Goal: Task Accomplishment & Management: Complete application form

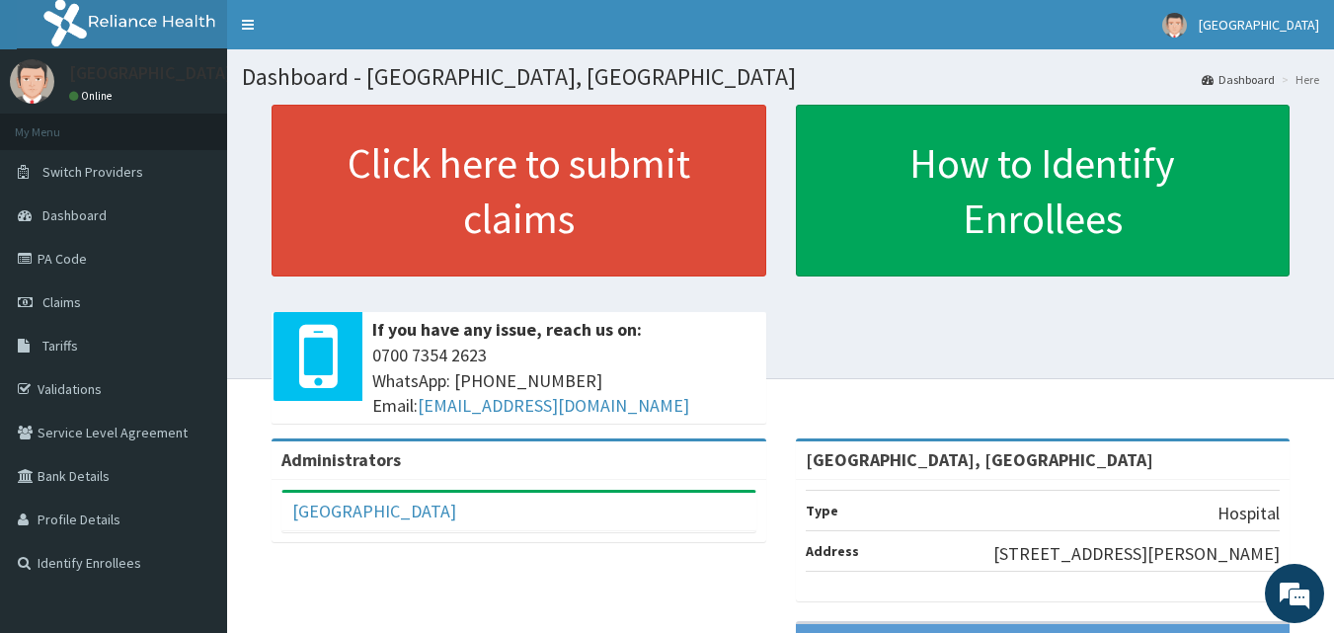
click at [72, 302] on span "Claims" at bounding box center [61, 302] width 39 height 18
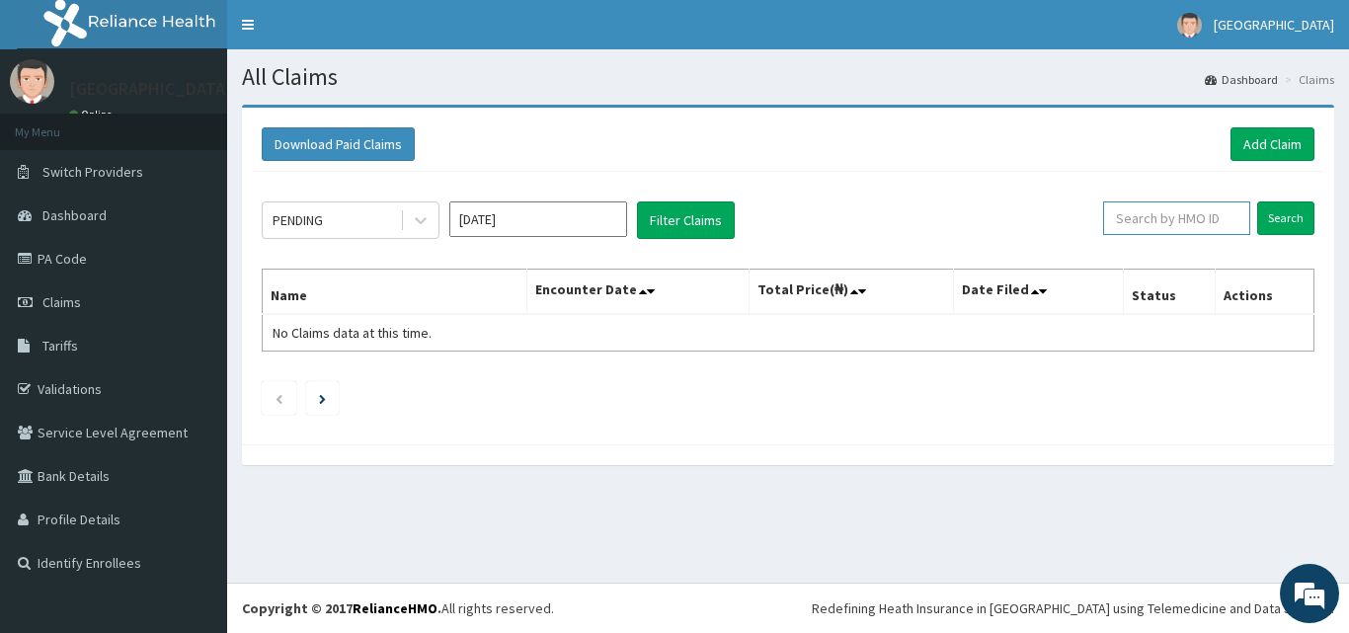
click at [1181, 219] on input "text" at bounding box center [1176, 218] width 147 height 34
paste input "FLE/10264/A"
type input "FLE/10264/A"
click at [1284, 208] on input "Search" at bounding box center [1285, 218] width 57 height 34
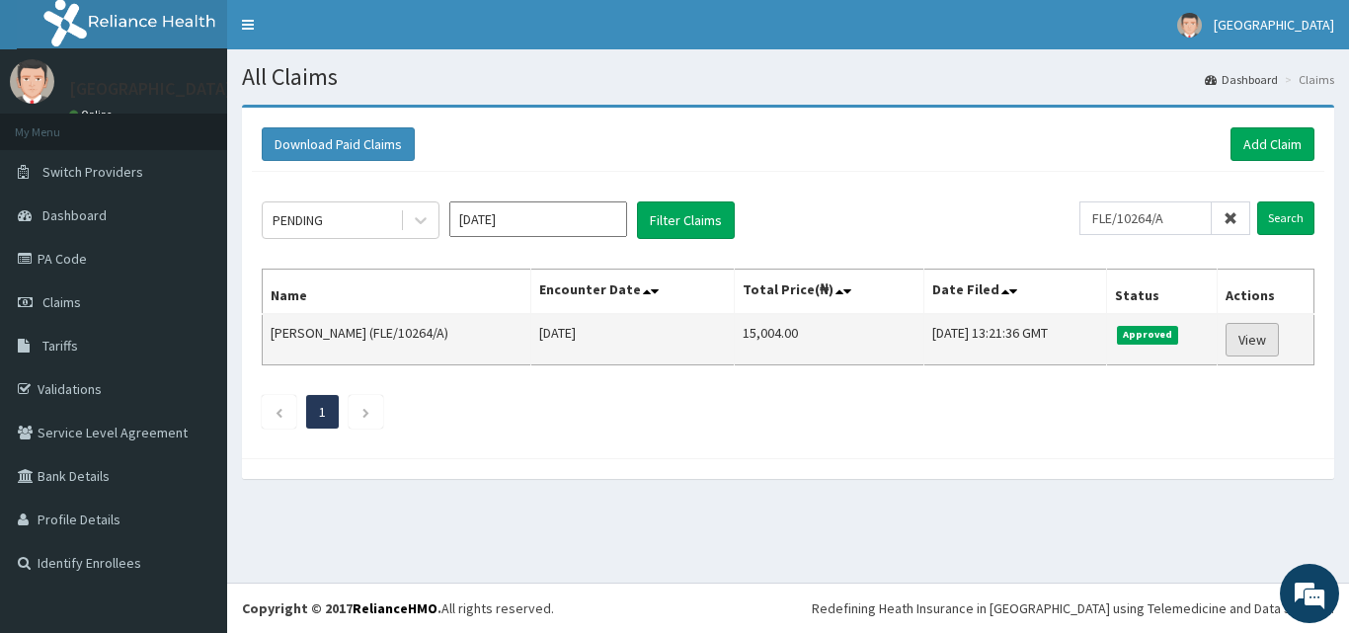
click at [1267, 345] on link "View" at bounding box center [1251, 340] width 53 height 34
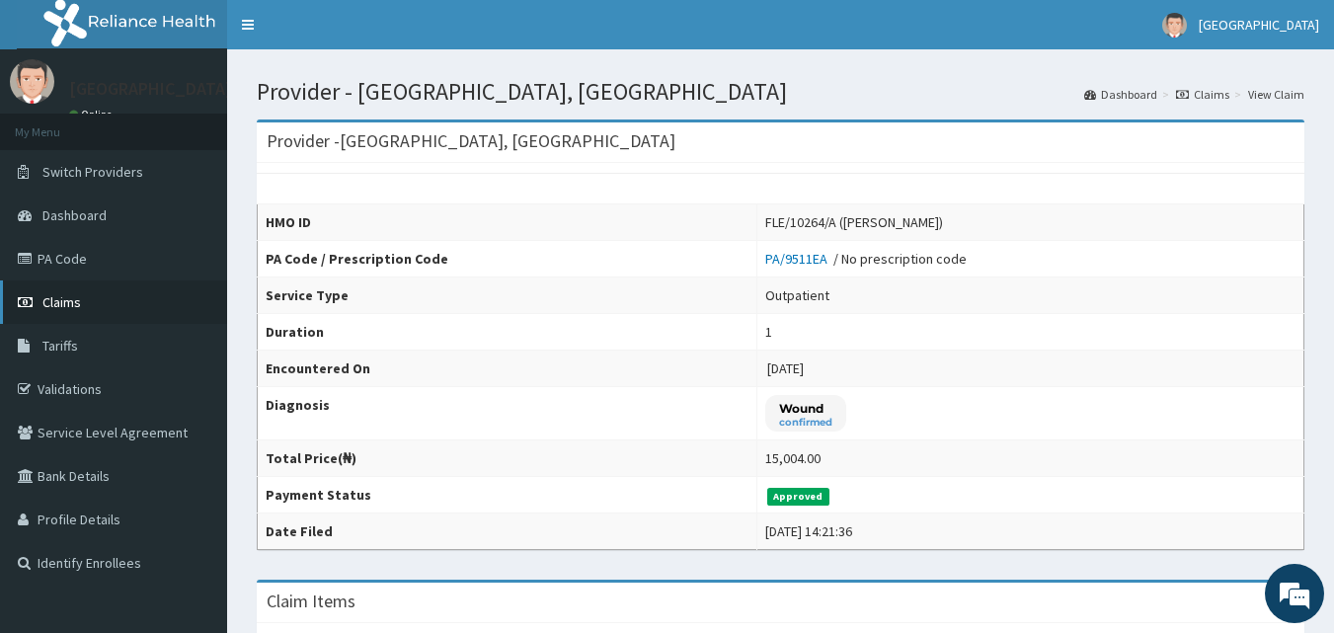
click at [71, 304] on span "Claims" at bounding box center [61, 302] width 39 height 18
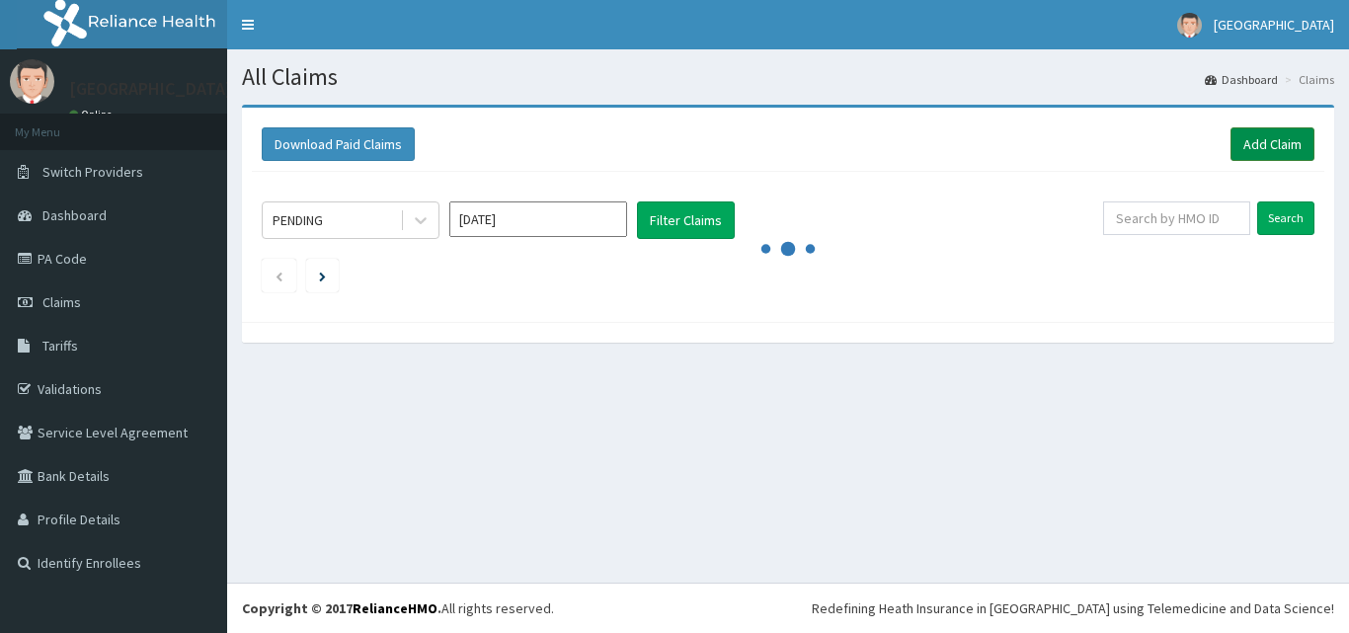
click at [1285, 136] on link "Add Claim" at bounding box center [1272, 144] width 84 height 34
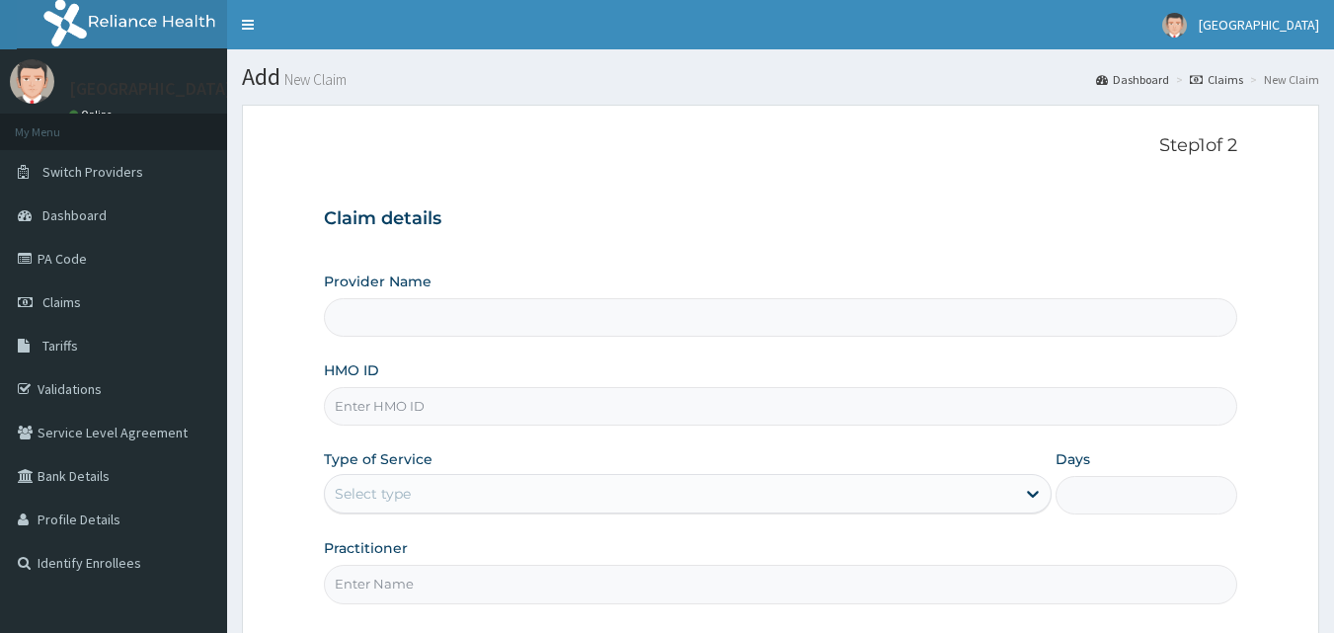
type input "[GEOGRAPHIC_DATA], [GEOGRAPHIC_DATA]"
click at [570, 407] on input "HMO ID" at bounding box center [781, 406] width 914 height 39
paste input "ENC/10007/A"
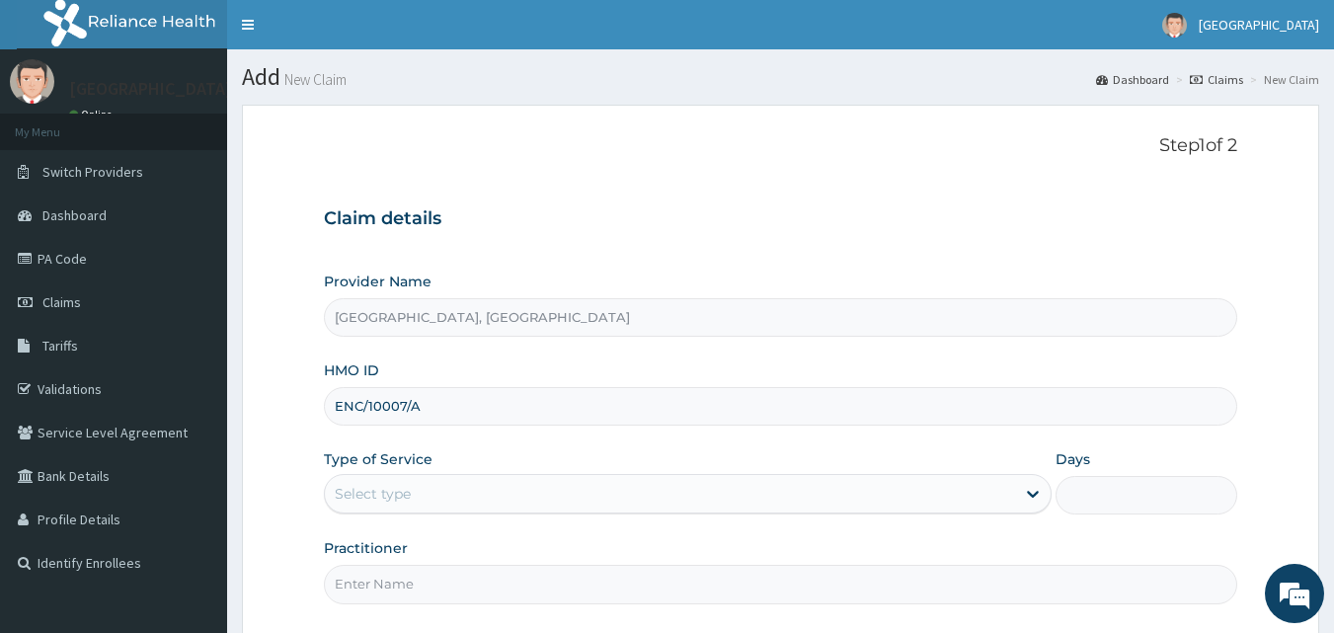
type input "ENC/10007/A"
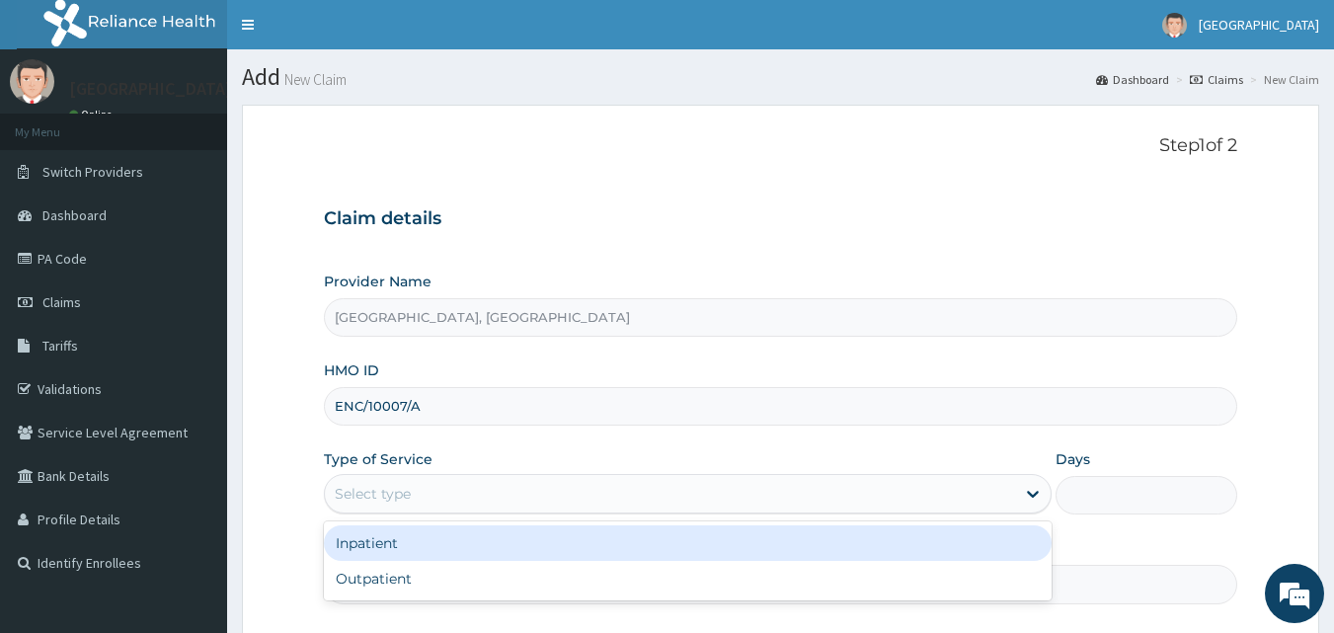
click at [518, 481] on div "Select type" at bounding box center [670, 494] width 690 height 32
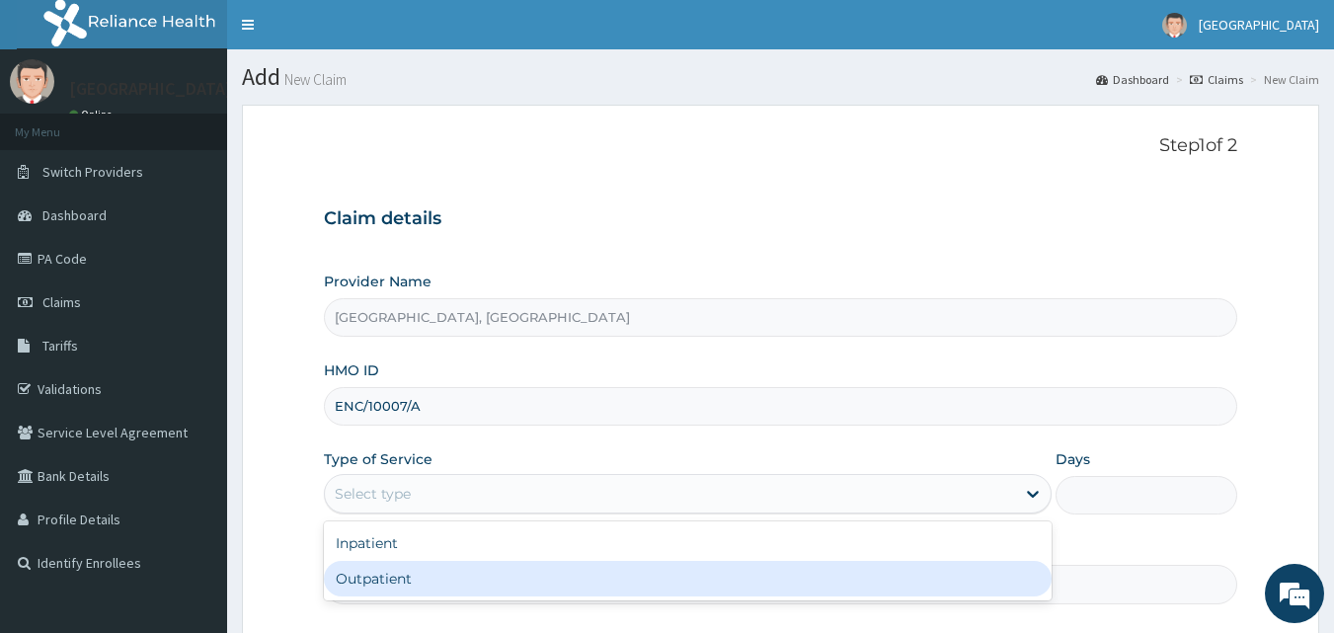
click at [434, 570] on div "Outpatient" at bounding box center [688, 579] width 728 height 36
type input "1"
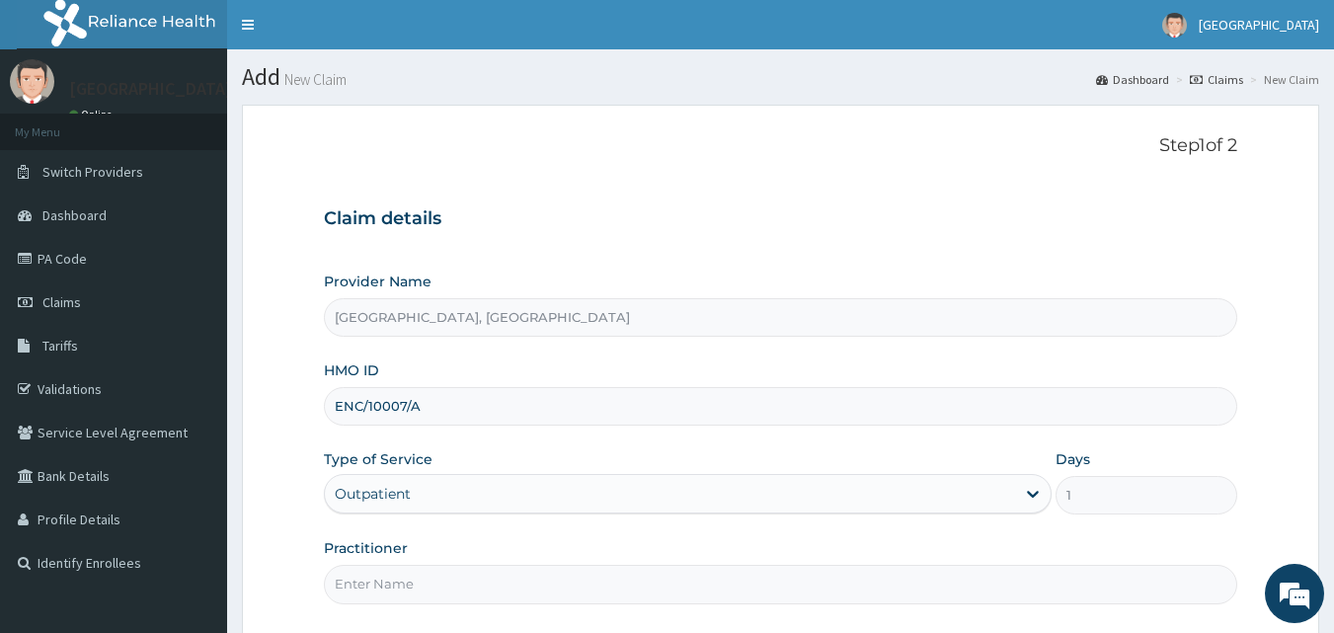
click at [410, 579] on input "Practitioner" at bounding box center [781, 584] width 914 height 39
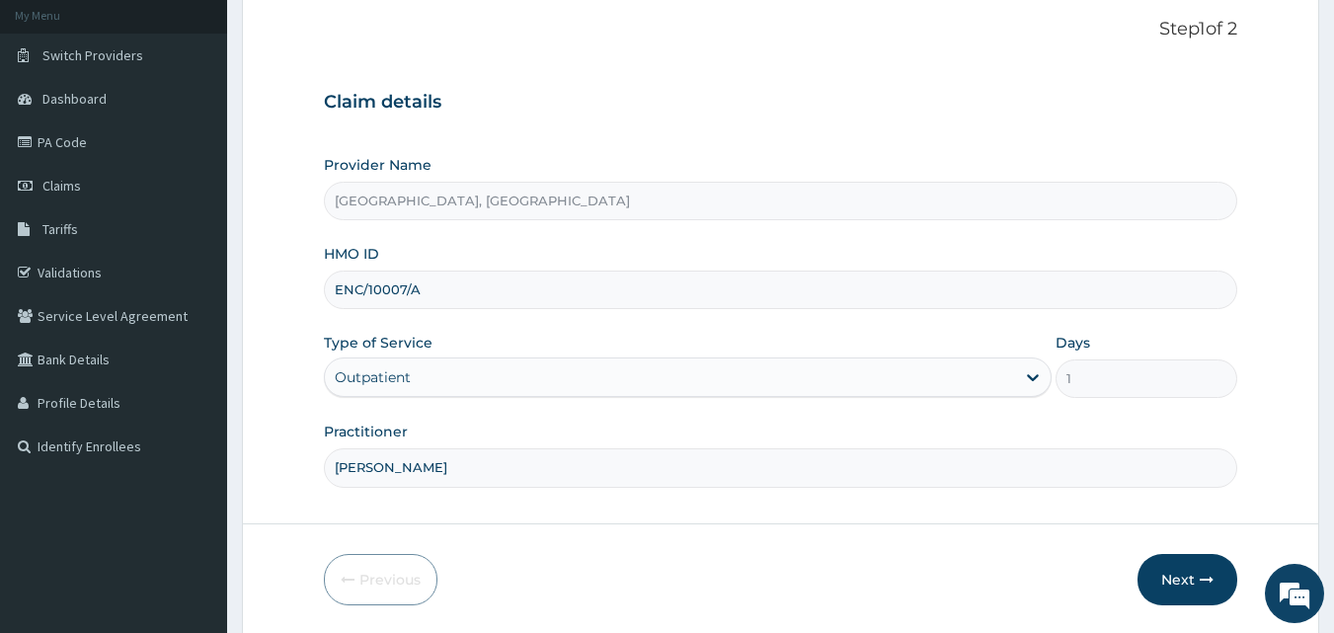
scroll to position [185, 0]
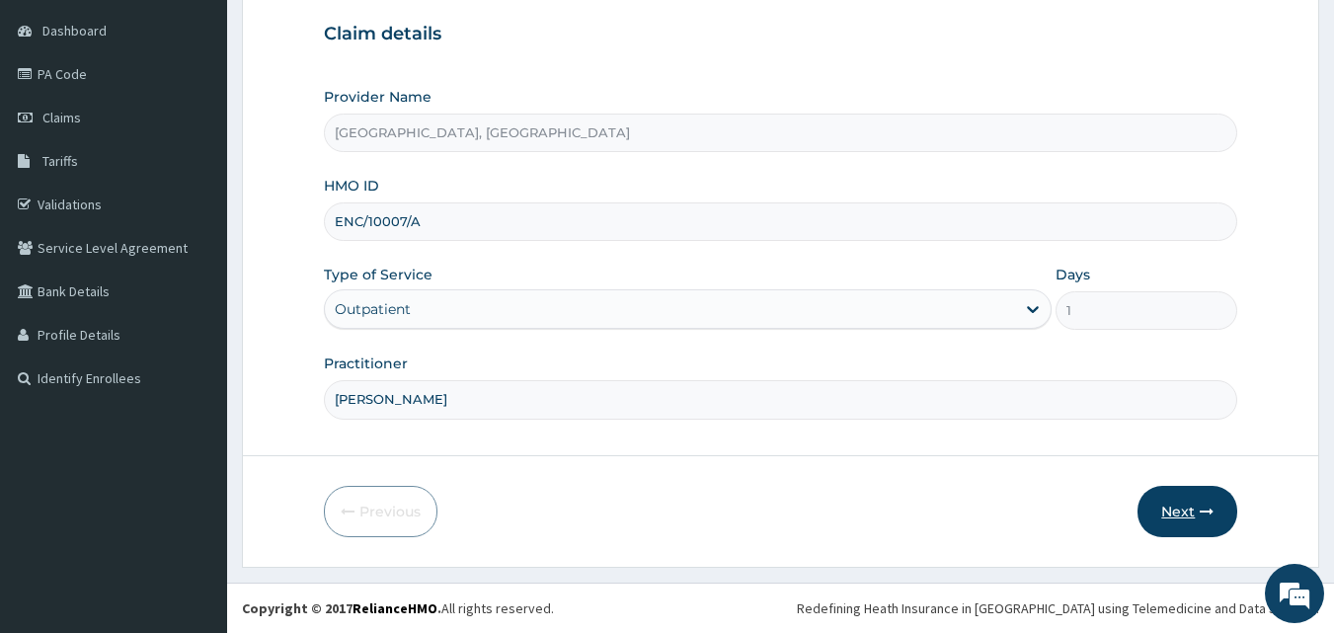
type input "Dr Martins"
click at [1183, 506] on button "Next" at bounding box center [1187, 511] width 100 height 51
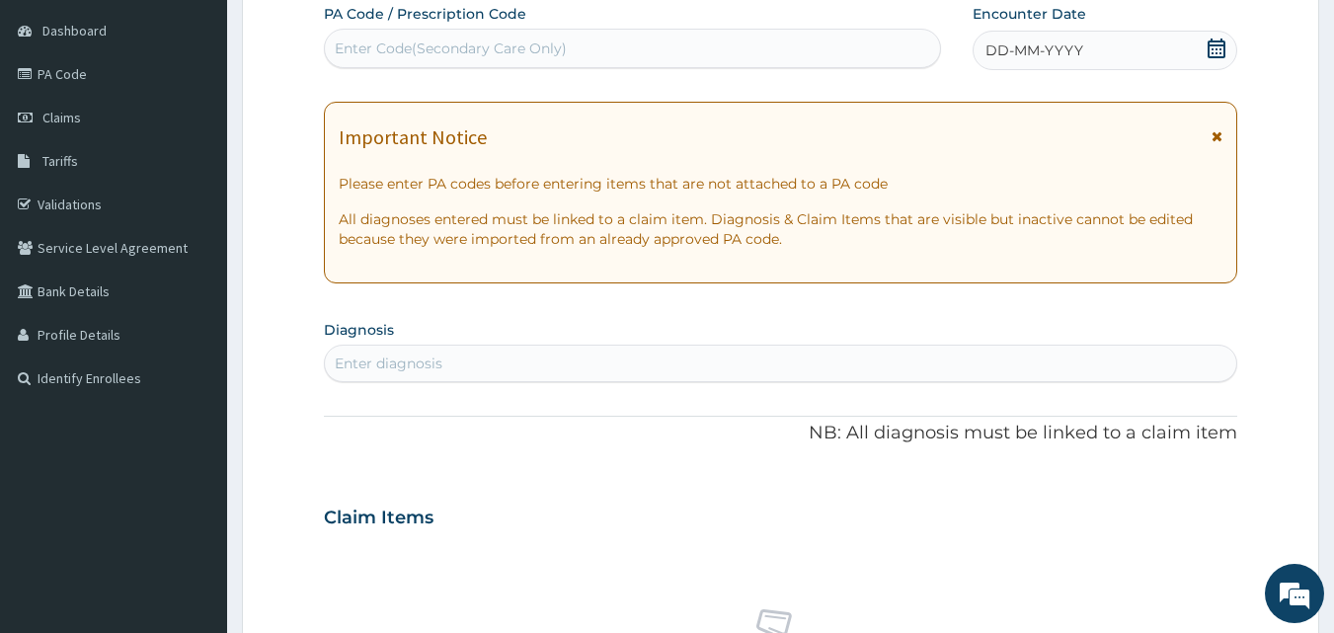
click at [1101, 35] on div "DD-MM-YYYY" at bounding box center [1104, 50] width 265 height 39
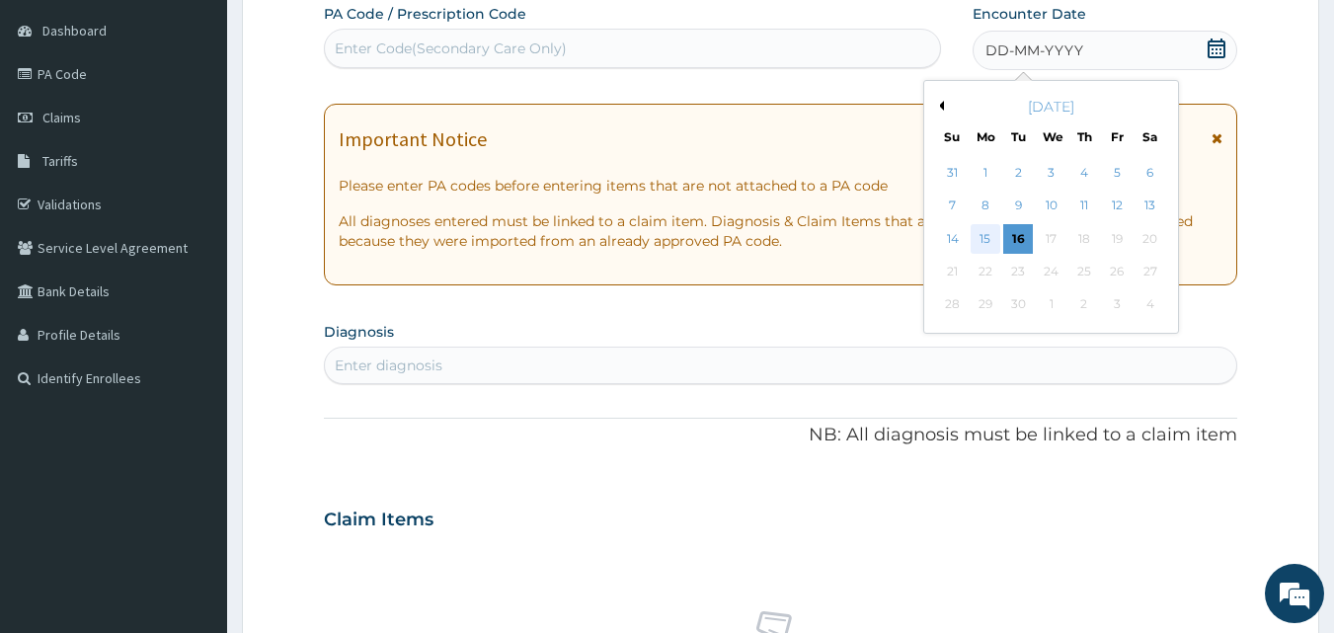
click at [986, 246] on div "15" at bounding box center [986, 239] width 30 height 30
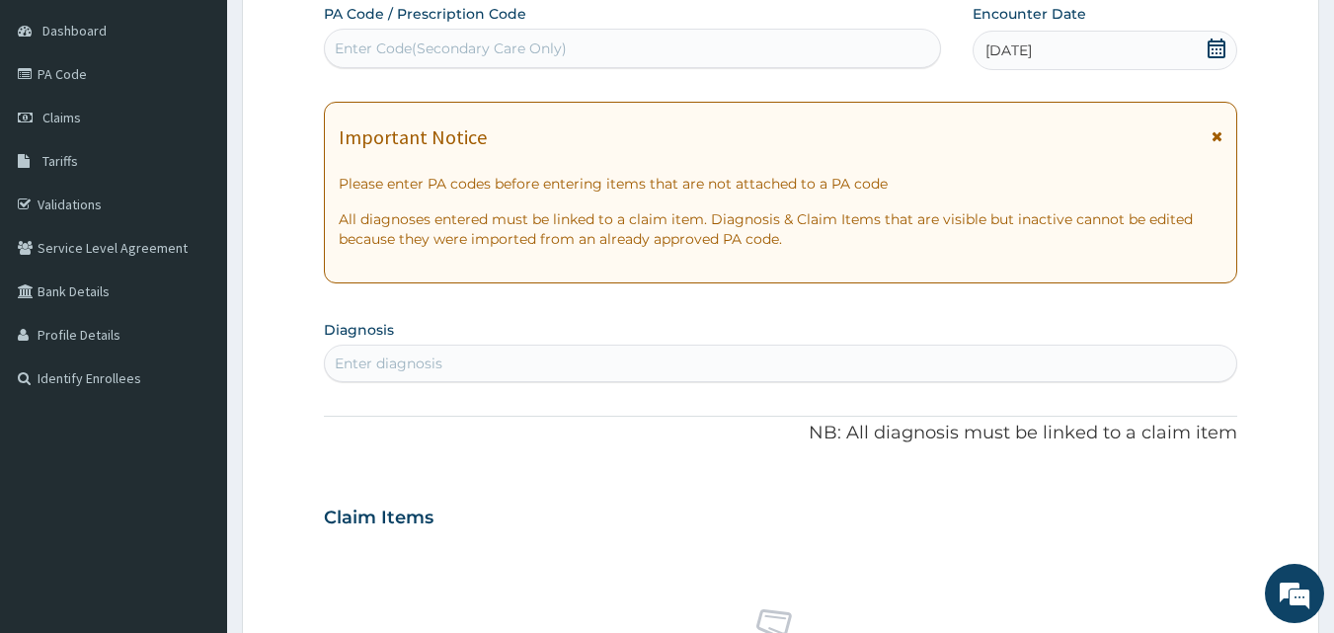
click at [447, 352] on div "Enter diagnosis" at bounding box center [781, 364] width 912 height 32
type input "upper res"
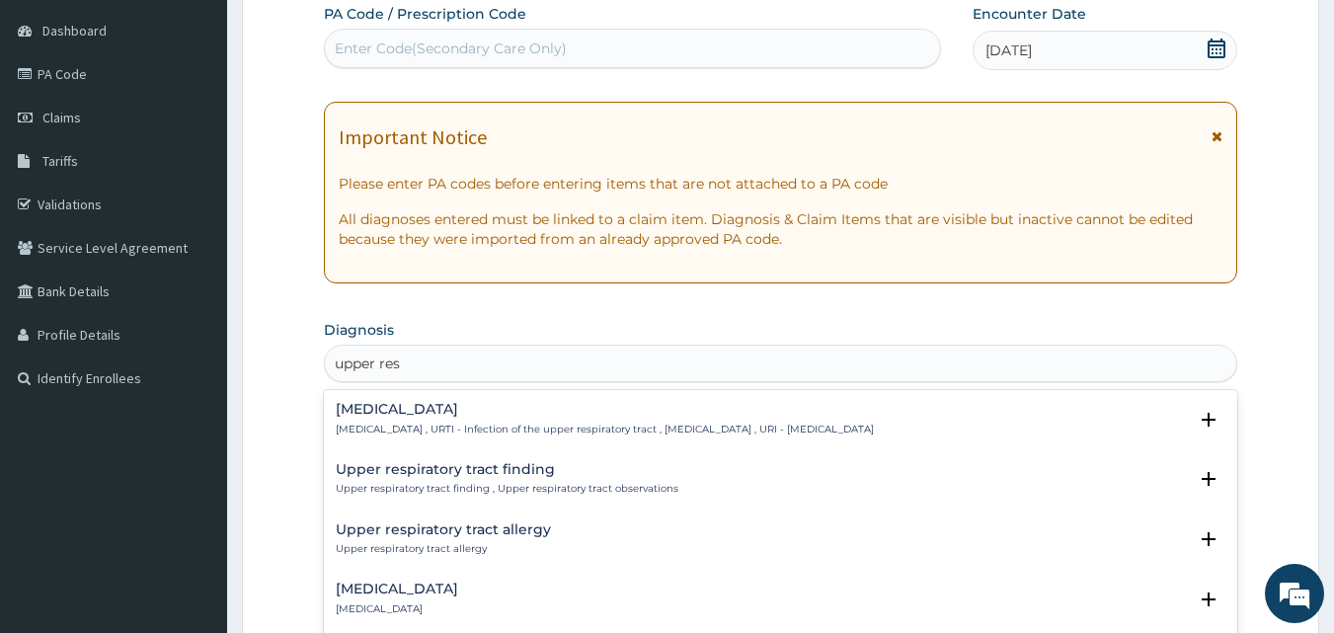
click at [395, 420] on div "Upper respiratory infection Upper respiratory infection , URTI - Infection of t…" at bounding box center [605, 419] width 538 height 35
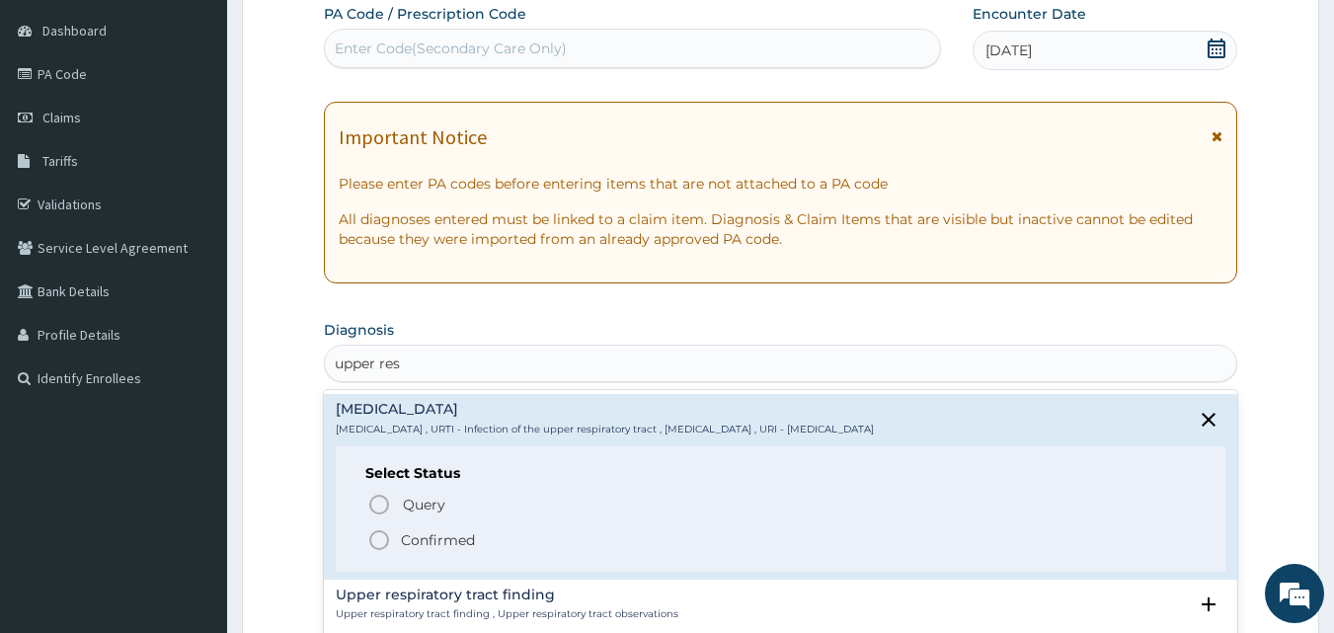
click at [408, 534] on p "Confirmed" at bounding box center [438, 540] width 74 height 20
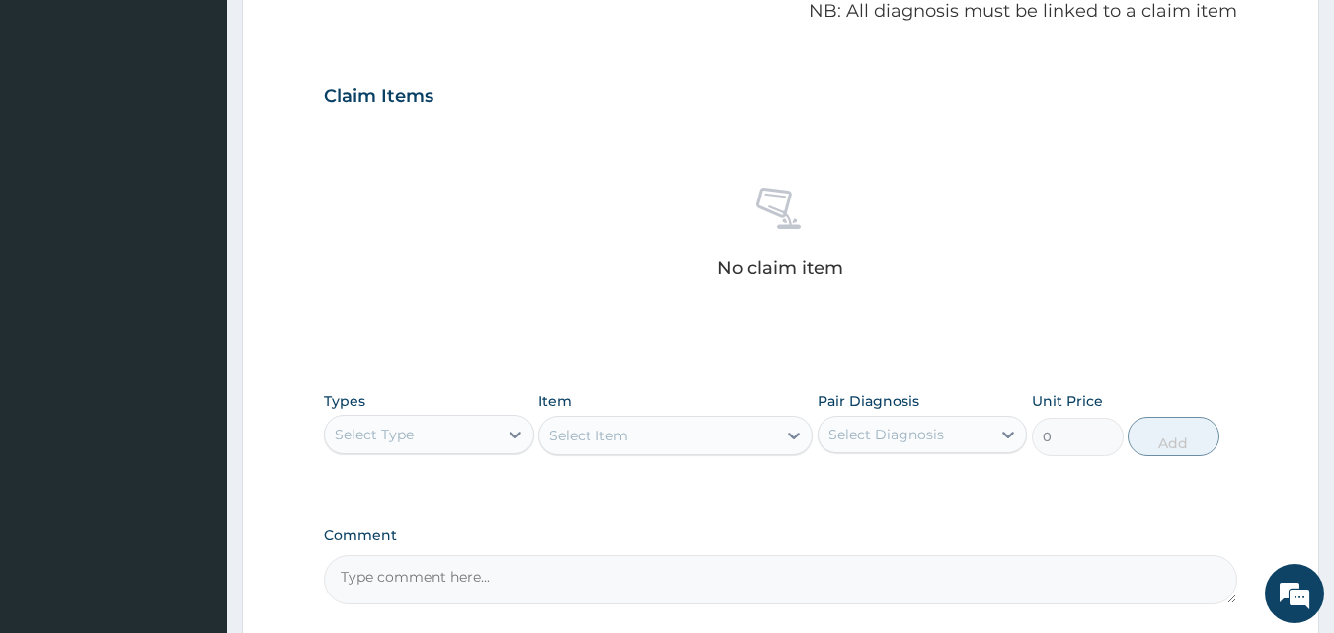
scroll to position [777, 0]
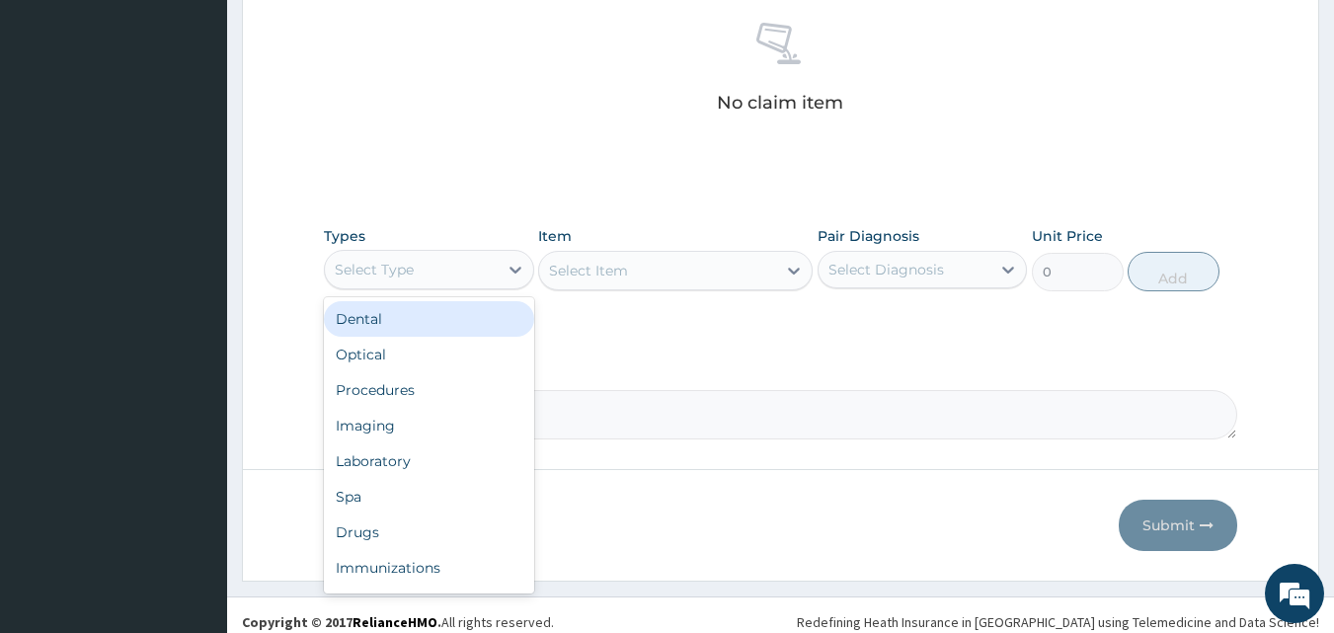
click at [475, 268] on div "Select Type" at bounding box center [411, 270] width 173 height 32
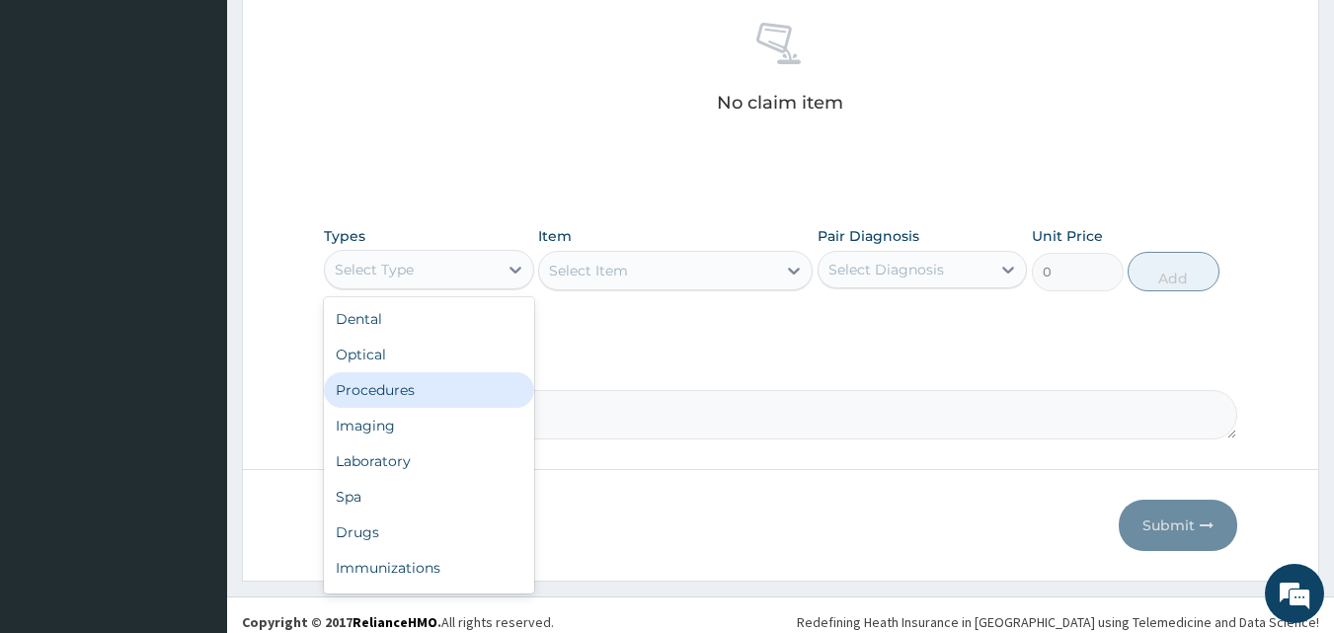
click at [453, 398] on div "Procedures" at bounding box center [429, 390] width 210 height 36
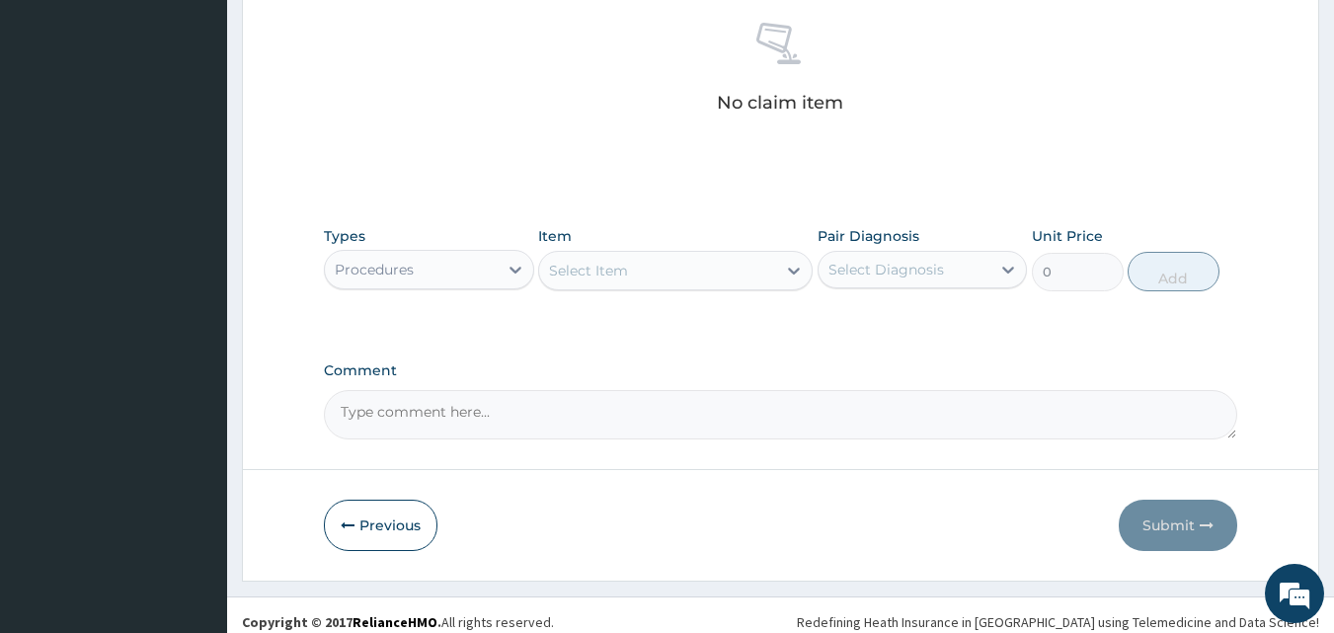
click at [738, 255] on div "Select Item" at bounding box center [657, 271] width 237 height 32
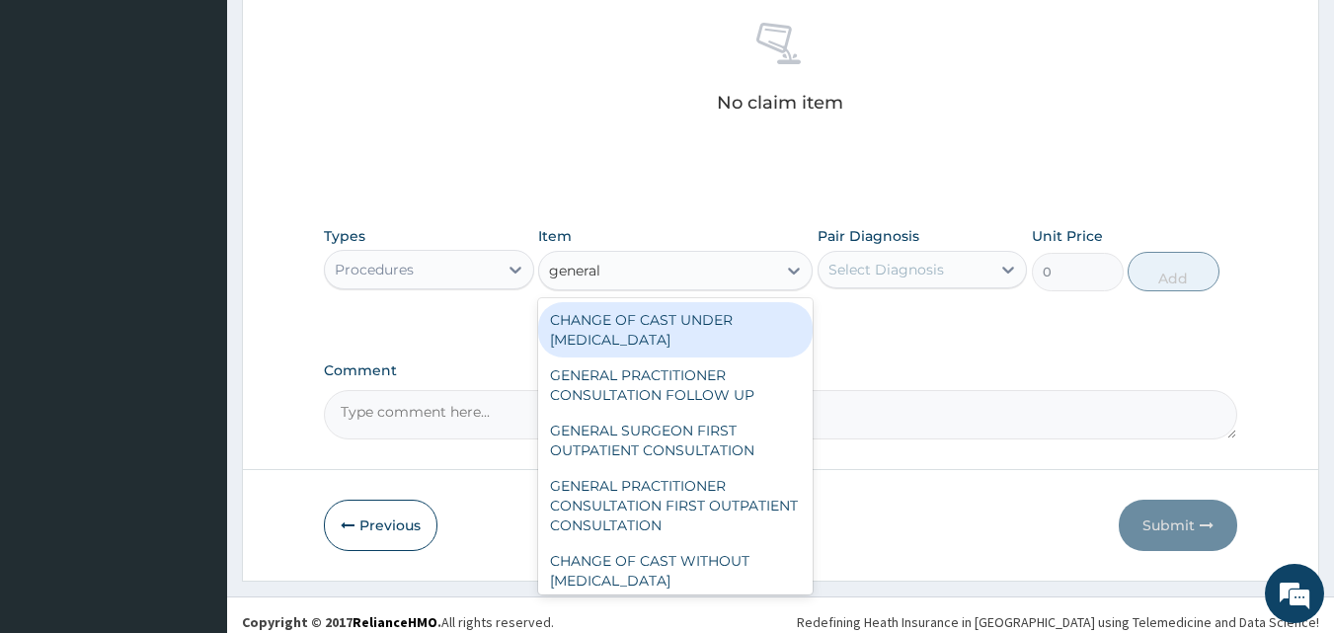
type input "general p"
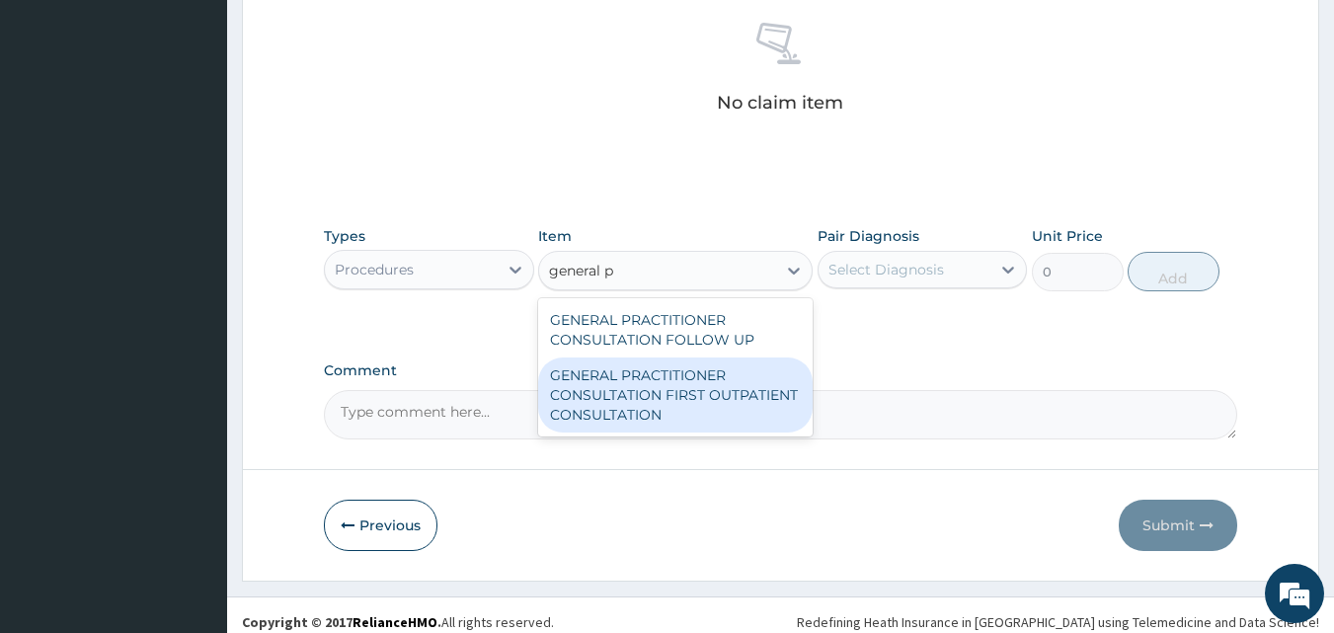
click at [626, 389] on div "GENERAL PRACTITIONER CONSULTATION FIRST OUTPATIENT CONSULTATION" at bounding box center [675, 394] width 274 height 75
type input "3548"
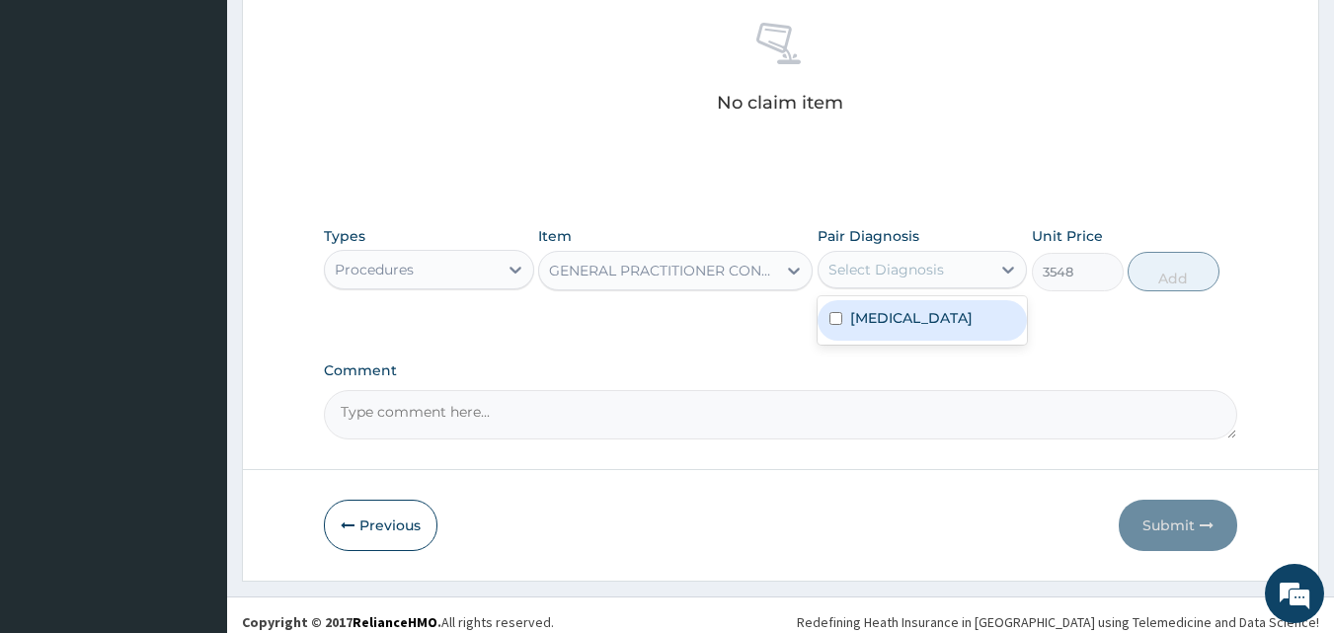
click at [944, 259] on div "Select Diagnosis" at bounding box center [904, 270] width 173 height 32
click at [932, 328] on label "[MEDICAL_DATA]" at bounding box center [911, 318] width 122 height 20
checkbox input "true"
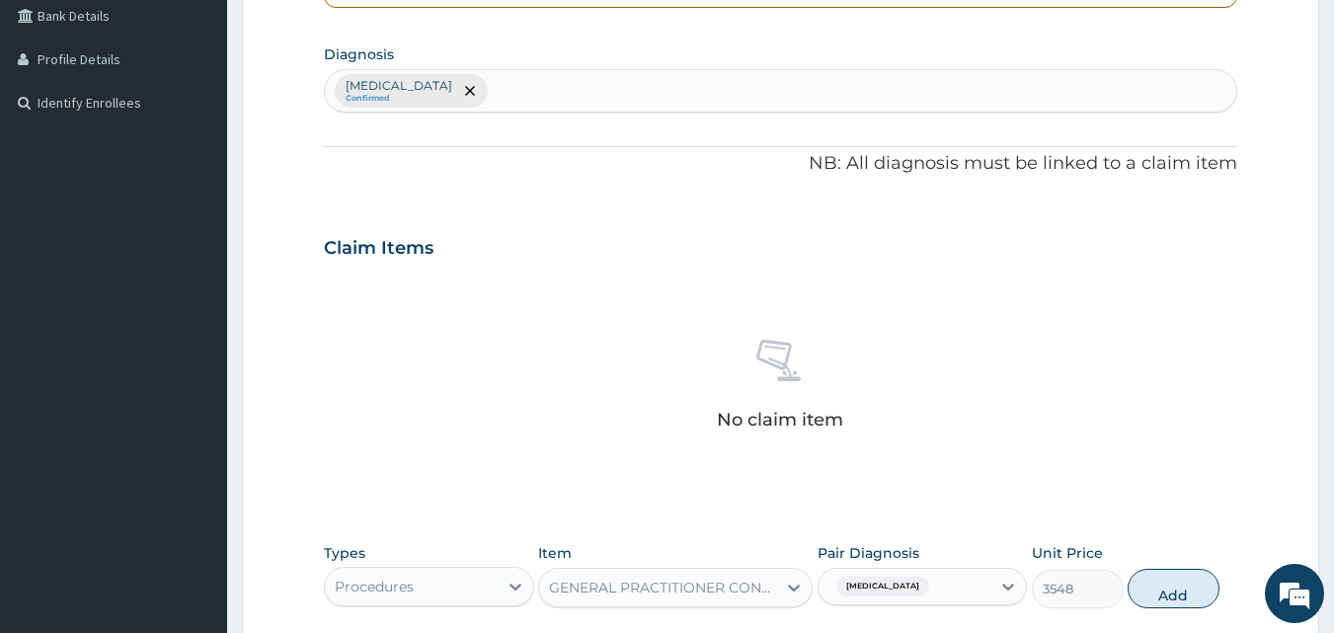
scroll to position [283, 0]
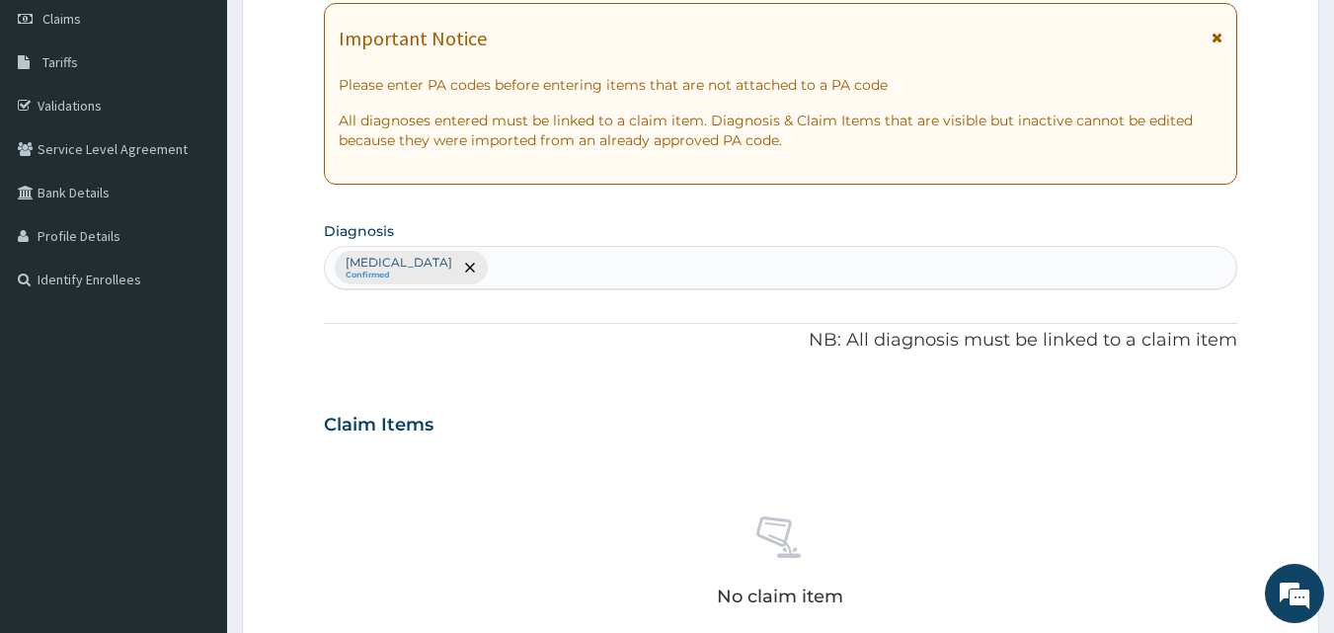
click at [574, 270] on div "Upper respiratory infection Confirmed" at bounding box center [781, 267] width 912 height 41
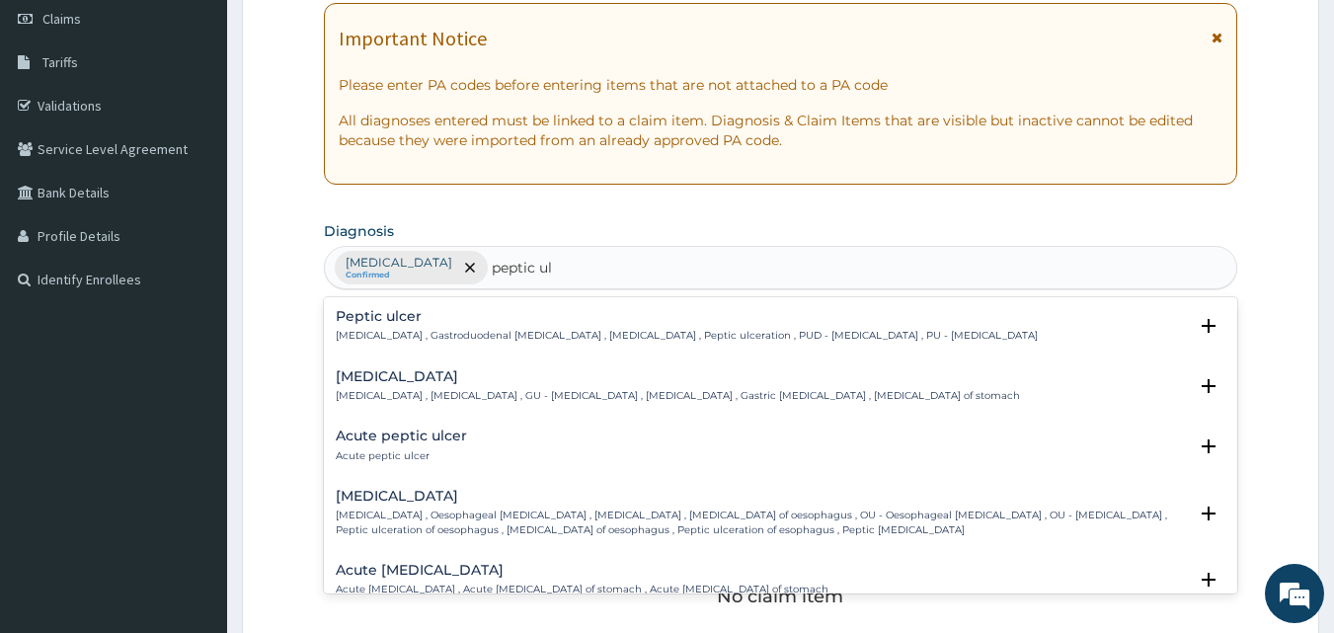
click at [551, 340] on p "Peptic ulcer , Gastroduodenal ulcer , Peptic ulcer disease , Peptic ulceration …" at bounding box center [687, 336] width 702 height 14
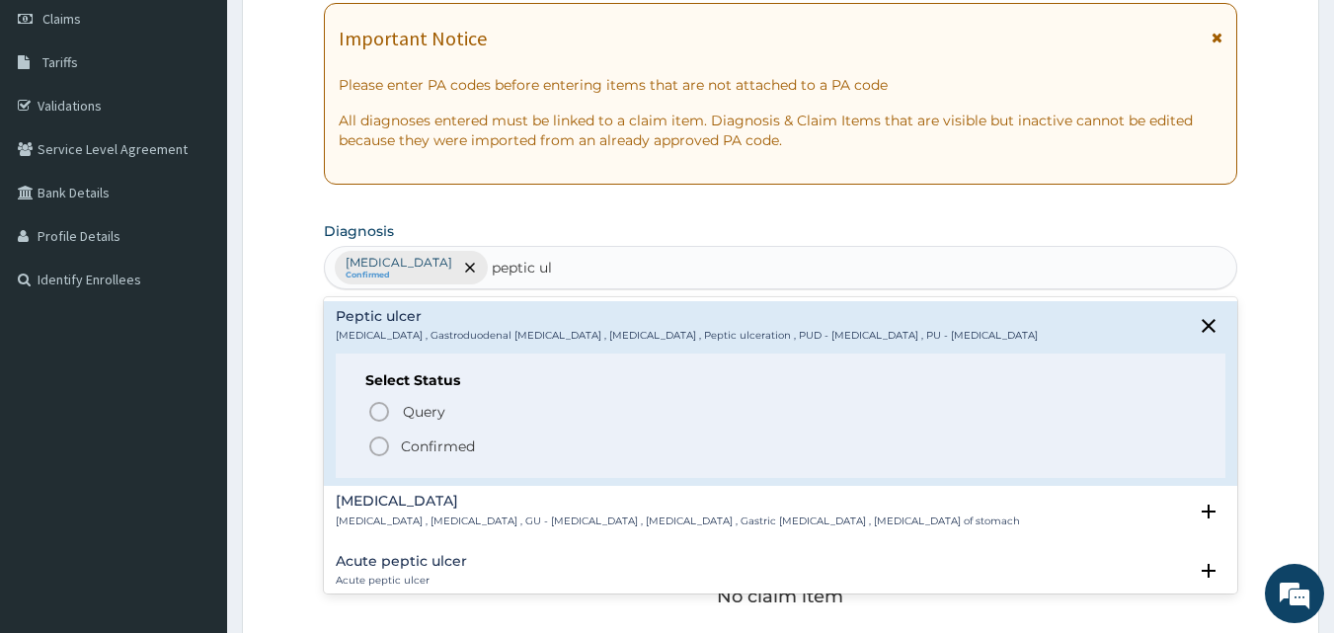
type input "peptic ul"
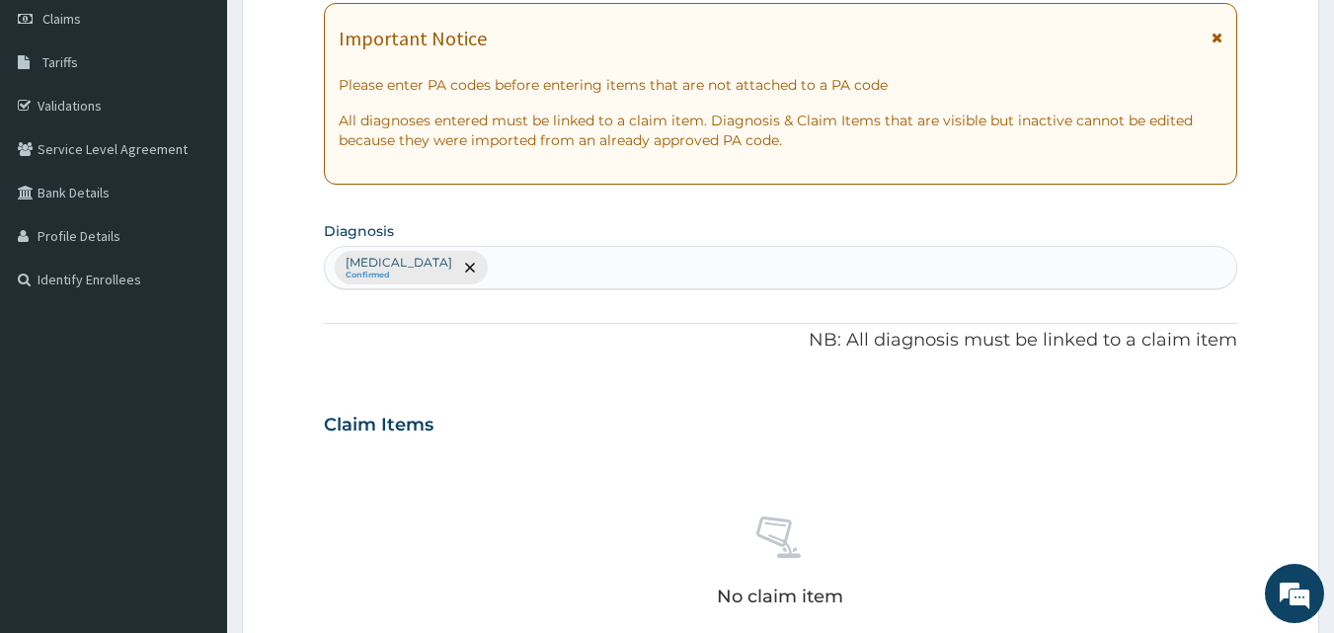
click at [606, 254] on div "Upper respiratory infection Confirmed" at bounding box center [781, 267] width 912 height 41
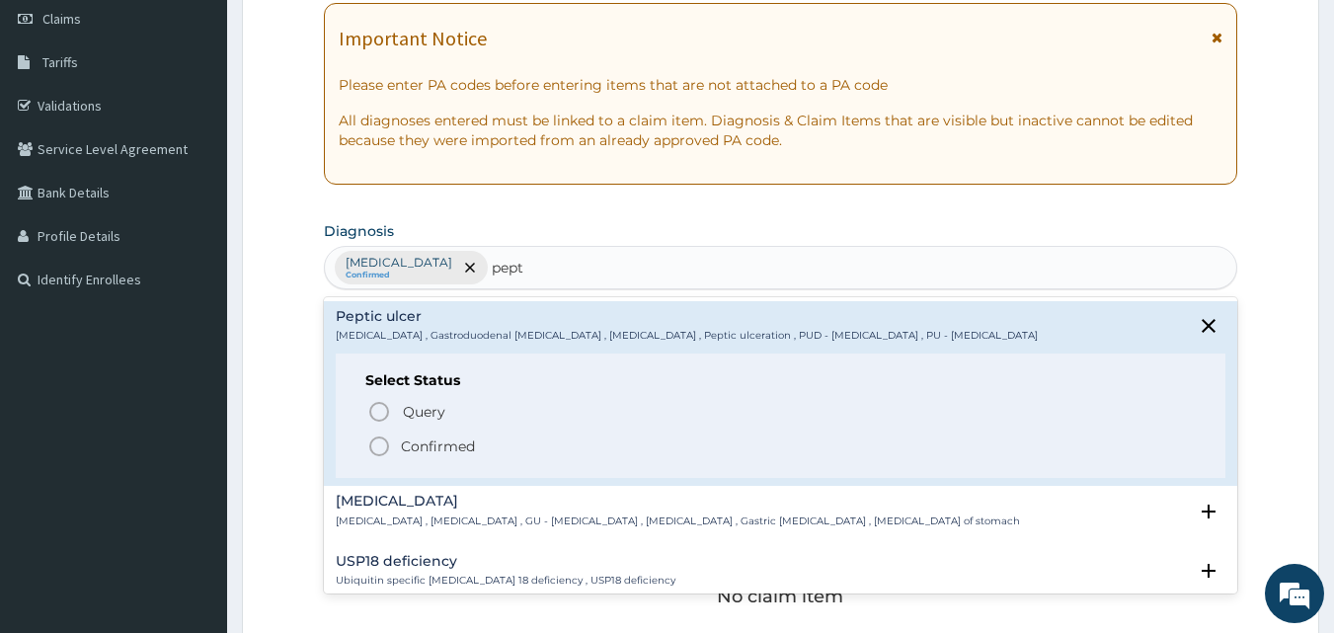
type input "pepti"
click at [460, 445] on p "Confirmed" at bounding box center [438, 446] width 74 height 20
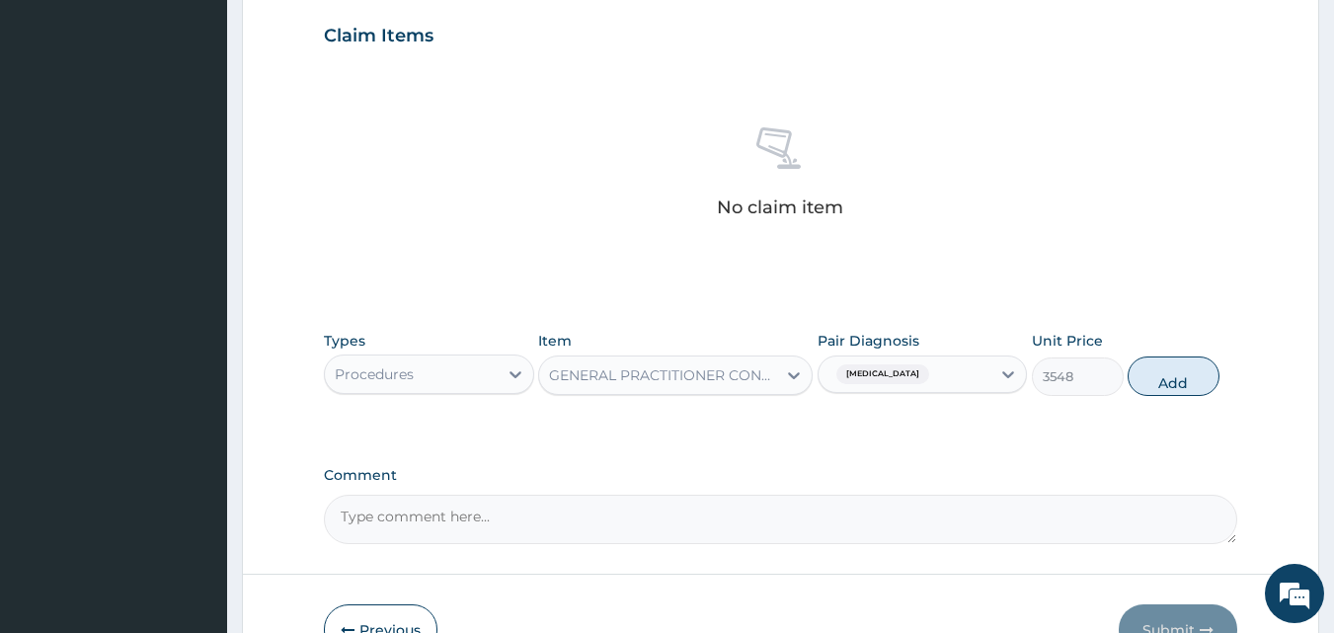
scroll to position [678, 0]
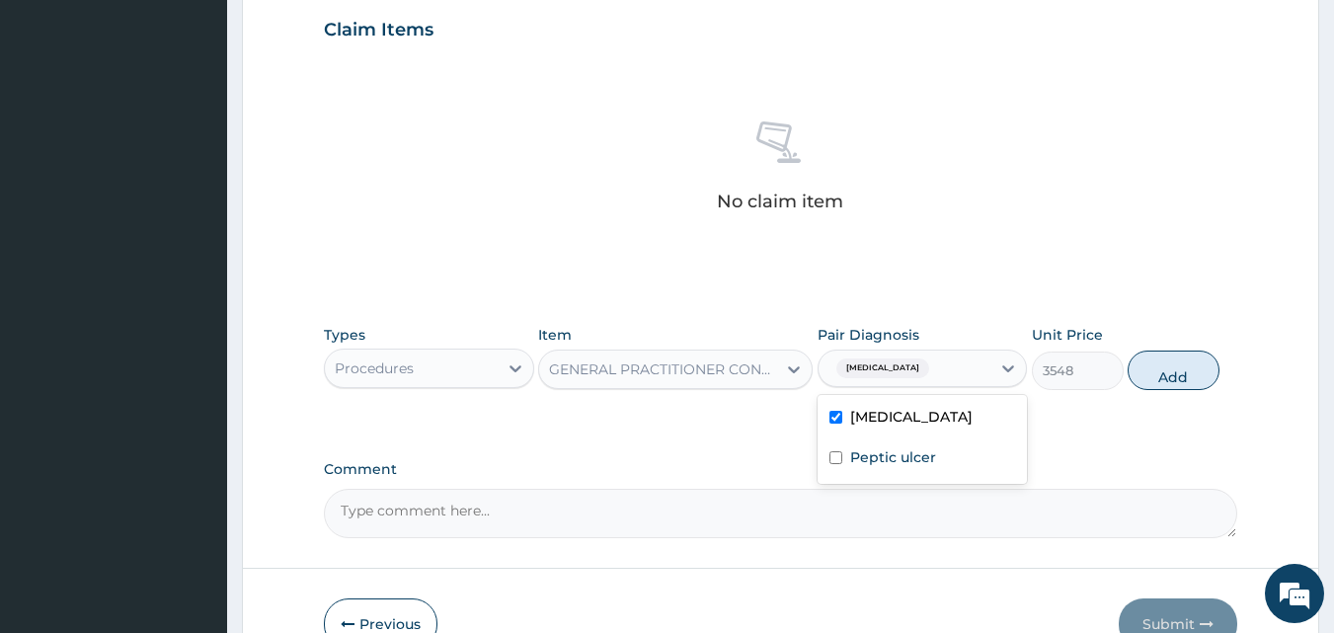
click at [980, 374] on div "[MEDICAL_DATA]" at bounding box center [904, 368] width 173 height 34
click at [910, 467] on label "Peptic ulcer" at bounding box center [893, 457] width 86 height 20
checkbox input "true"
click at [1195, 382] on button "Add" at bounding box center [1173, 369] width 92 height 39
type input "0"
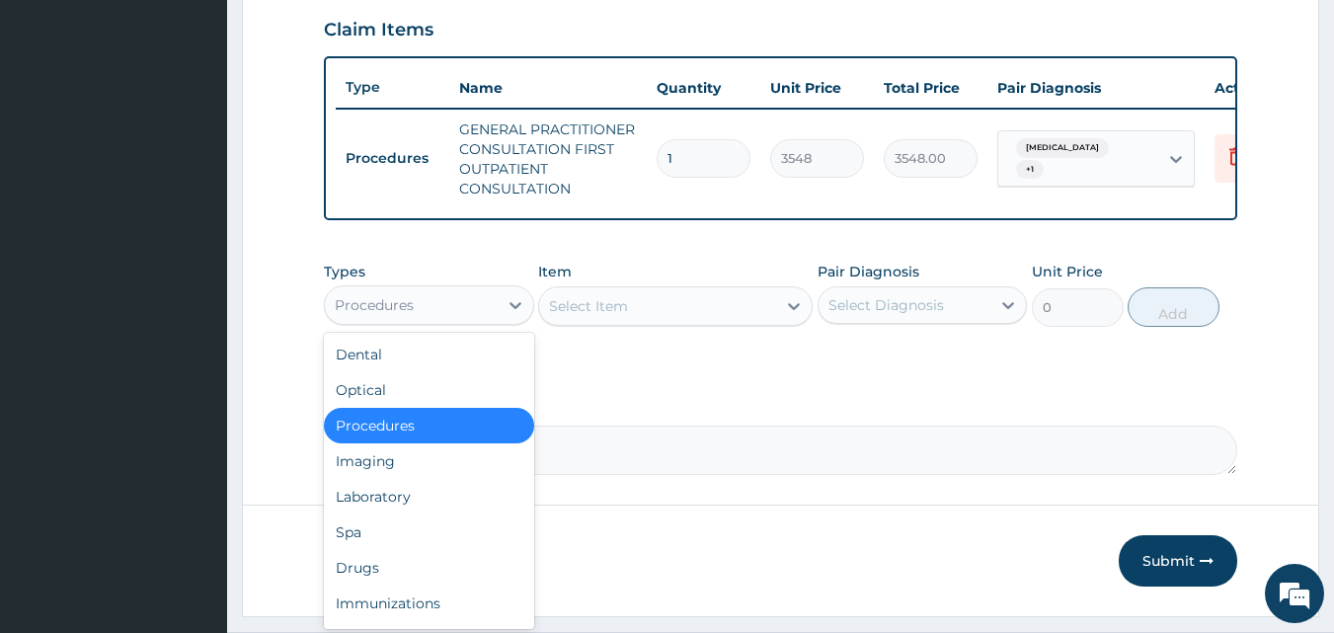
click at [442, 306] on div "Procedures" at bounding box center [411, 305] width 173 height 32
click at [406, 580] on div "Drugs" at bounding box center [429, 568] width 210 height 36
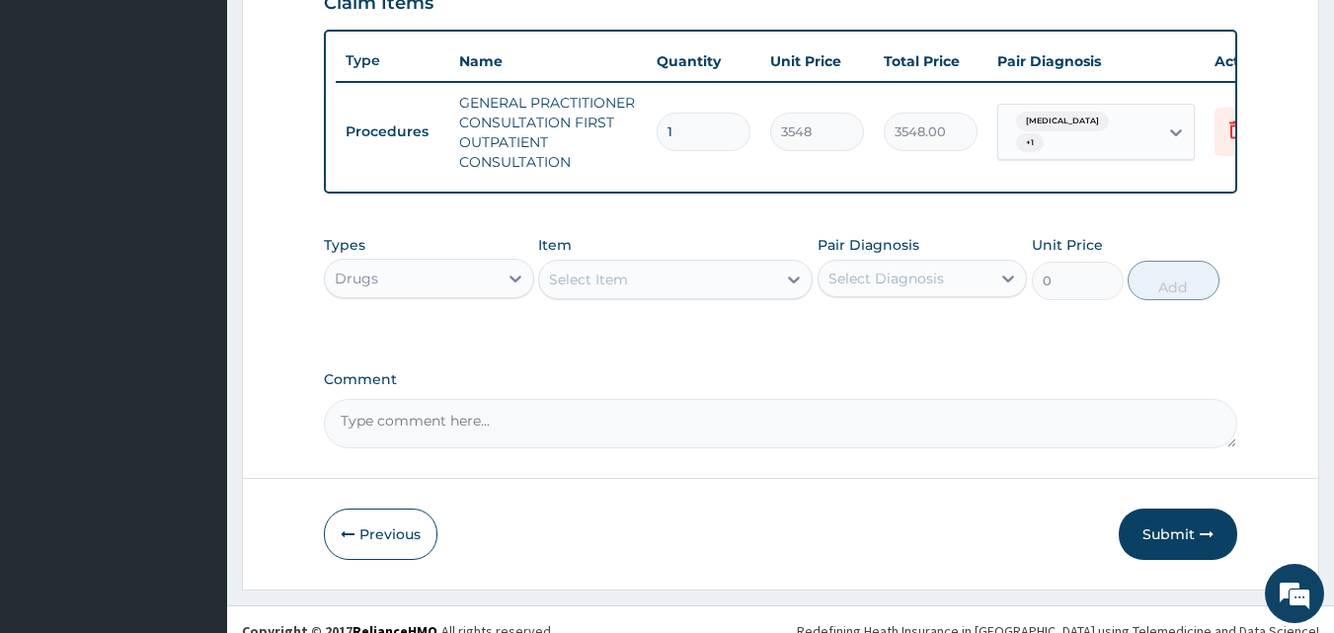
scroll to position [742, 0]
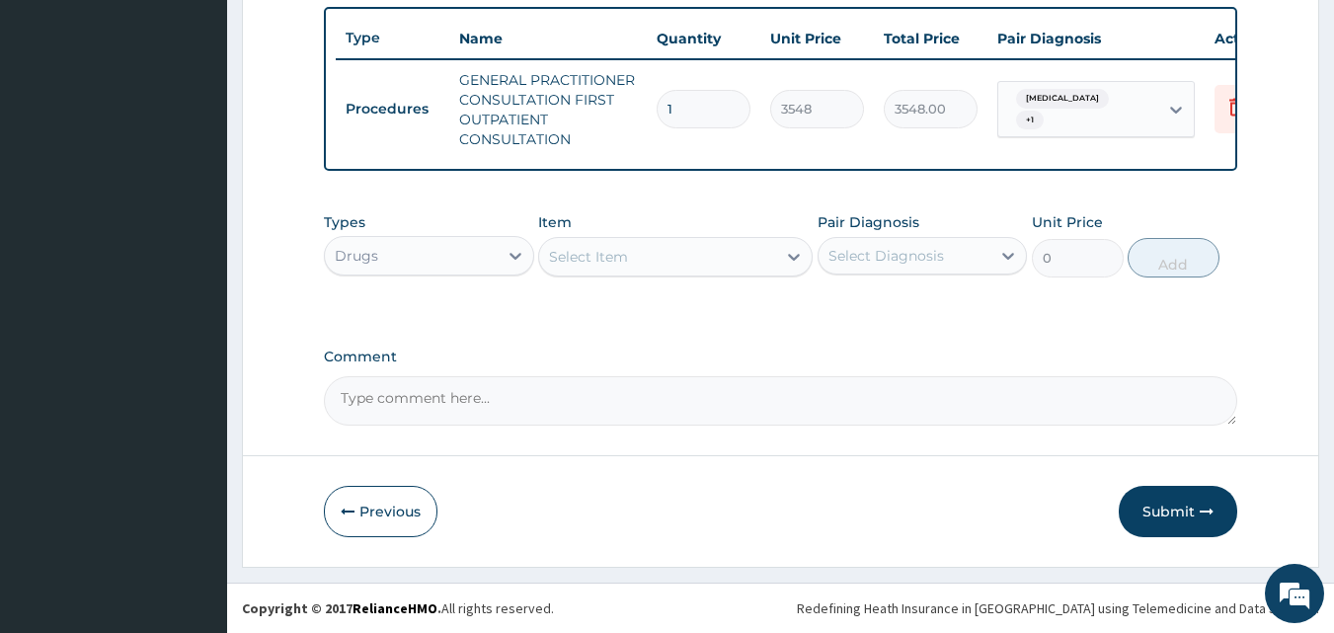
click at [745, 262] on div "Select Item" at bounding box center [657, 257] width 237 height 32
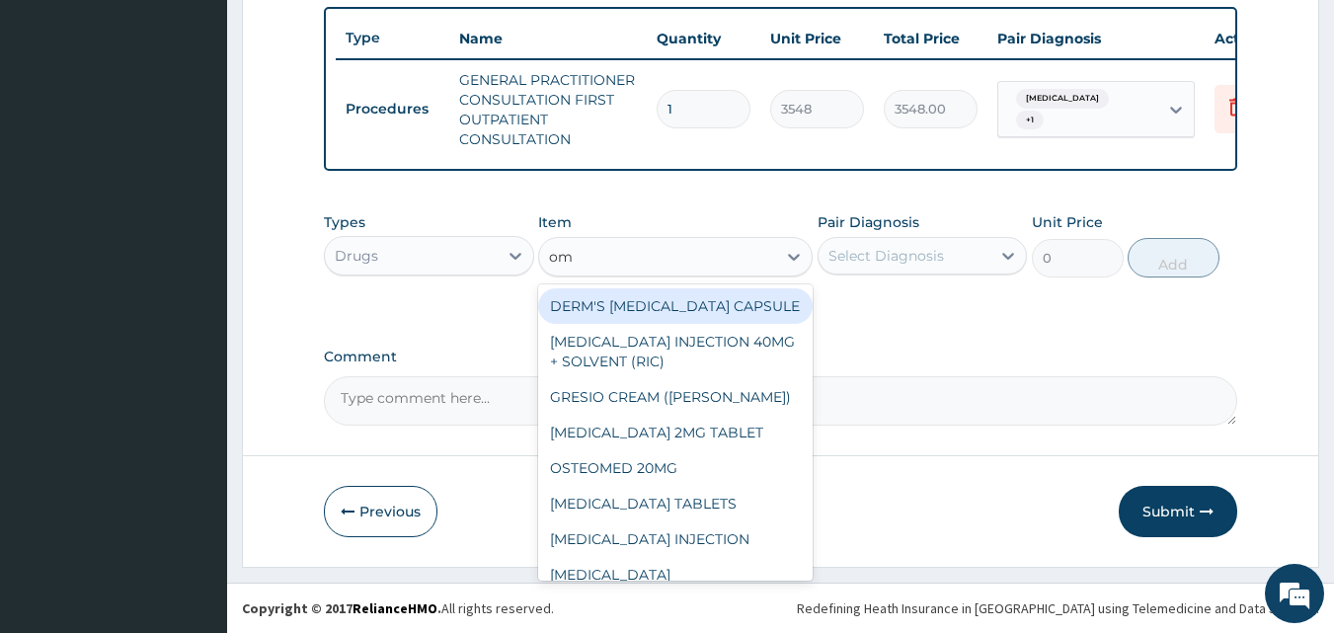
type input "ome"
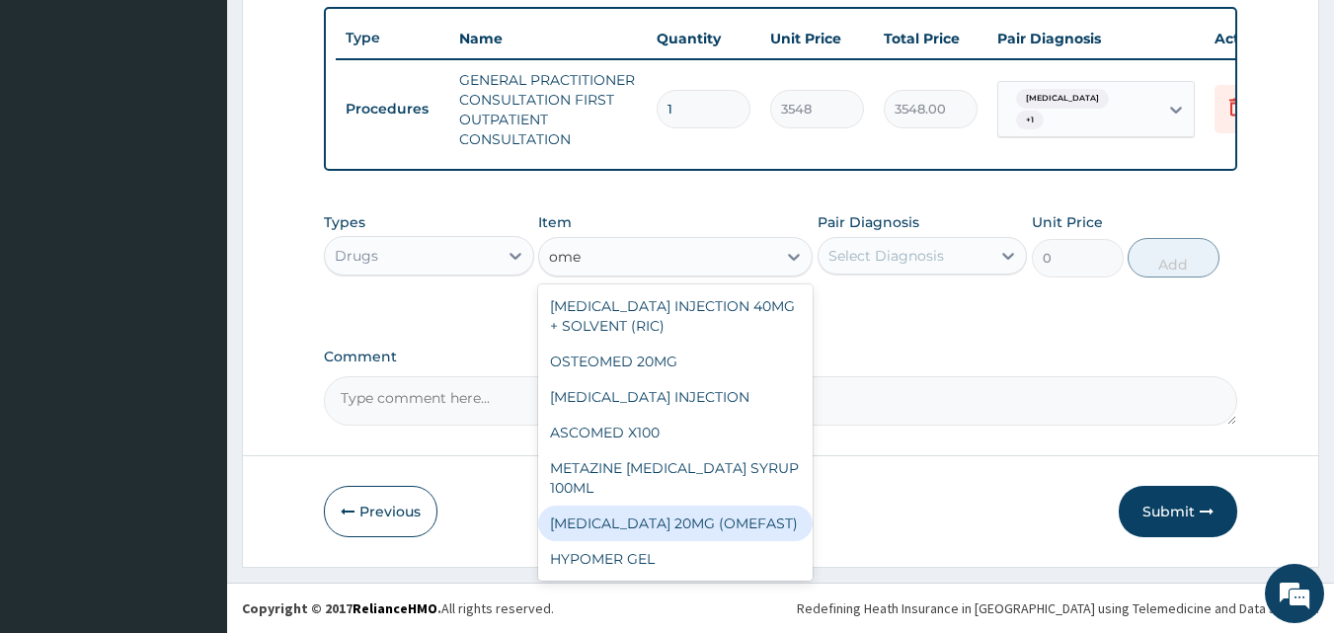
click at [708, 521] on div "OMEPRAZOLE 20MG (OMEFAST)" at bounding box center [675, 523] width 274 height 36
type input "83"
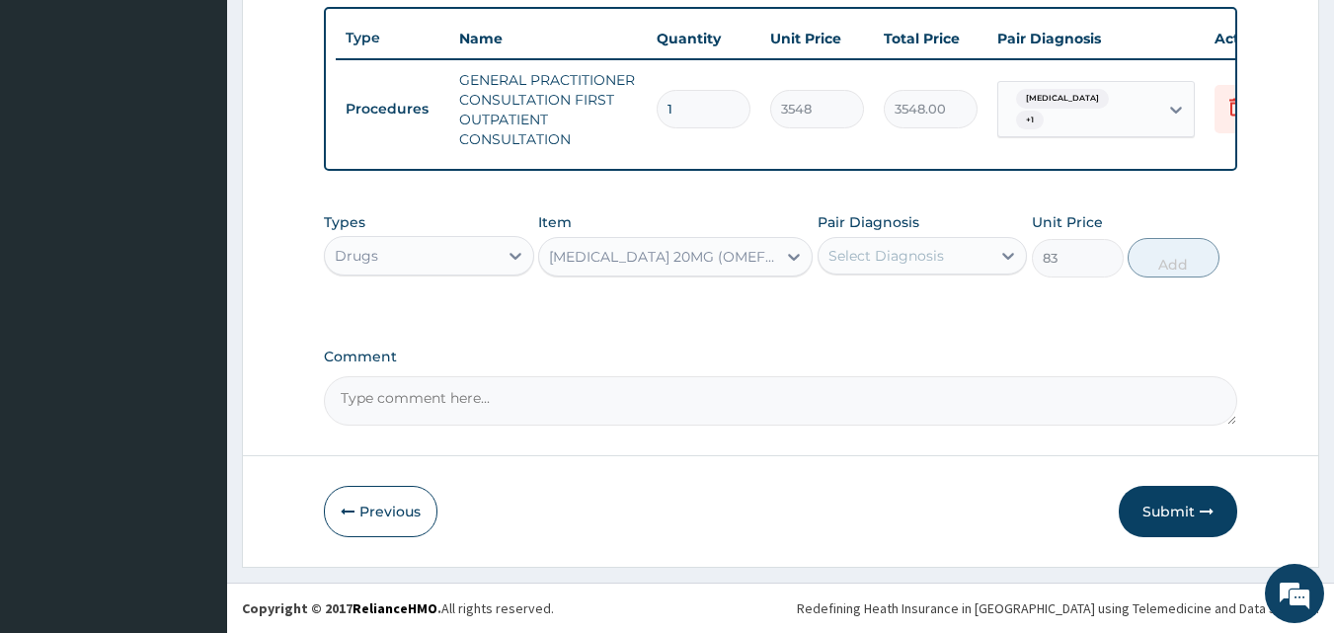
click at [928, 253] on div "Select Diagnosis" at bounding box center [886, 256] width 116 height 20
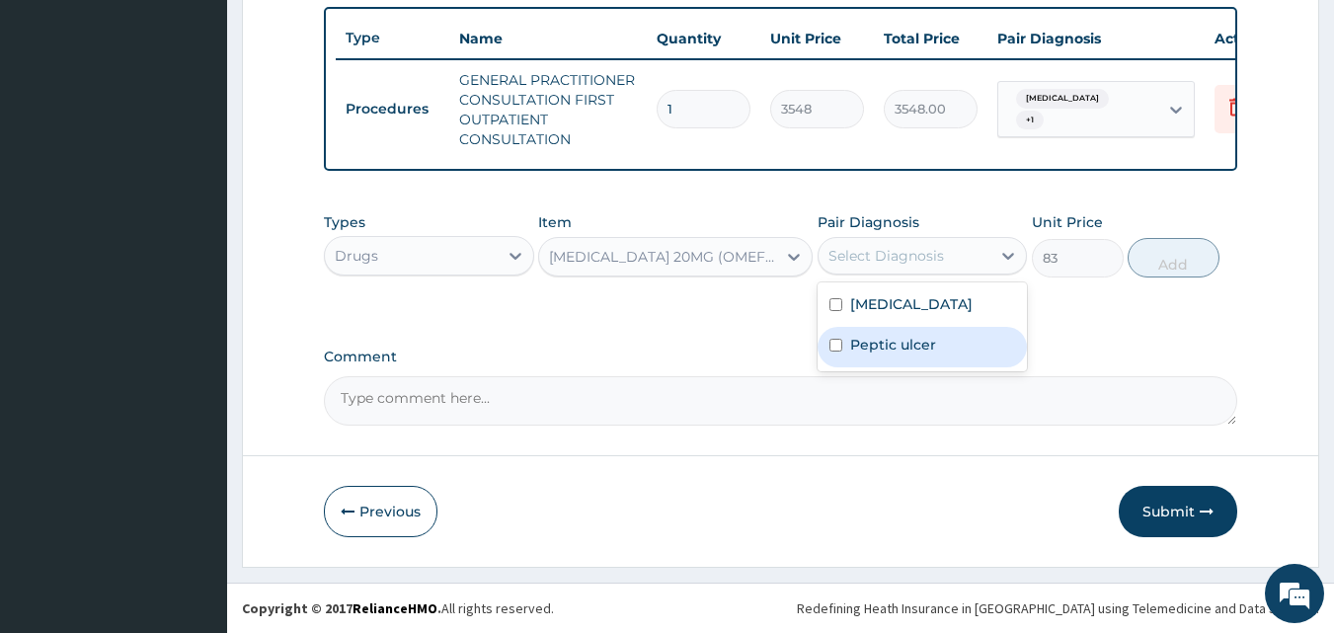
click at [895, 354] on label "Peptic ulcer" at bounding box center [893, 345] width 86 height 20
checkbox input "true"
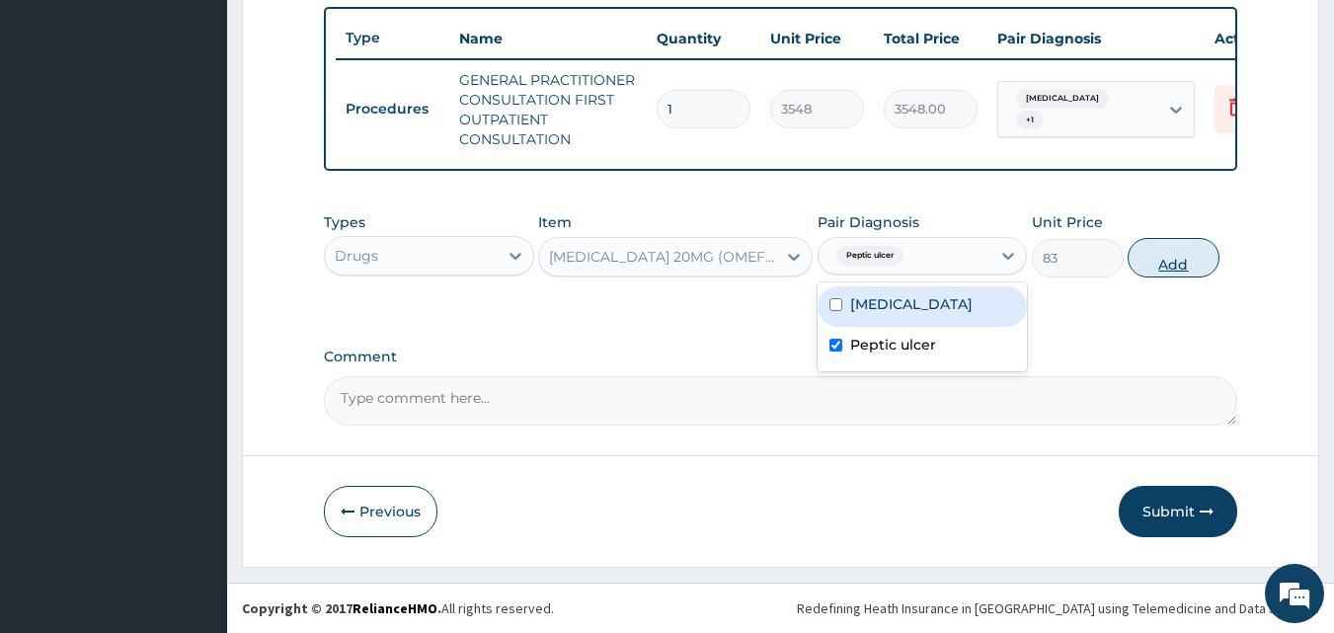
click at [1183, 253] on button "Add" at bounding box center [1173, 257] width 92 height 39
type input "0"
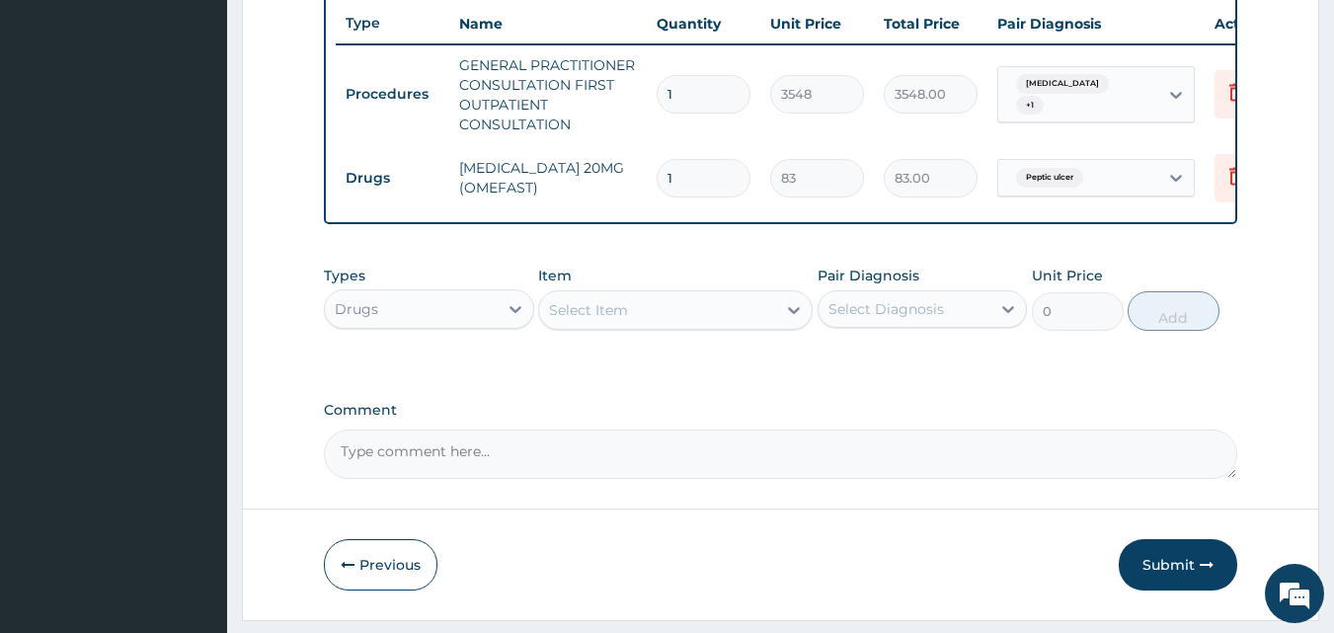
click at [701, 172] on input "1" at bounding box center [704, 178] width 94 height 39
type input "10"
type input "830.00"
type input "10"
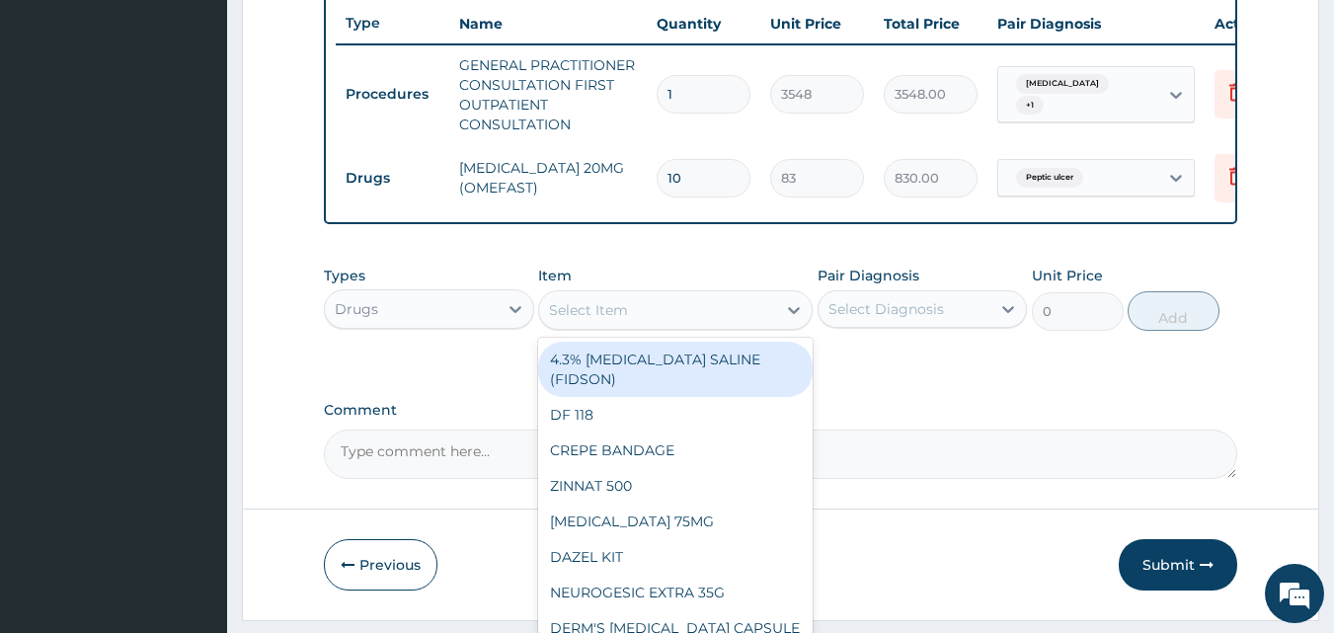
click at [680, 322] on div "Select Item" at bounding box center [657, 310] width 237 height 32
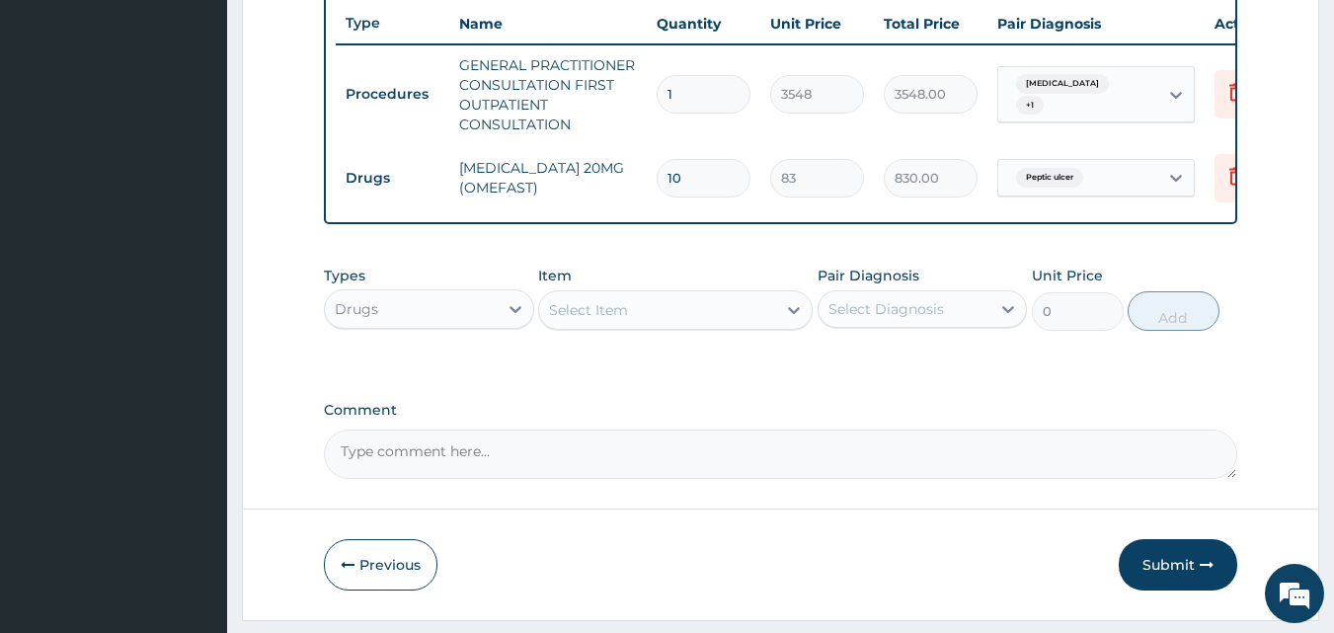
click at [635, 306] on div "Select Item" at bounding box center [675, 309] width 274 height 39
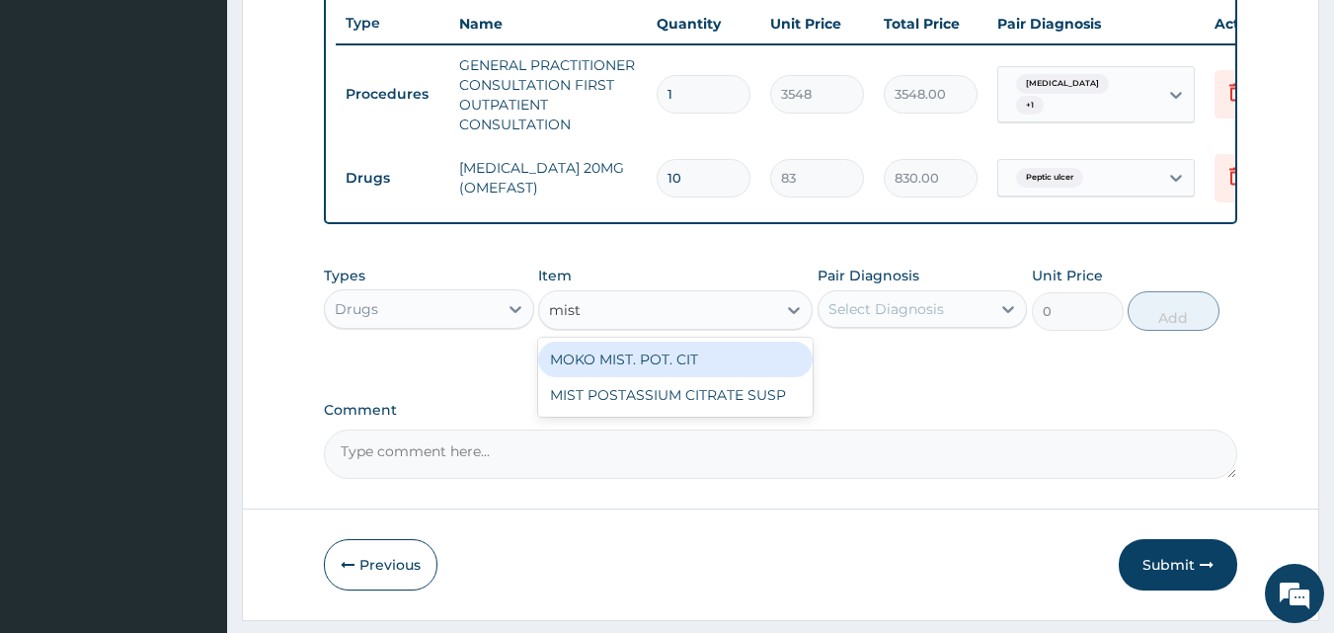
type input "mist"
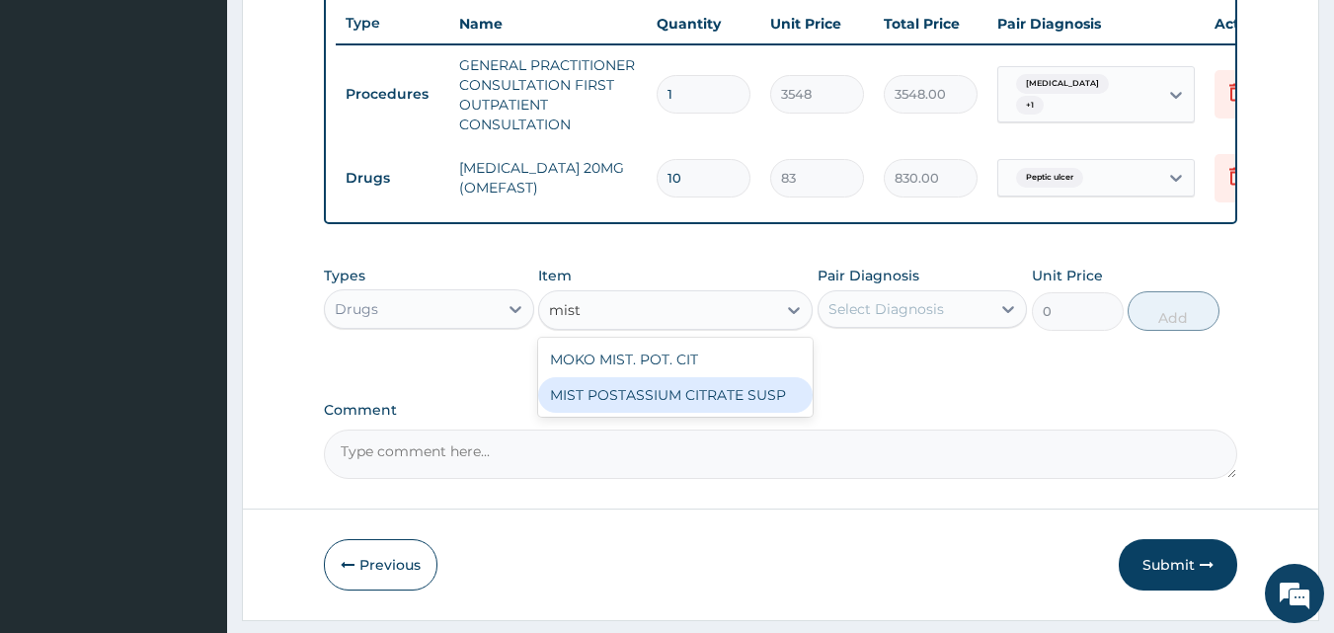
click at [623, 411] on div "MIST POSTASSIUM CITRATE SUSP" at bounding box center [675, 395] width 274 height 36
type input "1183"
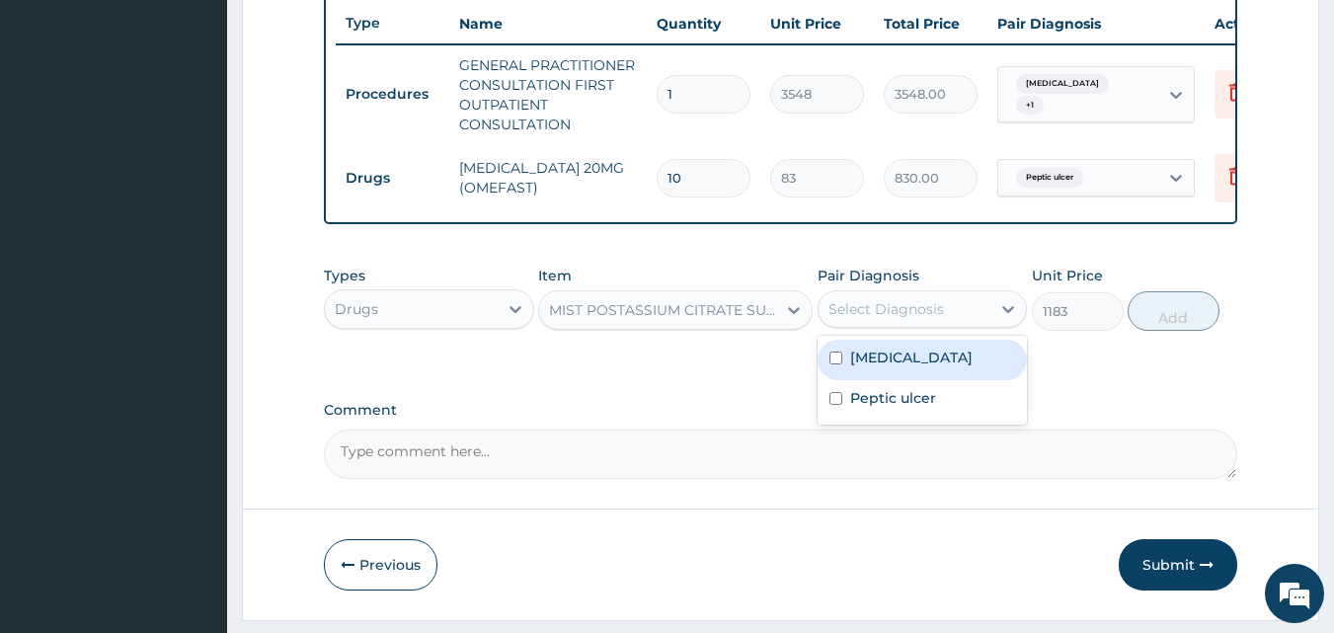
click at [948, 322] on div "Select Diagnosis" at bounding box center [904, 309] width 173 height 32
click at [927, 367] on label "Upper respiratory infection" at bounding box center [911, 358] width 122 height 20
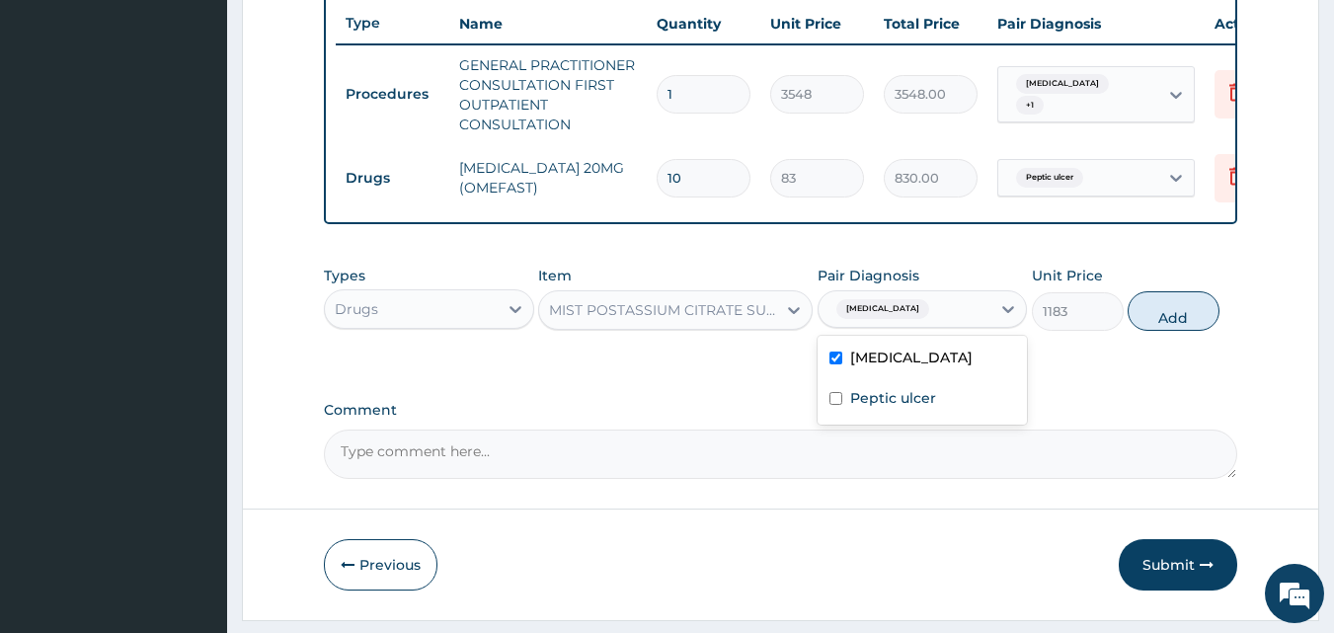
click at [926, 367] on label "Upper respiratory infection" at bounding box center [911, 358] width 122 height 20
checkbox input "false"
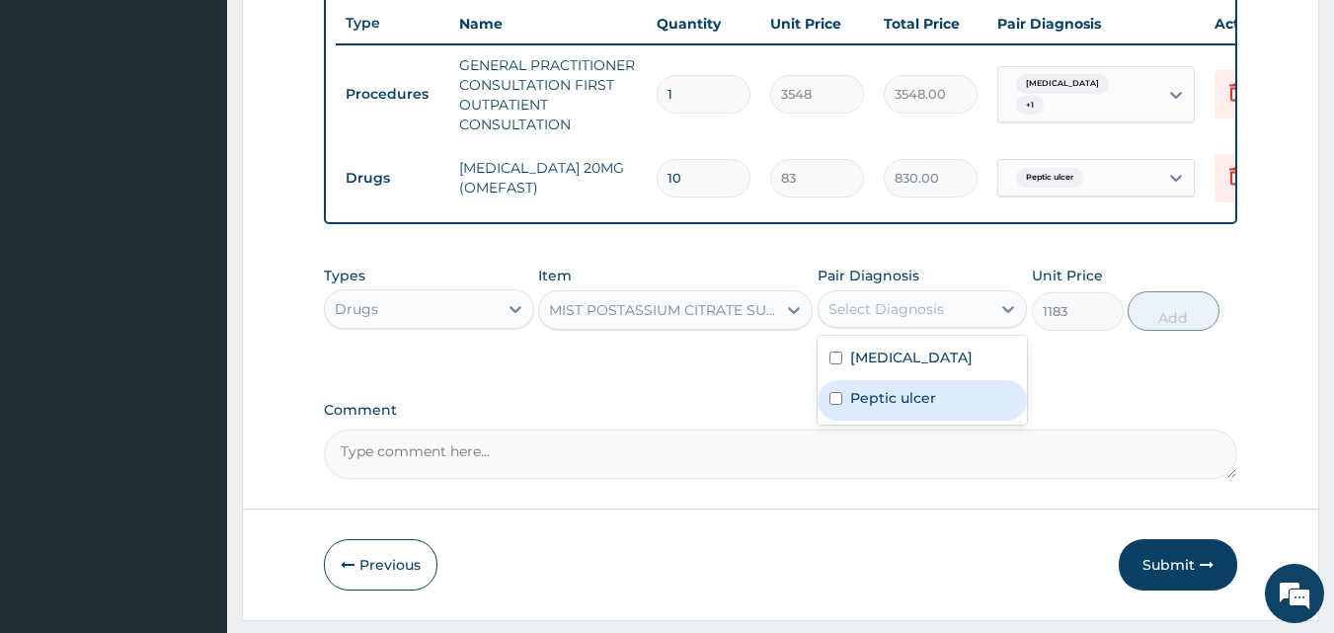
click at [909, 408] on label "Peptic ulcer" at bounding box center [893, 398] width 86 height 20
checkbox input "true"
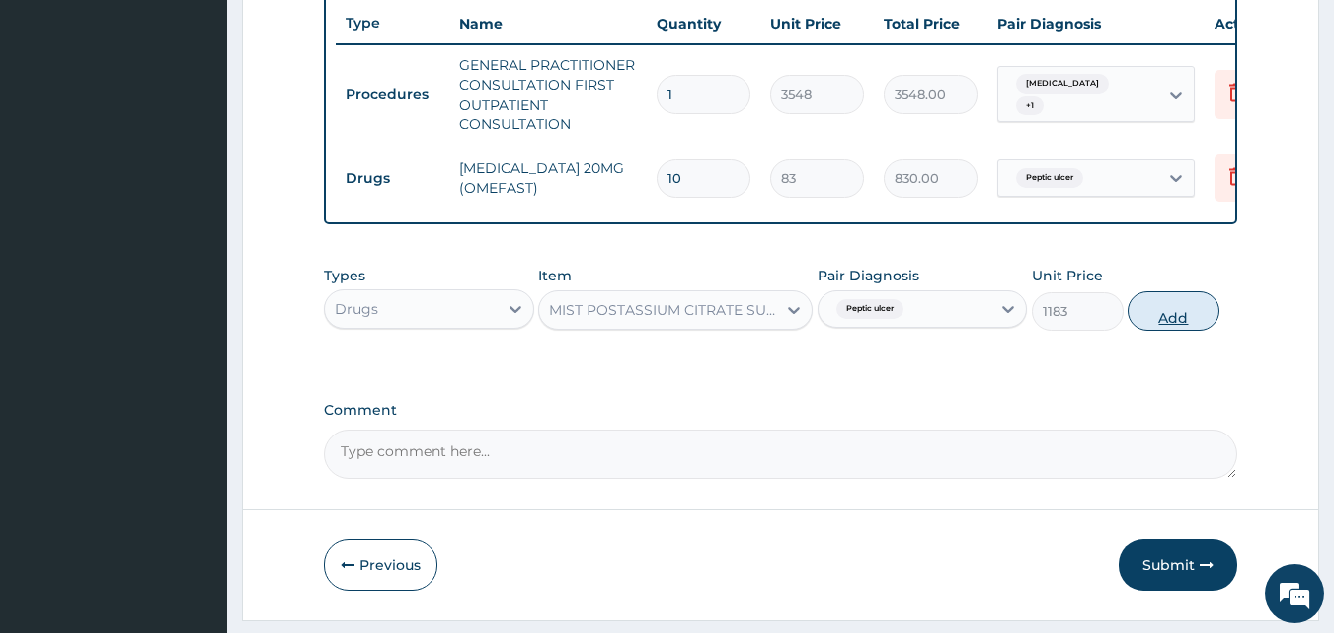
click at [1192, 326] on button "Add" at bounding box center [1173, 310] width 92 height 39
type input "0"
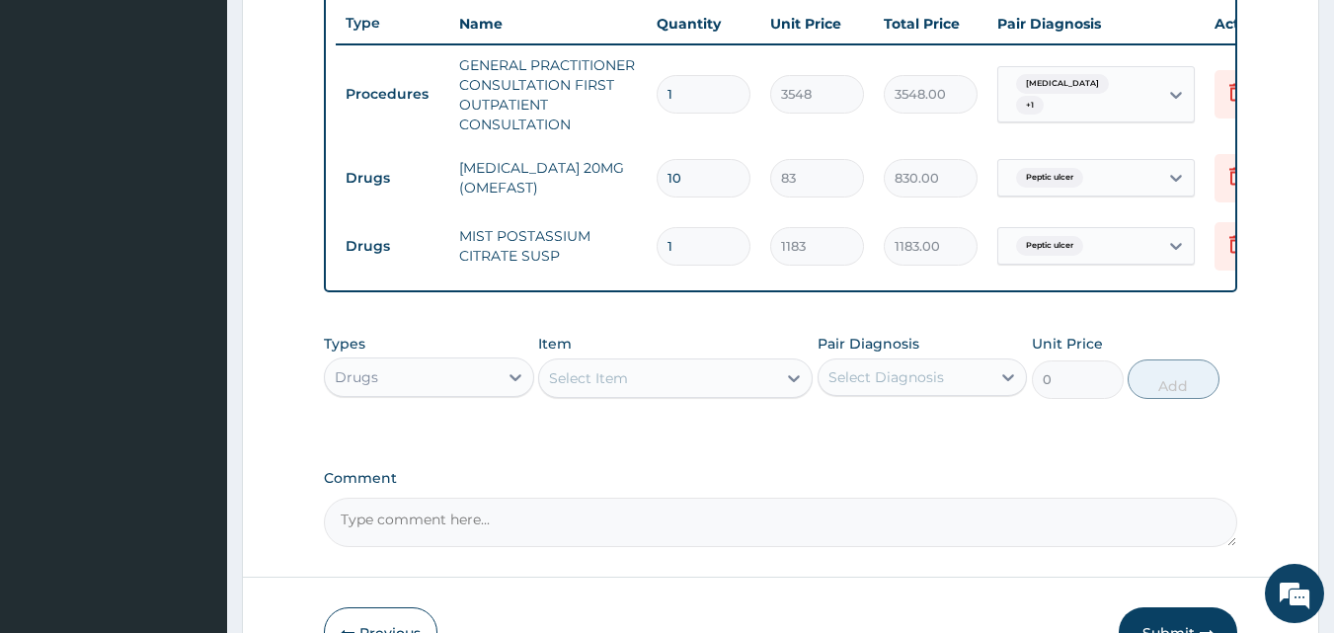
click at [615, 388] on div "Select Item" at bounding box center [588, 378] width 79 height 20
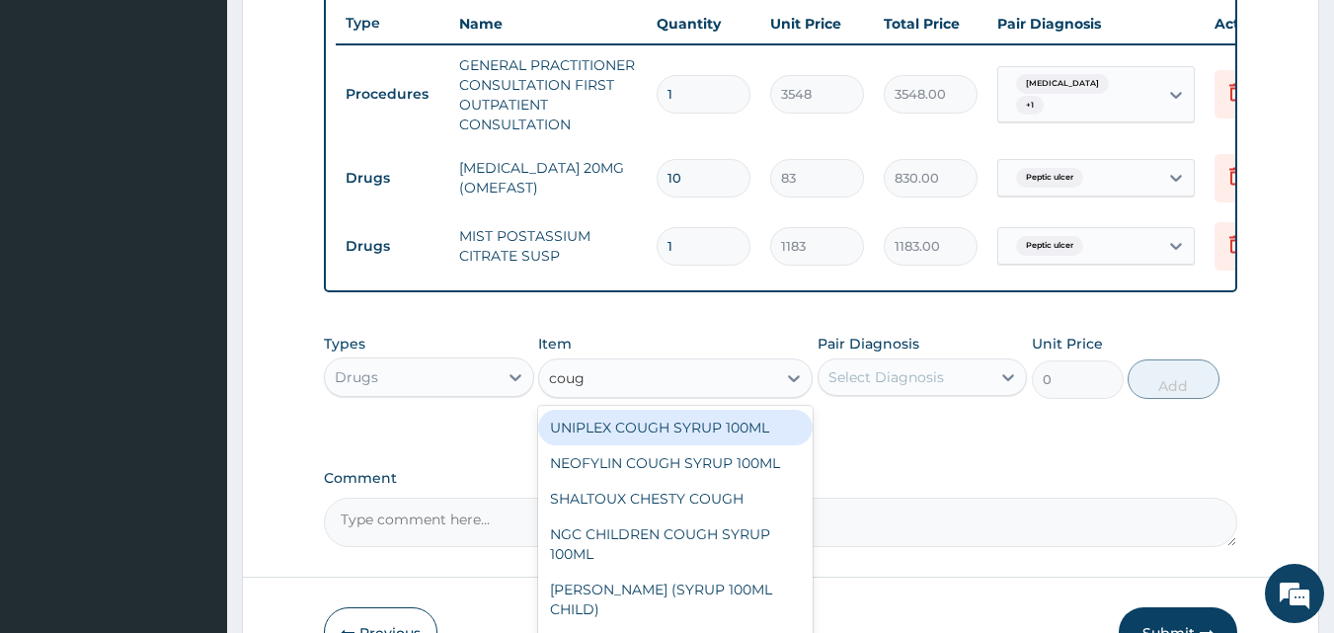
type input "cough"
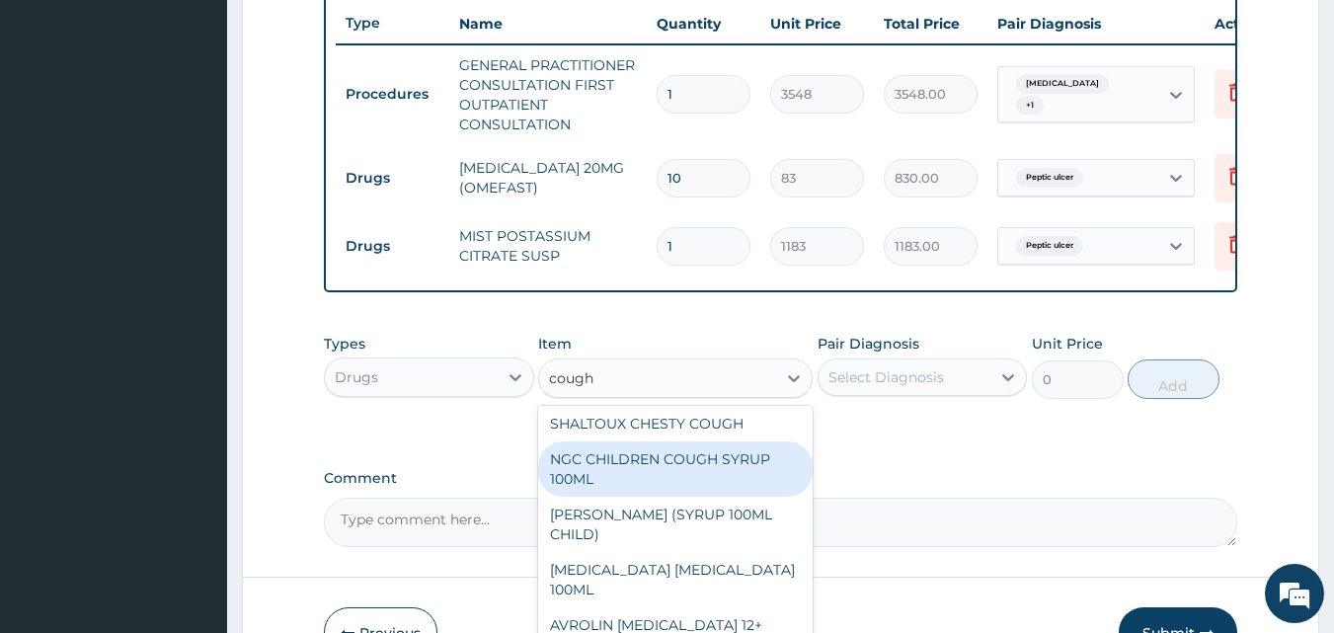
scroll to position [0, 0]
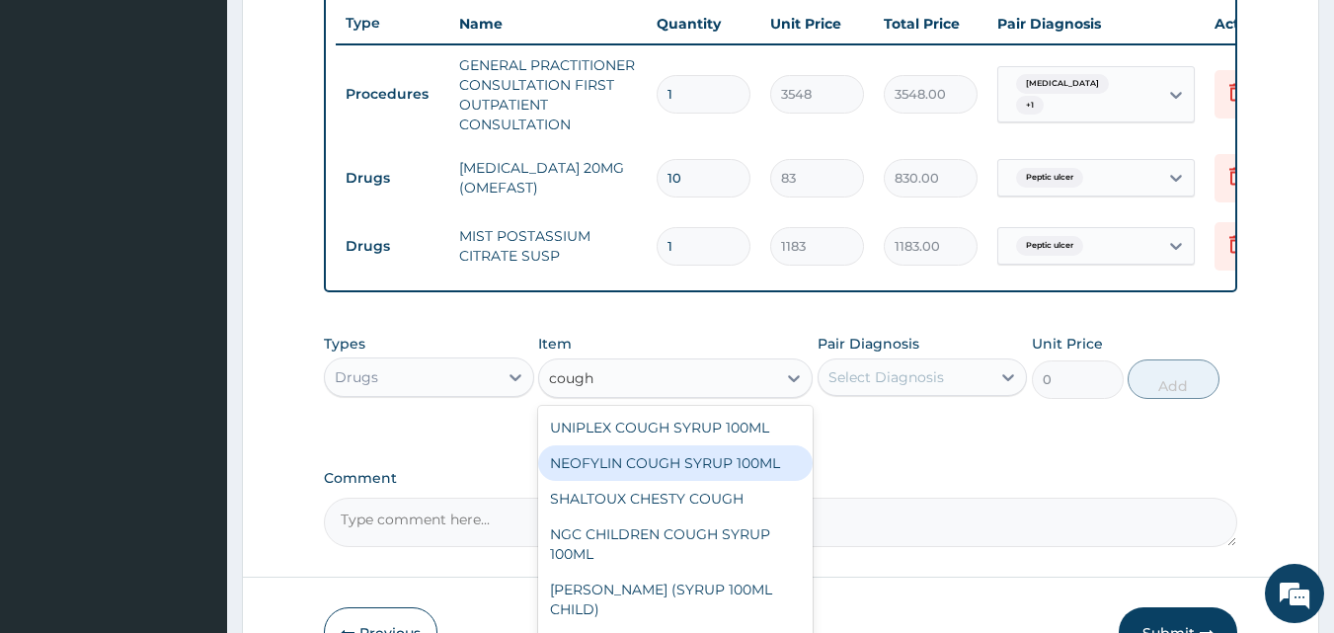
click at [635, 474] on div "NEOFYLIN COUGH SYRUP 100ML" at bounding box center [675, 463] width 274 height 36
type input "1419"
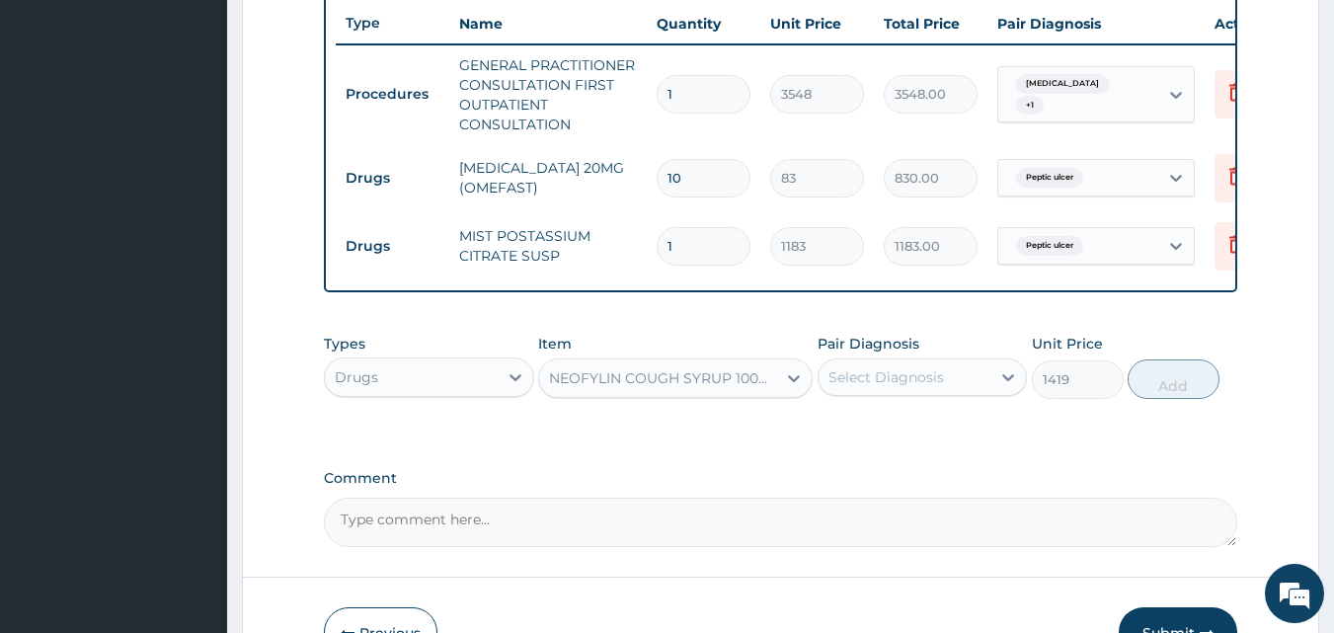
click at [899, 386] on div "Select Diagnosis" at bounding box center [886, 377] width 116 height 20
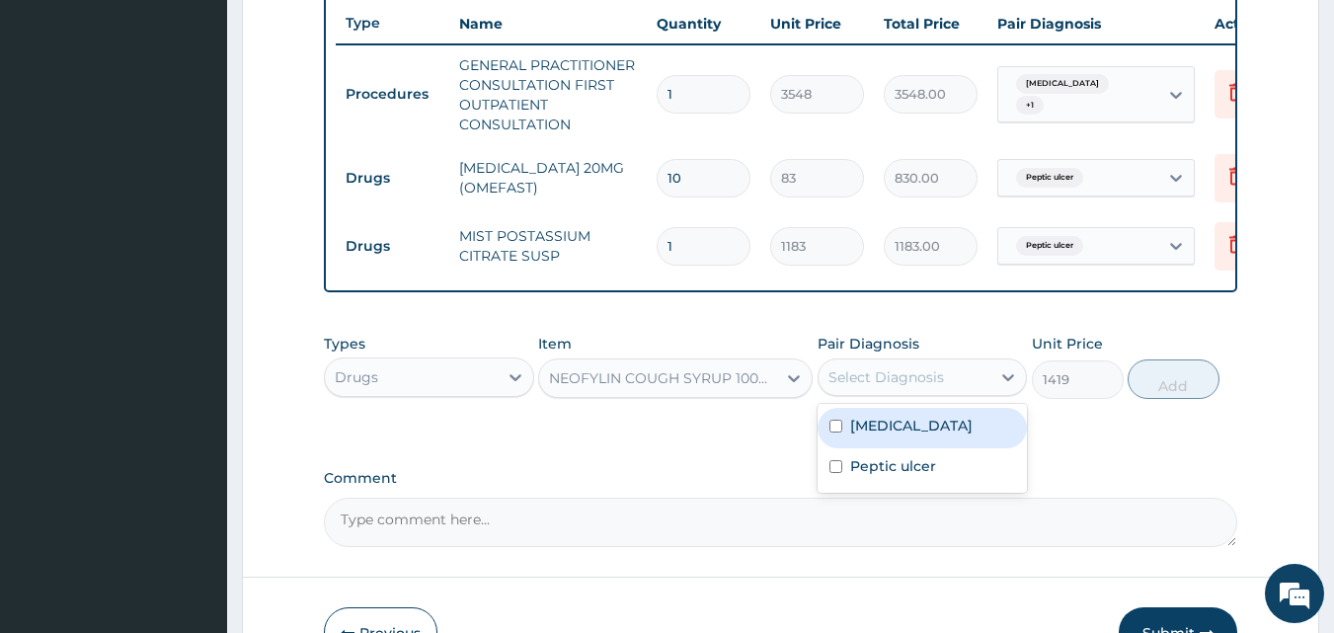
click at [905, 435] on label "Upper respiratory infection" at bounding box center [911, 426] width 122 height 20
checkbox input "true"
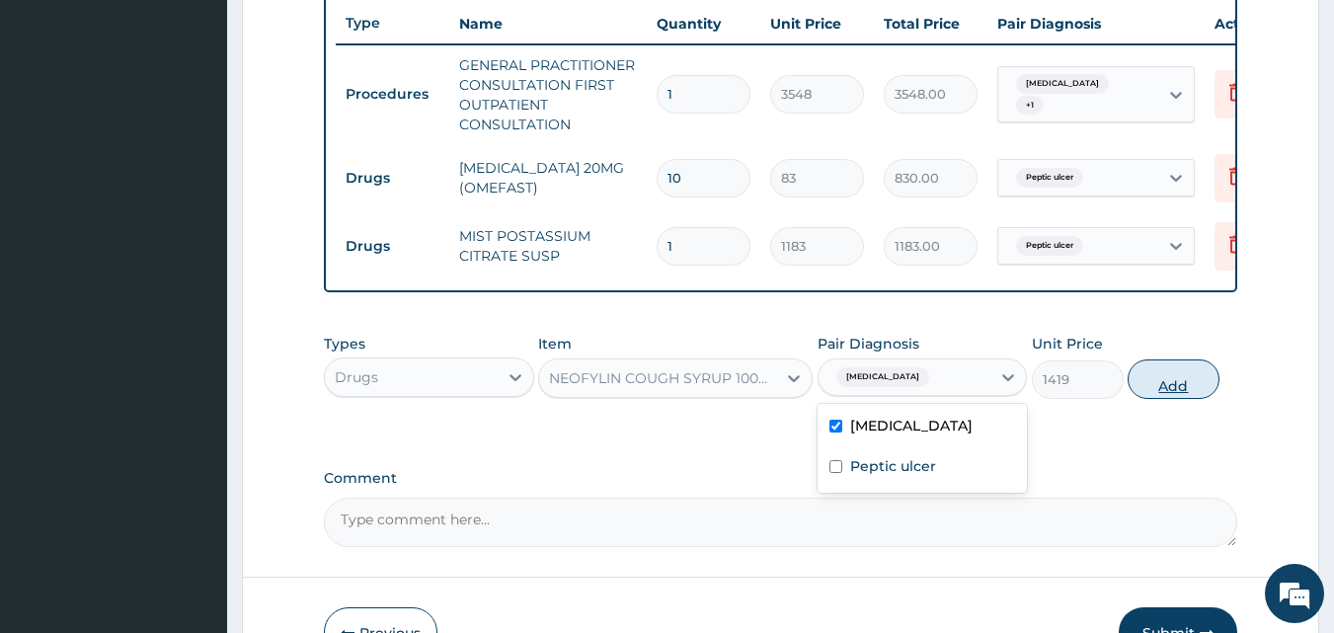
click at [1182, 394] on button "Add" at bounding box center [1173, 378] width 92 height 39
type input "0"
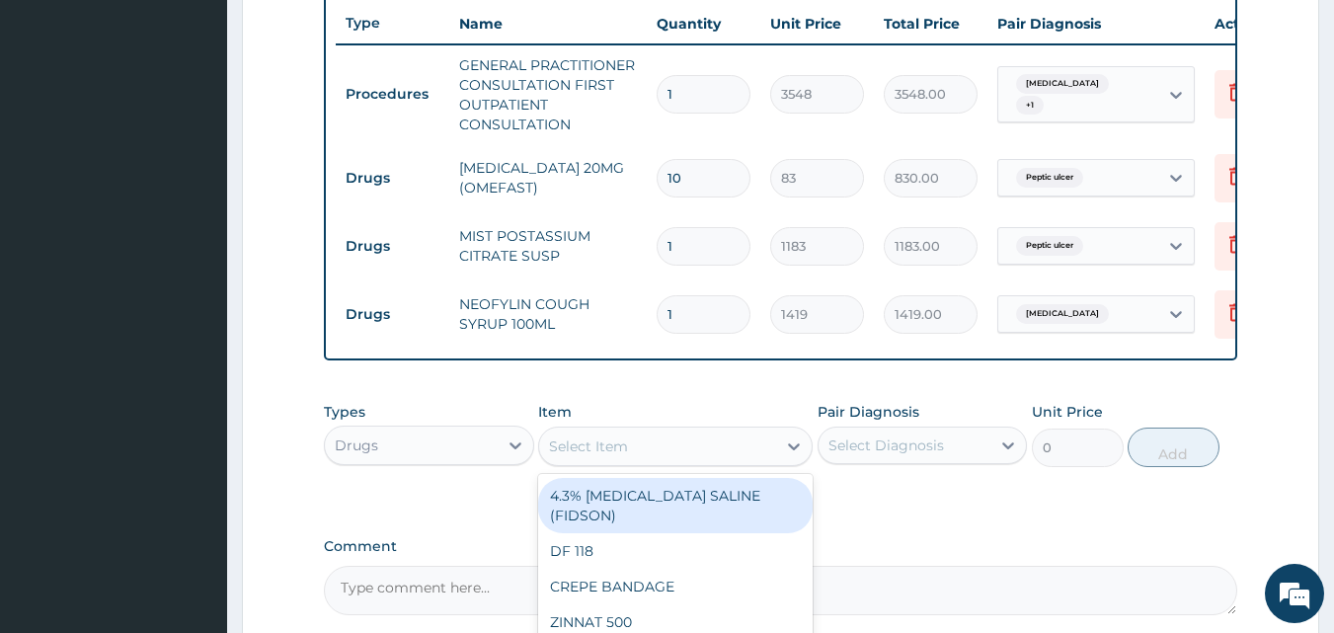
click at [639, 445] on div "Select Item" at bounding box center [657, 446] width 237 height 32
click at [583, 442] on div "Select Item" at bounding box center [675, 446] width 274 height 39
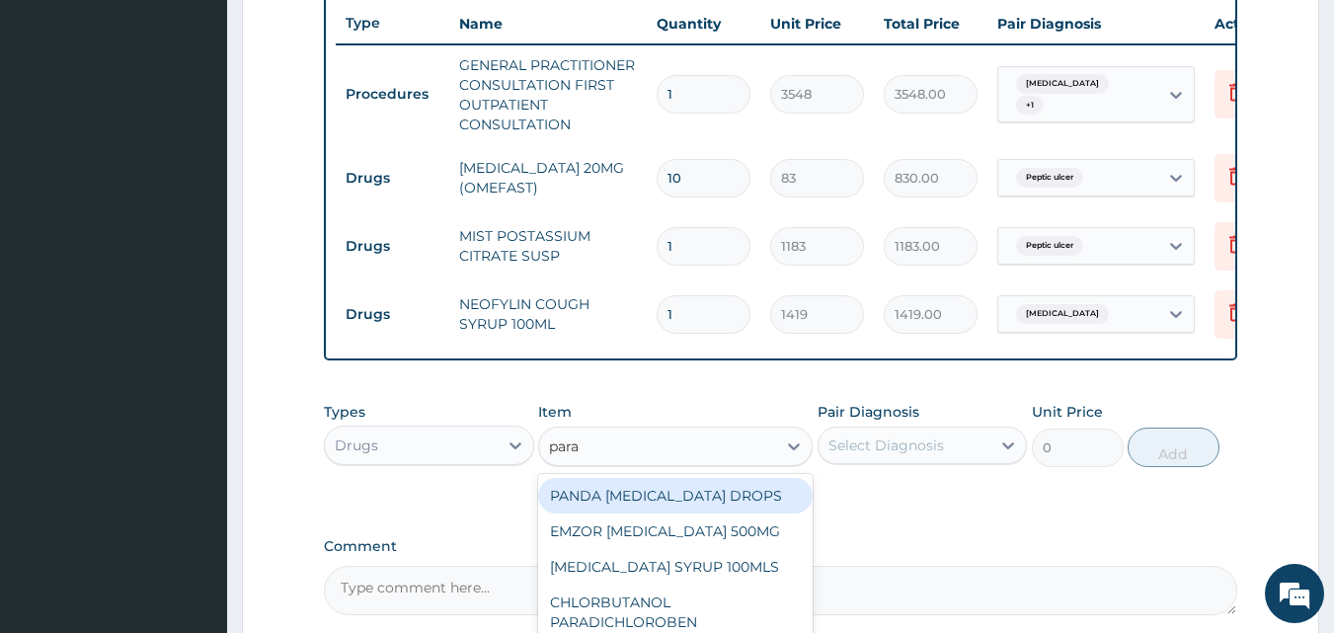
type input "parac"
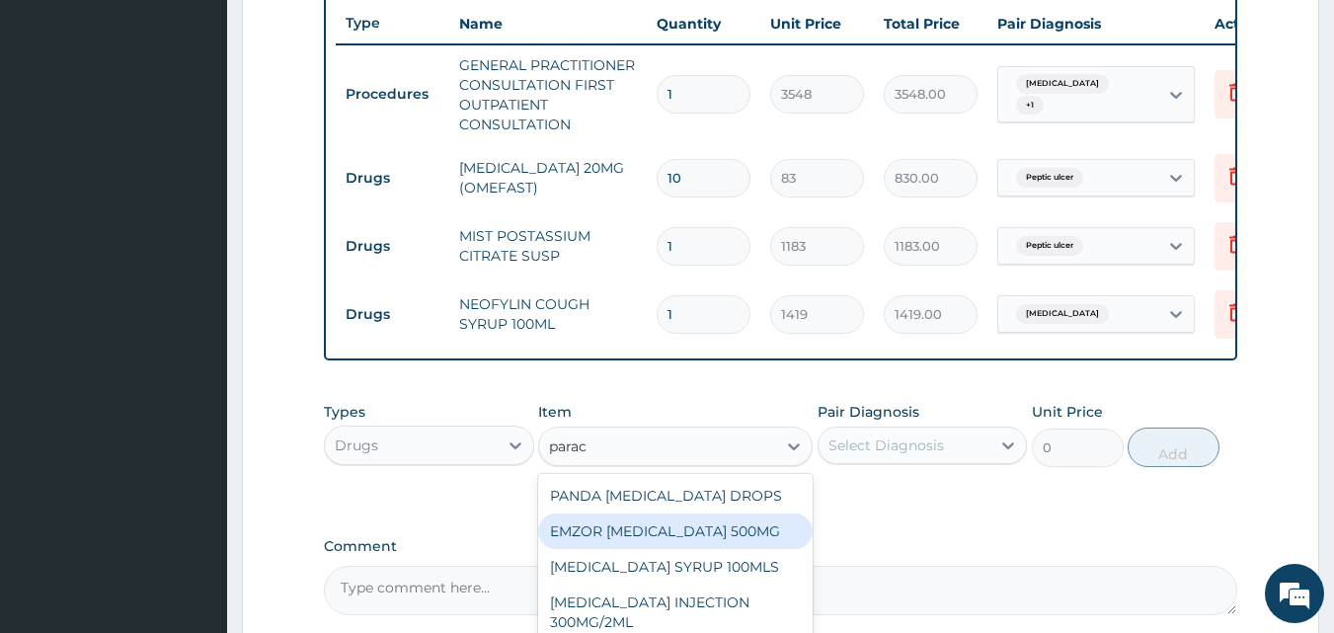
click at [604, 535] on div "EMZOR PARACETAMOL 500MG" at bounding box center [675, 531] width 274 height 36
type input "24"
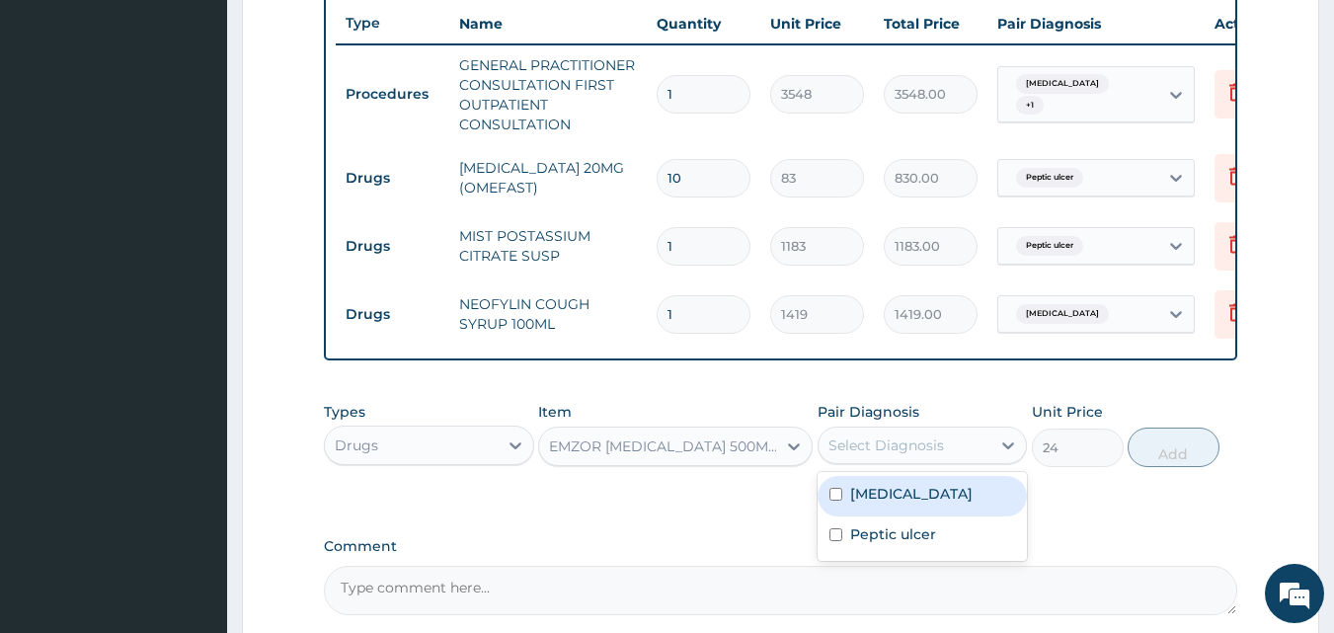
click at [884, 455] on div "Select Diagnosis" at bounding box center [886, 445] width 116 height 20
click at [867, 516] on div "Upper respiratory infection" at bounding box center [922, 496] width 210 height 40
checkbox input "true"
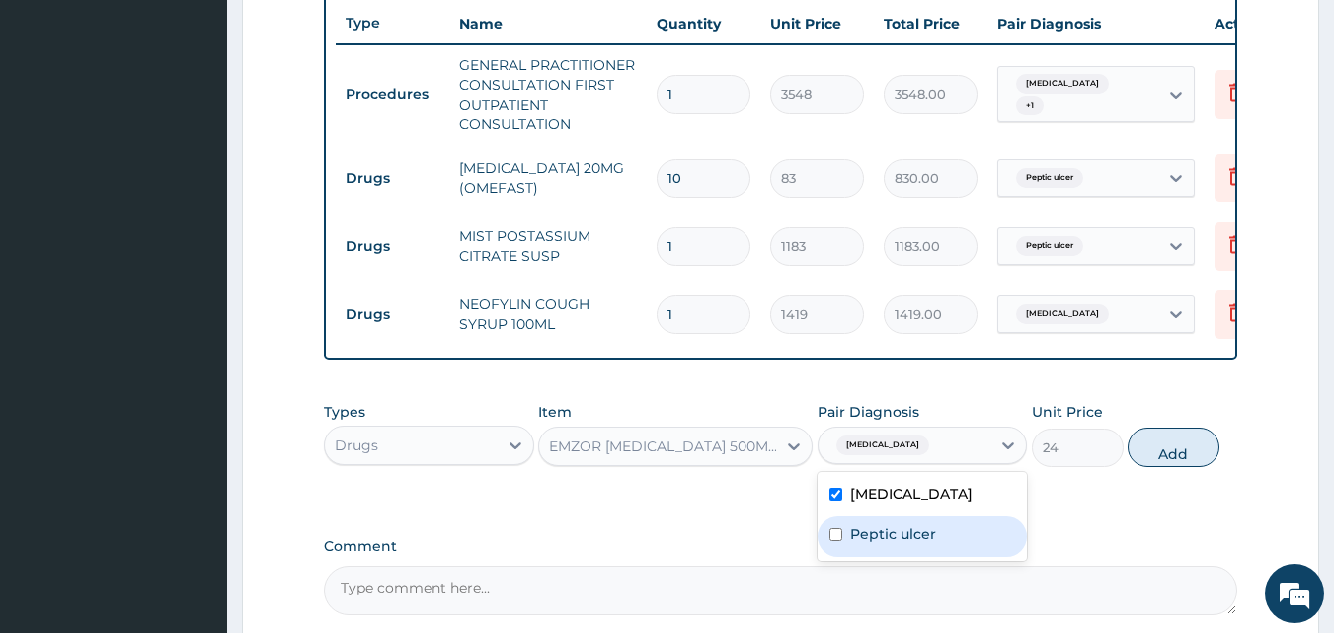
click at [860, 544] on label "Peptic ulcer" at bounding box center [893, 534] width 86 height 20
checkbox input "true"
click at [1167, 467] on button "Add" at bounding box center [1173, 446] width 92 height 39
type input "0"
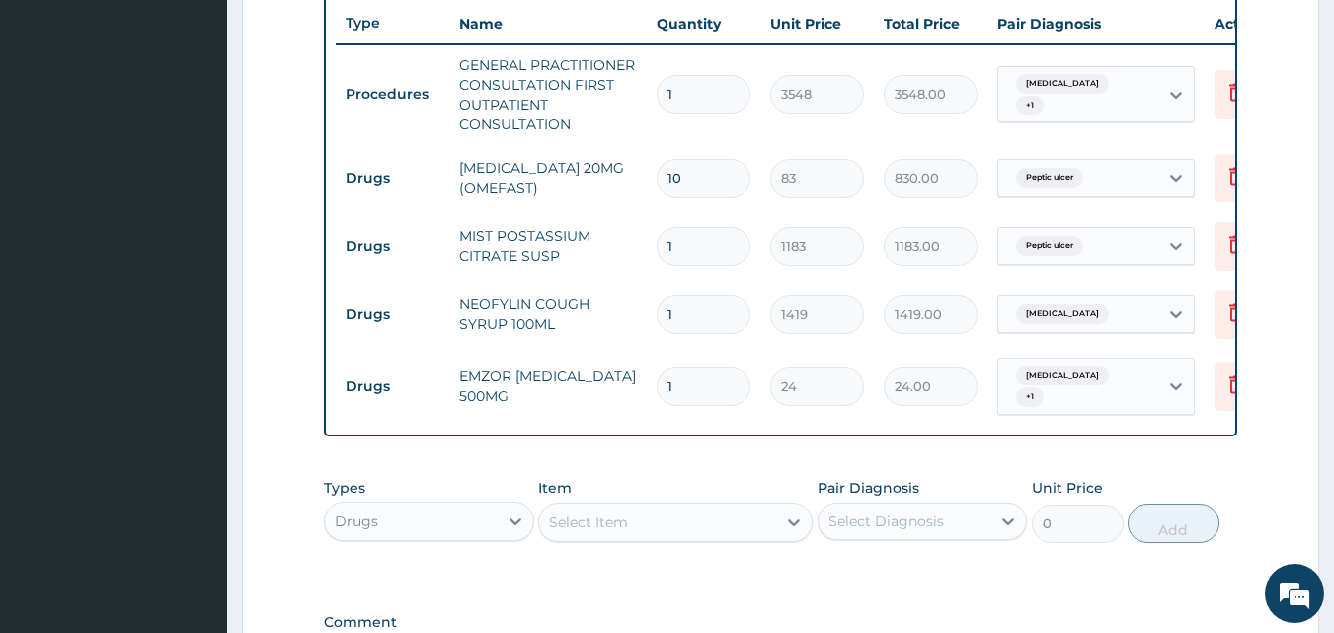
click at [691, 403] on input "1" at bounding box center [704, 386] width 94 height 39
click at [699, 375] on input "1" at bounding box center [704, 386] width 94 height 39
type input "18"
type input "432.00"
type input "17"
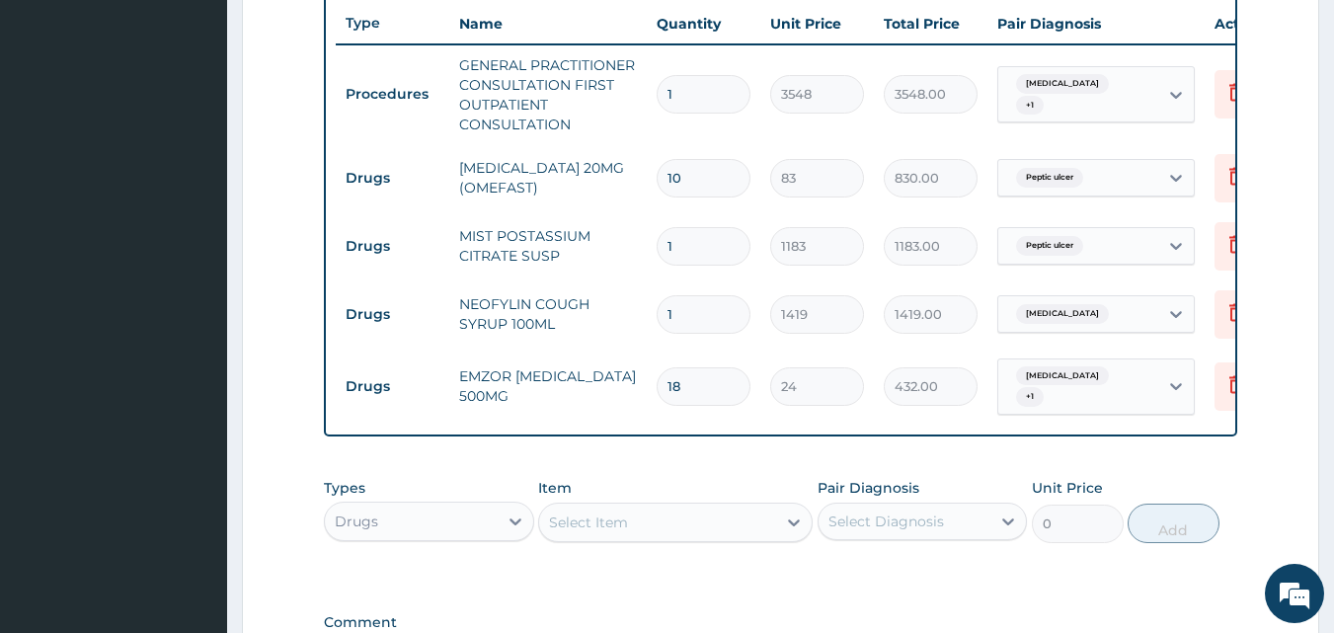
type input "408.00"
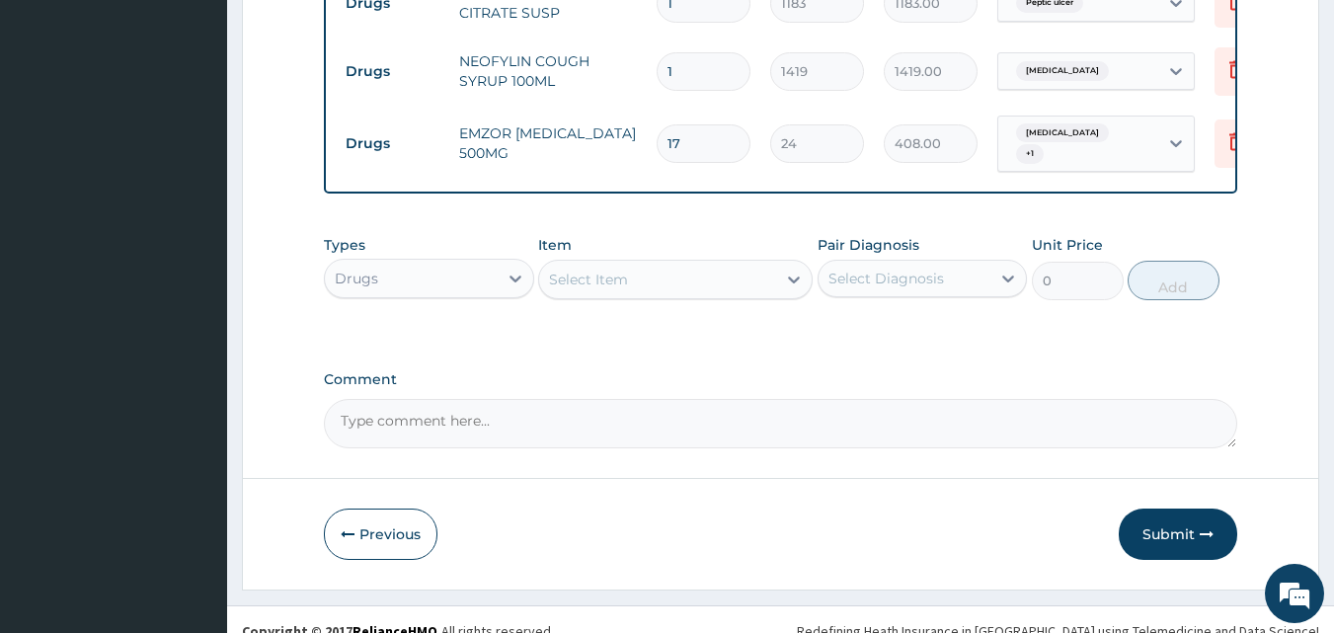
scroll to position [1023, 0]
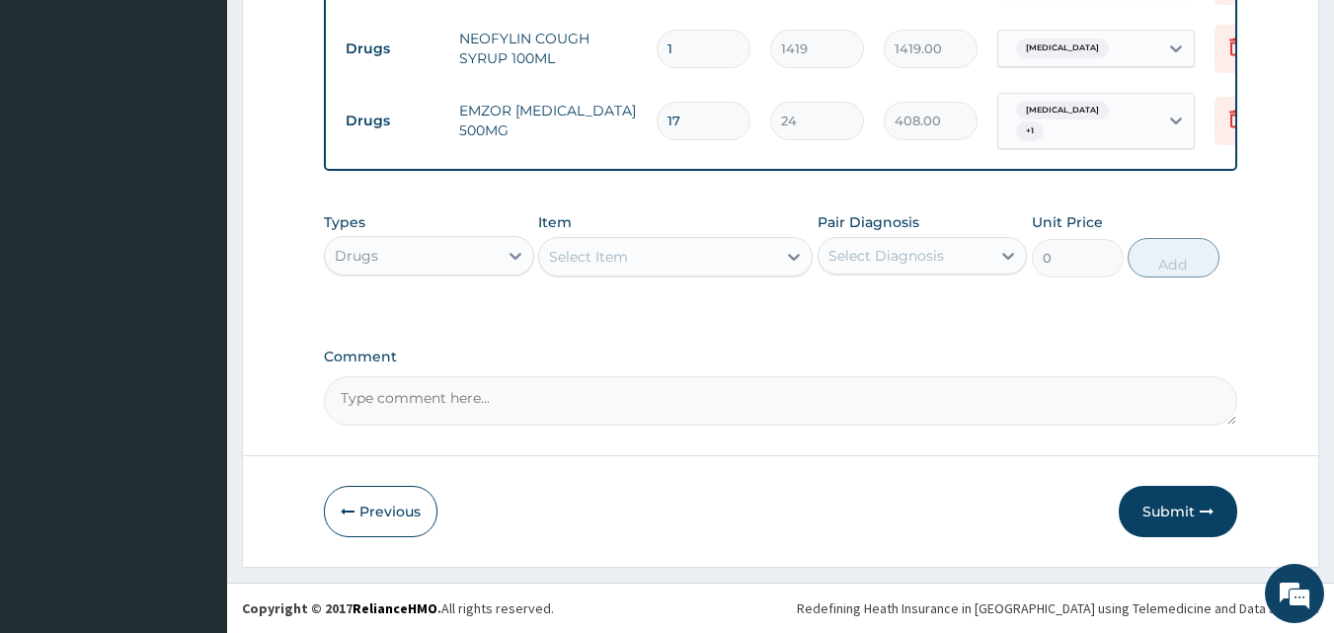
type input "17"
click at [1176, 509] on button "Submit" at bounding box center [1178, 511] width 118 height 51
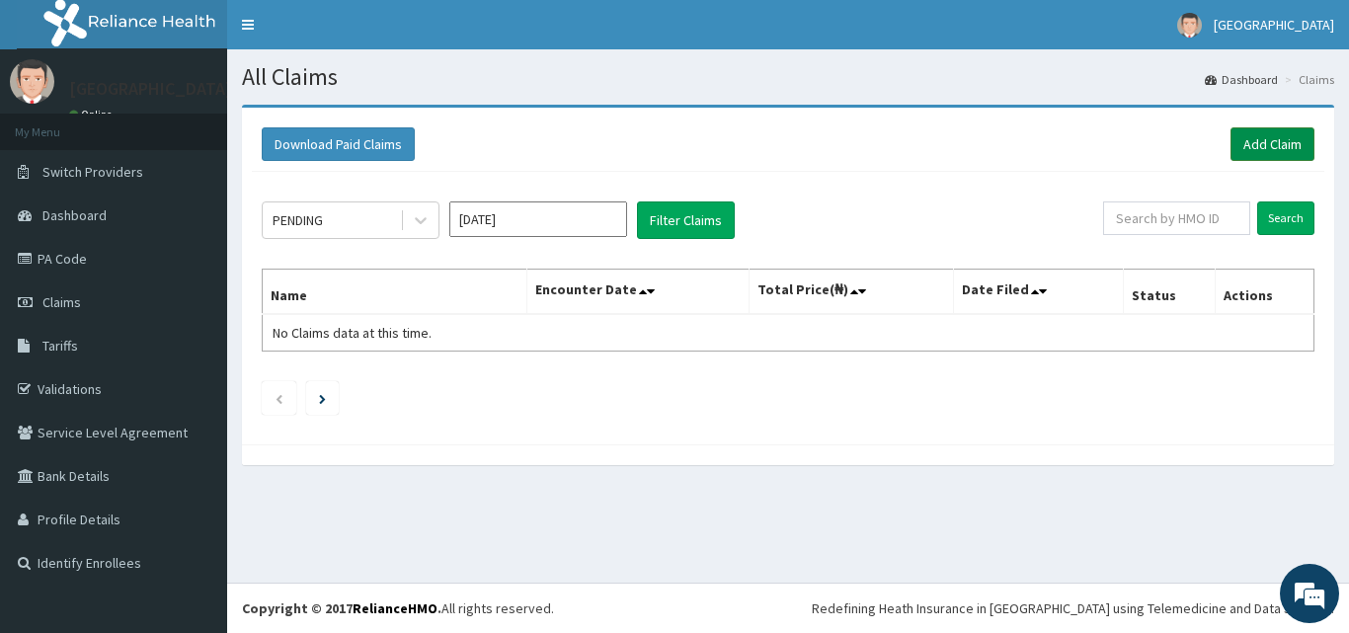
click at [1278, 146] on link "Add Claim" at bounding box center [1272, 144] width 84 height 34
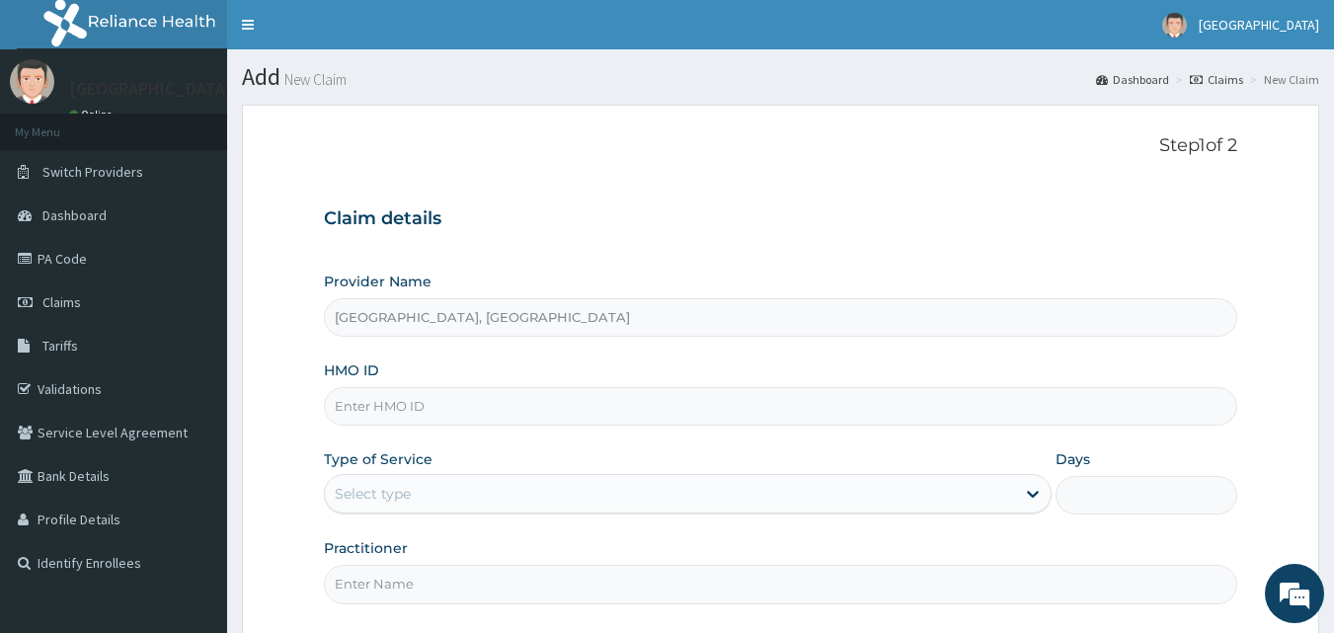
click at [466, 409] on input "HMO ID" at bounding box center [781, 406] width 914 height 39
paste input "FIB/10096/A"
type input "FIB/10096/A"
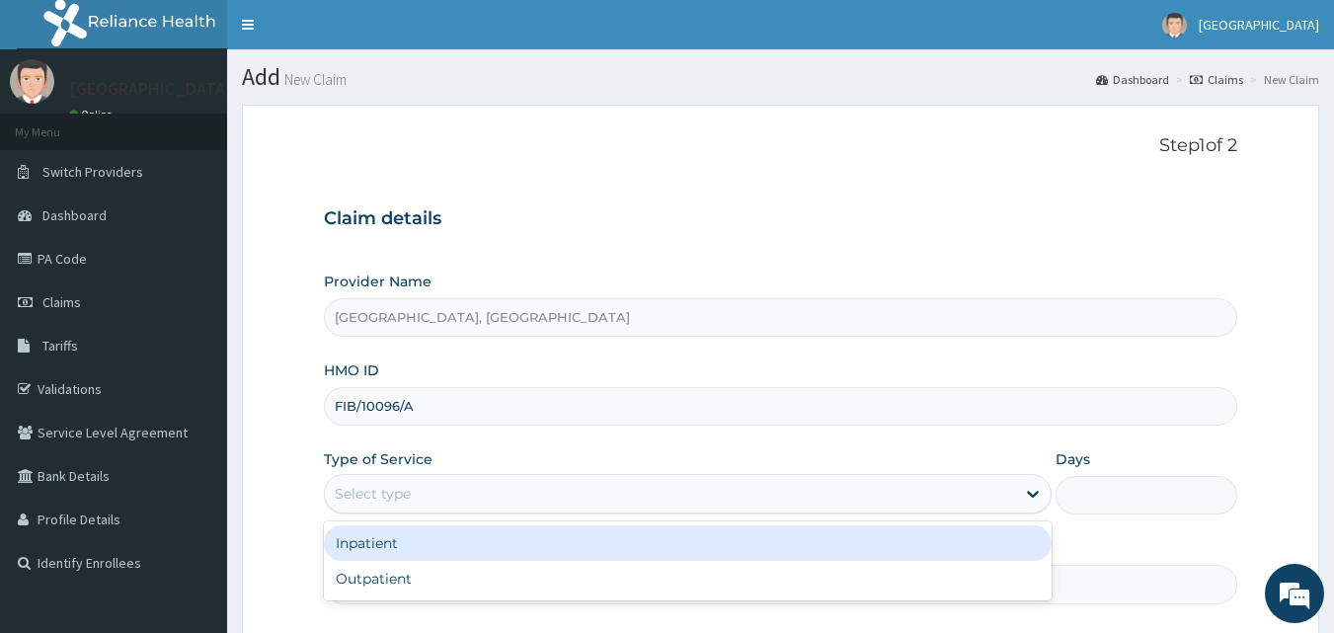
click at [542, 493] on div "Select type" at bounding box center [670, 494] width 690 height 32
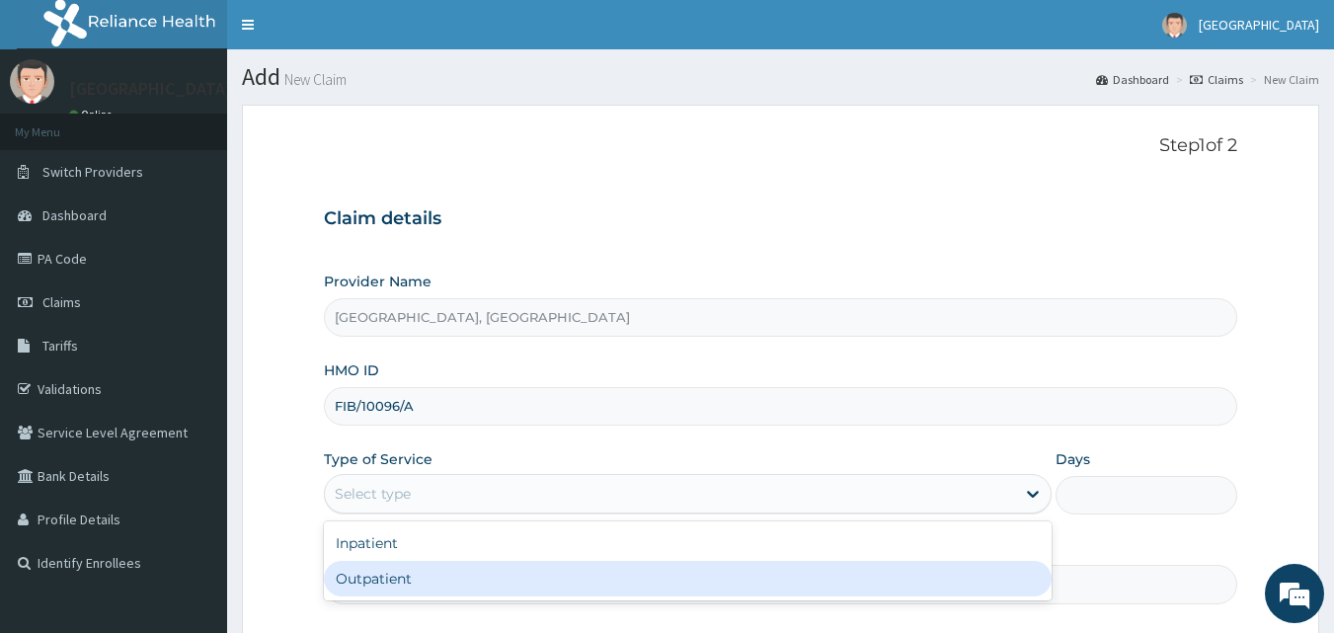
click at [439, 572] on div "Outpatient" at bounding box center [688, 579] width 728 height 36
type input "1"
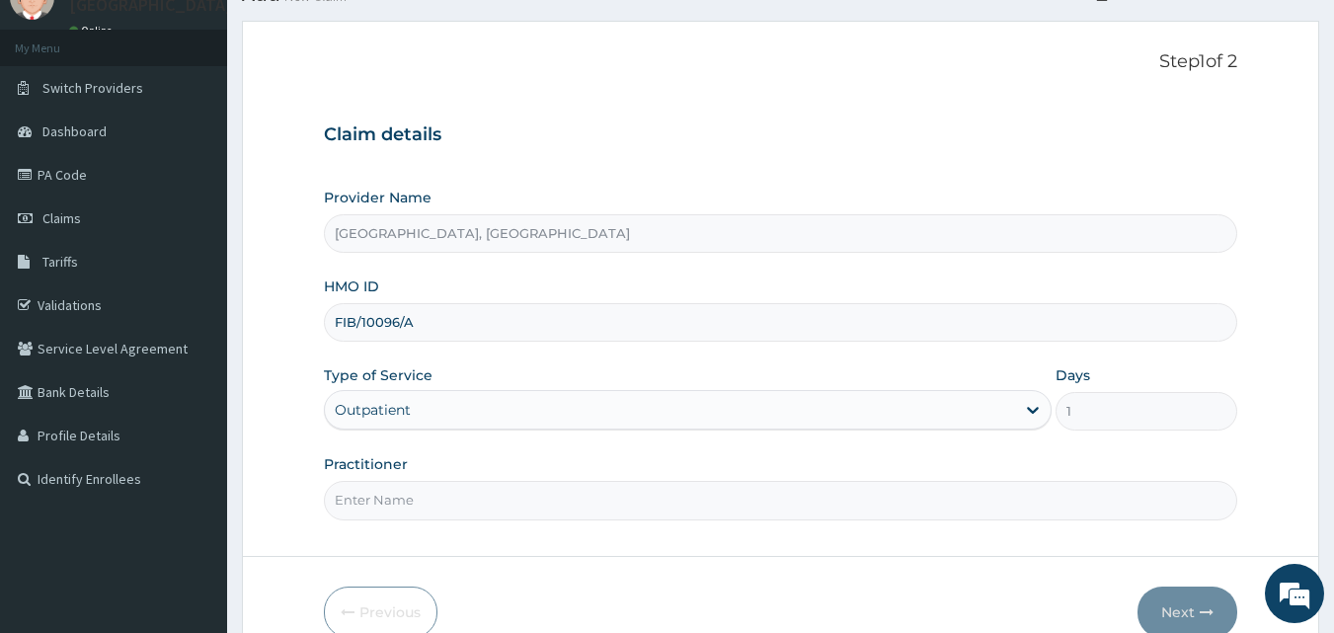
scroll to position [185, 0]
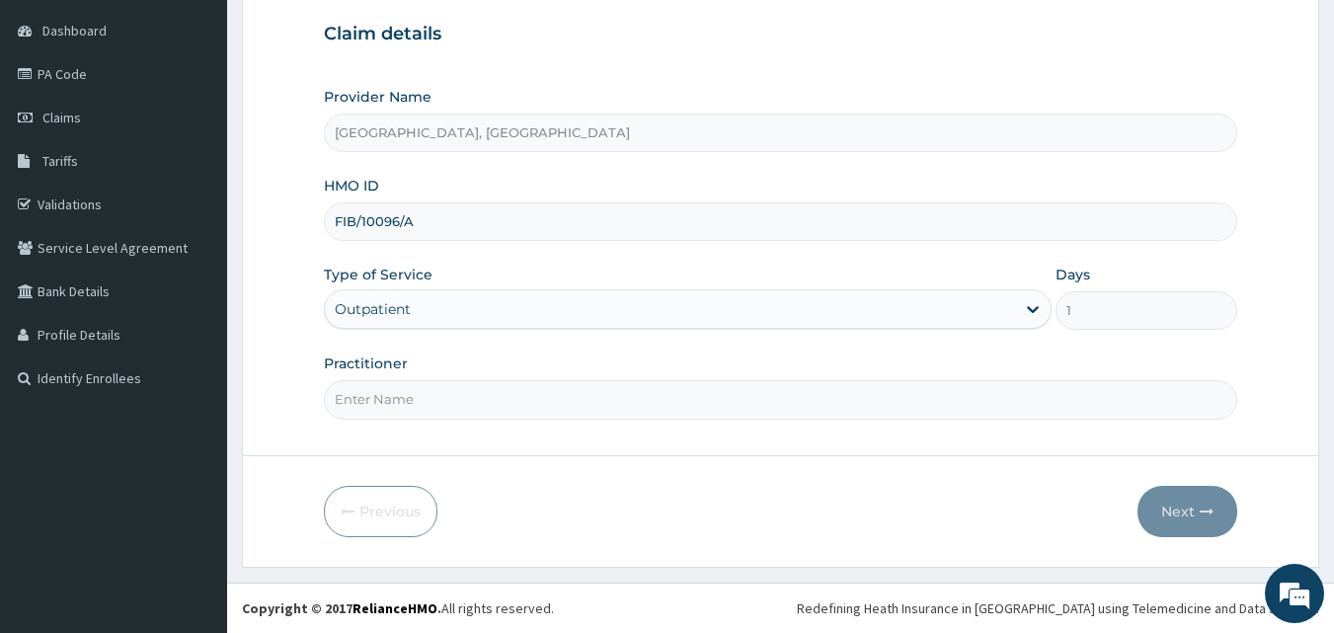
click at [482, 400] on input "Practitioner" at bounding box center [781, 399] width 914 height 39
type input "Dr Martins"
click at [1172, 488] on button "Next" at bounding box center [1187, 511] width 100 height 51
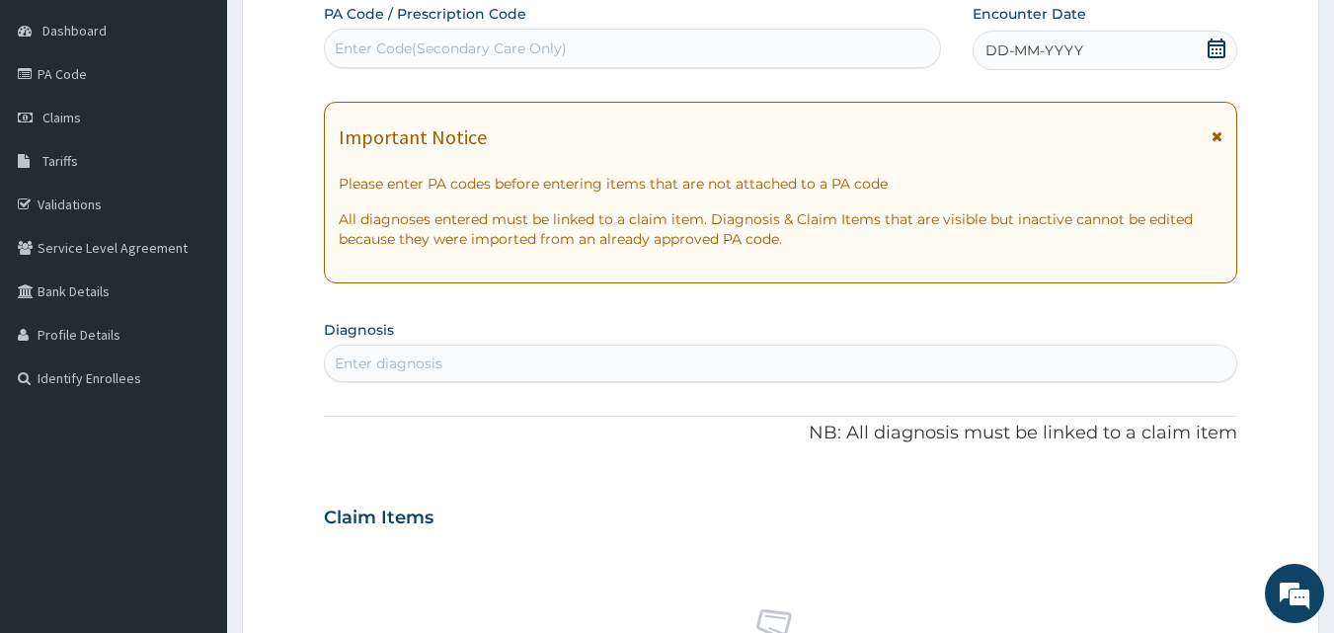
click at [534, 355] on div "Enter diagnosis" at bounding box center [781, 364] width 912 height 32
type input "malaria"
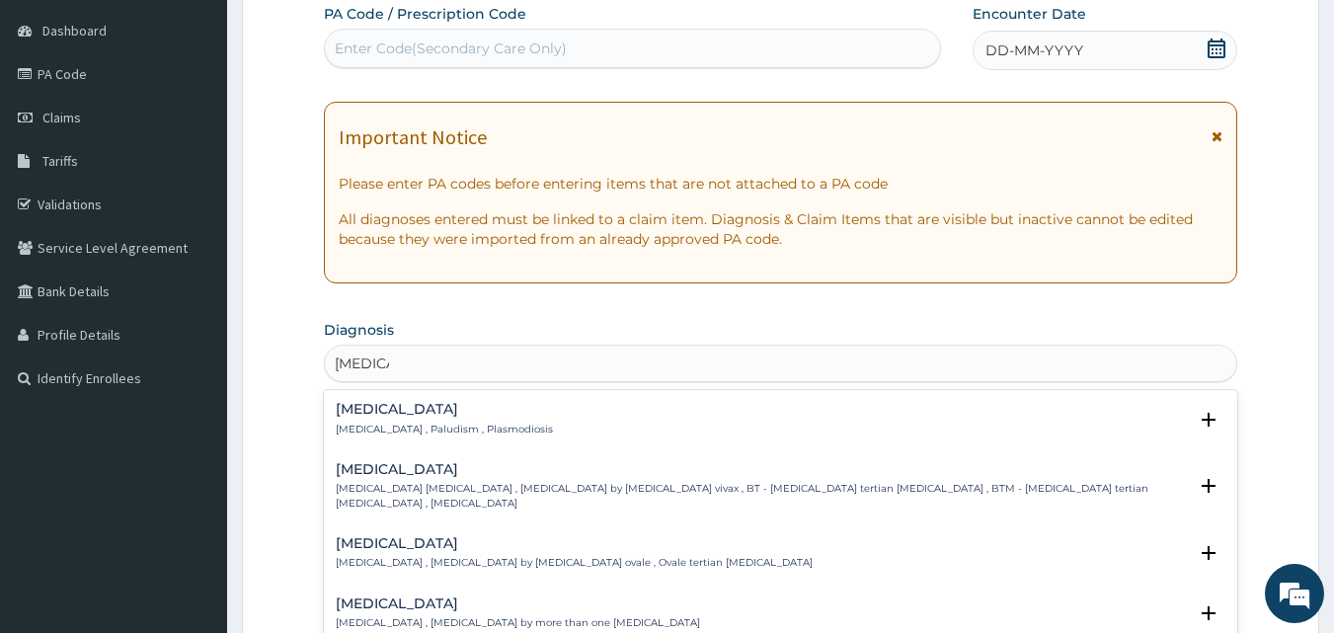
click at [433, 433] on p "Malaria , Paludism , Plasmodiosis" at bounding box center [444, 430] width 217 height 14
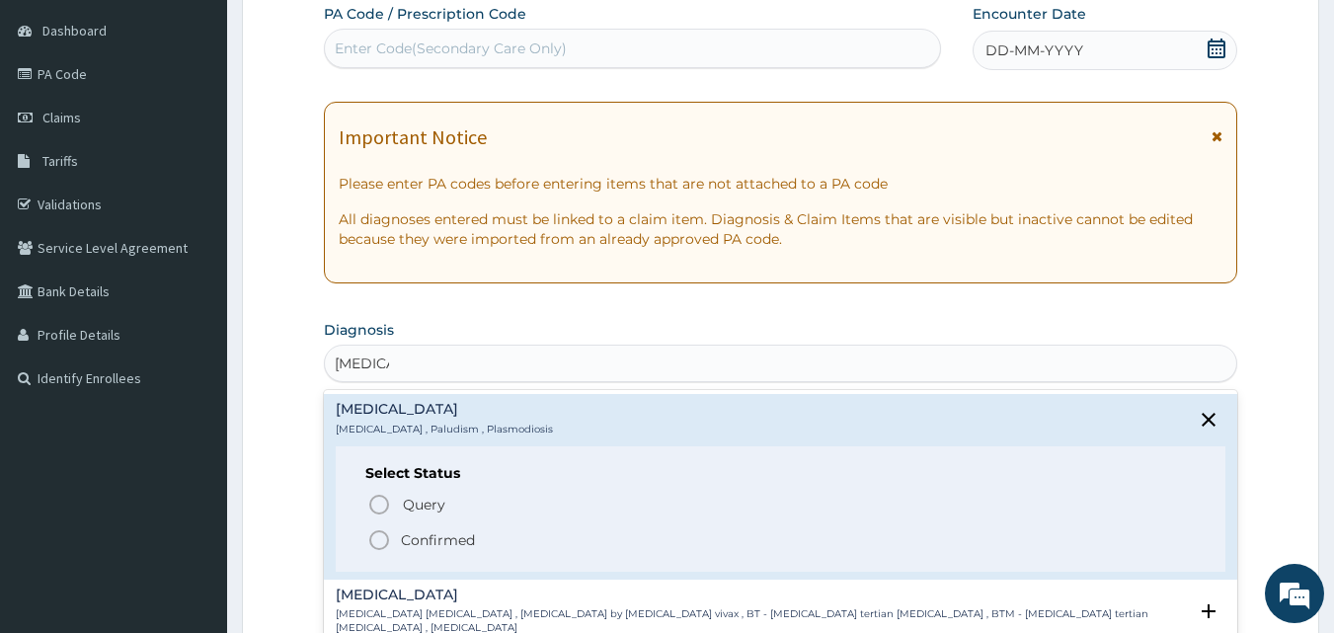
click at [432, 533] on p "Confirmed" at bounding box center [438, 540] width 74 height 20
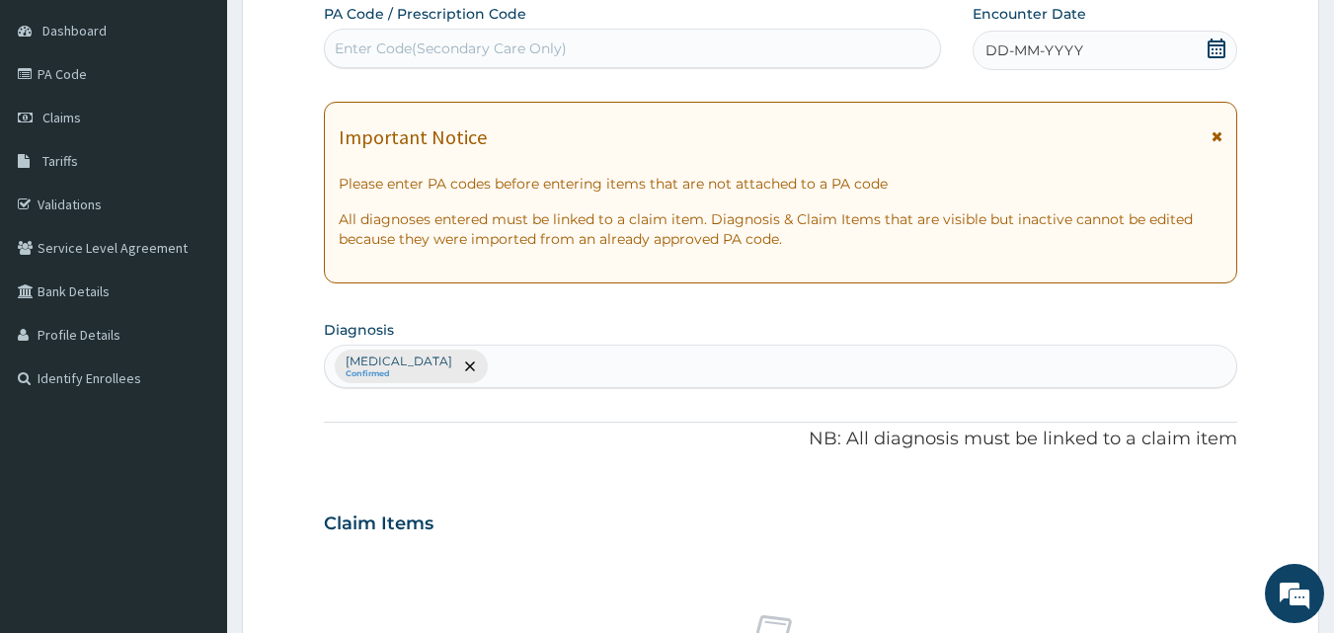
click at [527, 347] on div "Malaria Confirmed" at bounding box center [781, 366] width 912 height 41
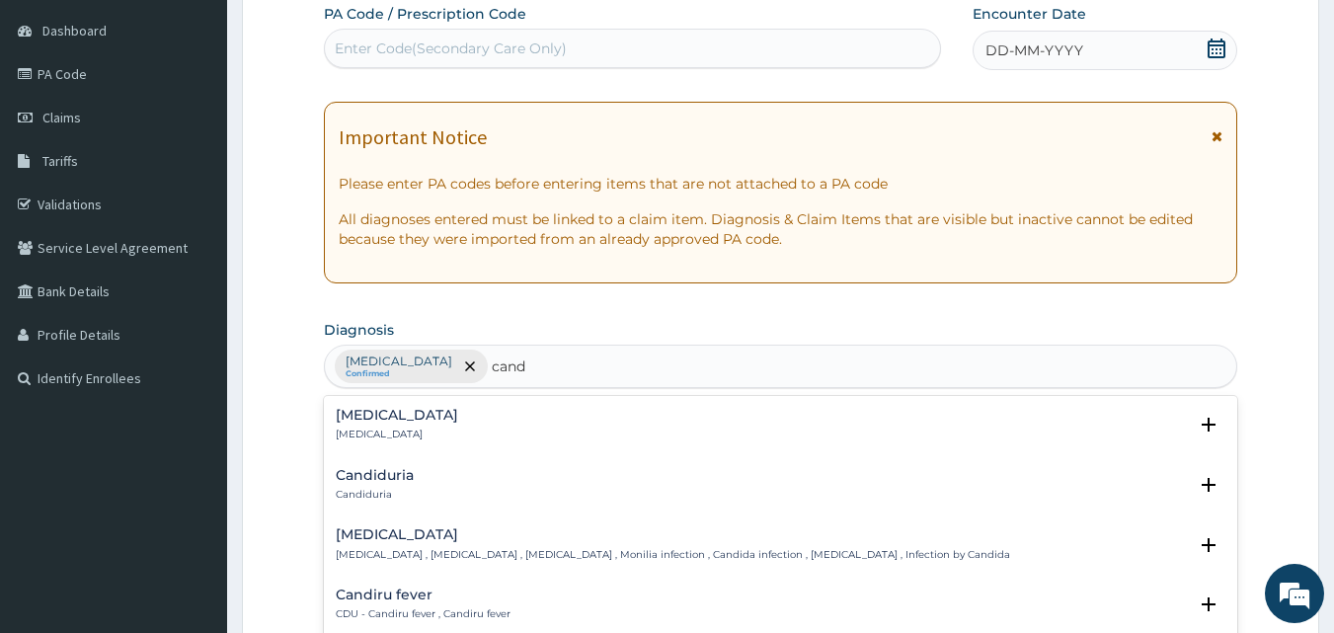
type input "candi"
click at [451, 544] on div "Candidiasis Candidiasis , Moniliasis , Candidosis , Monilia infection , Candida…" at bounding box center [673, 544] width 674 height 35
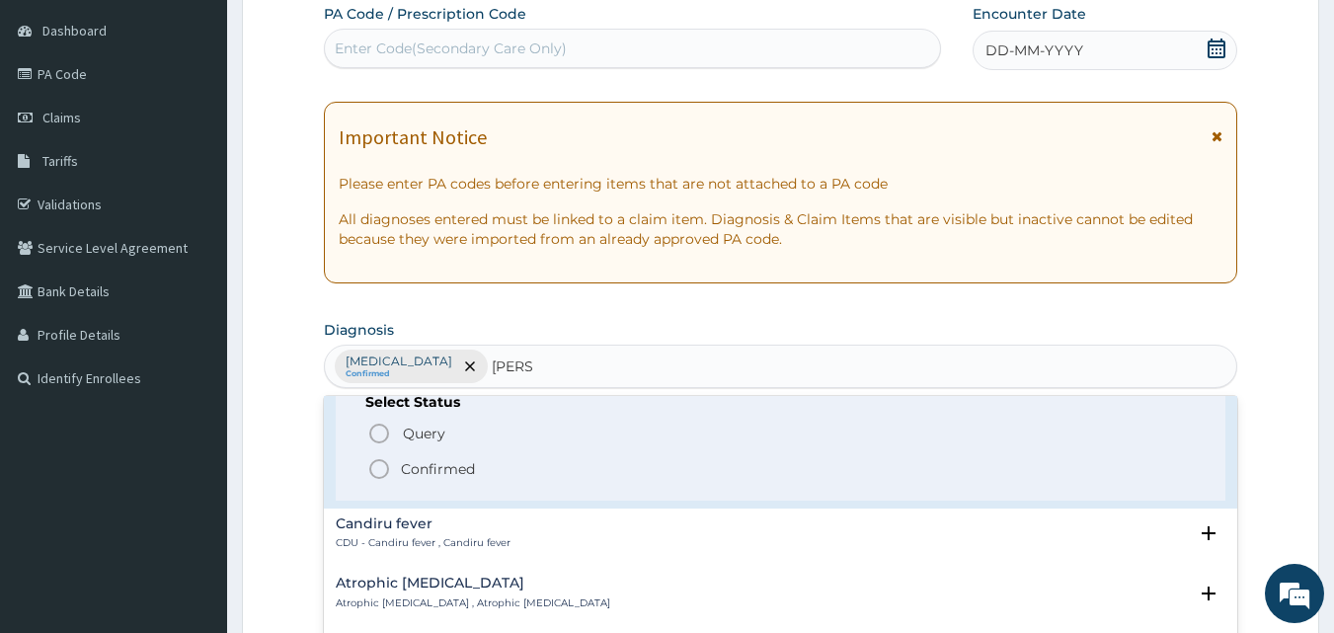
scroll to position [197, 0]
click at [454, 466] on p "Confirmed" at bounding box center [438, 468] width 74 height 20
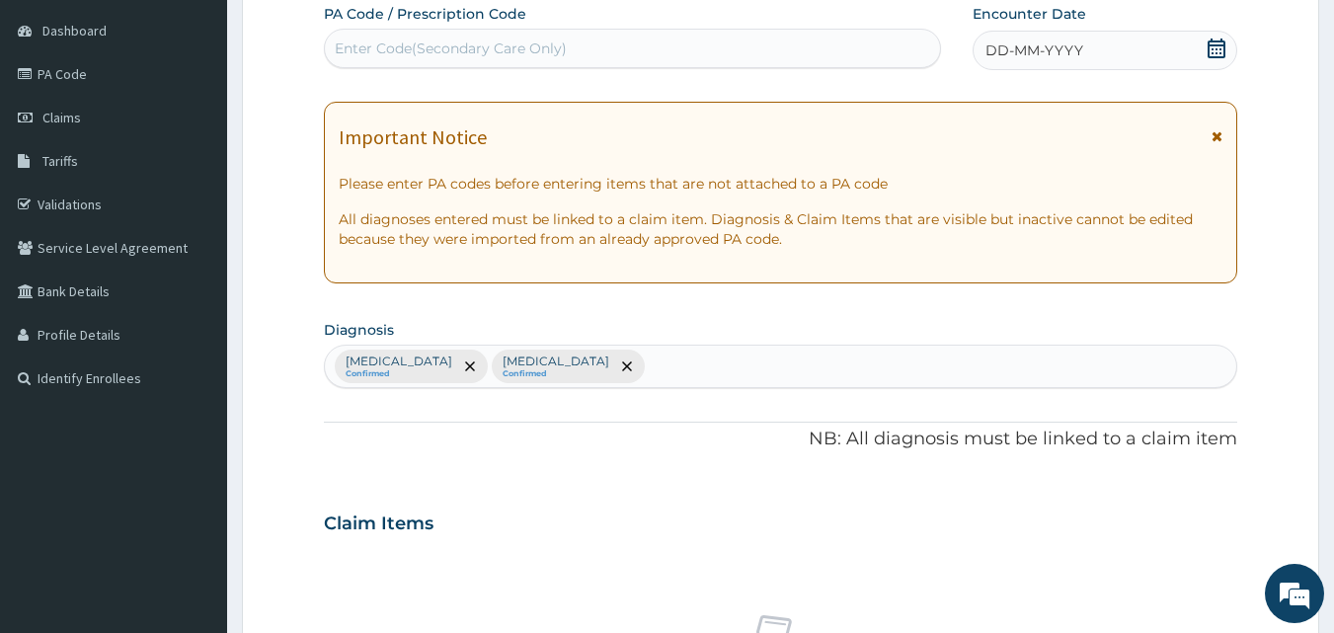
click at [557, 366] on div "Malaria Confirmed Candidiasis Confirmed" at bounding box center [781, 366] width 912 height 41
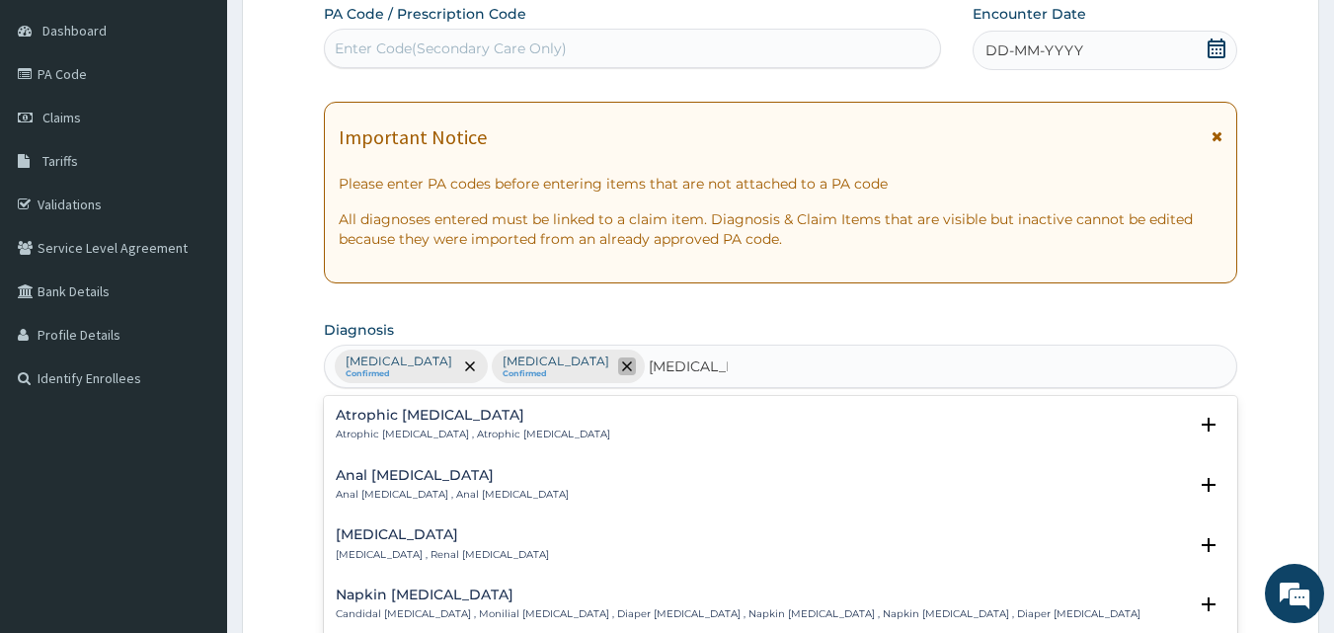
click at [622, 365] on icon "remove selection option" at bounding box center [627, 366] width 10 height 10
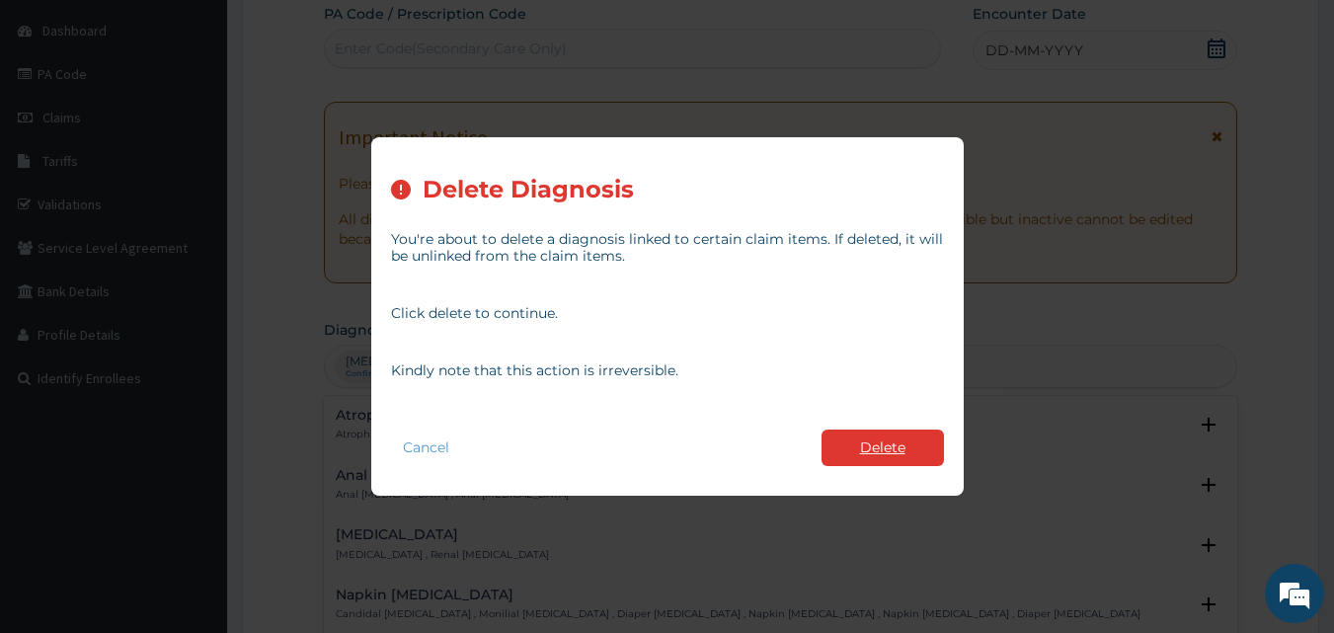
type input "candidiasis"
click at [890, 441] on button "Delete" at bounding box center [882, 447] width 122 height 37
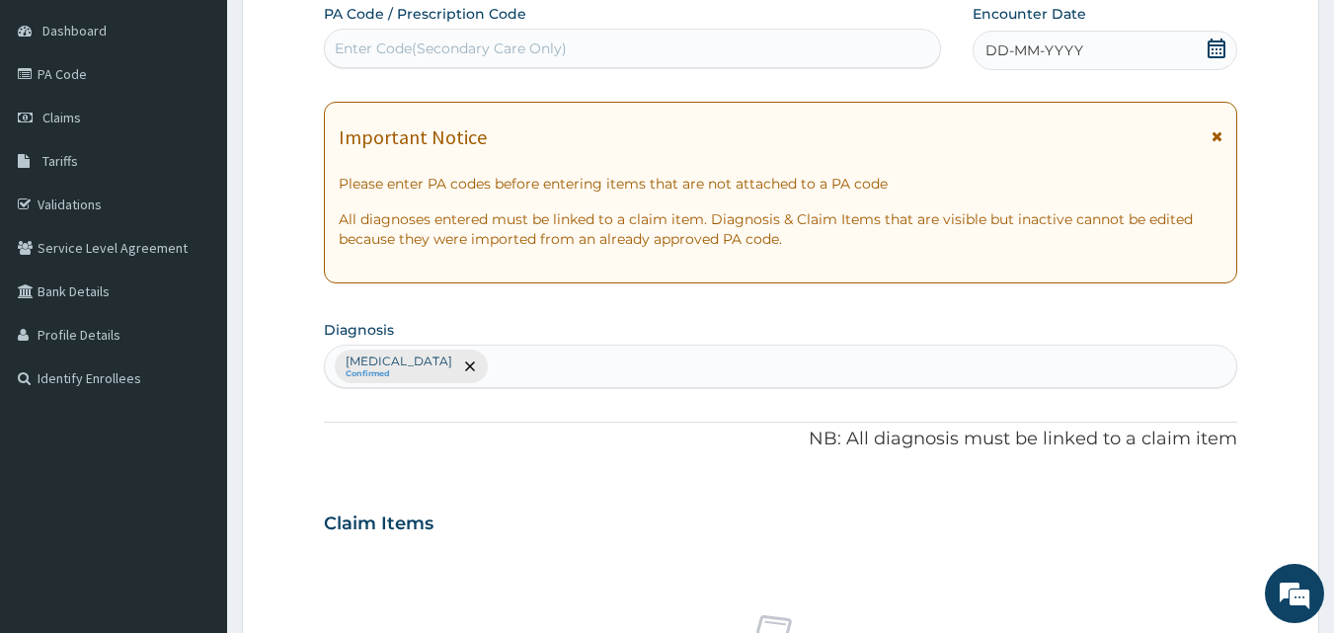
click at [492, 373] on div "Malaria Confirmed" at bounding box center [781, 366] width 912 height 41
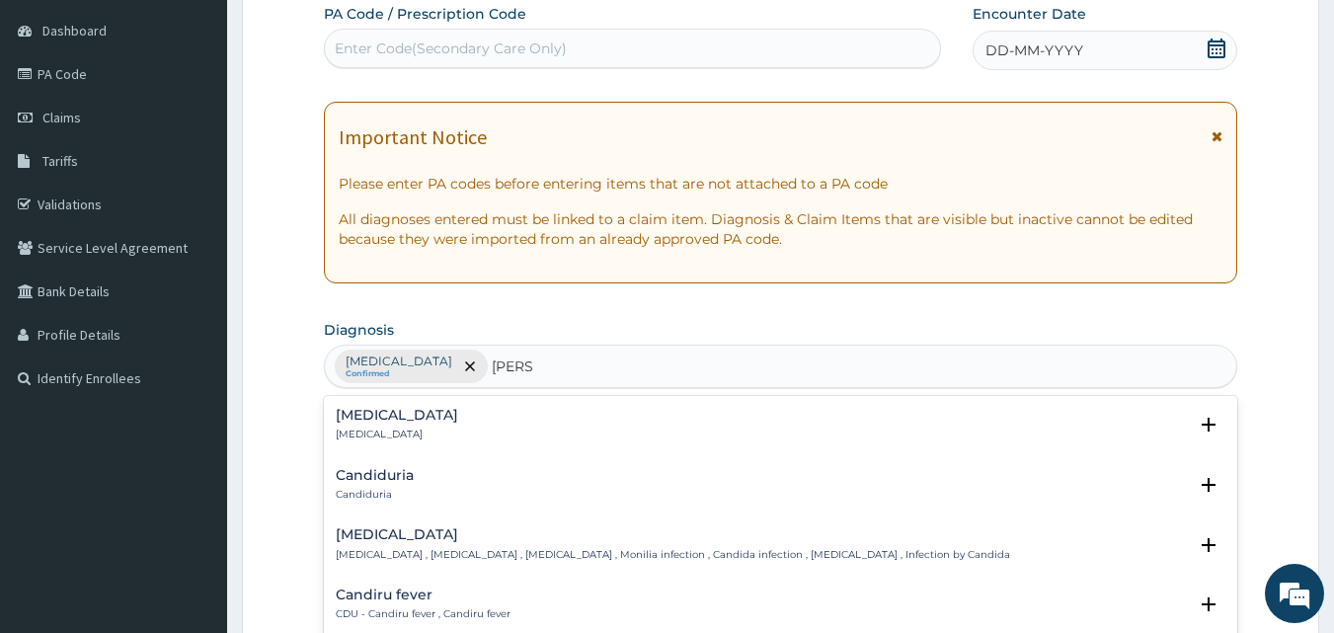
type input "candid"
click at [523, 552] on p "Candidiasis , Moniliasis , Candidosis , Monilia infection , Candida infection ,…" at bounding box center [673, 555] width 674 height 14
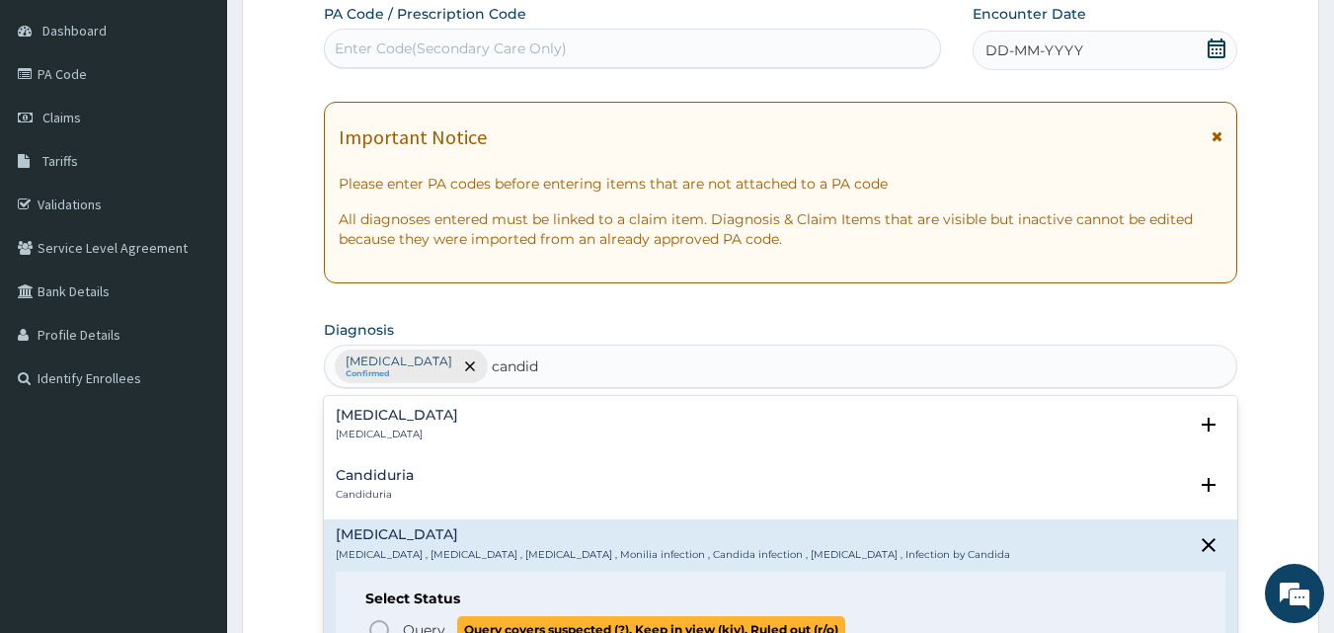
click at [418, 625] on span "Query" at bounding box center [424, 630] width 42 height 20
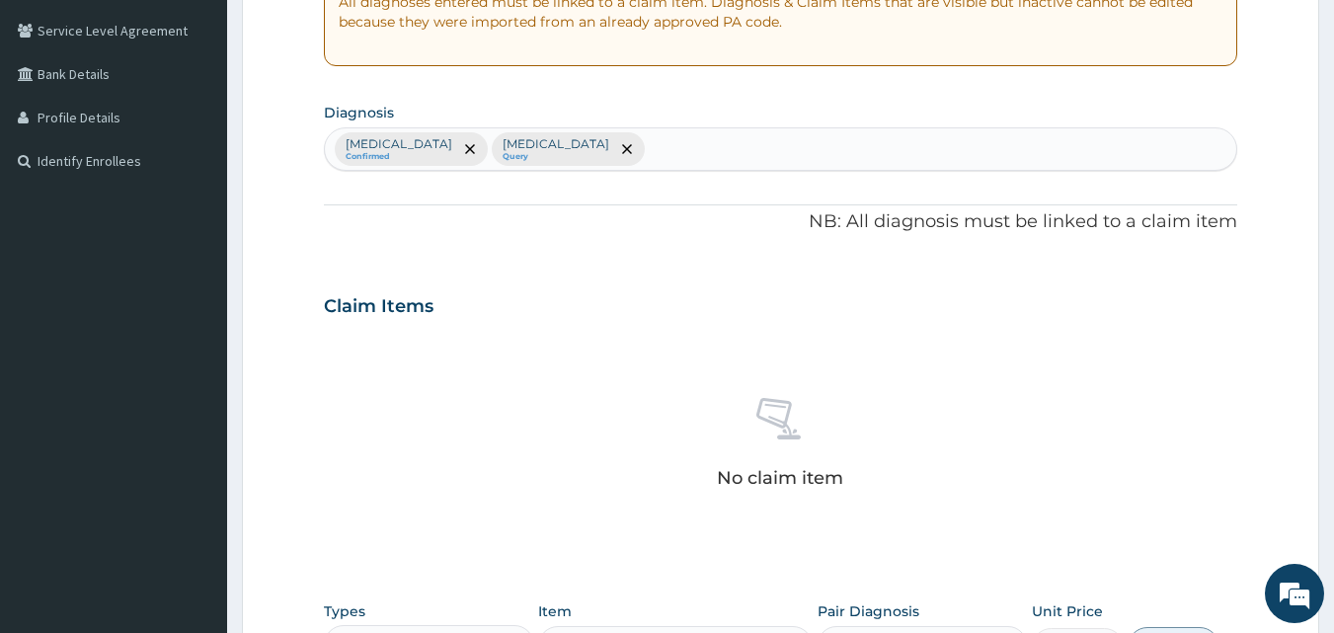
scroll to position [678, 0]
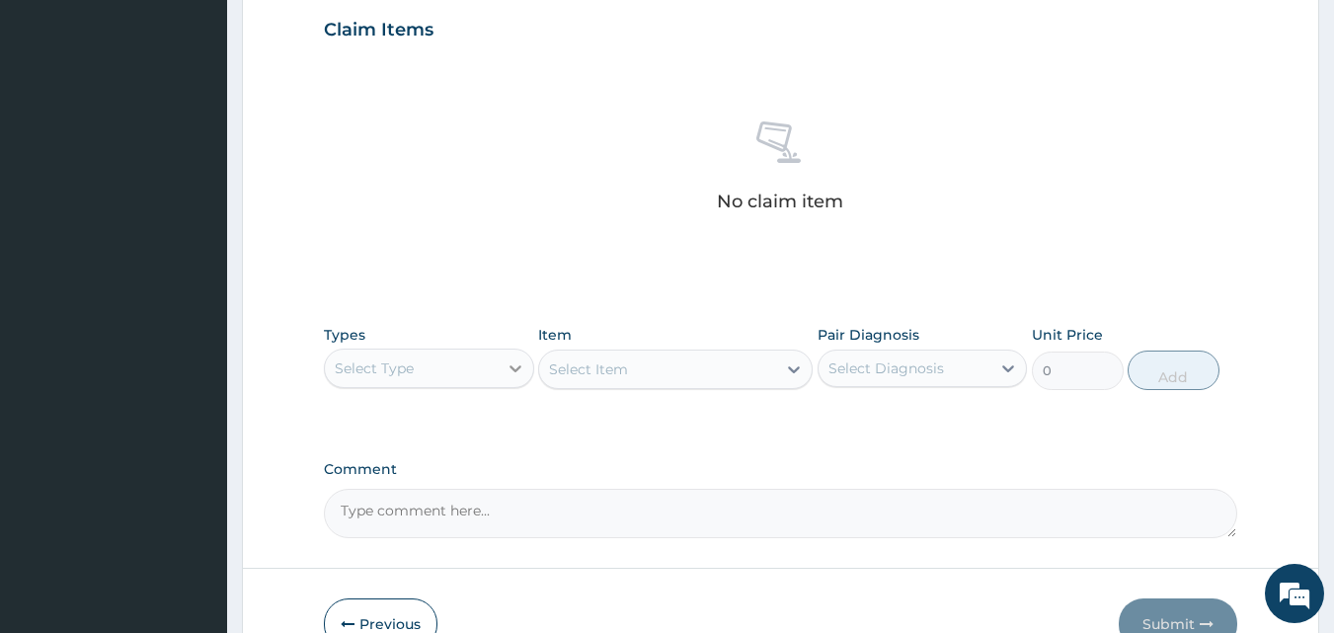
click at [515, 361] on icon at bounding box center [515, 368] width 20 height 20
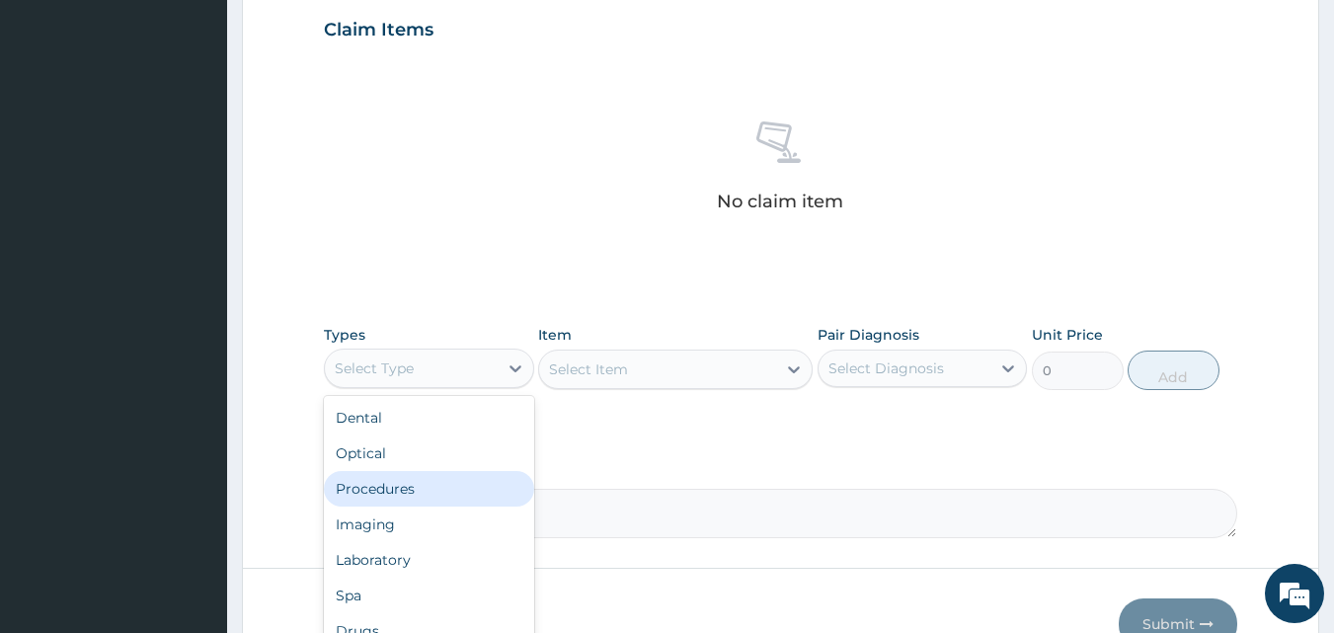
click at [397, 486] on div "Procedures" at bounding box center [429, 489] width 210 height 36
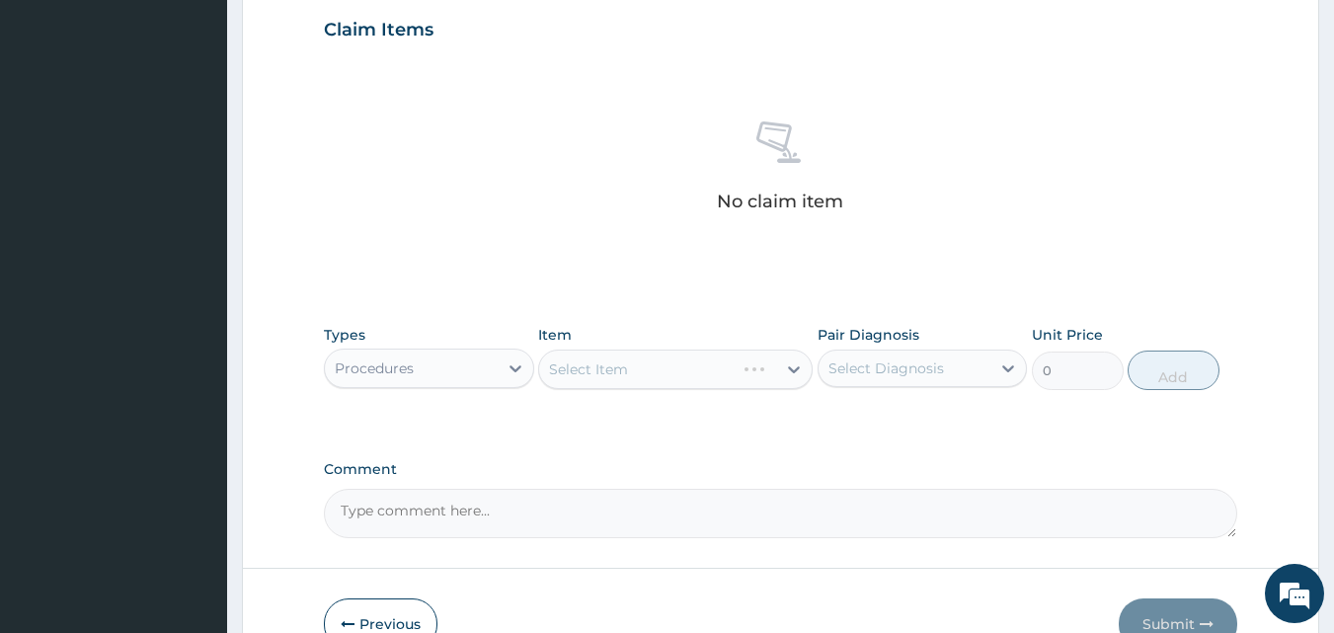
click at [682, 383] on div "Select Item" at bounding box center [675, 369] width 274 height 39
click at [754, 365] on div "Select Item" at bounding box center [675, 369] width 274 height 39
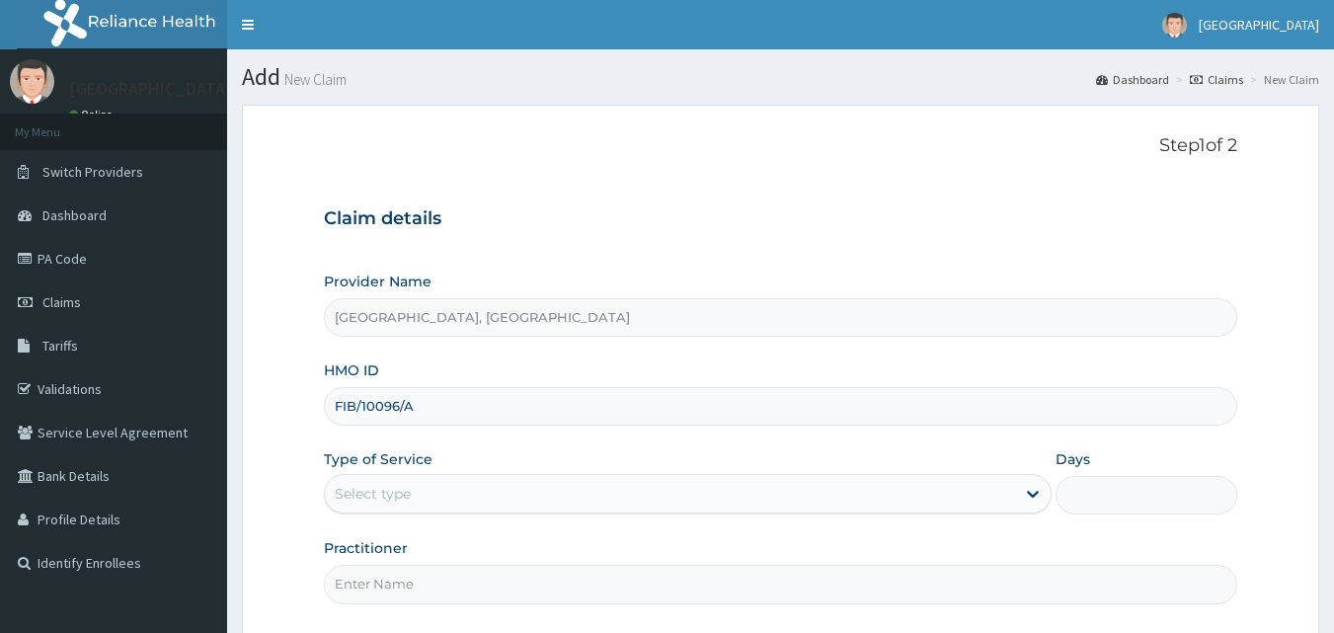
type input "FIB/10096/A"
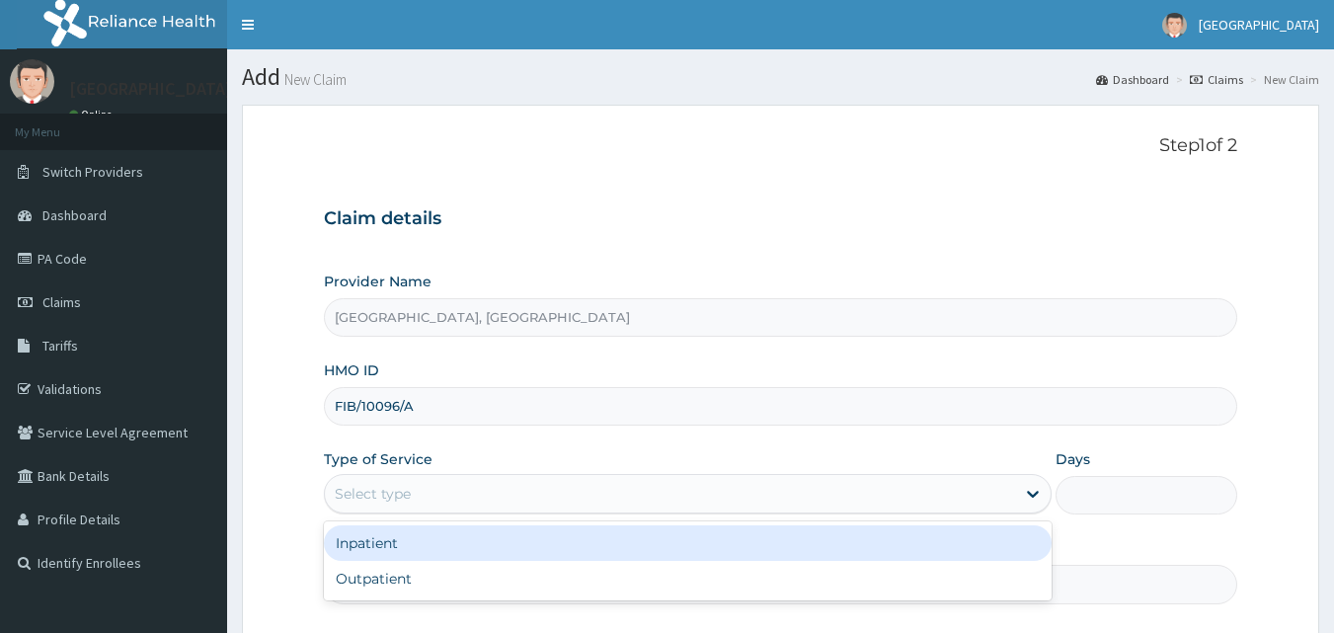
click at [460, 479] on div "Select type" at bounding box center [688, 493] width 728 height 39
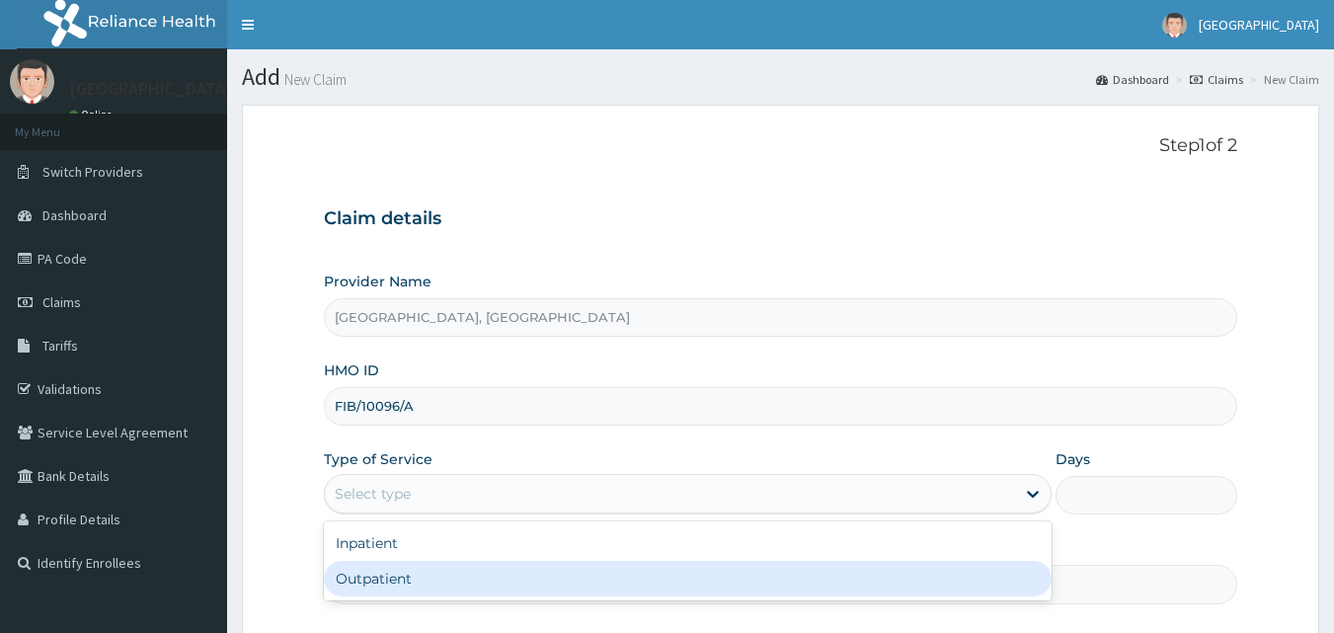
click at [440, 571] on div "Outpatient" at bounding box center [688, 579] width 728 height 36
type input "1"
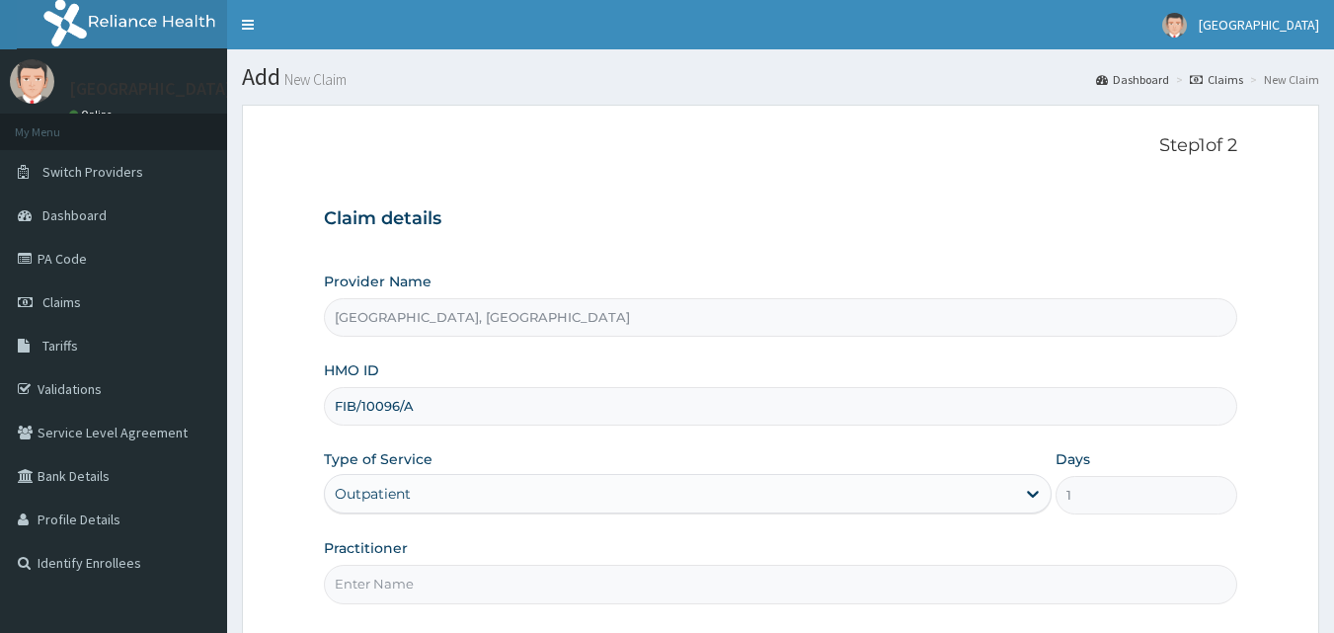
scroll to position [185, 0]
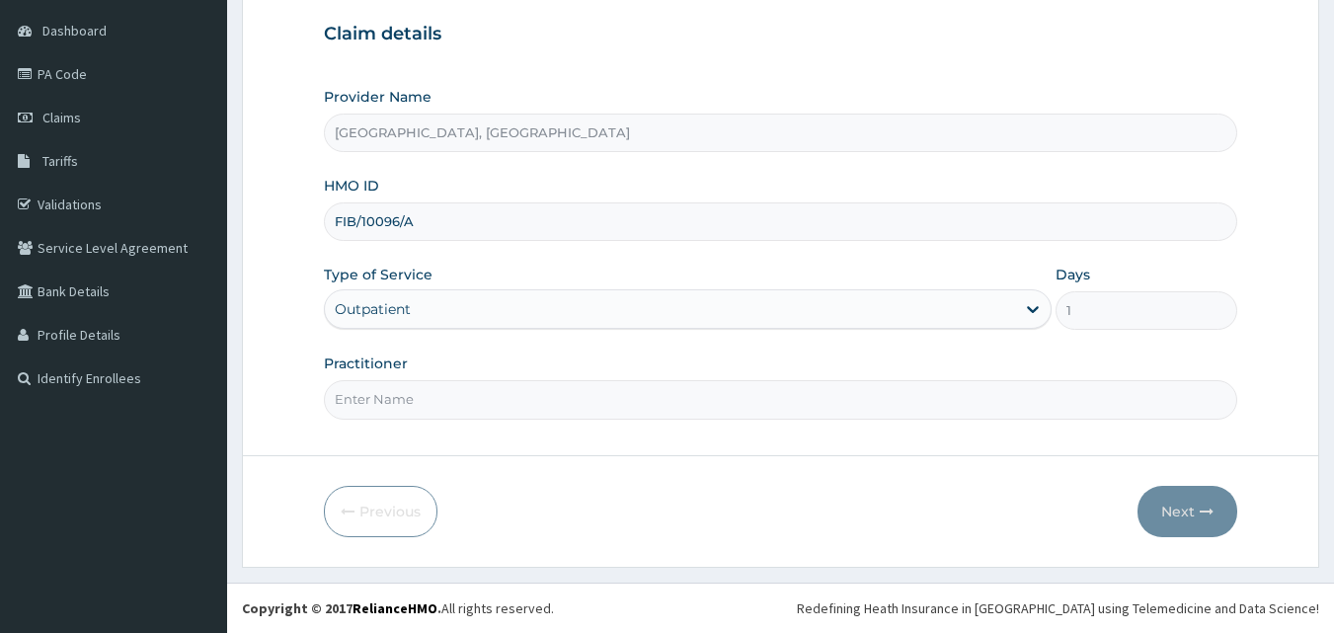
click at [443, 399] on input "Practitioner" at bounding box center [781, 399] width 914 height 39
type input "d"
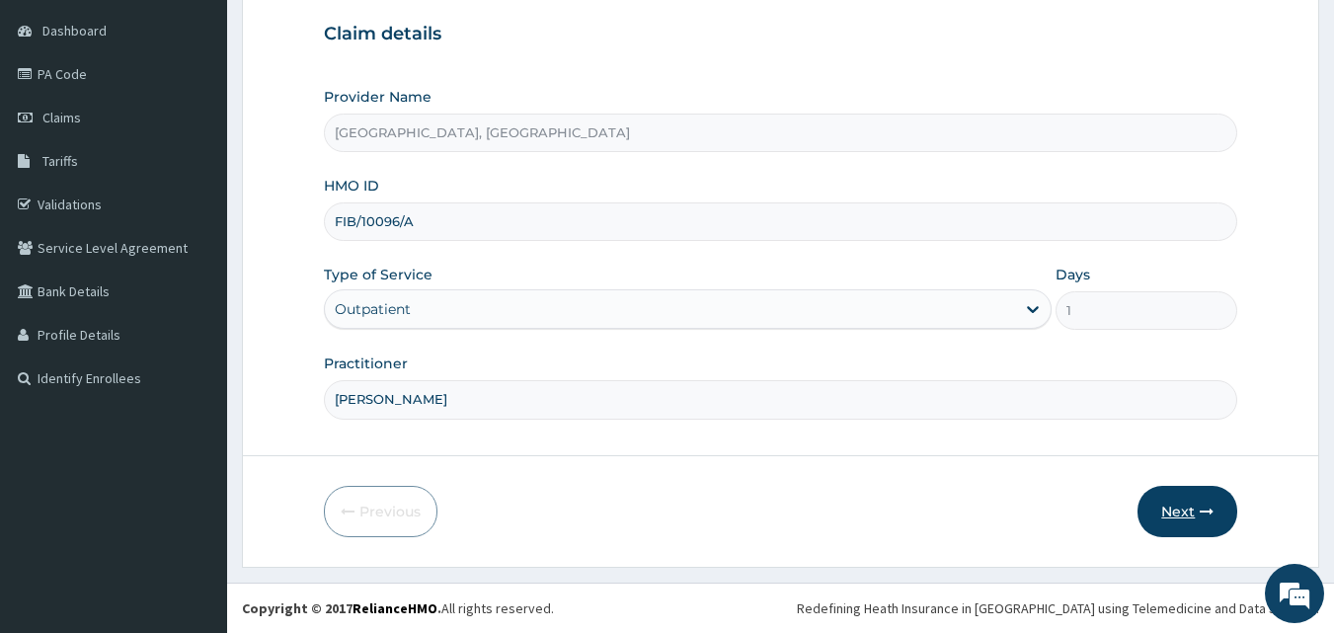
type input "[PERSON_NAME]"
click at [1202, 522] on button "Next" at bounding box center [1187, 511] width 100 height 51
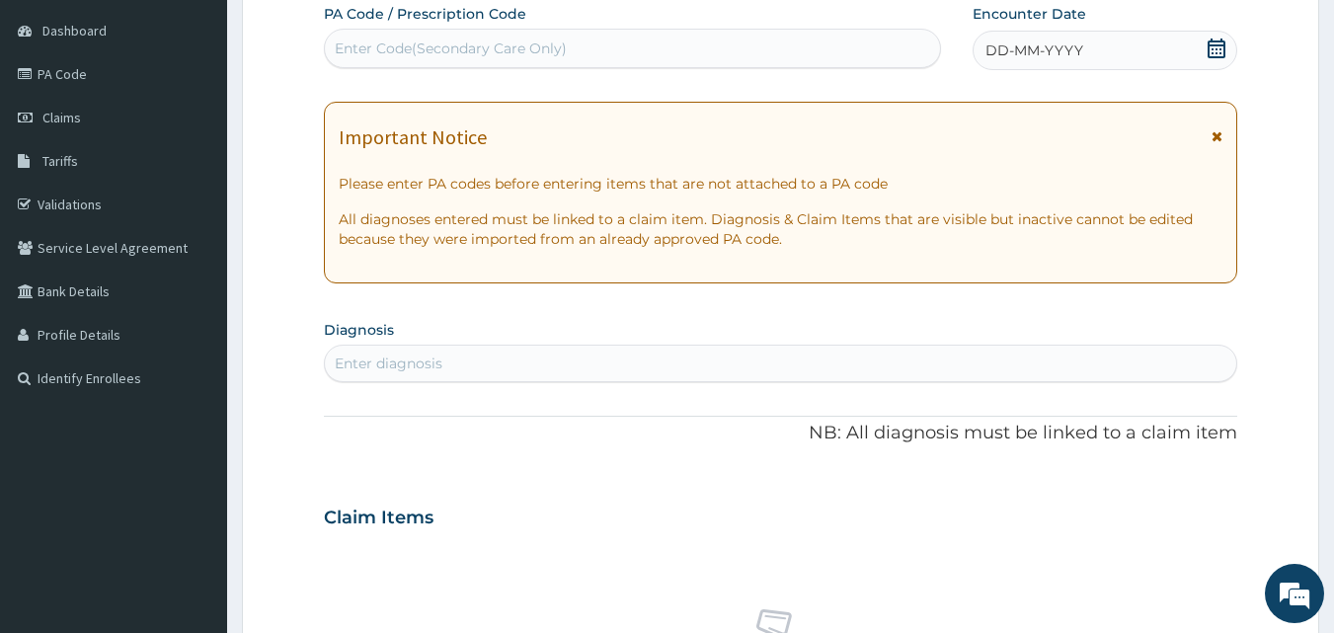
scroll to position [0, 0]
click at [442, 359] on div "Enter diagnosis" at bounding box center [781, 364] width 912 height 32
type input "[MEDICAL_DATA]"
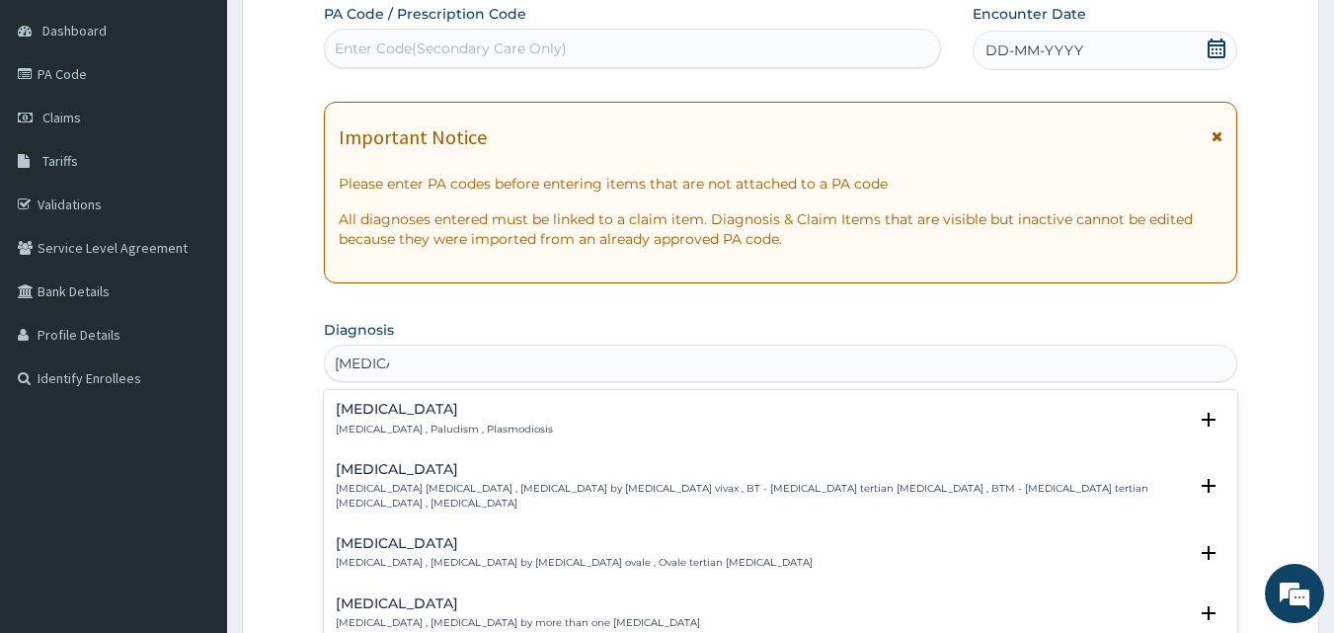
click at [399, 424] on p "[MEDICAL_DATA] , Paludism , Plasmodiosis" at bounding box center [444, 430] width 217 height 14
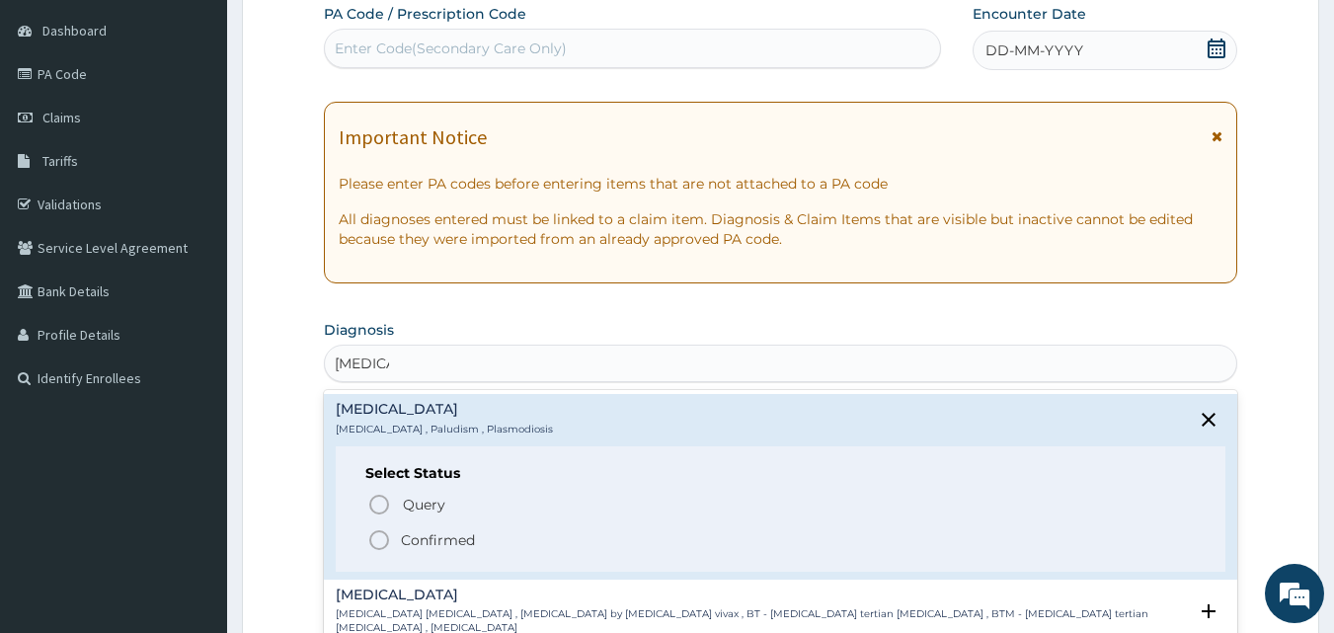
click at [430, 545] on p "Confirmed" at bounding box center [438, 540] width 74 height 20
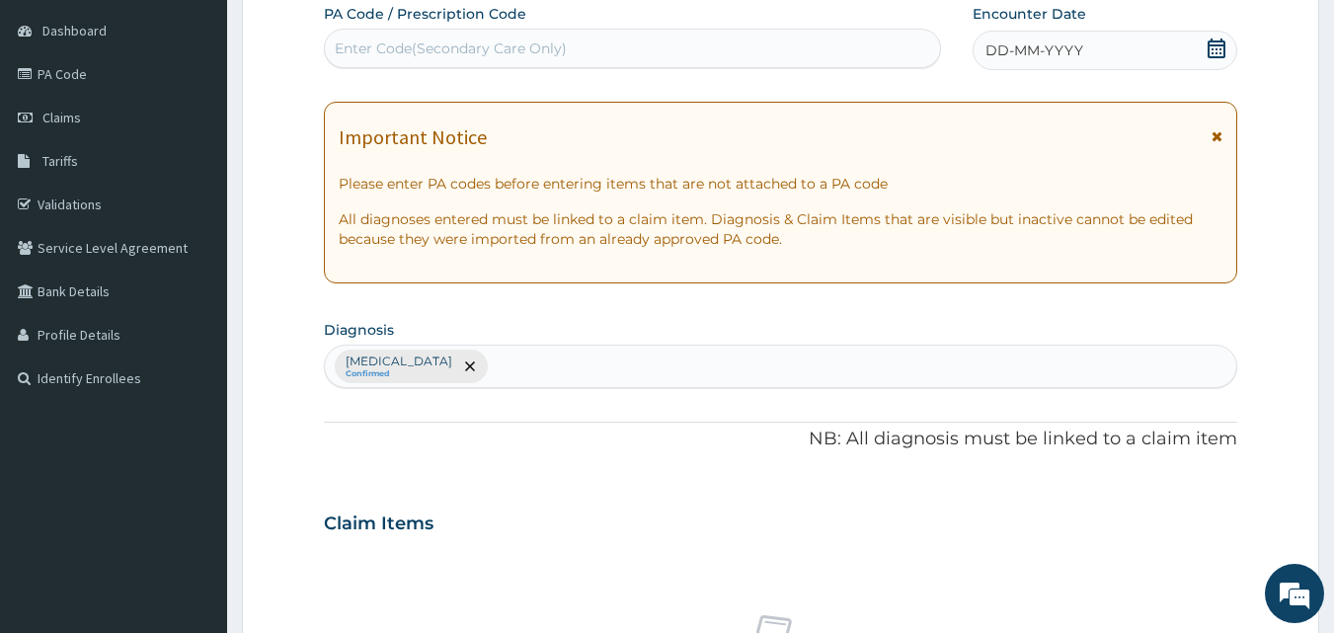
click at [444, 351] on div "Malaria Confirmed" at bounding box center [781, 366] width 912 height 41
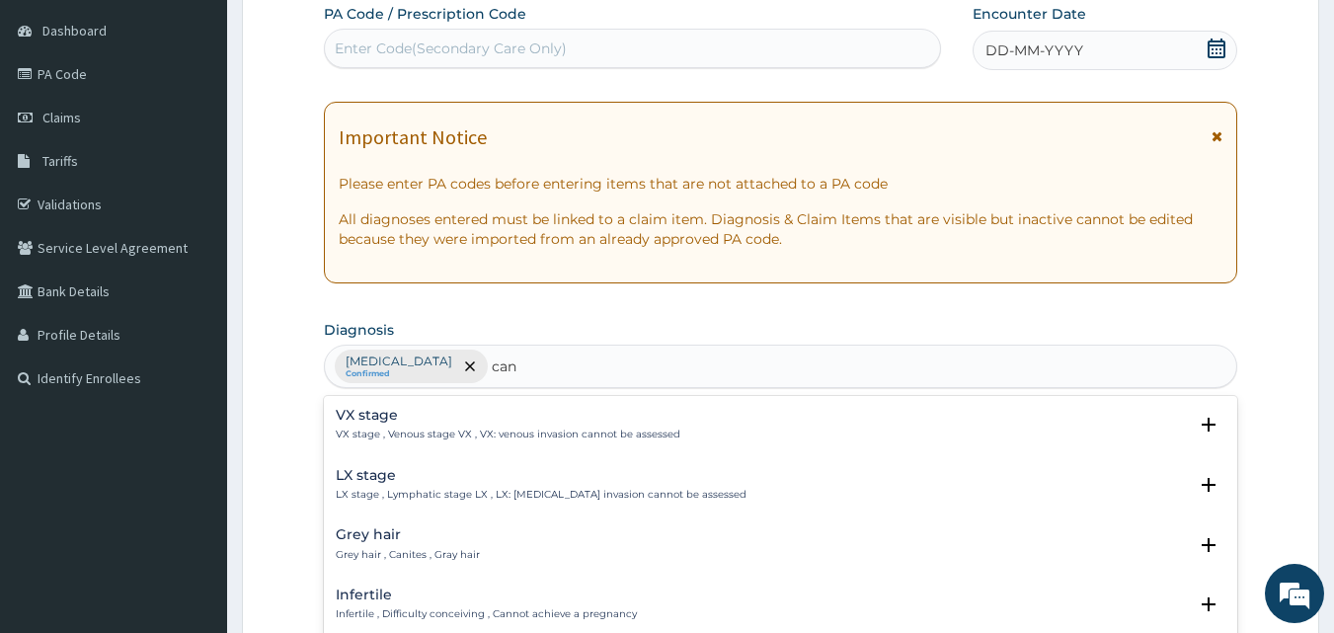
type input "cand"
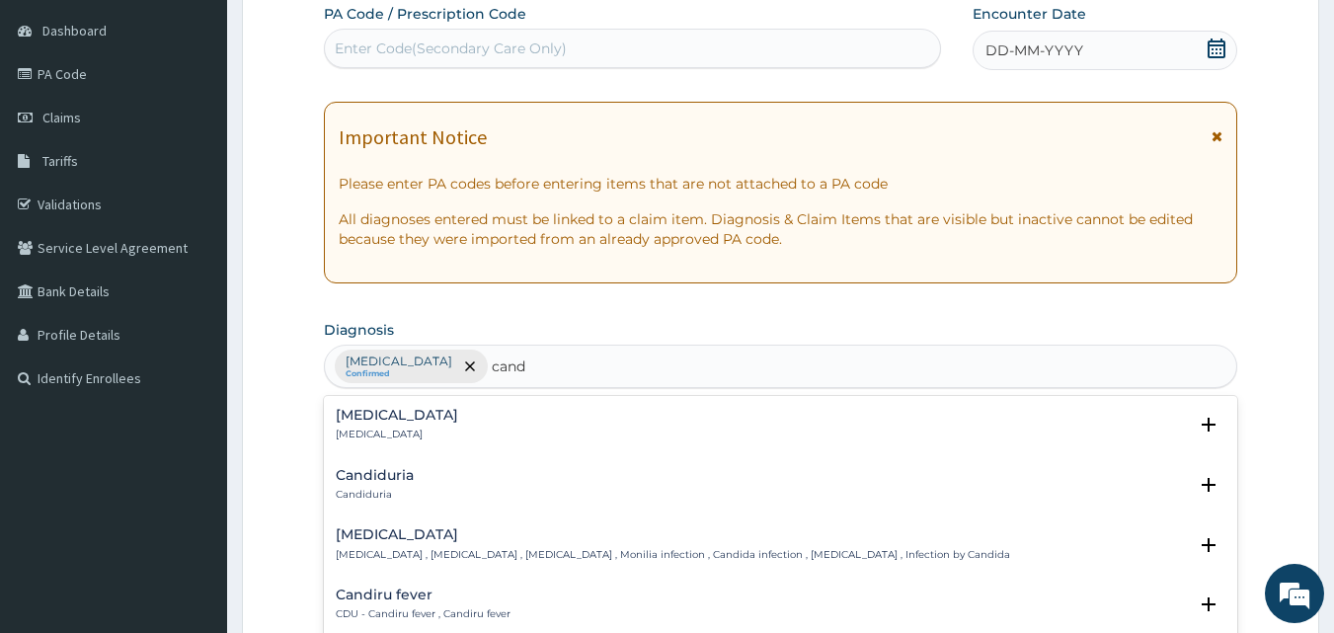
click at [509, 536] on h4 "Candidiasis" at bounding box center [673, 534] width 674 height 15
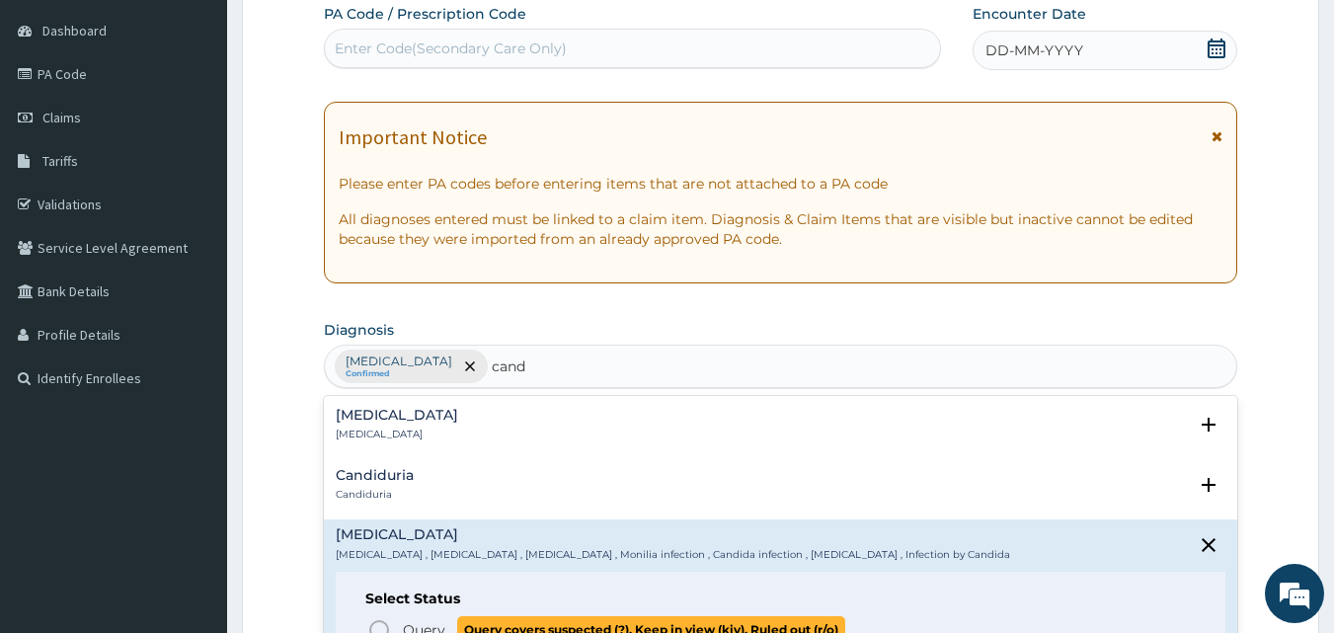
click at [441, 627] on span "Query" at bounding box center [424, 630] width 42 height 20
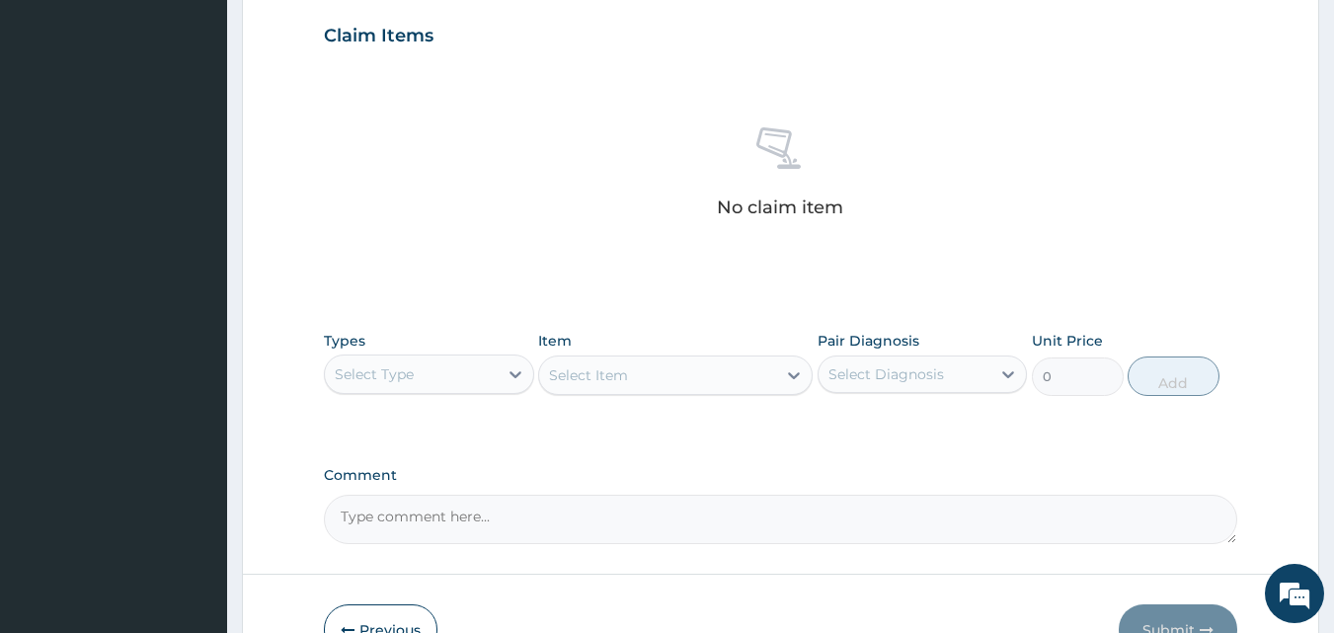
scroll to position [678, 0]
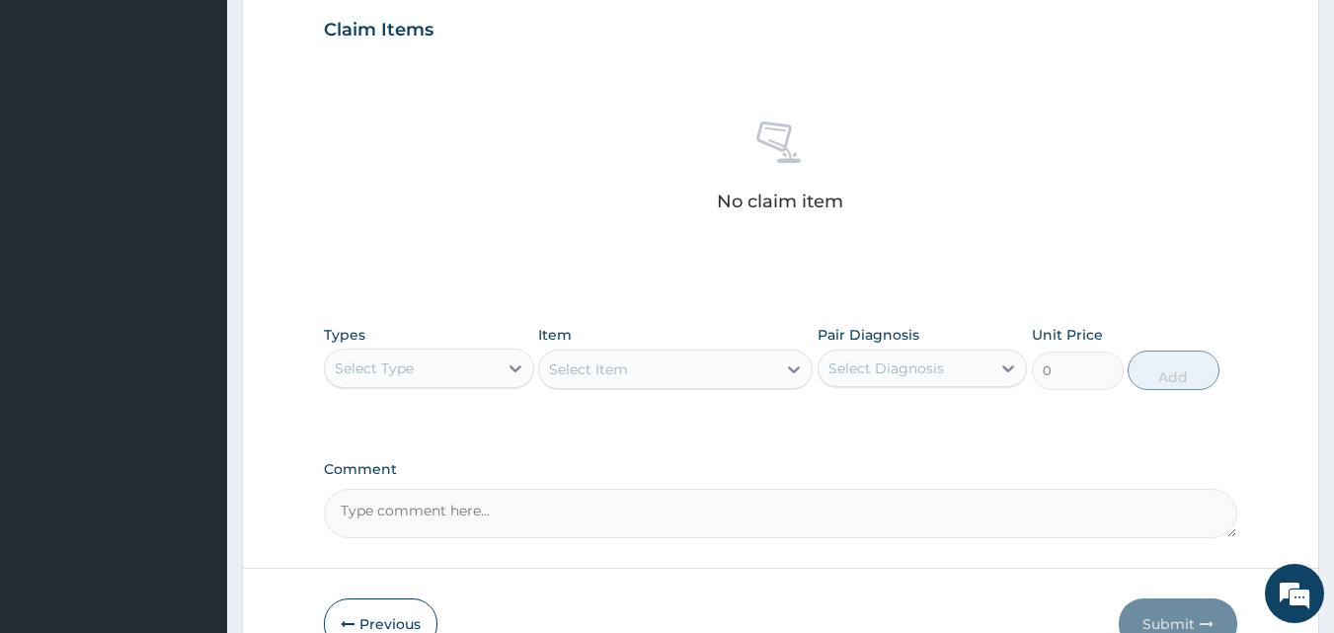
click at [715, 363] on div "Select Item" at bounding box center [675, 369] width 274 height 39
click at [452, 371] on div "Select Type" at bounding box center [411, 368] width 173 height 32
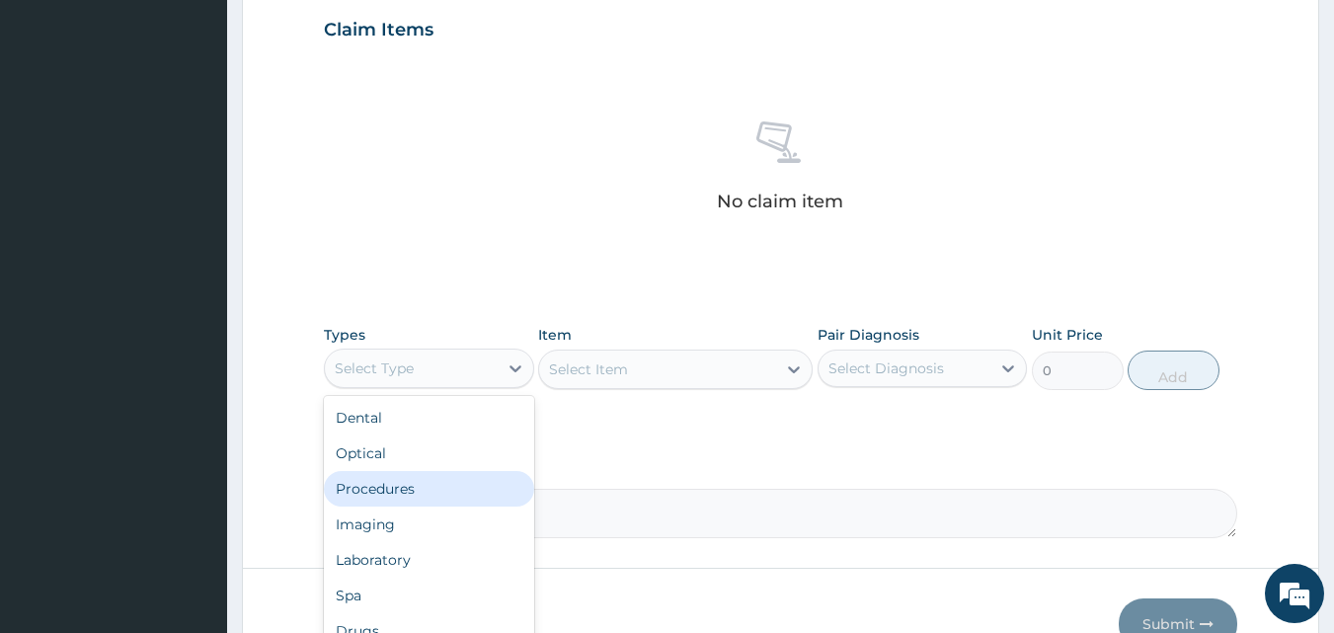
click at [401, 484] on div "Procedures" at bounding box center [429, 489] width 210 height 36
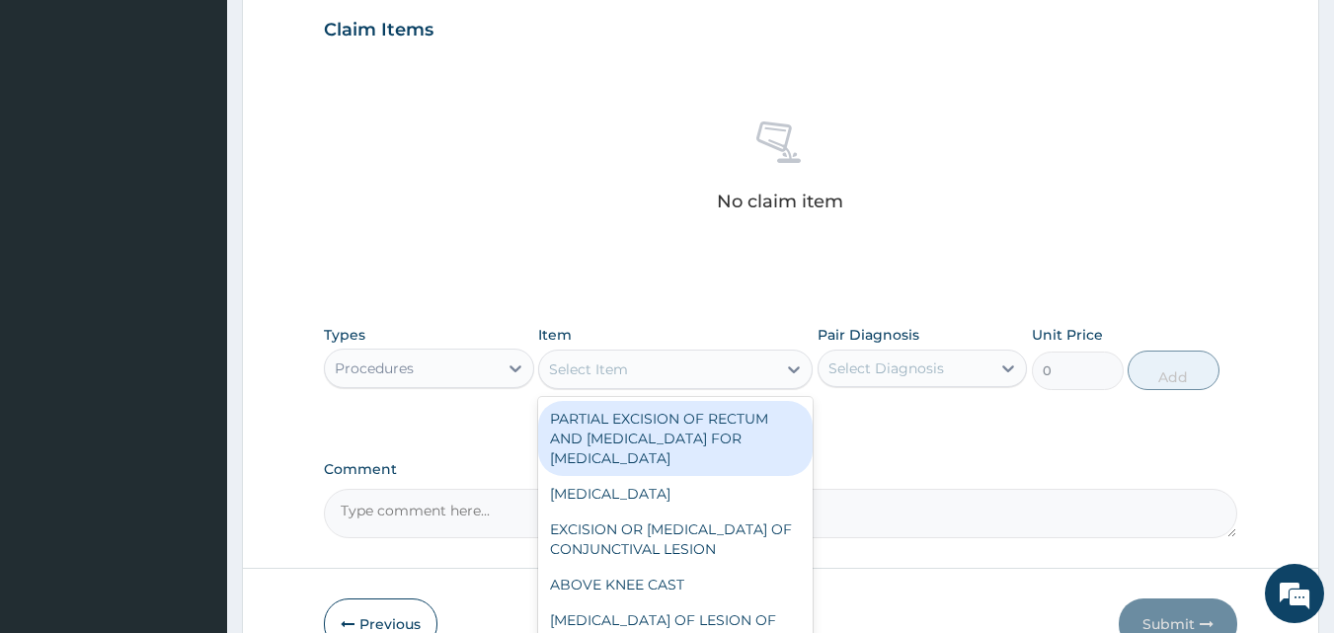
click at [635, 374] on div "Select Item" at bounding box center [657, 369] width 237 height 32
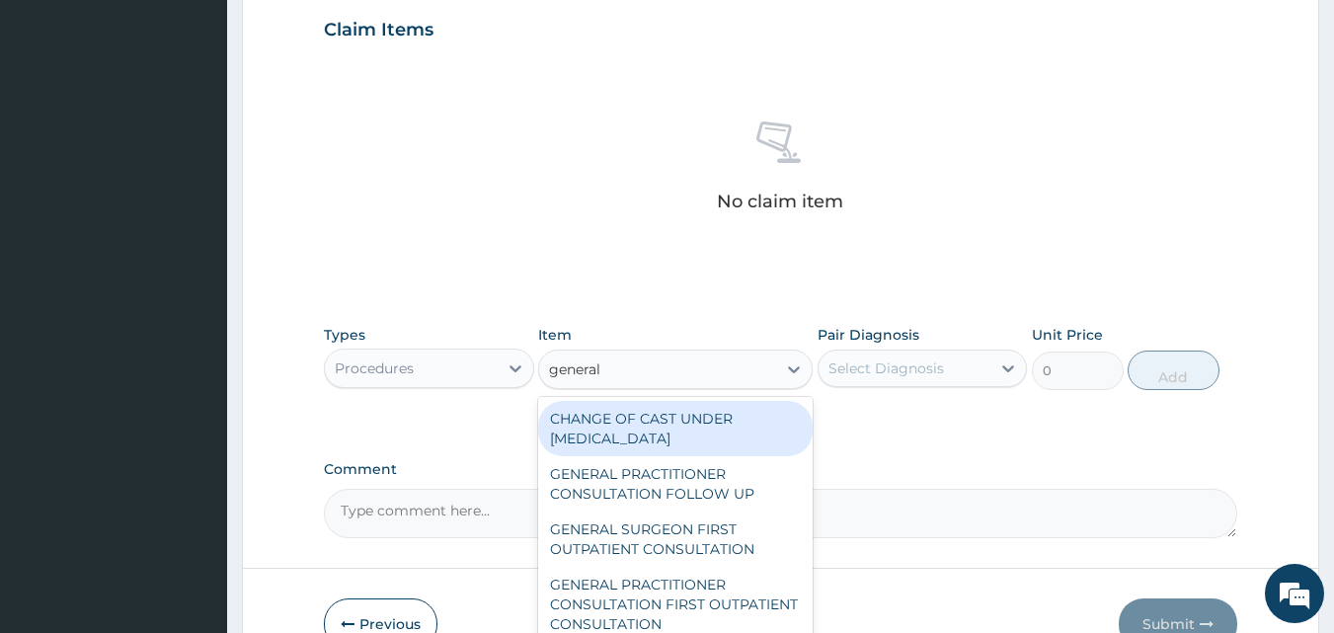
type input "general p"
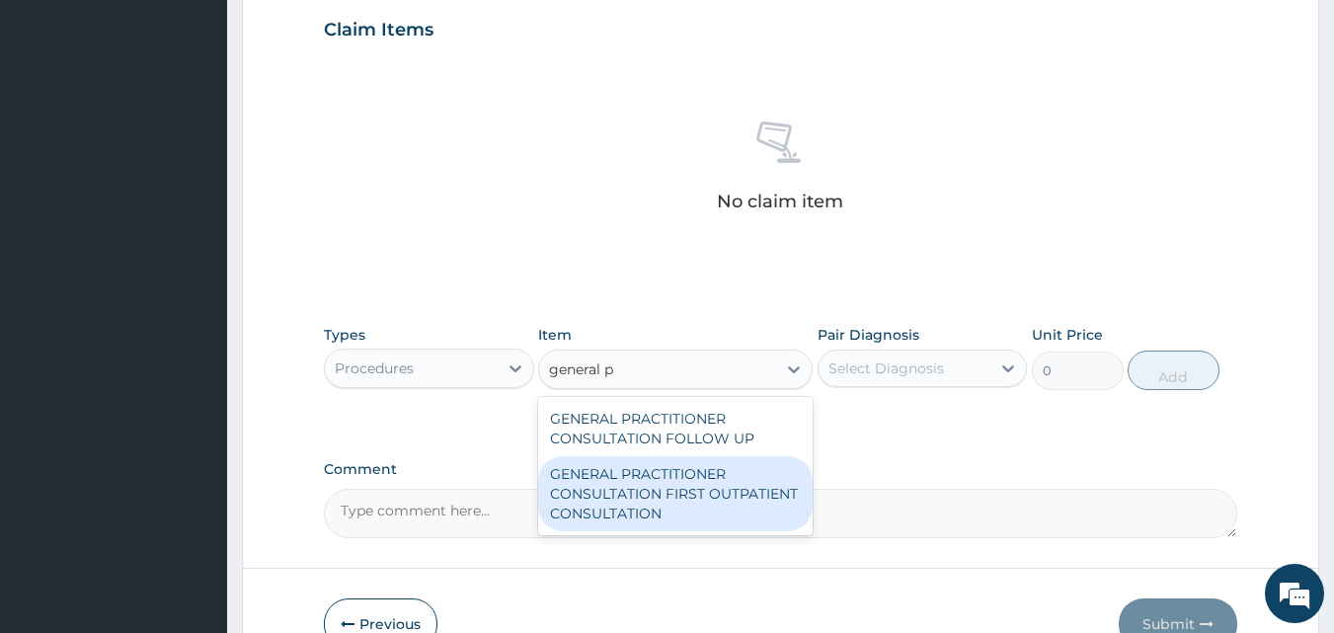
click at [676, 477] on div "GENERAL PRACTITIONER CONSULTATION FIRST OUTPATIENT CONSULTATION" at bounding box center [675, 493] width 274 height 75
type input "3548"
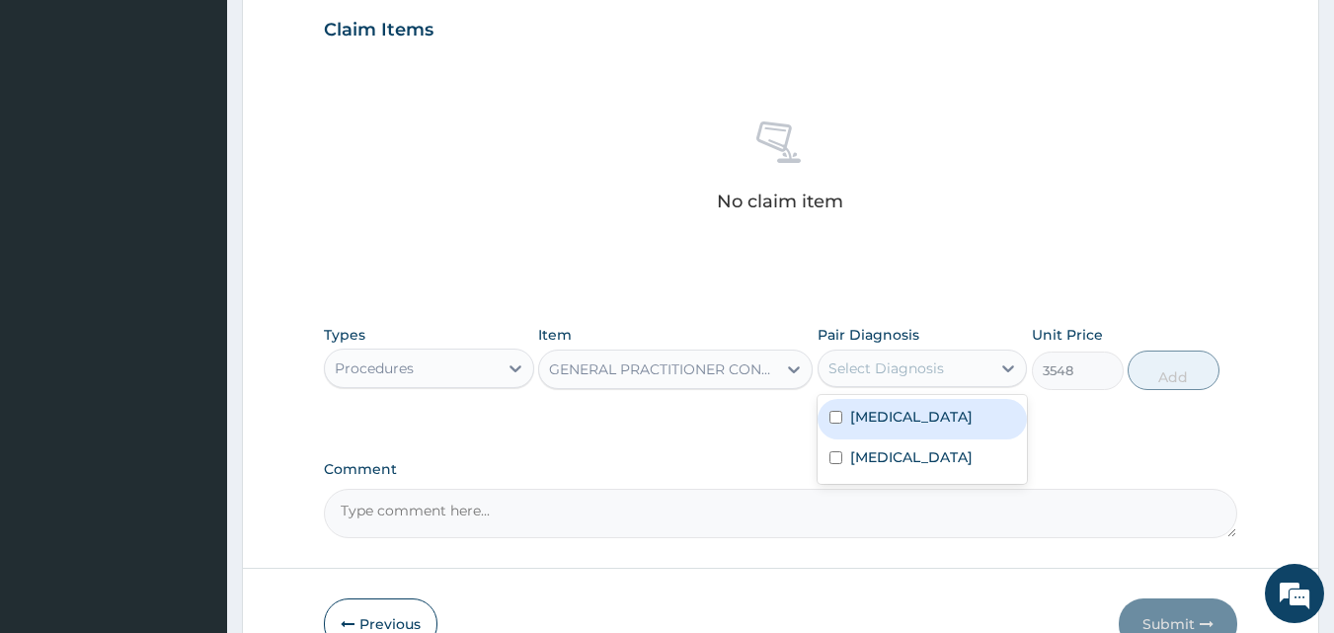
click at [920, 358] on div "Select Diagnosis" at bounding box center [886, 368] width 116 height 20
click at [942, 424] on div "Malaria" at bounding box center [922, 419] width 210 height 40
checkbox input "true"
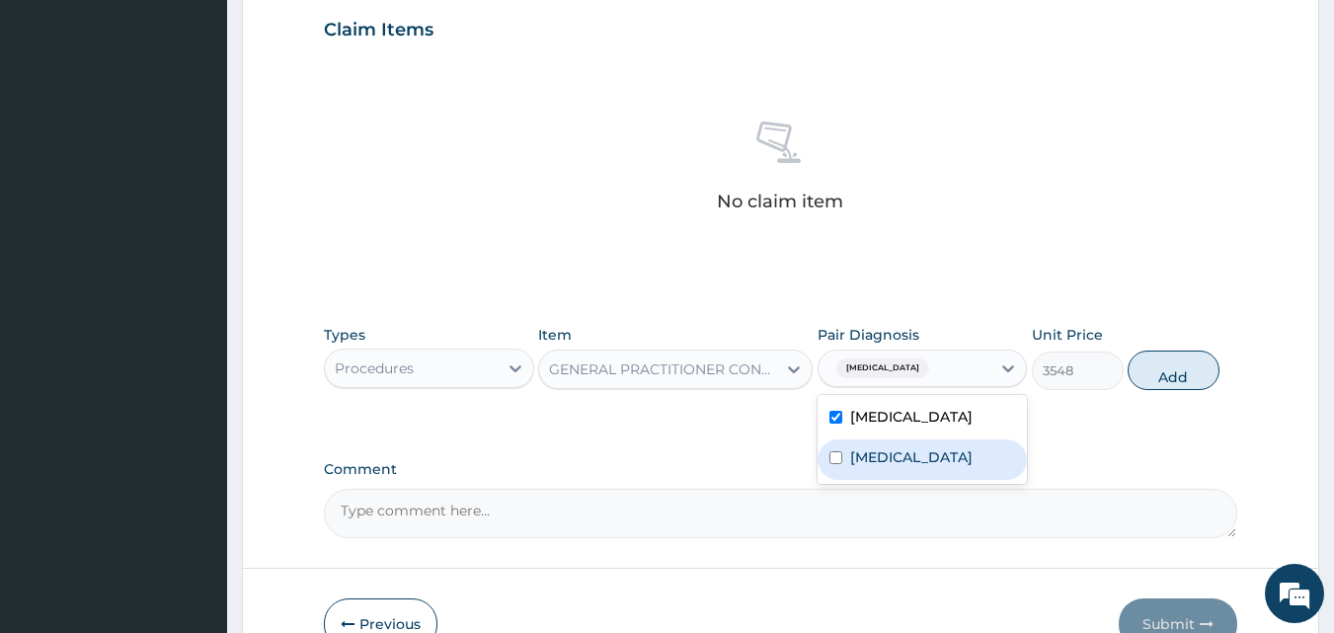
click at [925, 457] on label "Candidiasis" at bounding box center [911, 457] width 122 height 20
checkbox input "true"
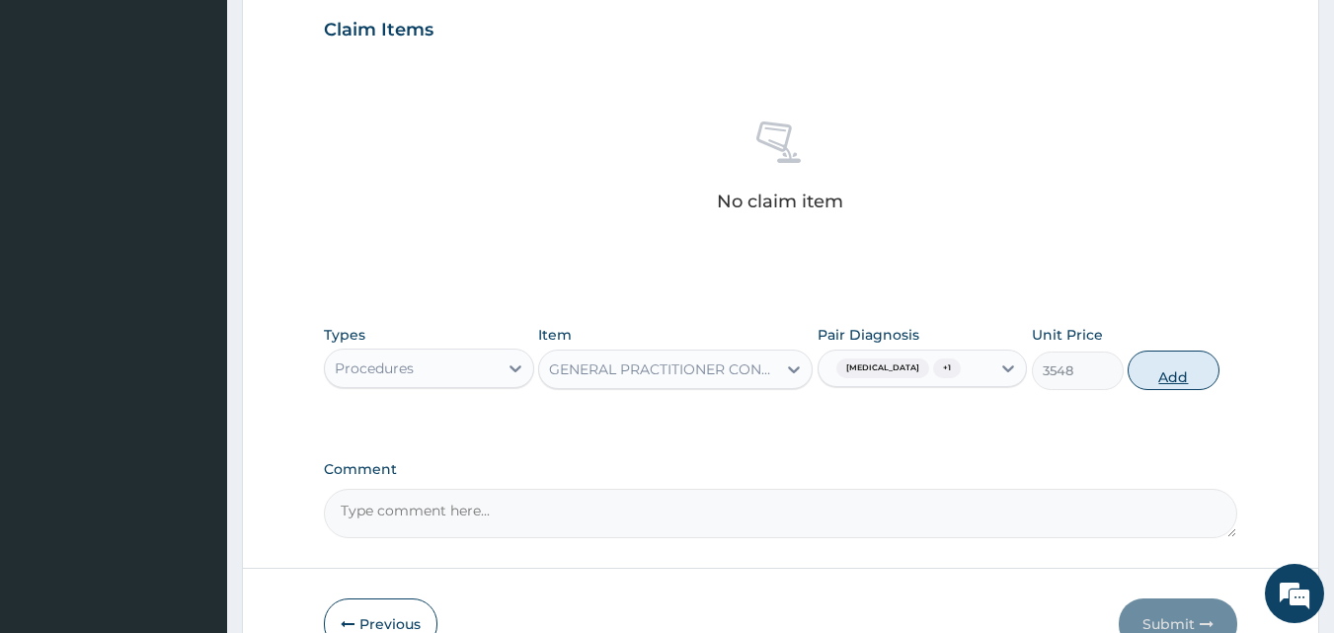
click at [1198, 363] on button "Add" at bounding box center [1173, 369] width 92 height 39
type input "0"
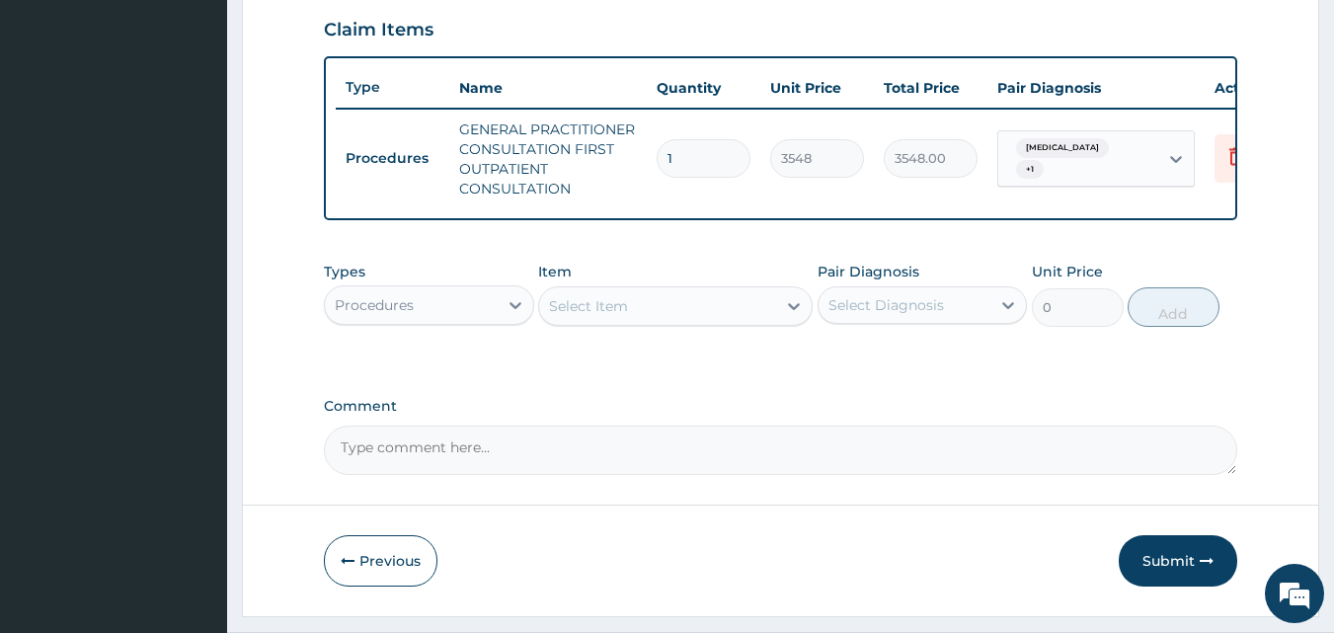
click at [471, 312] on div "Procedures" at bounding box center [411, 305] width 173 height 32
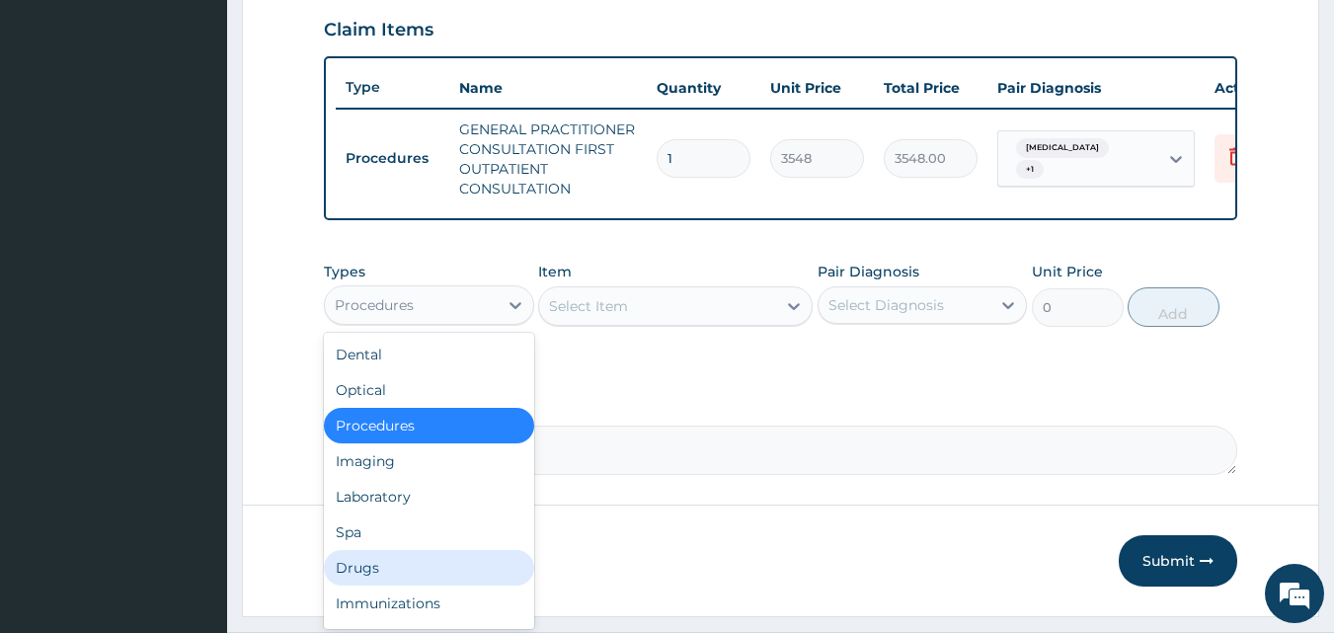
click at [383, 574] on div "Drugs" at bounding box center [429, 568] width 210 height 36
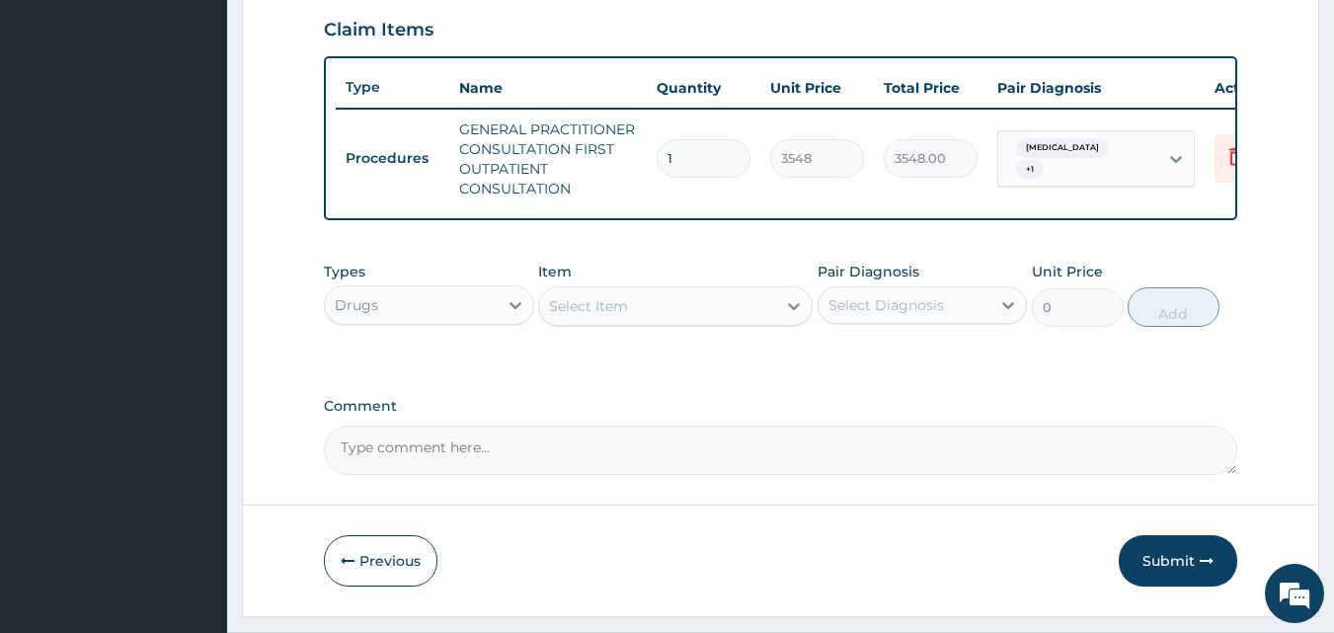
click at [639, 310] on div "Select Item" at bounding box center [657, 306] width 237 height 32
click at [724, 317] on div "Select Item" at bounding box center [657, 306] width 237 height 32
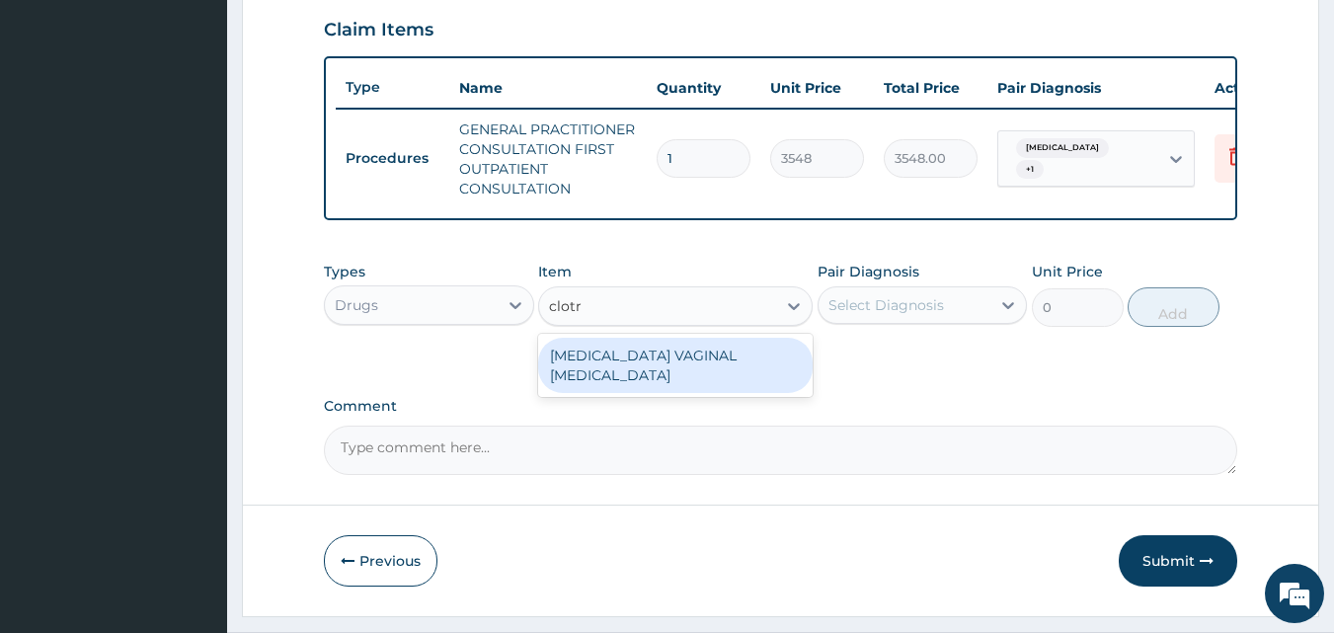
type input "clotri"
click at [719, 362] on div "CLOTRIMAZOLE VAGINAL PESSARY" at bounding box center [675, 365] width 274 height 55
type input "591"
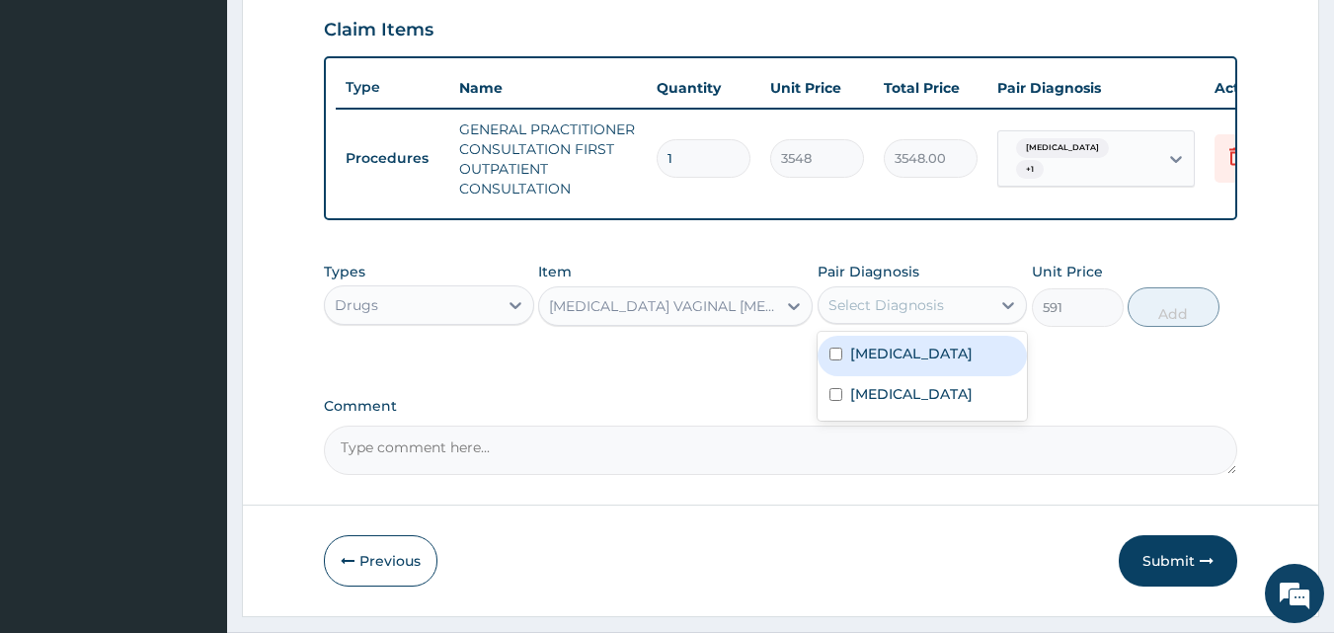
click at [922, 315] on div "Select Diagnosis" at bounding box center [886, 305] width 116 height 20
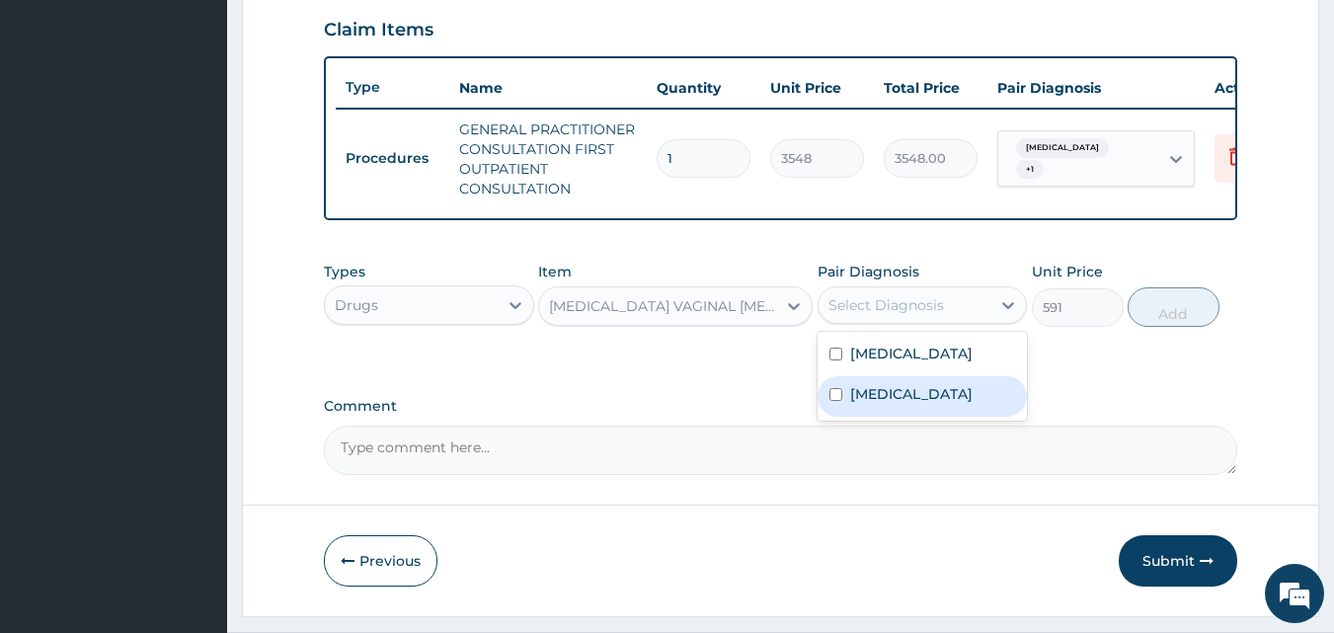
click at [912, 404] on label "Candidiasis" at bounding box center [911, 394] width 122 height 20
checkbox input "true"
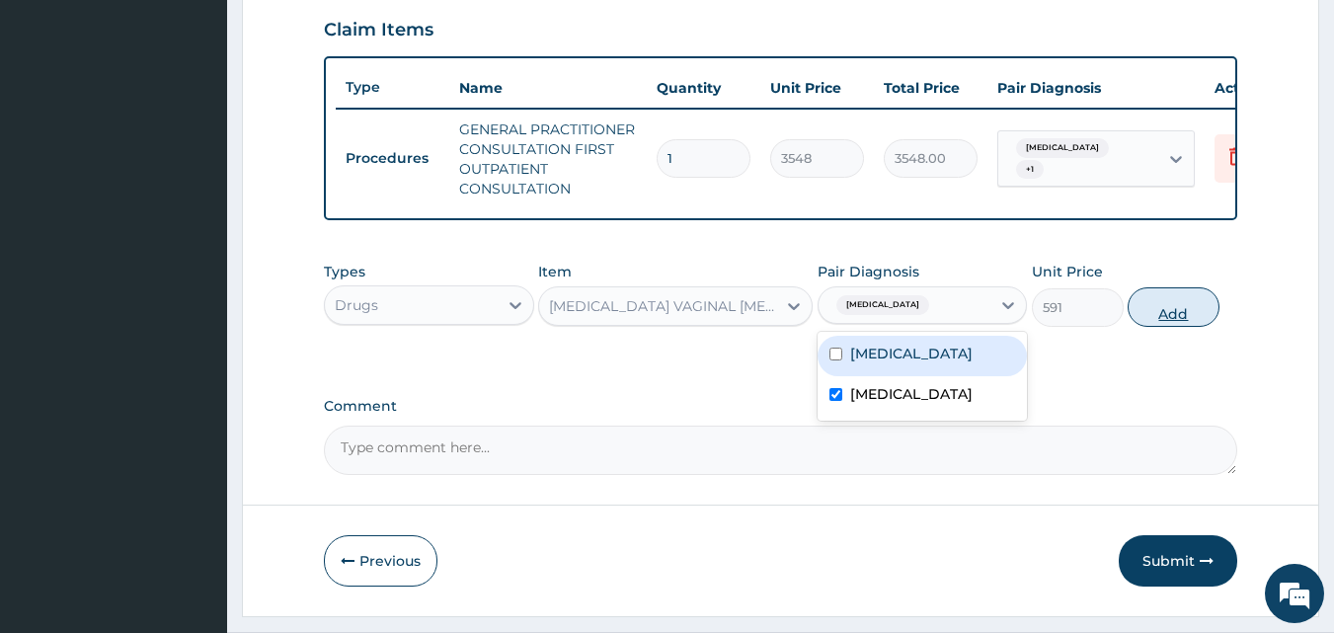
click at [1201, 315] on button "Add" at bounding box center [1173, 306] width 92 height 39
type input "0"
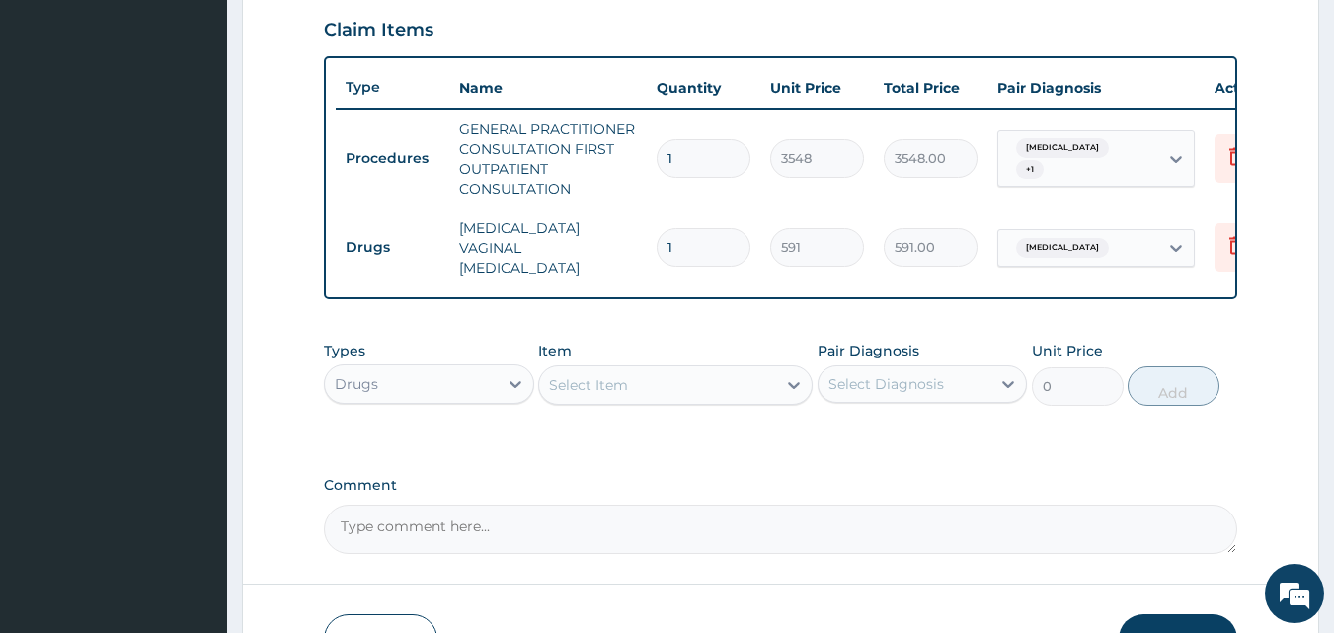
click at [663, 374] on div "Select Item" at bounding box center [657, 385] width 237 height 32
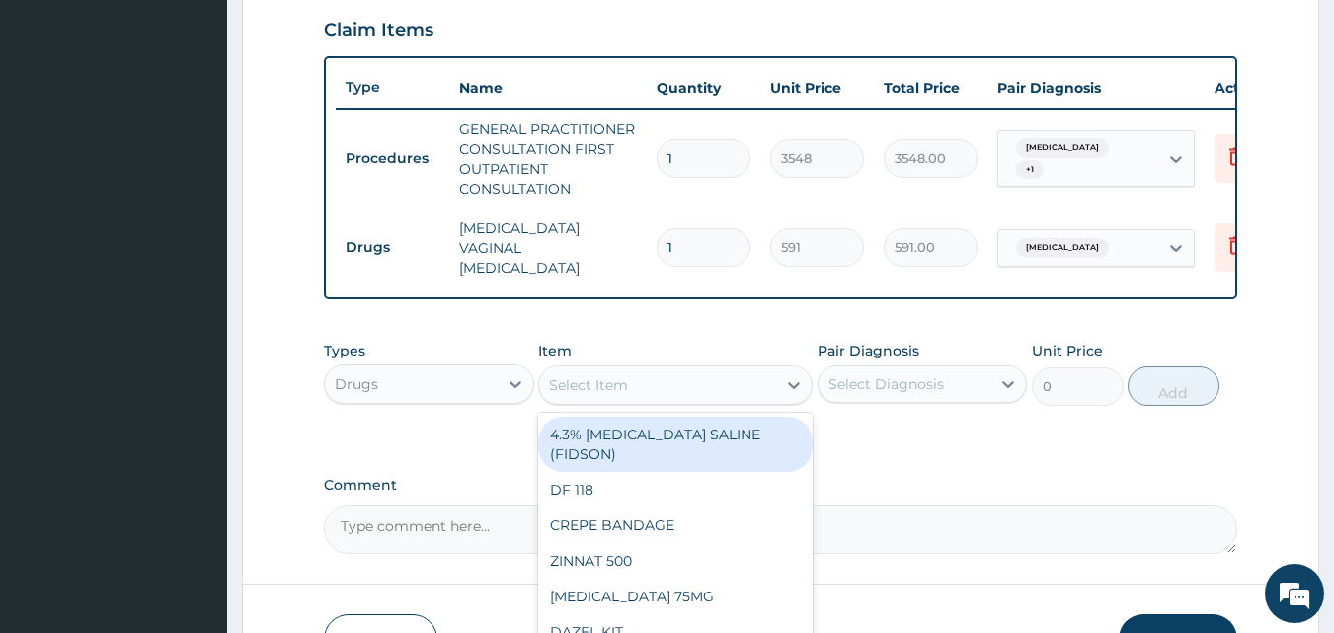
click at [696, 375] on div "Select Item" at bounding box center [657, 385] width 237 height 32
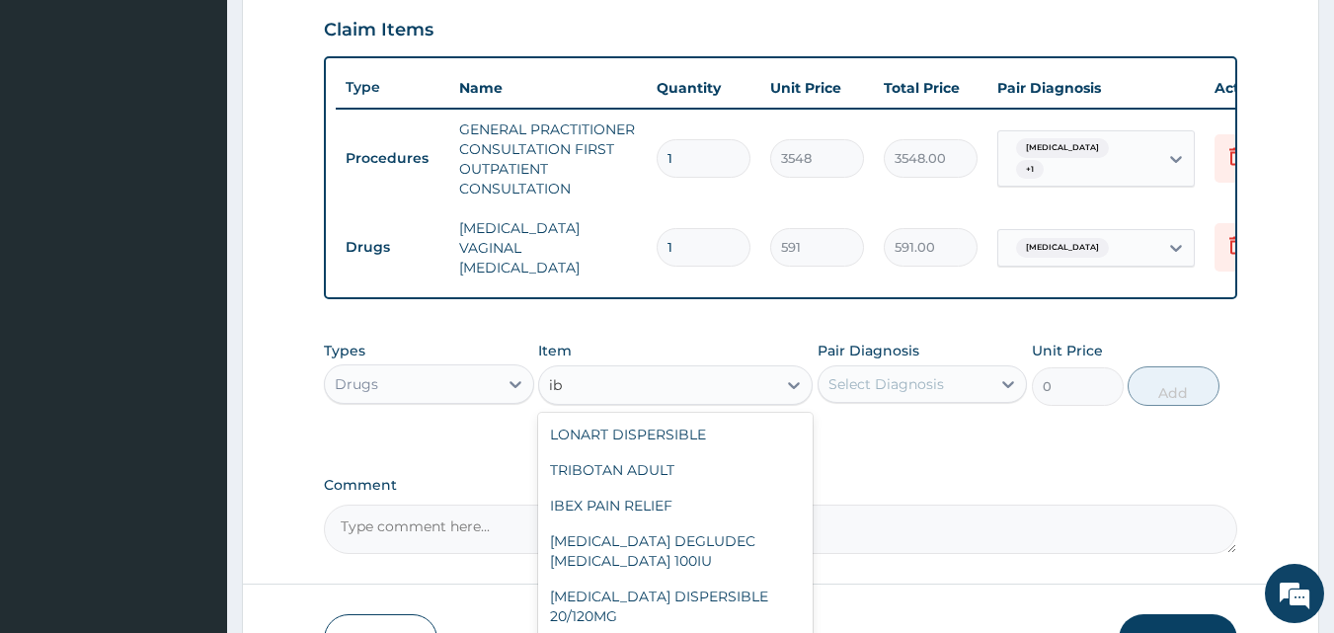
type input "i"
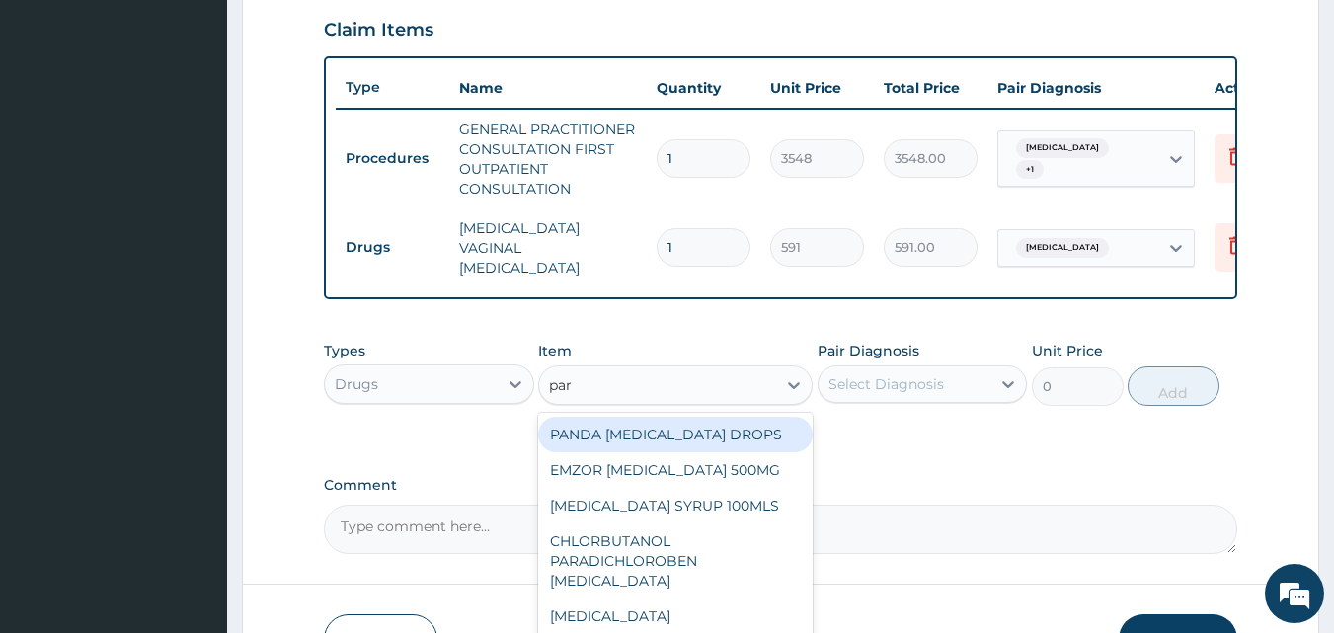
type input "para"
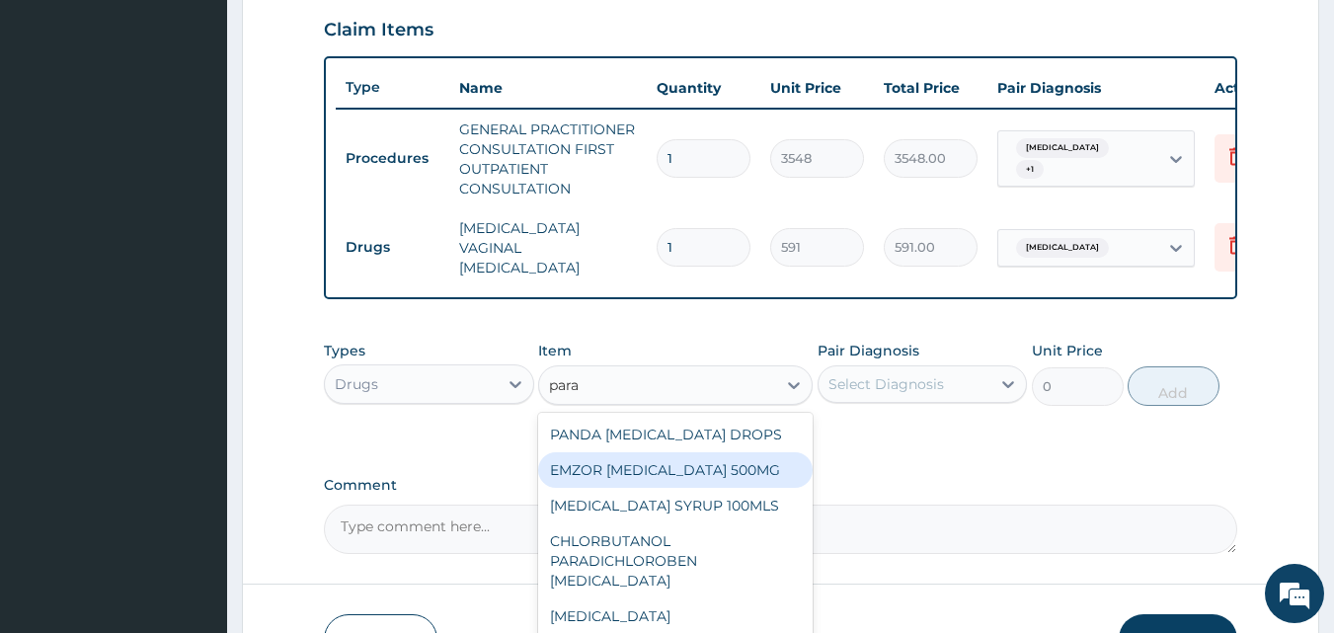
click at [757, 474] on div "EMZOR PARACETAMOL 500MG" at bounding box center [675, 470] width 274 height 36
type input "24"
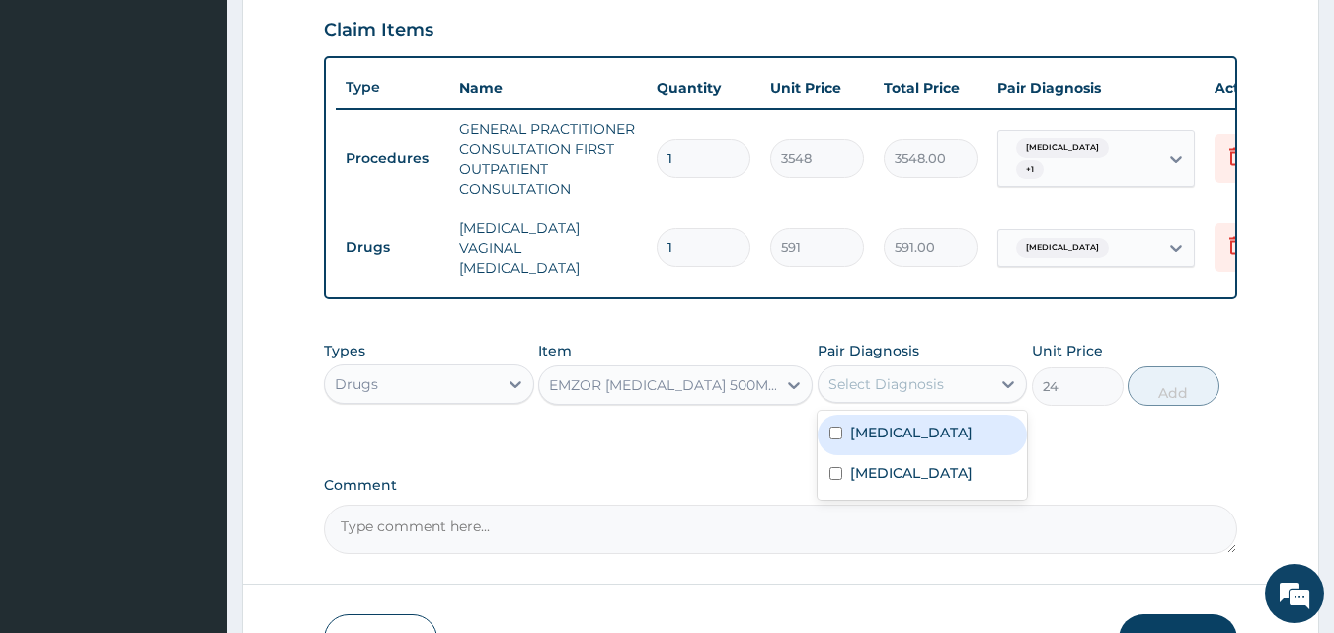
click at [892, 374] on div "Select Diagnosis" at bounding box center [904, 384] width 173 height 32
click at [891, 429] on label "Malaria" at bounding box center [911, 433] width 122 height 20
checkbox input "true"
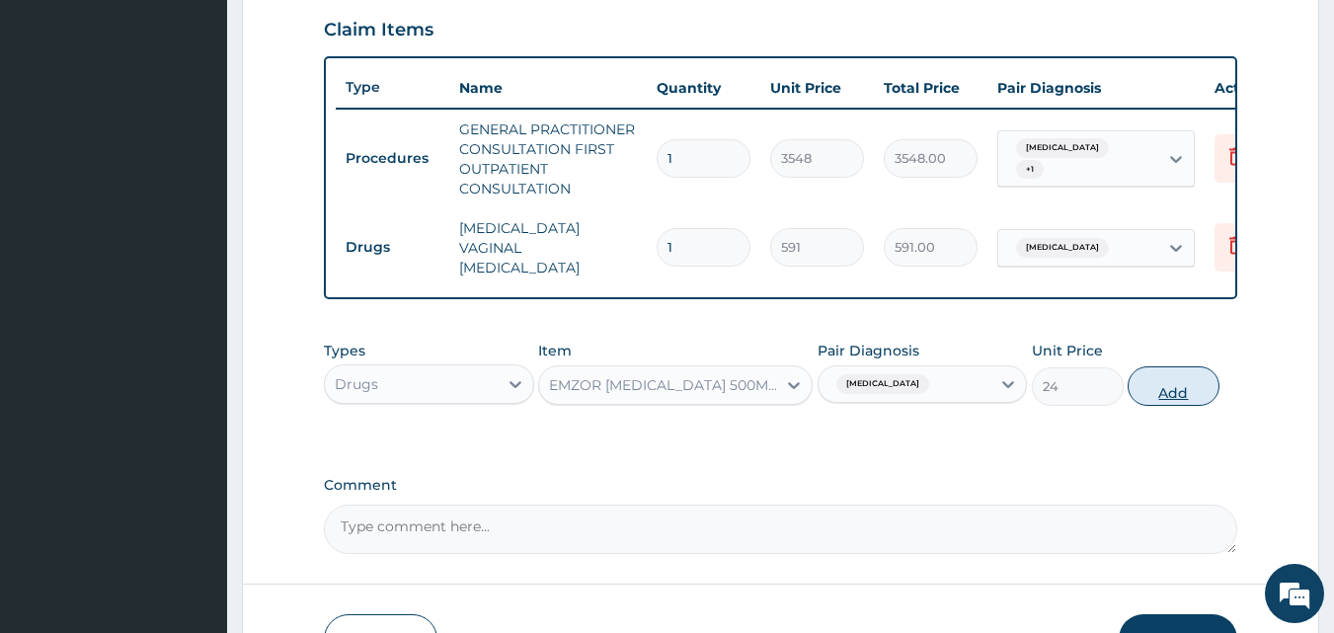
click at [1170, 389] on button "Add" at bounding box center [1173, 385] width 92 height 39
type input "0"
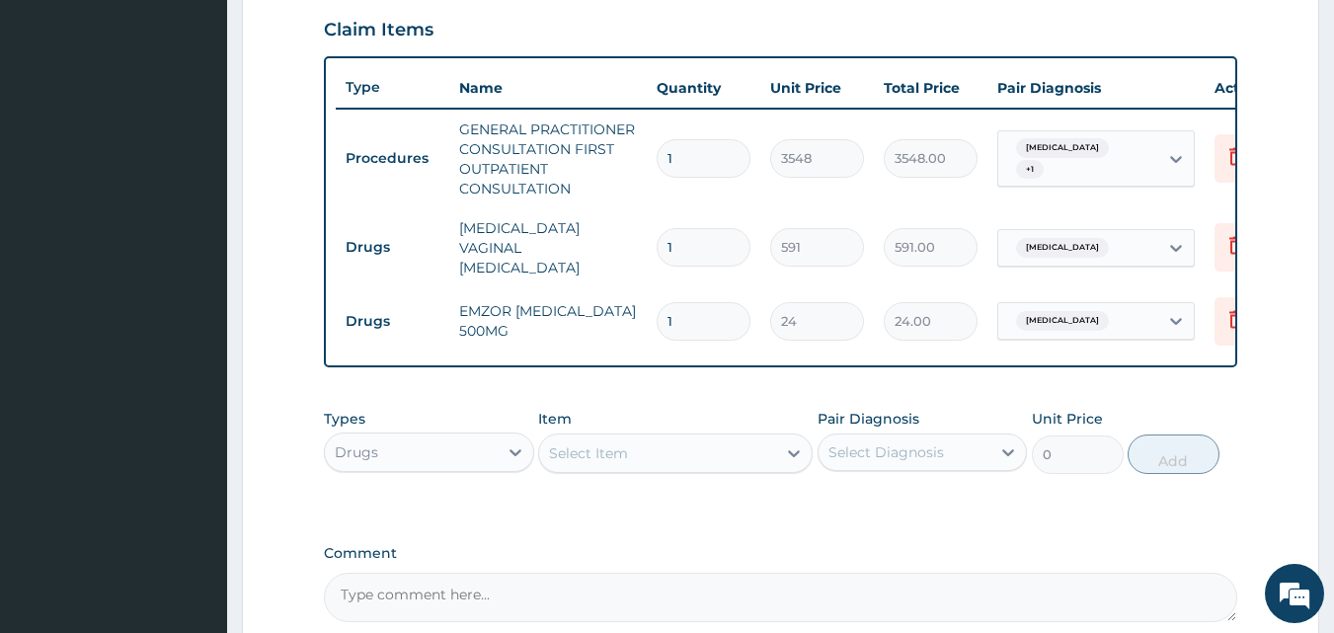
click at [682, 302] on input "1" at bounding box center [704, 321] width 94 height 39
type input "18"
type input "432.00"
type input "18"
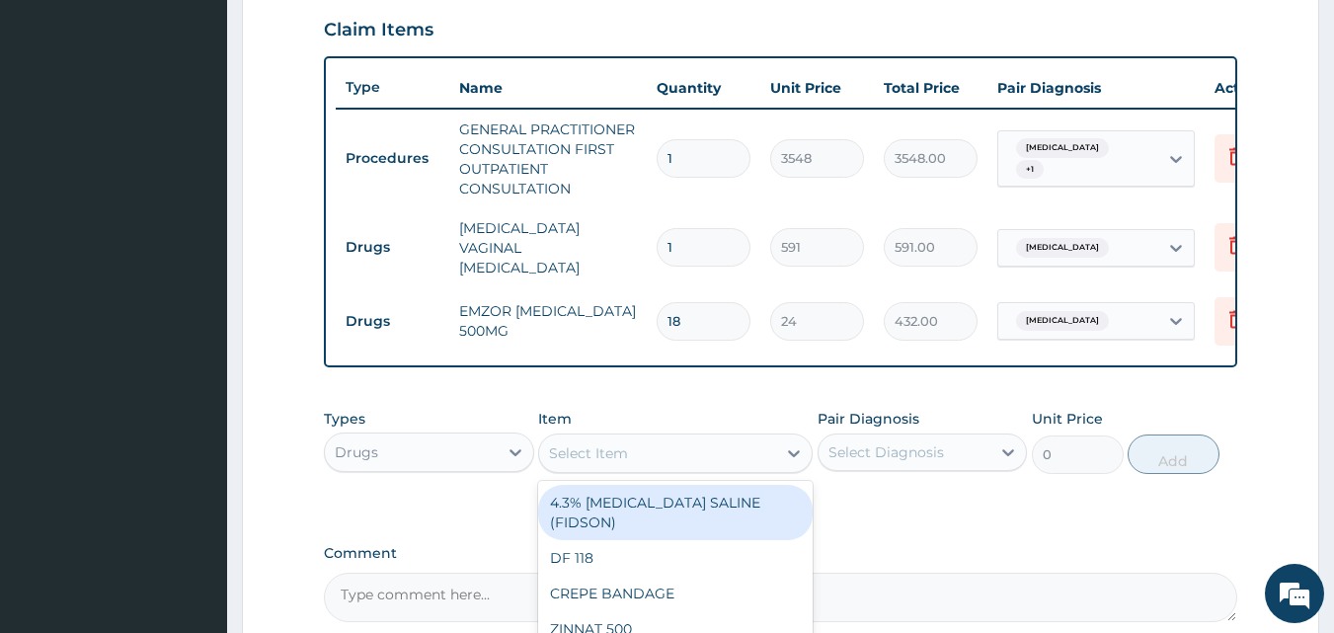
click at [690, 460] on div "Select Item" at bounding box center [657, 453] width 237 height 32
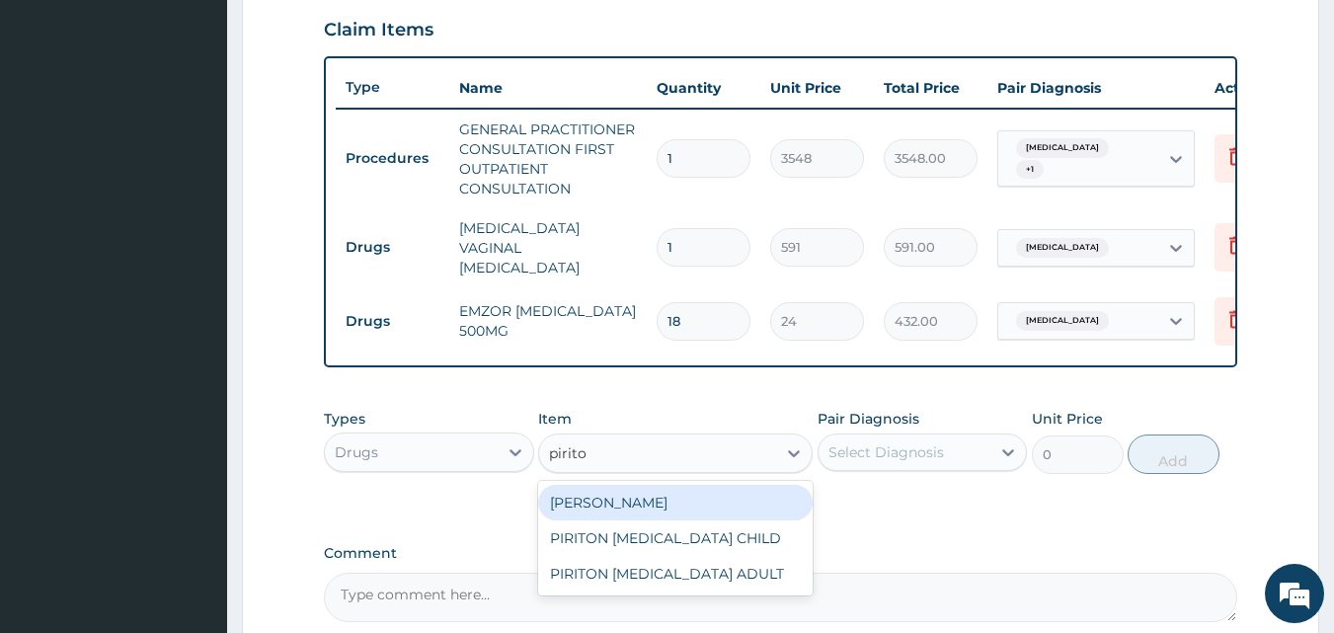
type input "piriton"
click at [690, 509] on div "[PERSON_NAME]" at bounding box center [675, 503] width 274 height 36
type input "24"
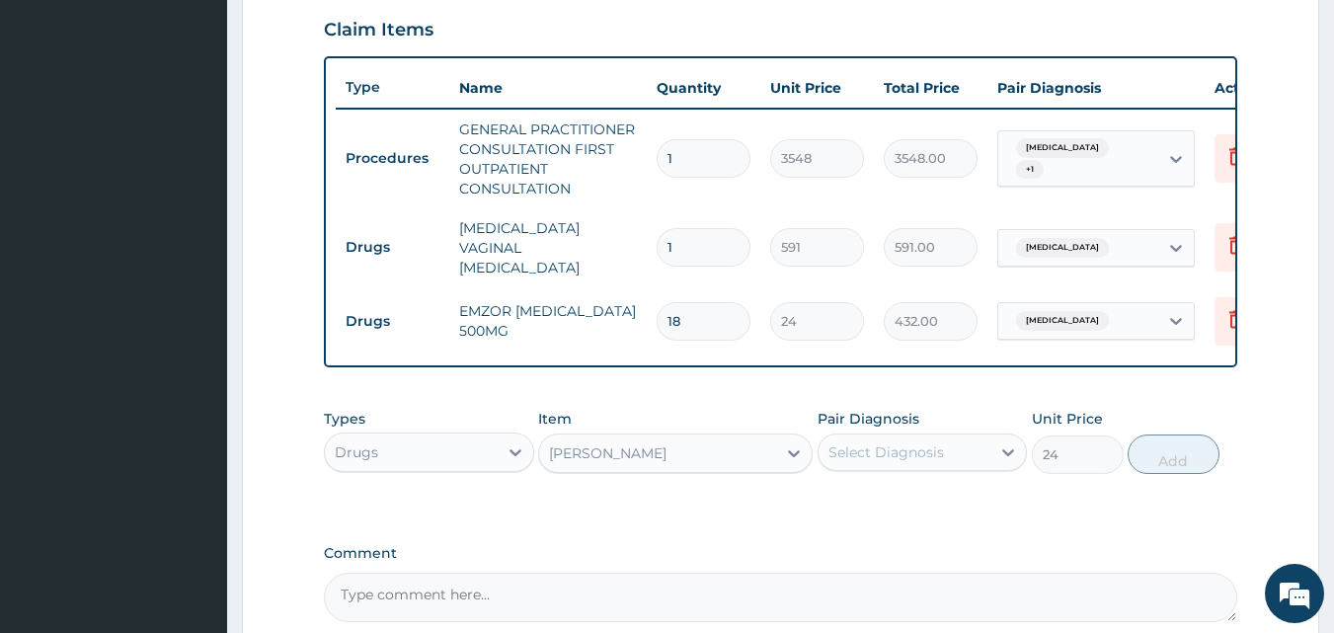
click at [935, 447] on div "Select Diagnosis" at bounding box center [886, 452] width 116 height 20
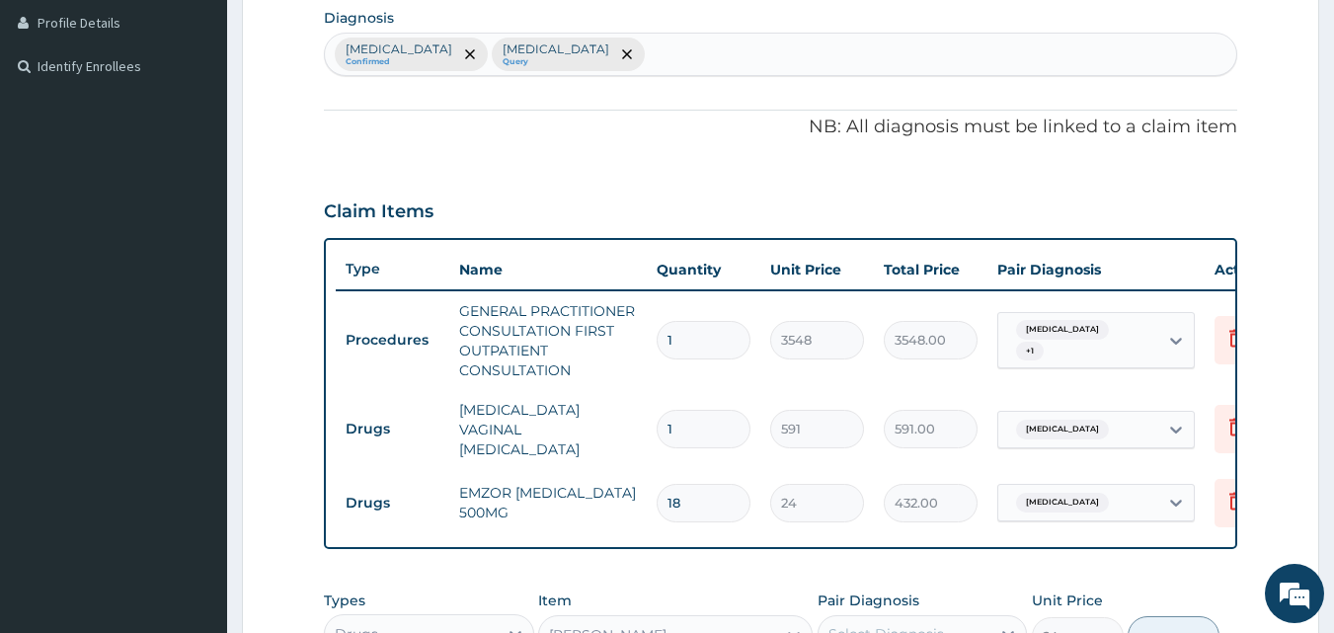
scroll to position [481, 0]
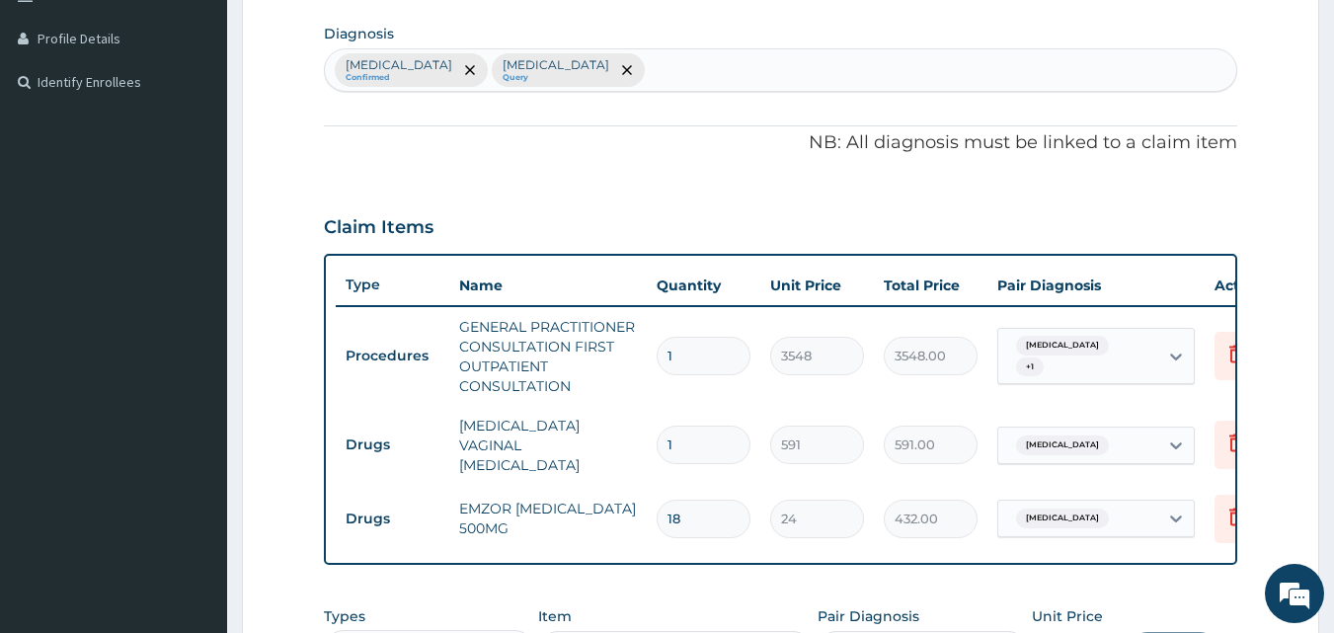
click at [583, 61] on div "Malaria Confirmed Candidiasis Query" at bounding box center [781, 69] width 912 height 41
type input "upper res"
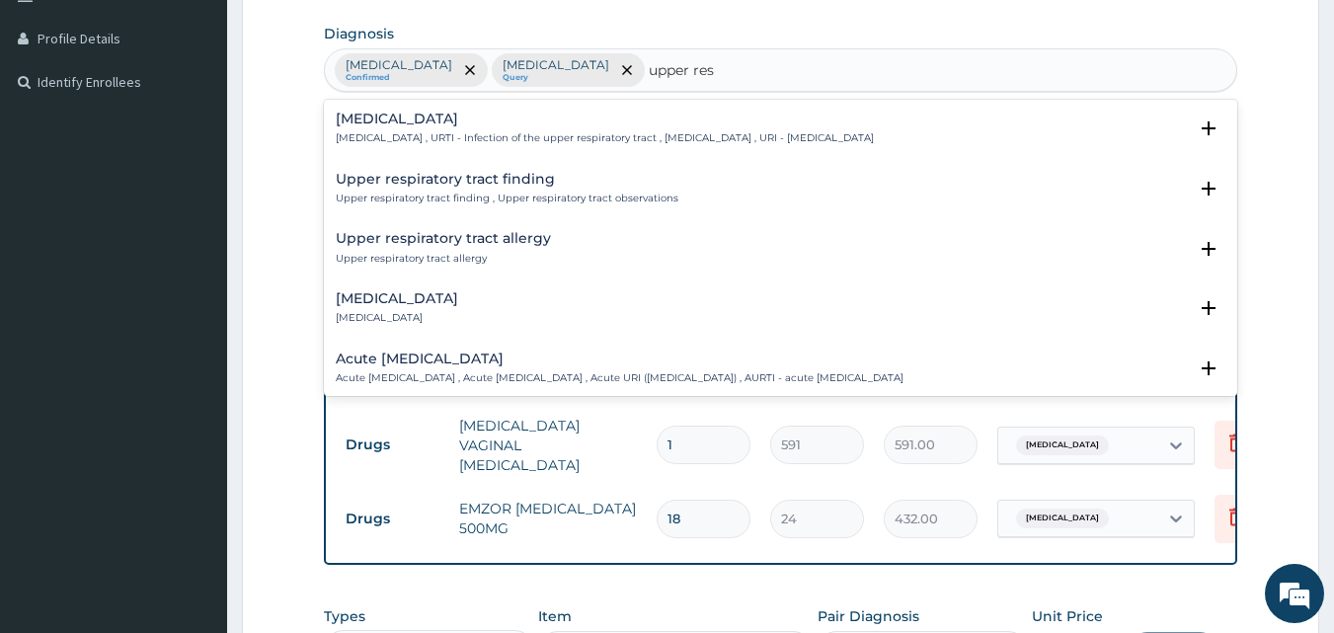
click at [511, 122] on h4 "Upper respiratory infection" at bounding box center [605, 119] width 538 height 15
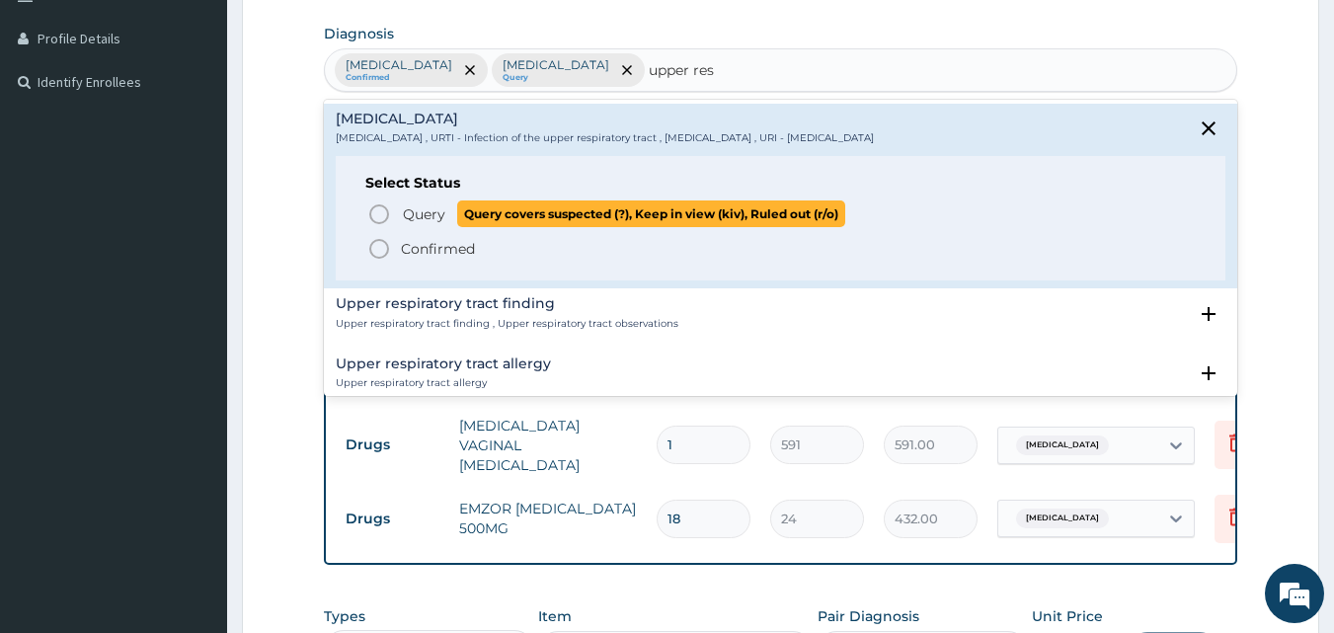
click at [418, 206] on span "Query" at bounding box center [424, 214] width 42 height 20
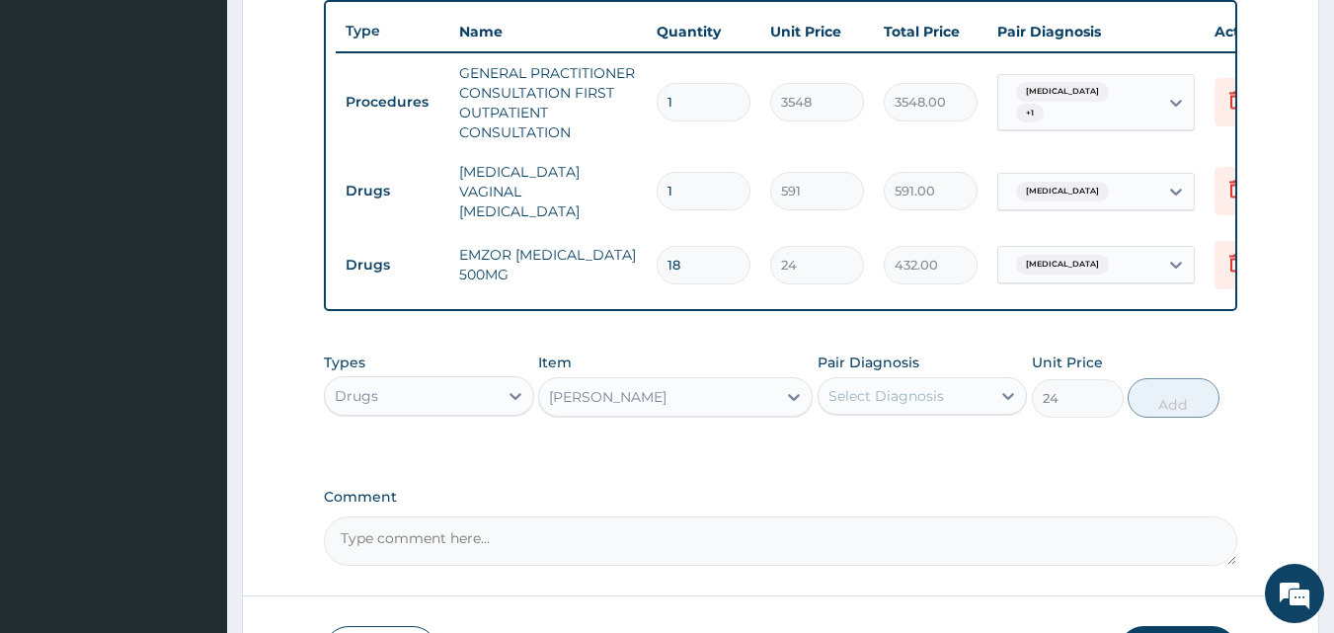
scroll to position [777, 0]
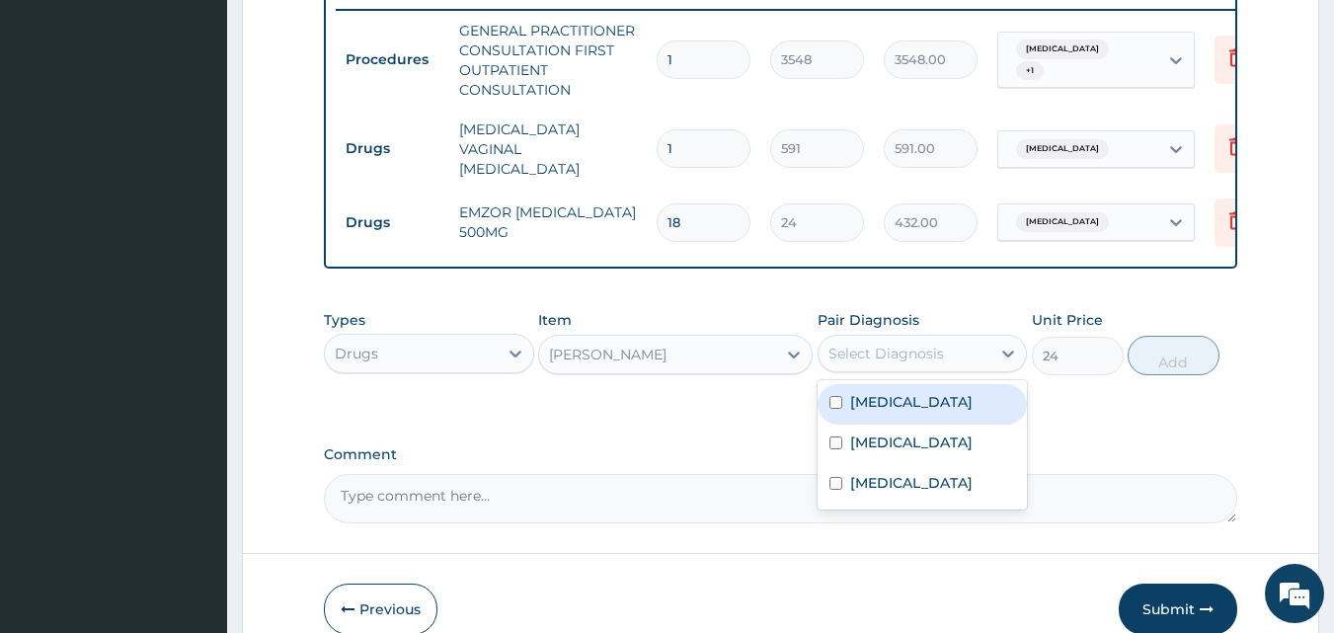
click at [912, 368] on div "Select Diagnosis" at bounding box center [904, 354] width 173 height 32
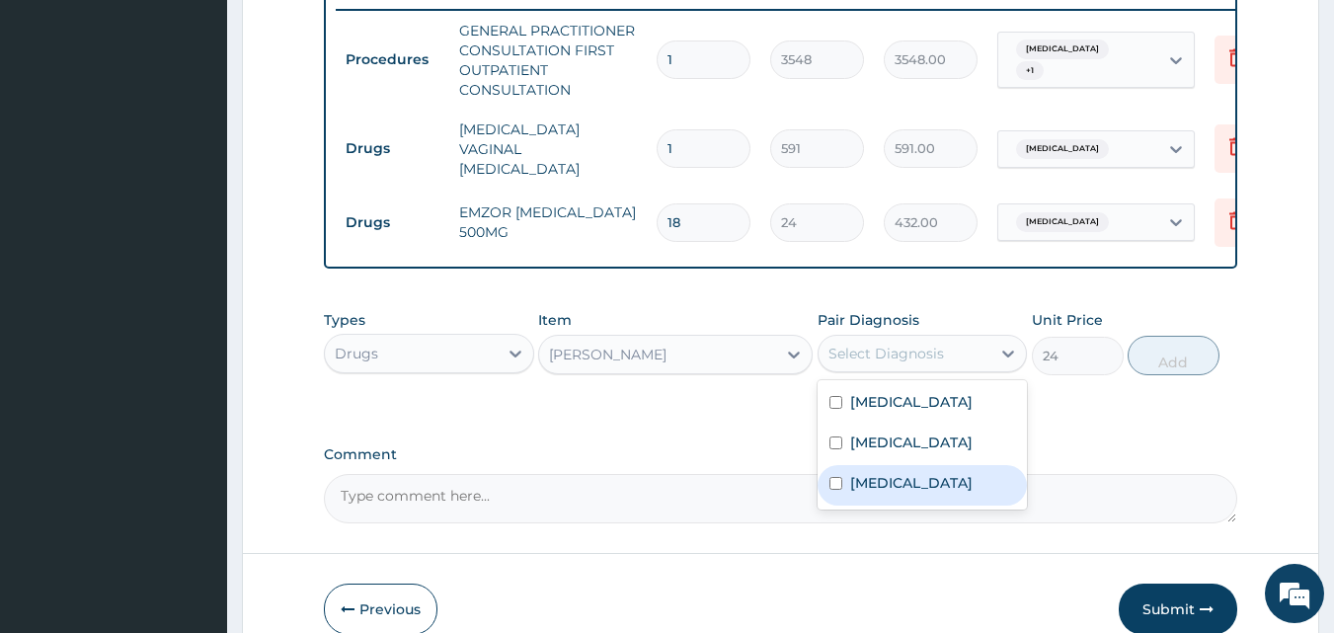
click at [875, 493] on label "Upper respiratory infection" at bounding box center [911, 483] width 122 height 20
checkbox input "true"
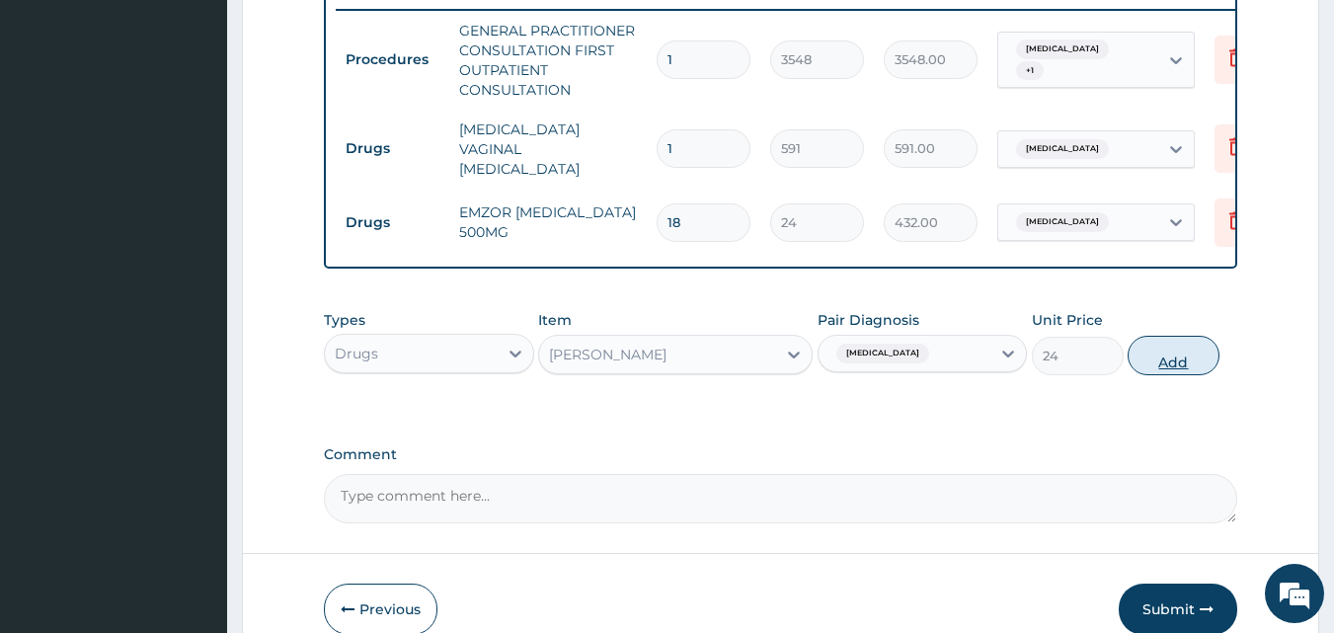
click at [1177, 355] on button "Add" at bounding box center [1173, 355] width 92 height 39
type input "0"
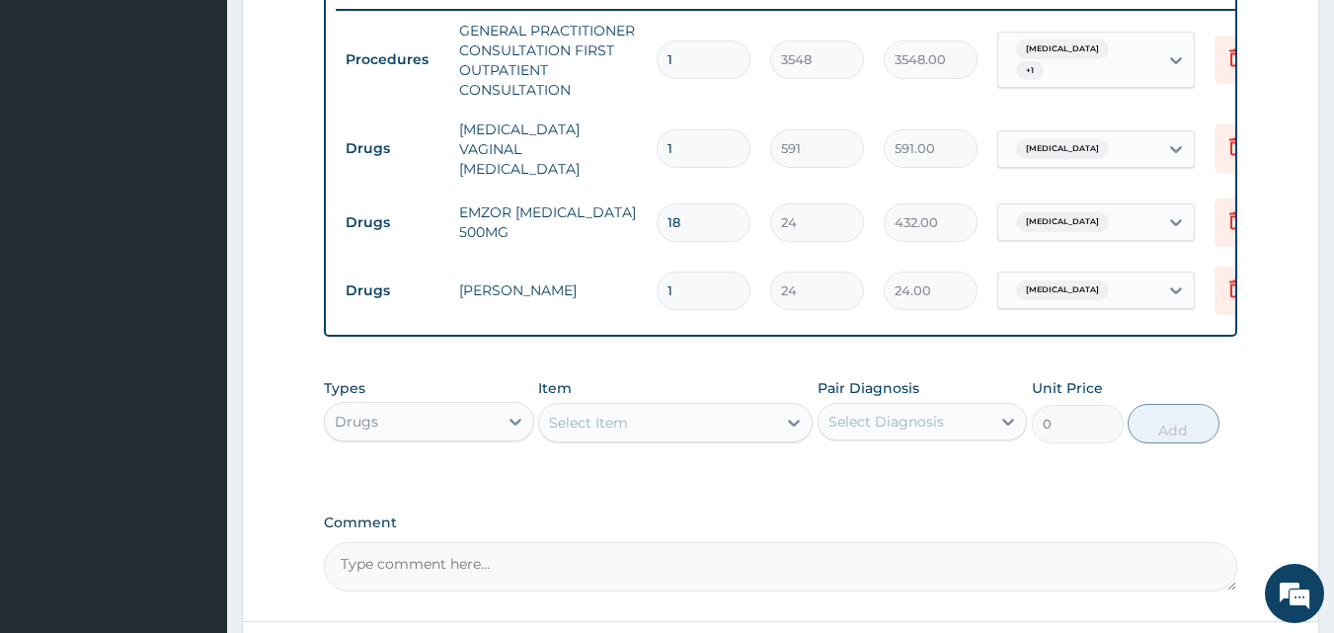
click at [631, 426] on div "Select Item" at bounding box center [657, 423] width 237 height 32
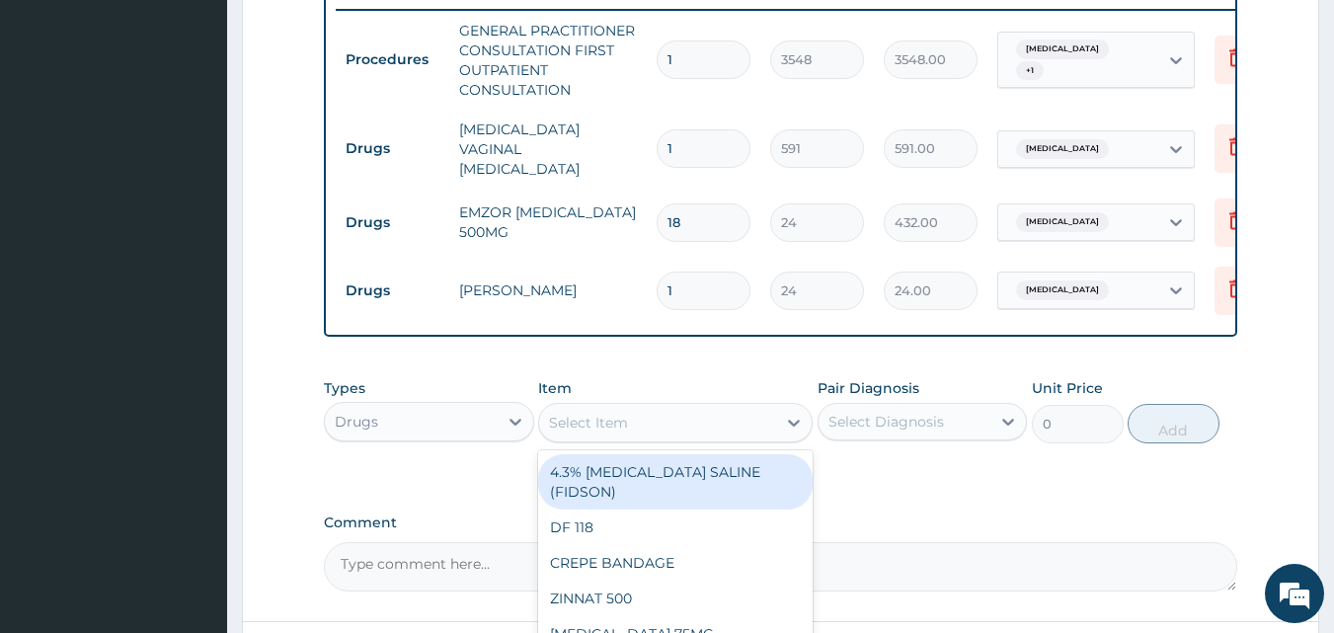
click at [723, 428] on div "Select Item" at bounding box center [657, 423] width 237 height 32
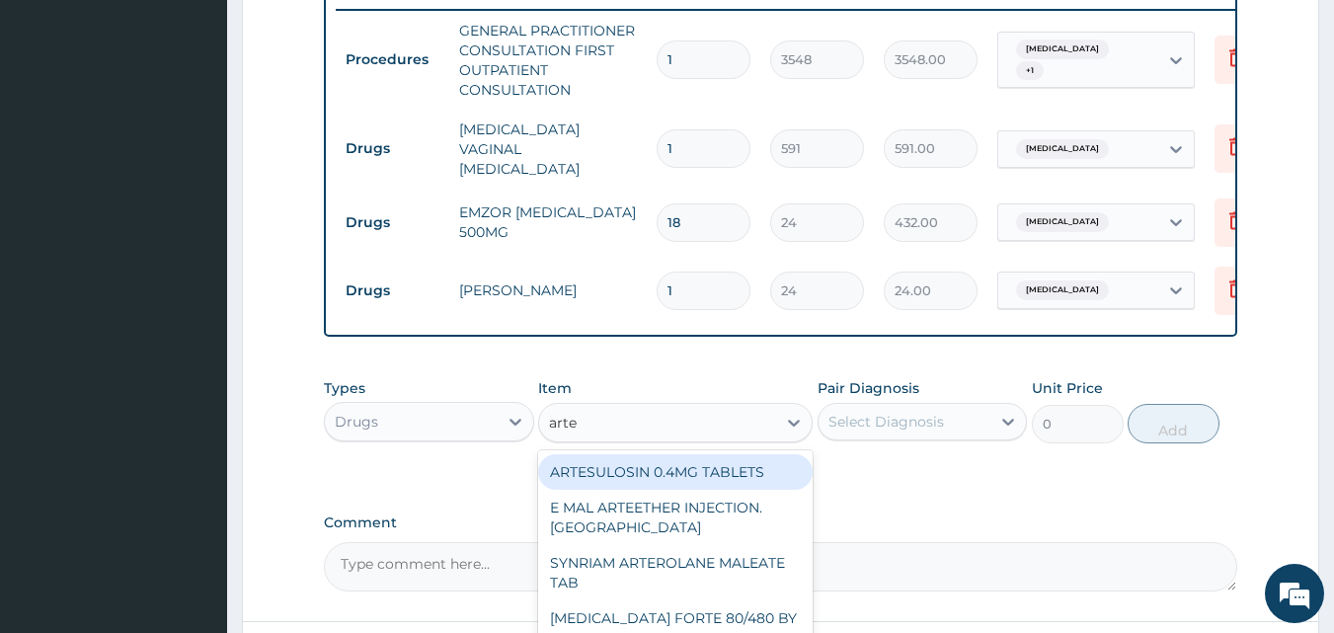
type input "artem"
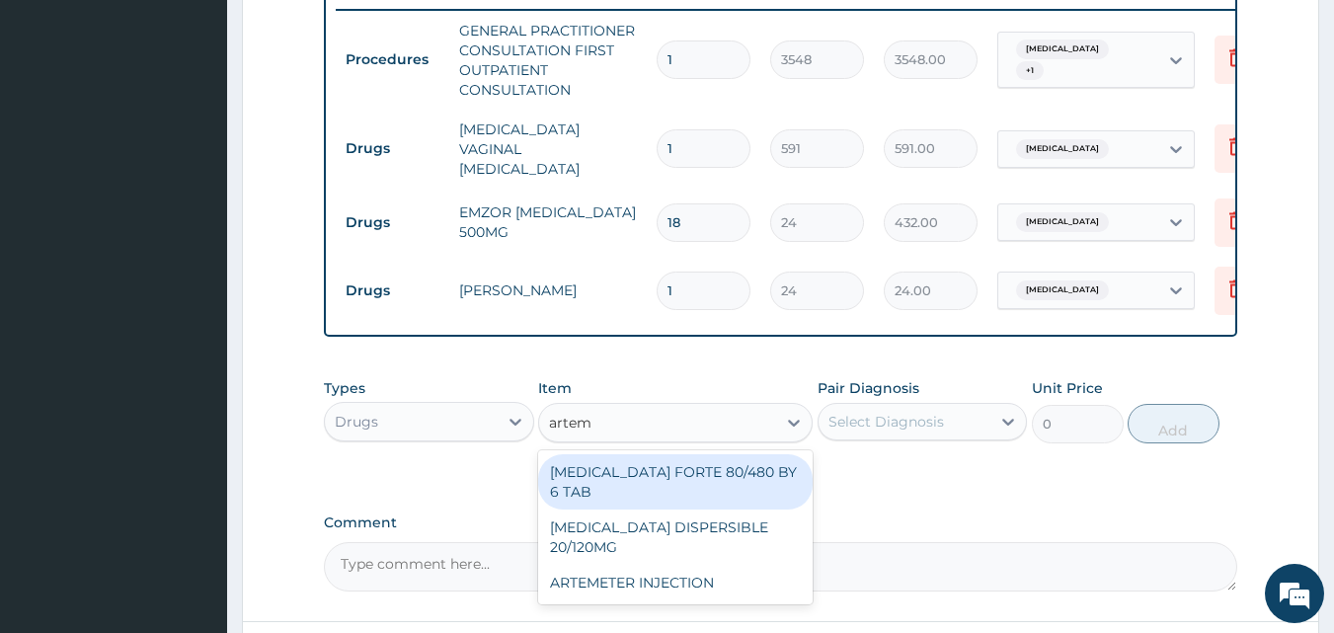
click at [736, 480] on div "COARTEM FORTE 80/480 BY 6 TAB" at bounding box center [675, 481] width 274 height 55
type input "449"
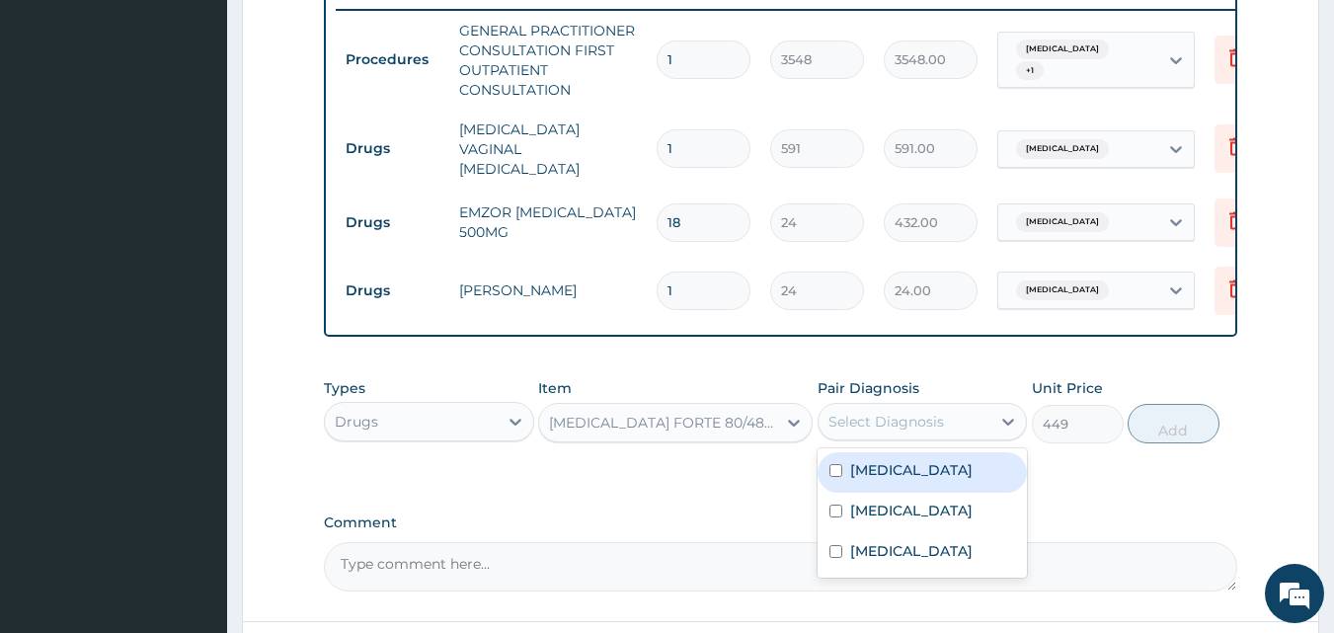
click at [974, 421] on div "Select Diagnosis" at bounding box center [904, 422] width 173 height 32
click at [948, 465] on div "Malaria" at bounding box center [922, 472] width 210 height 40
checkbox input "true"
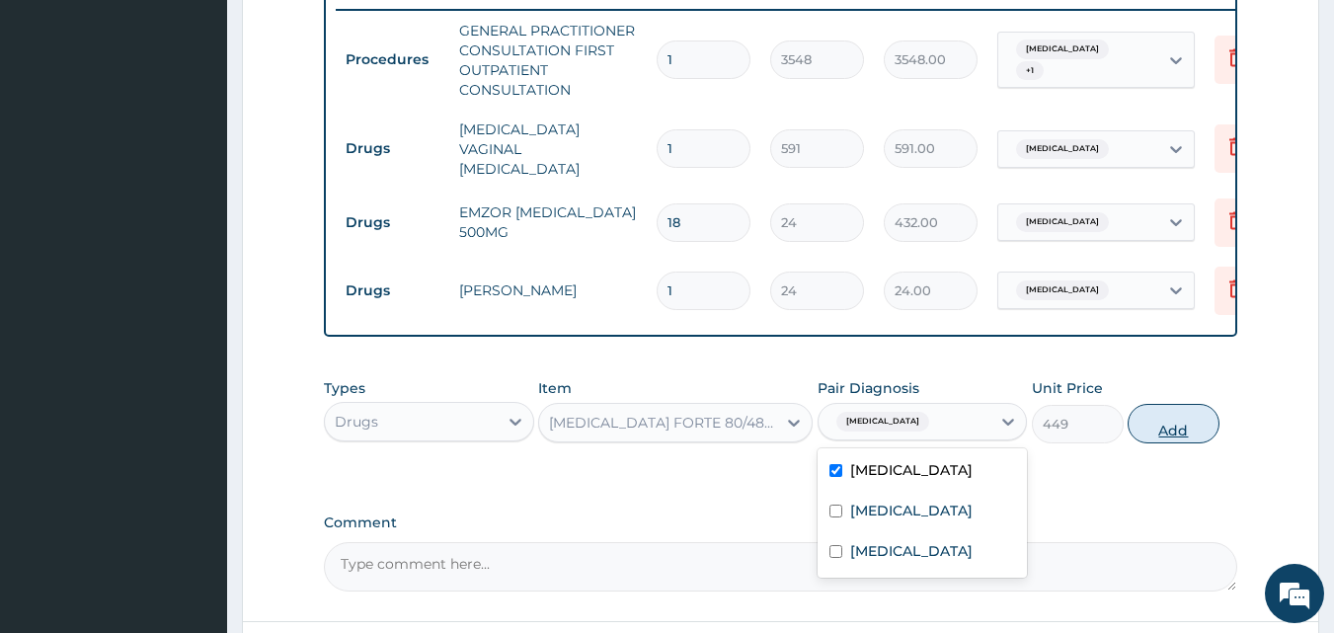
click at [1169, 428] on button "Add" at bounding box center [1173, 423] width 92 height 39
type input "0"
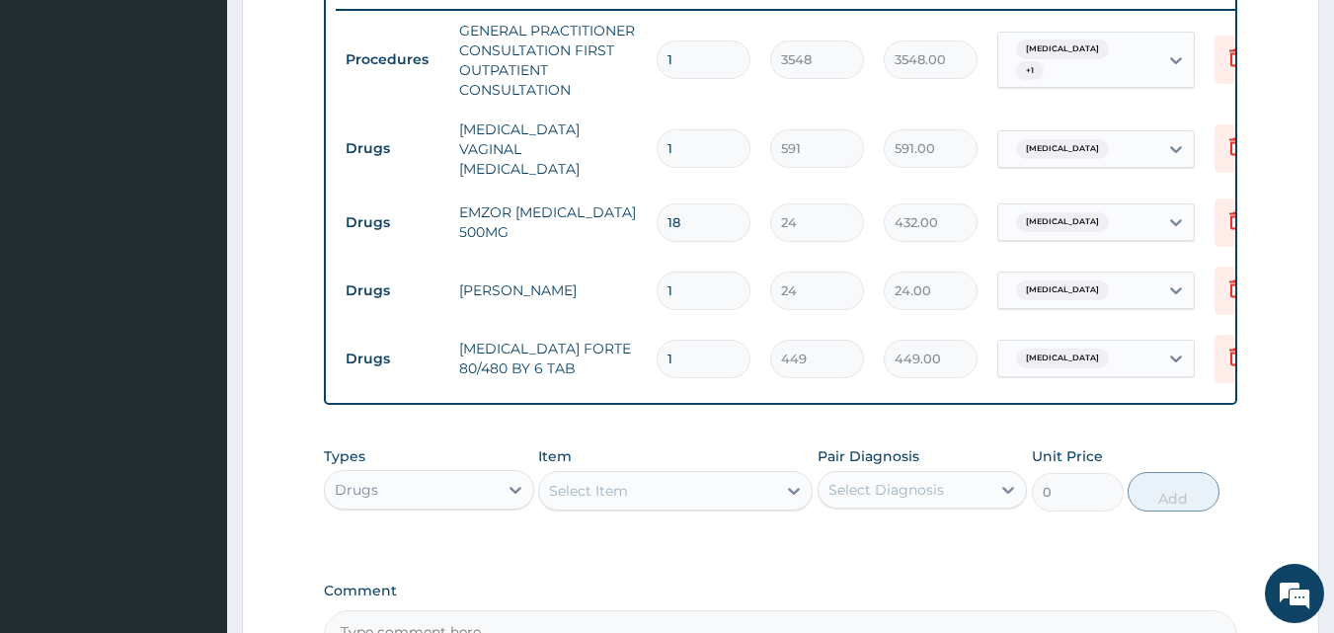
click at [696, 340] on input "1" at bounding box center [704, 359] width 94 height 39
type input "0.00"
type input "6"
type input "2694.00"
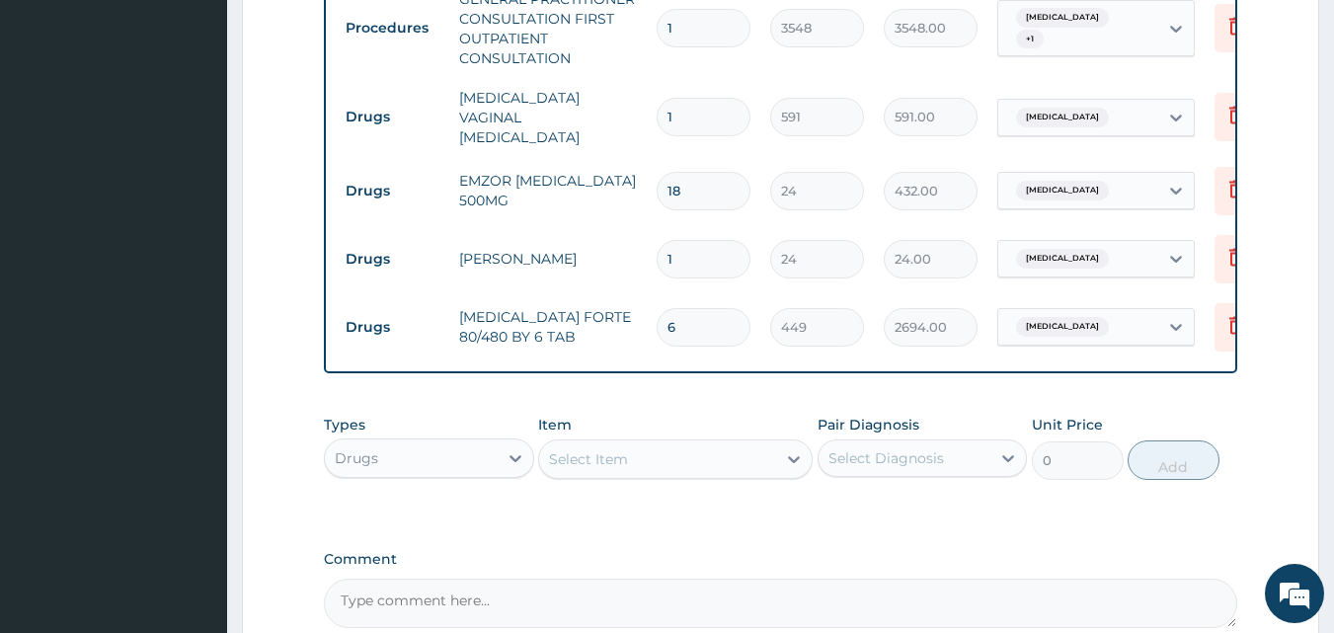
scroll to position [876, 0]
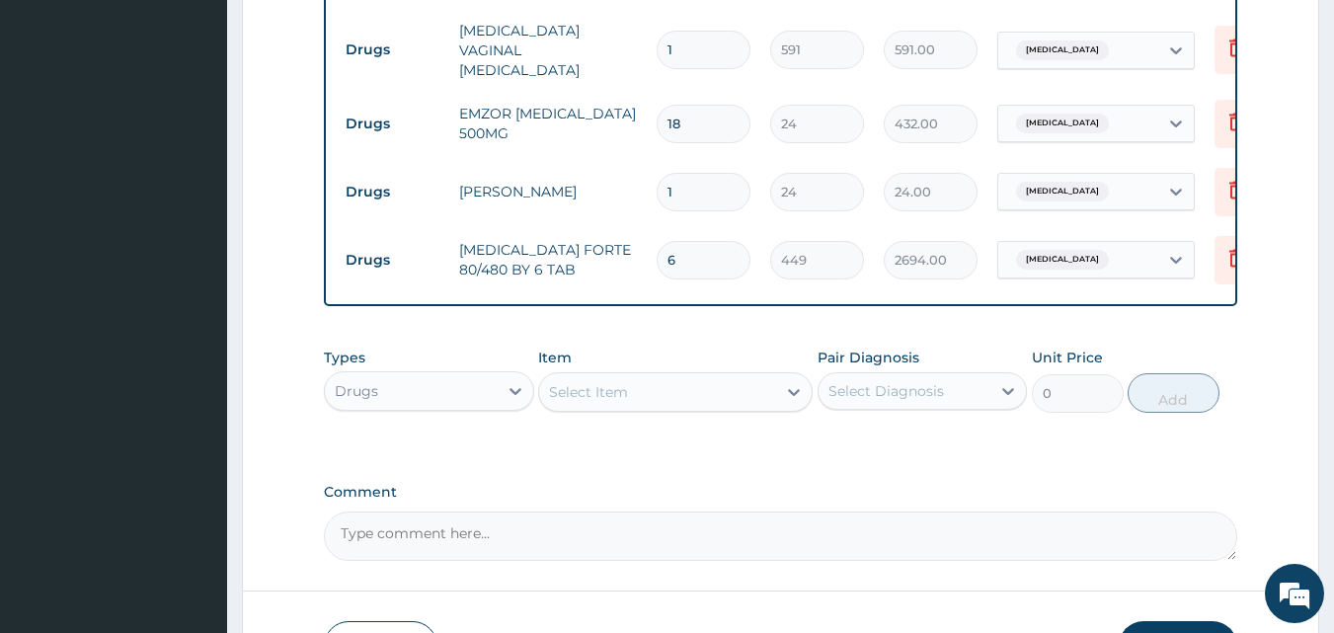
type input "6"
click at [491, 385] on div "Drugs" at bounding box center [411, 391] width 173 height 32
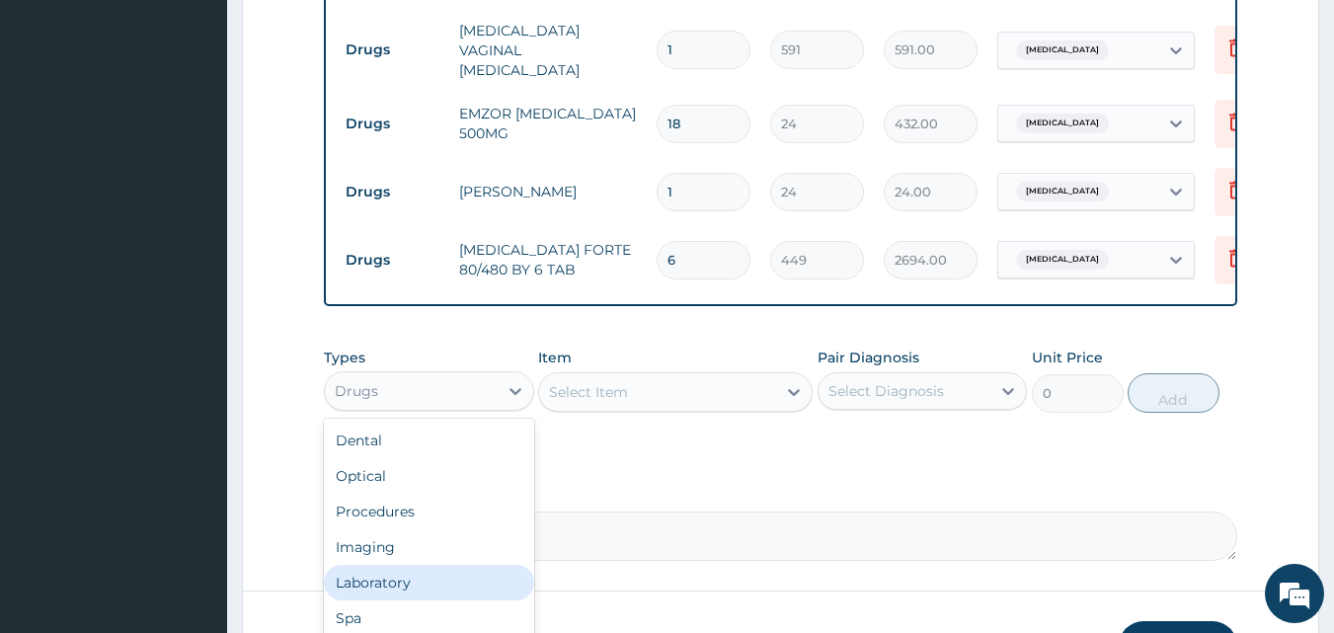
click at [402, 577] on div "Laboratory" at bounding box center [429, 583] width 210 height 36
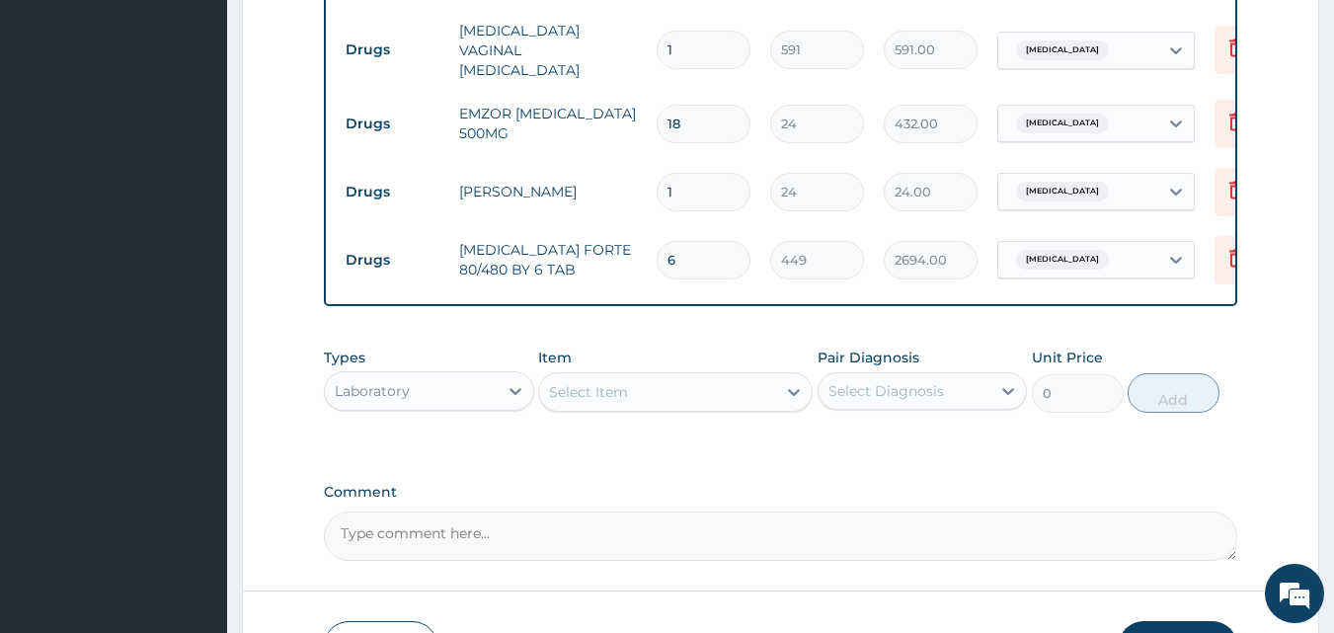
click at [702, 401] on div "Select Item" at bounding box center [657, 392] width 237 height 32
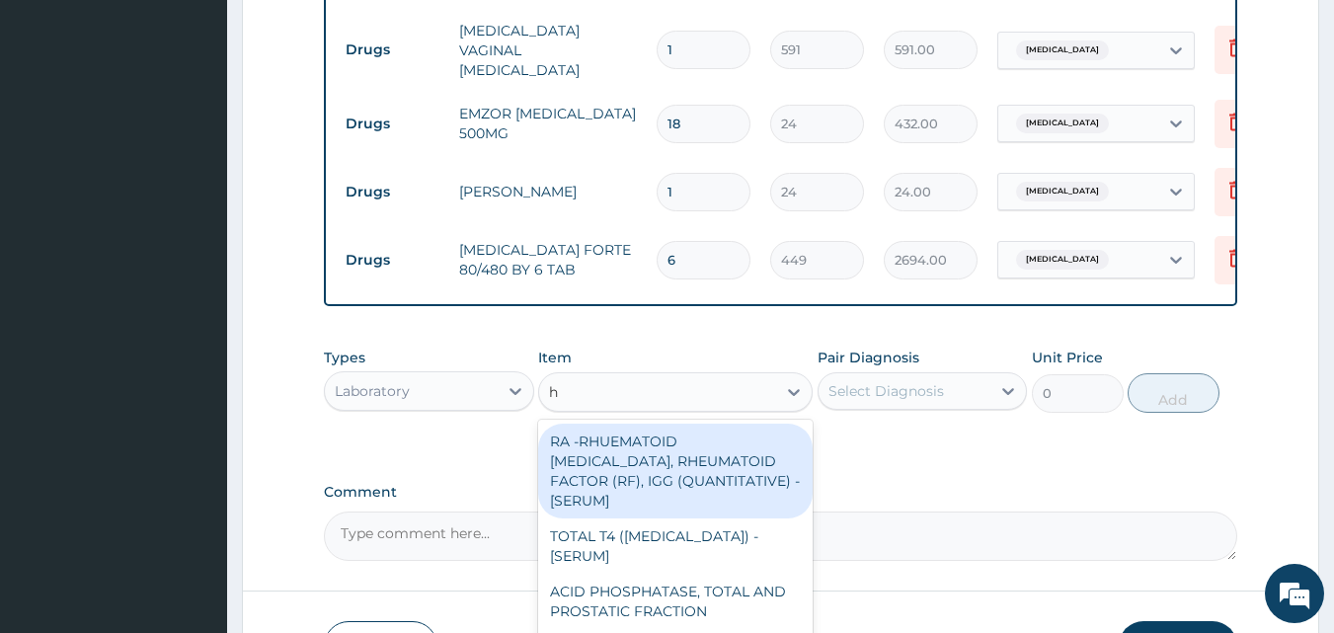
type input "hi"
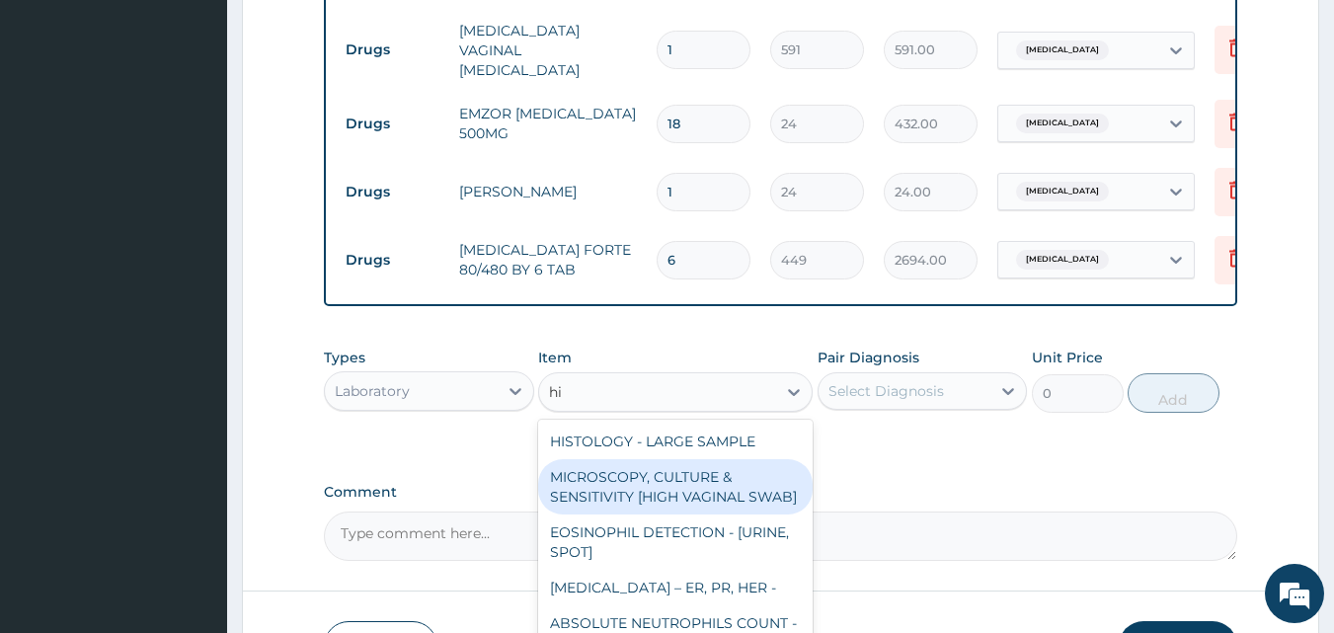
click at [668, 506] on div "MICROSCOPY, CULTURE & SENSITIVITY [HIGH VAGINAL SWAB]" at bounding box center [675, 486] width 274 height 55
type input "4838"
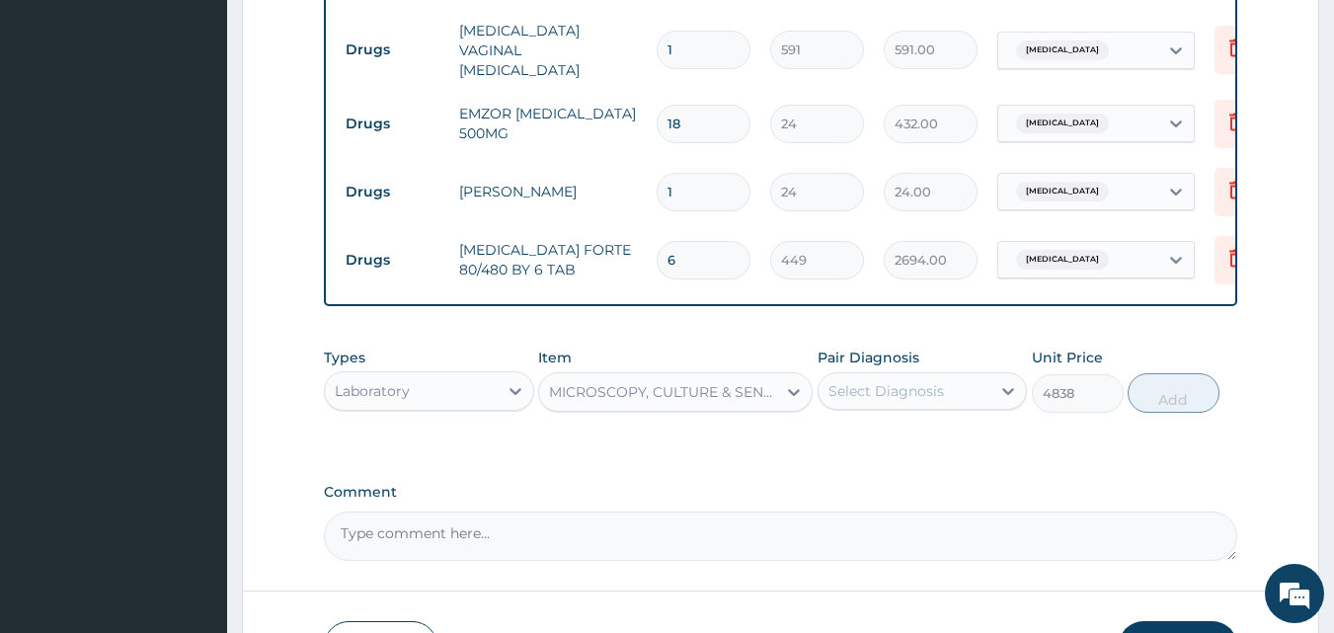
click at [918, 386] on div "Select Diagnosis" at bounding box center [886, 391] width 116 height 20
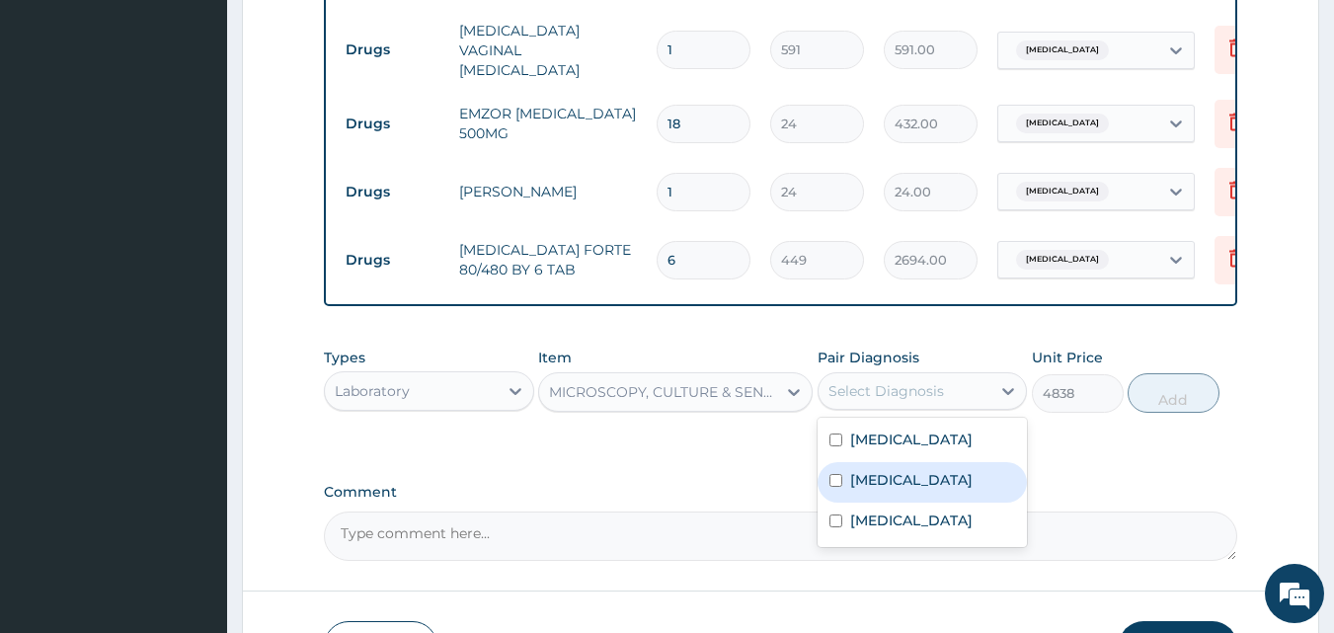
click at [895, 475] on label "Candidiasis" at bounding box center [911, 480] width 122 height 20
checkbox input "true"
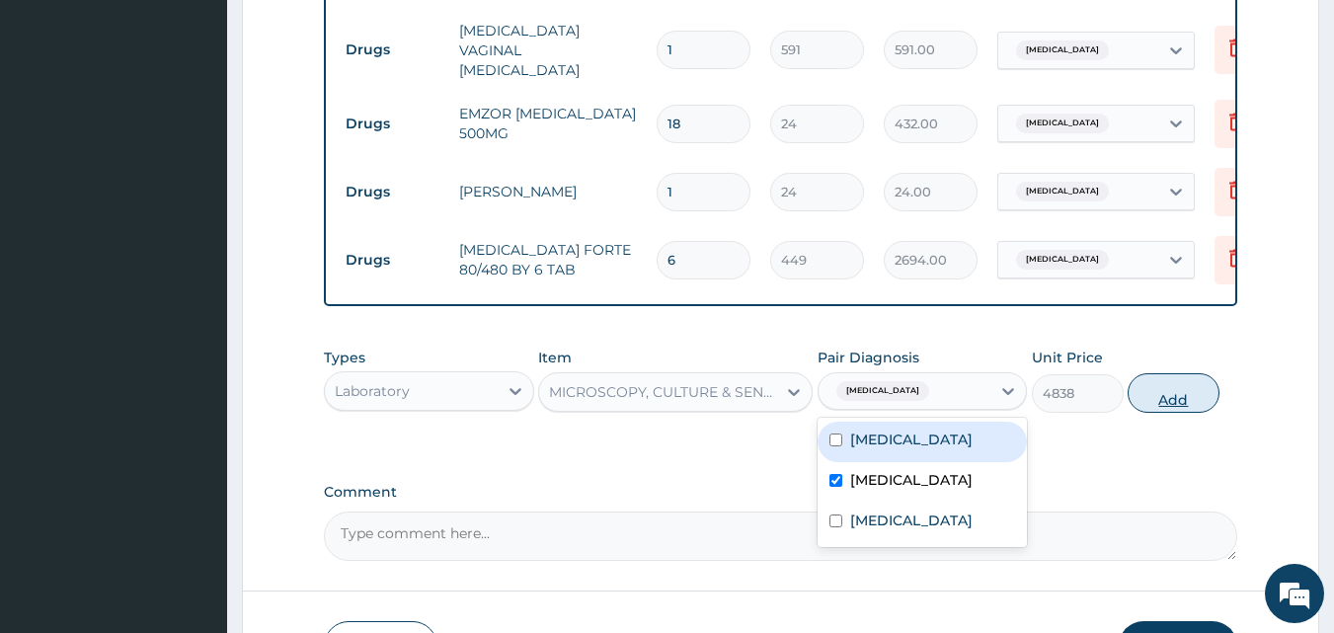
click at [1192, 398] on button "Add" at bounding box center [1173, 392] width 92 height 39
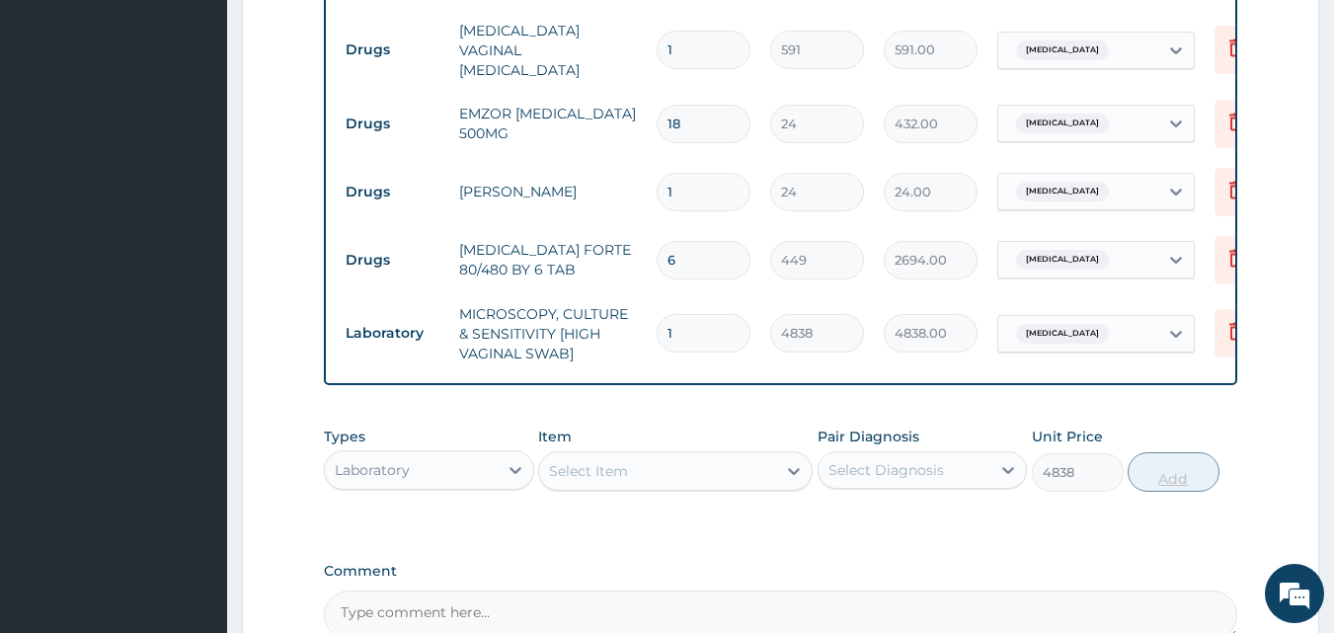
type input "0"
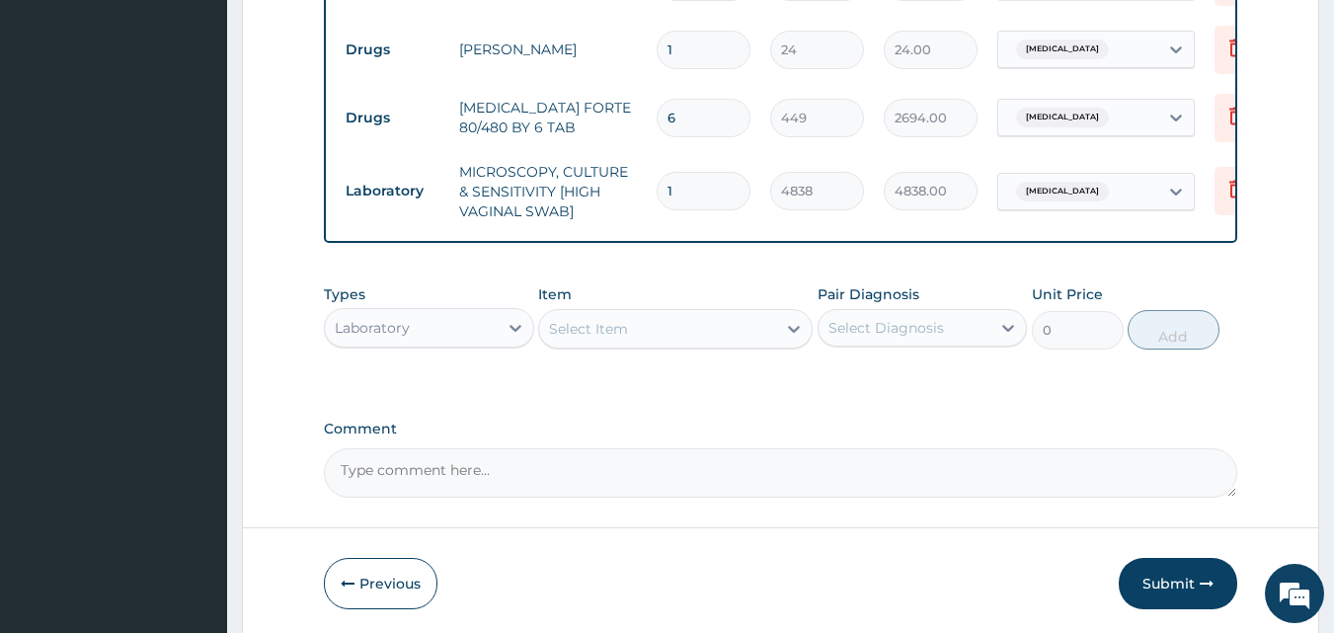
scroll to position [1073, 0]
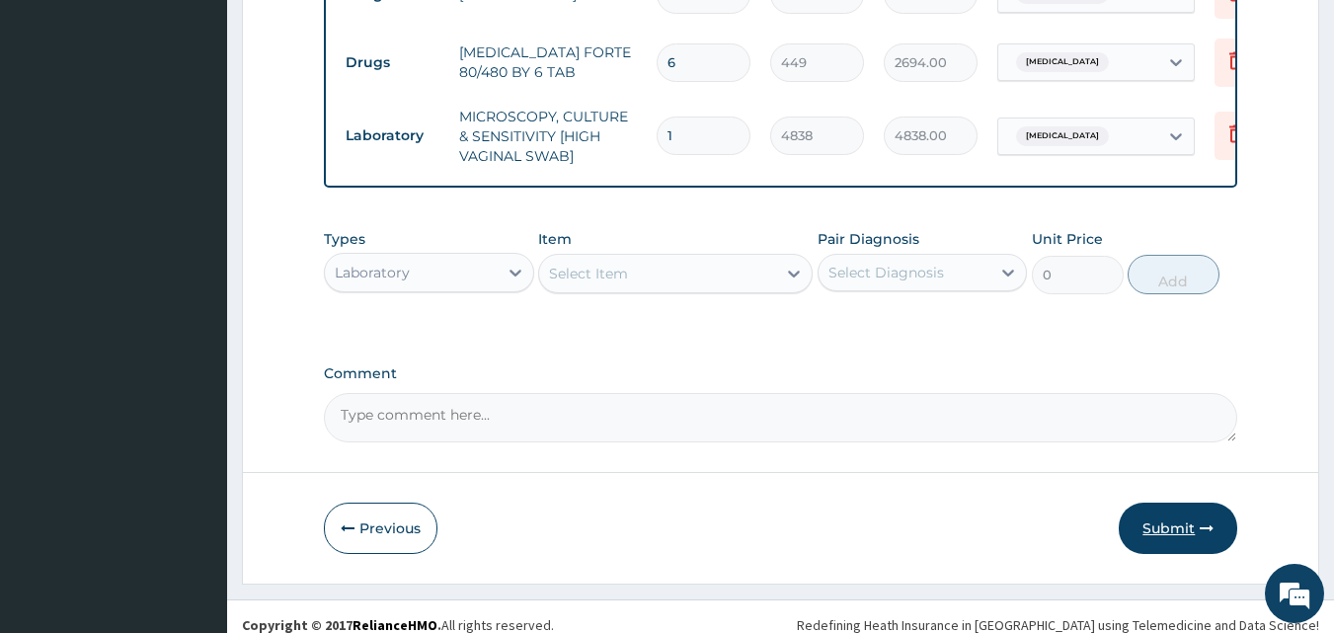
click at [1164, 532] on button "Submit" at bounding box center [1178, 528] width 118 height 51
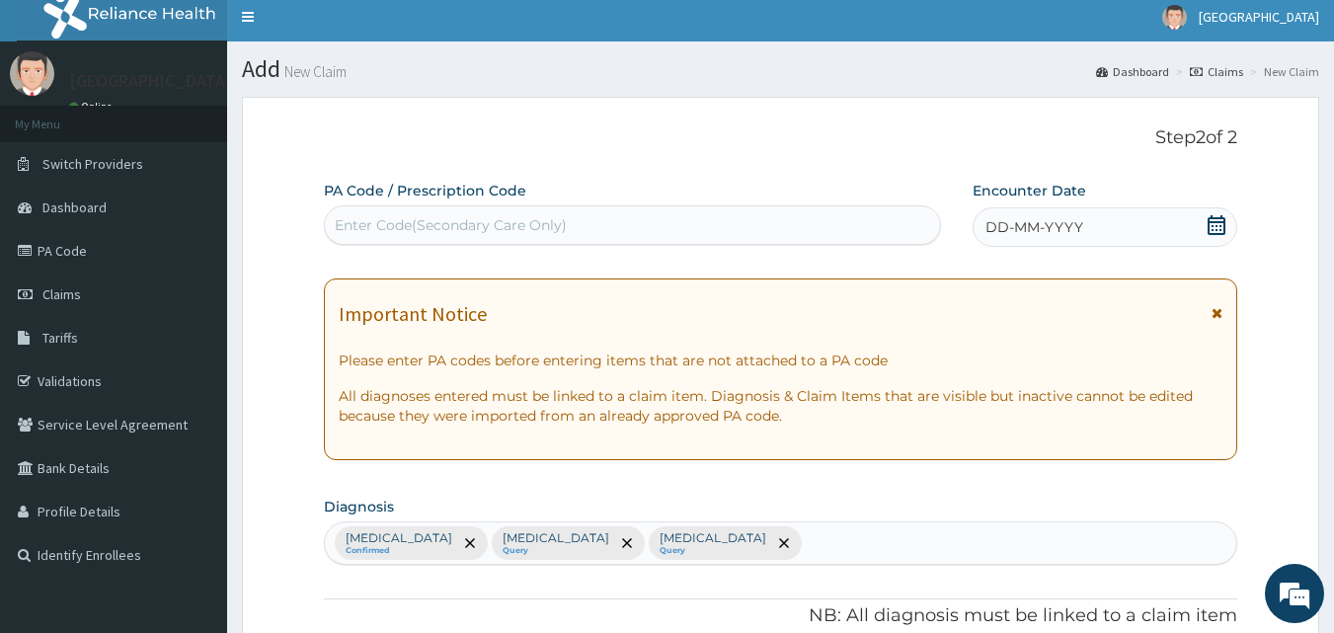
scroll to position [0, 0]
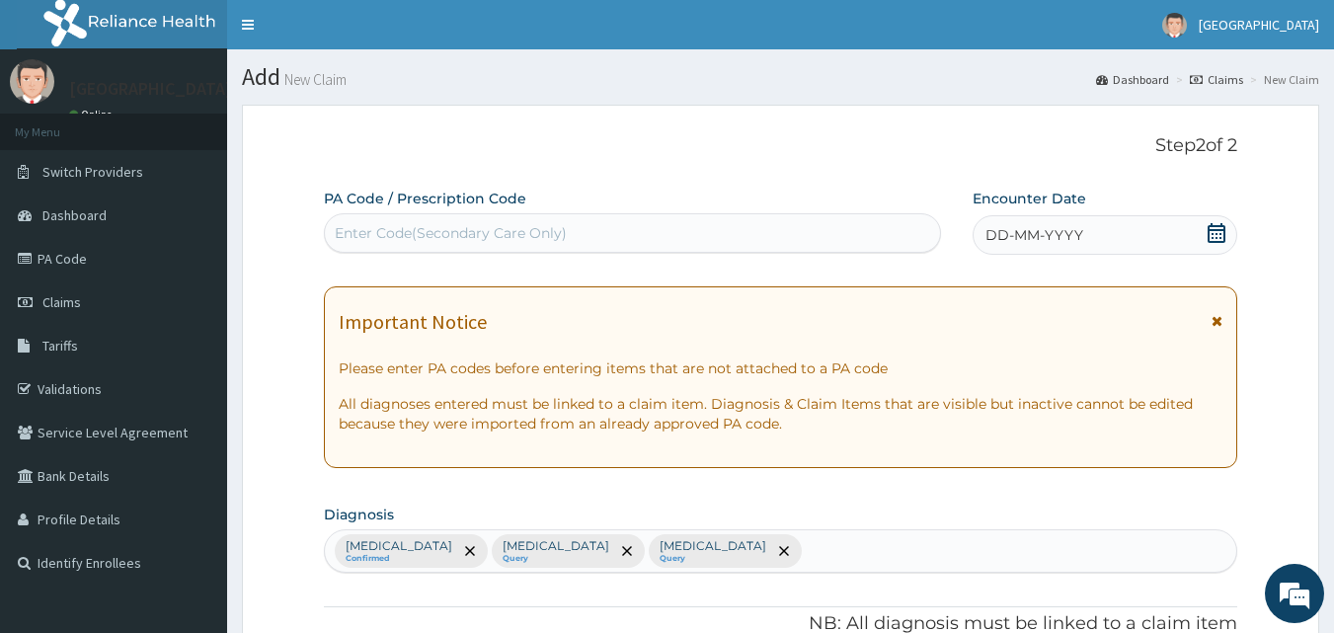
click at [1049, 236] on span "DD-MM-YYYY" at bounding box center [1034, 235] width 98 height 20
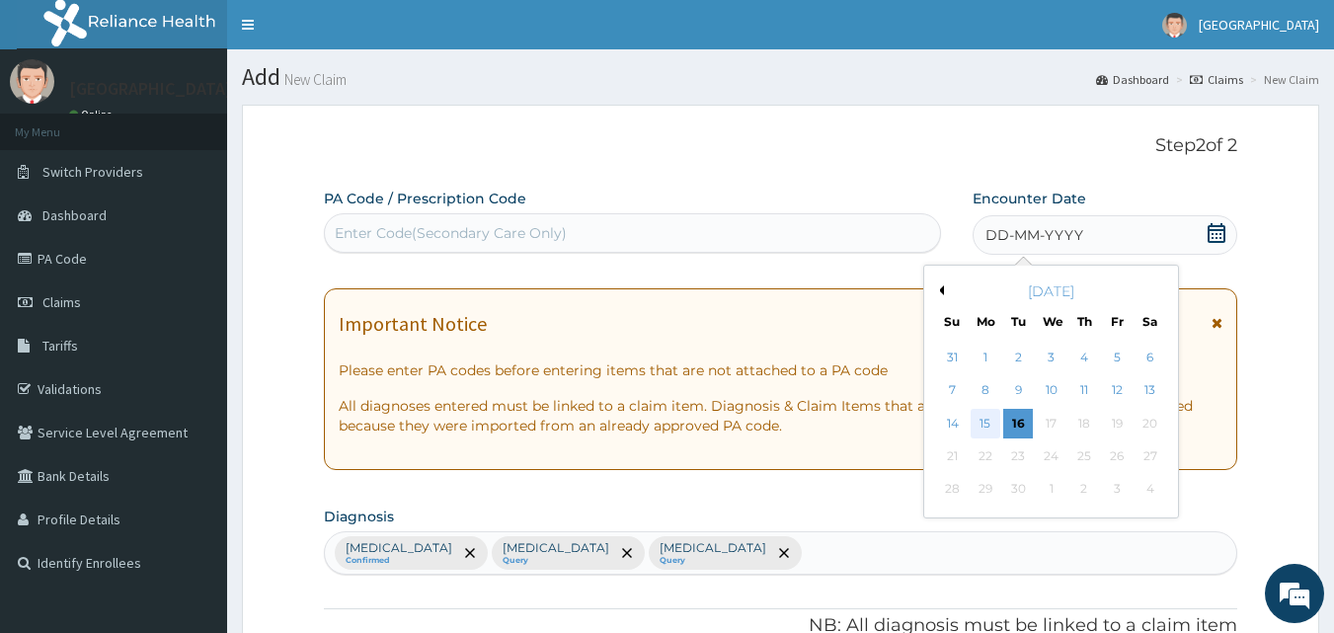
click at [979, 422] on div "15" at bounding box center [986, 424] width 30 height 30
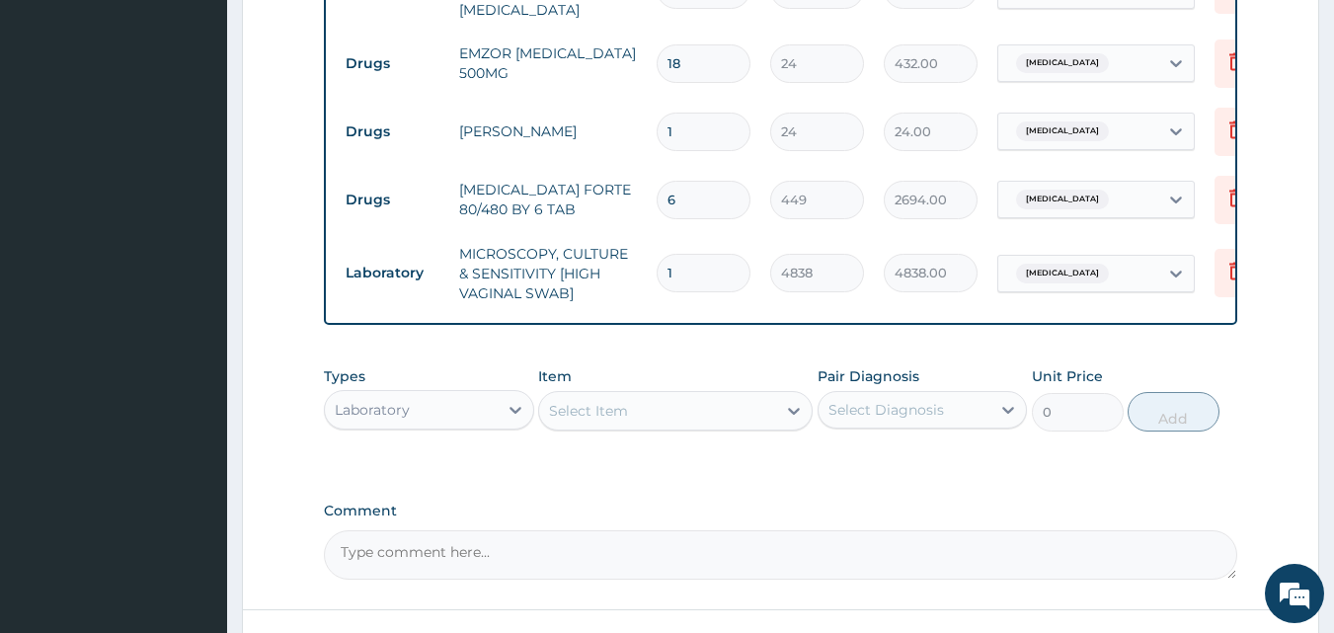
scroll to position [1094, 0]
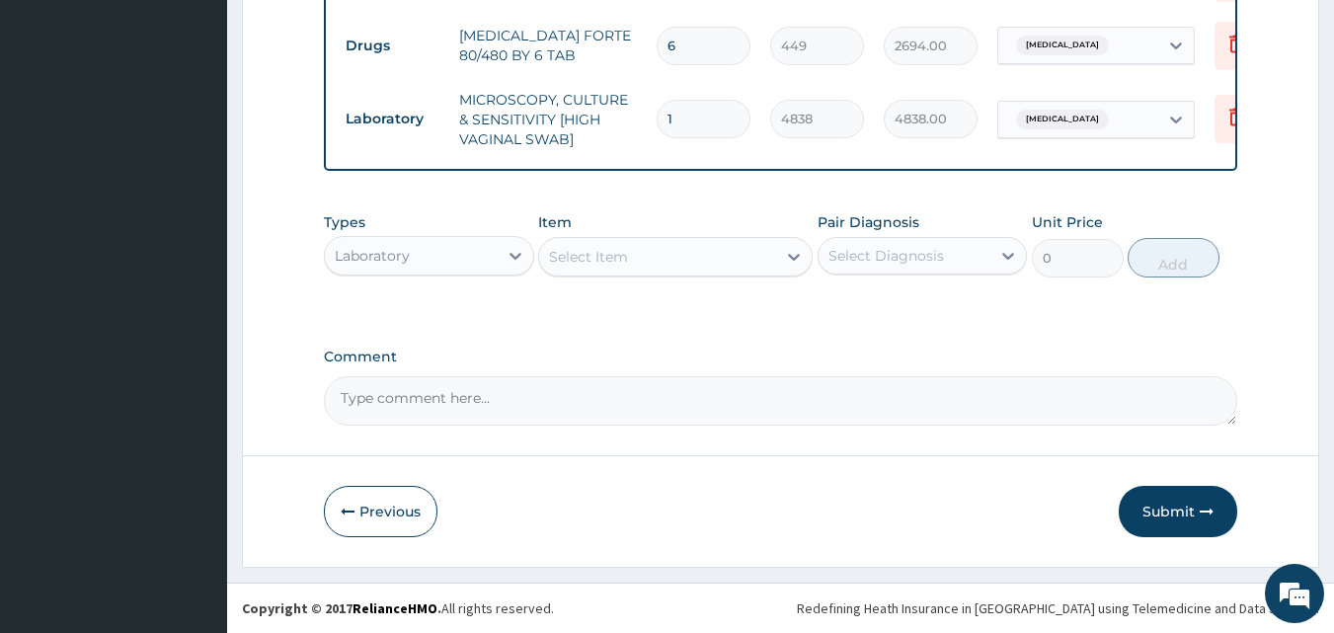
drag, startPoint x: 1161, startPoint y: 517, endPoint x: 1162, endPoint y: 505, distance: 12.9
click at [1162, 511] on button "Submit" at bounding box center [1178, 511] width 118 height 51
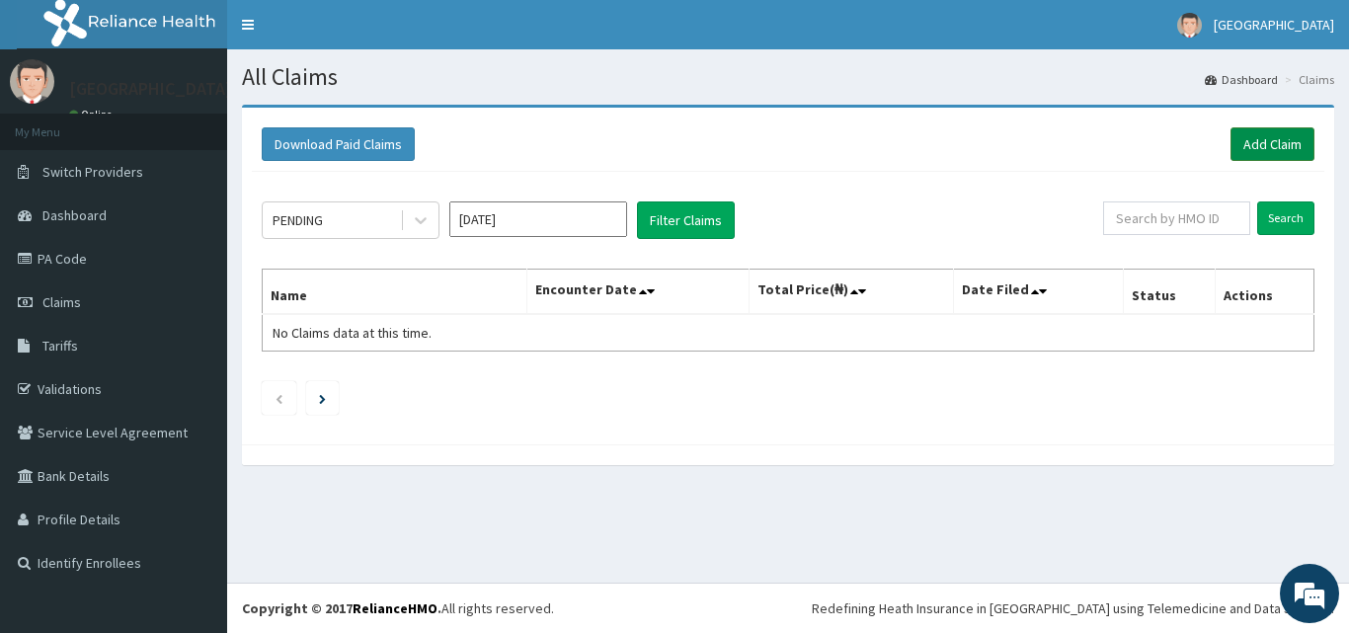
click at [1278, 136] on link "Add Claim" at bounding box center [1272, 144] width 84 height 34
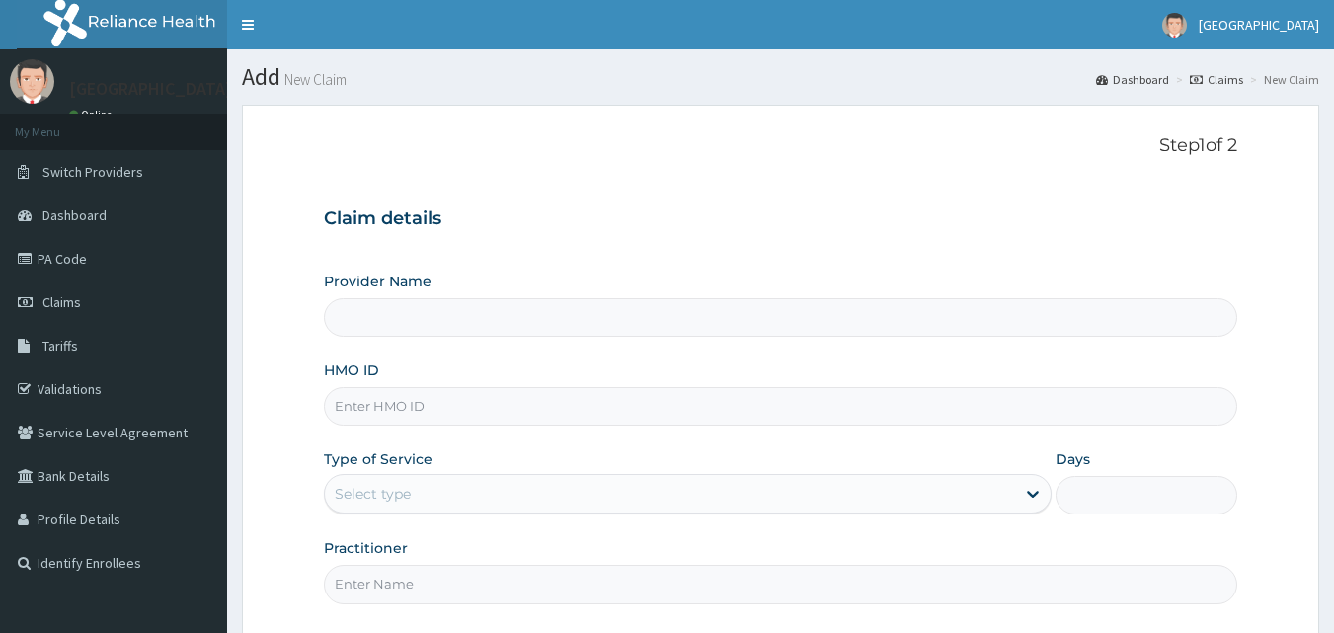
click at [378, 404] on input "HMO ID" at bounding box center [781, 406] width 914 height 39
paste input "CEG/10089/A"
type input "CEG/10089/A"
type input "[GEOGRAPHIC_DATA], [GEOGRAPHIC_DATA]"
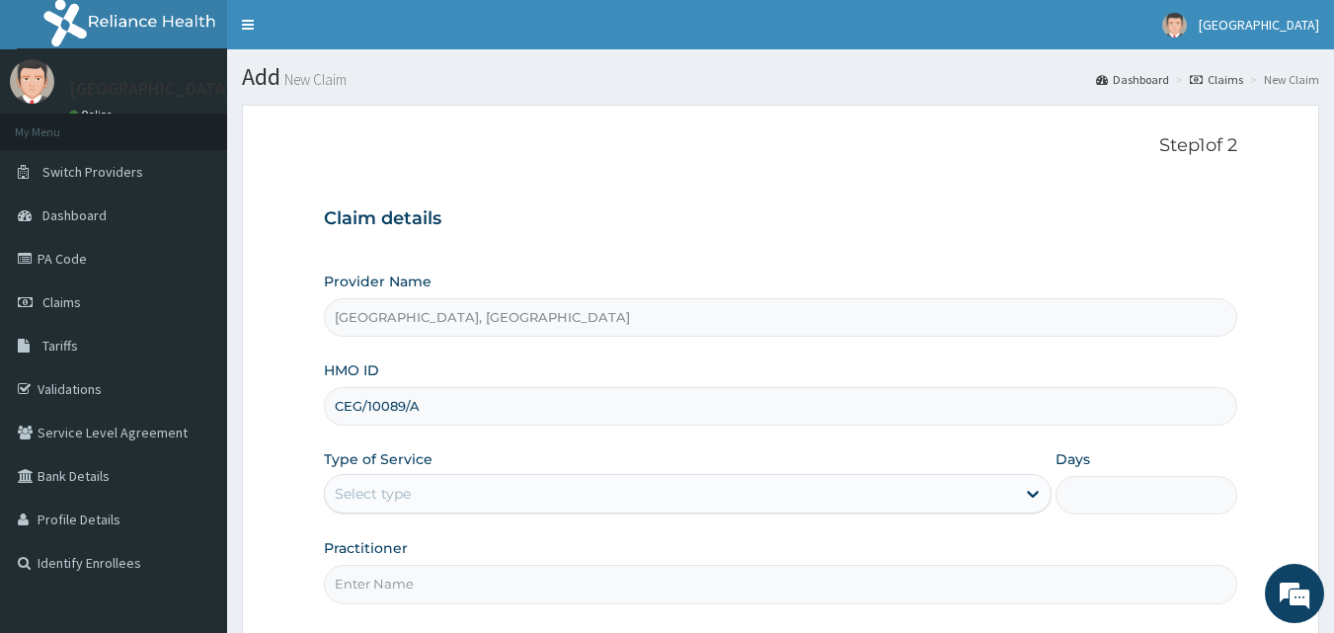
type input "CEG/10089/A"
click at [351, 486] on div "Select type" at bounding box center [373, 494] width 76 height 20
click at [485, 485] on div "Select type" at bounding box center [670, 494] width 690 height 32
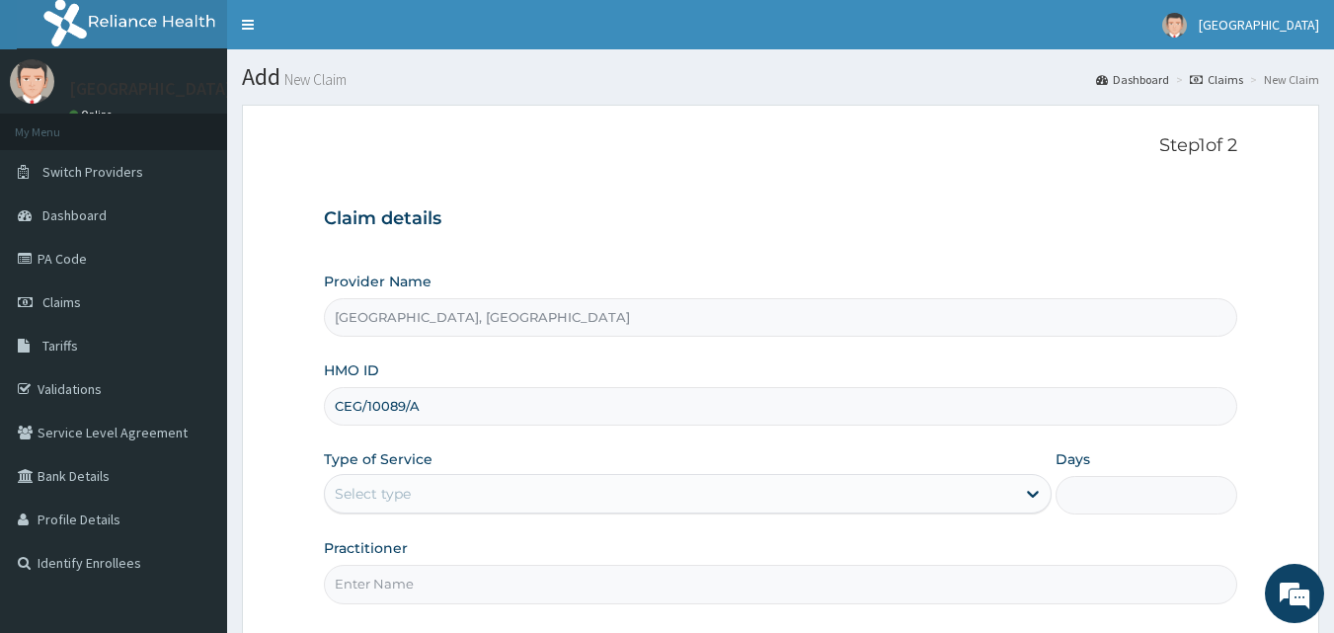
click at [489, 579] on input "Practitioner" at bounding box center [781, 584] width 914 height 39
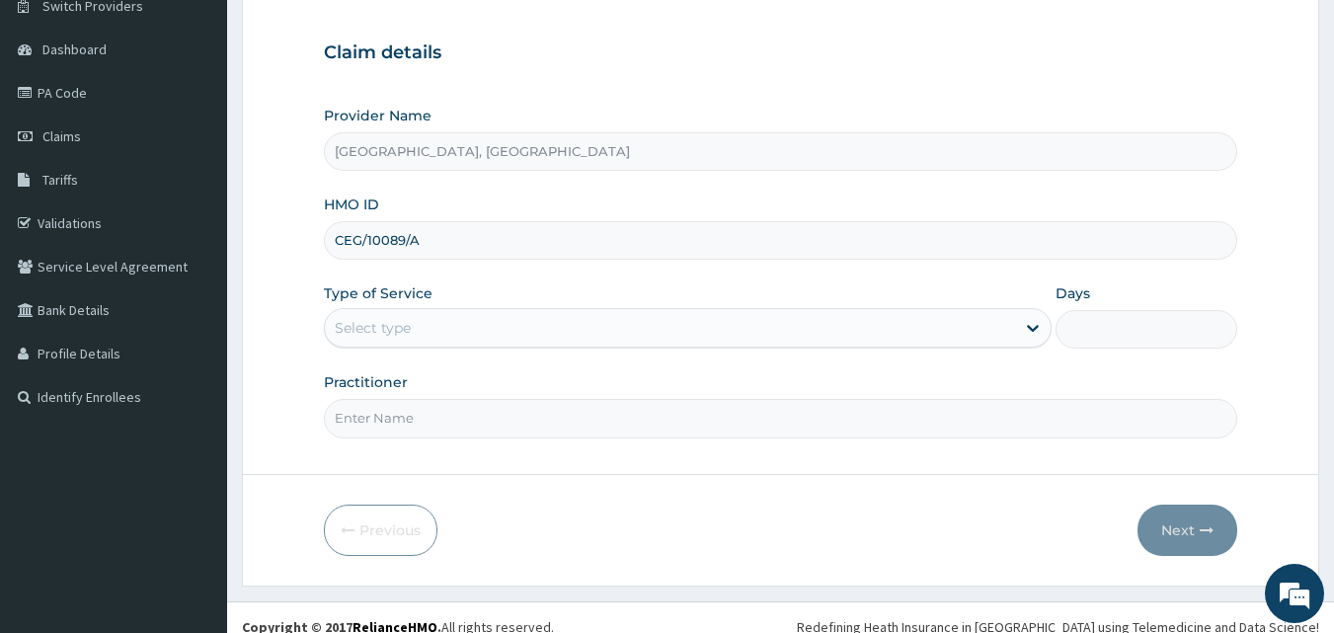
scroll to position [185, 0]
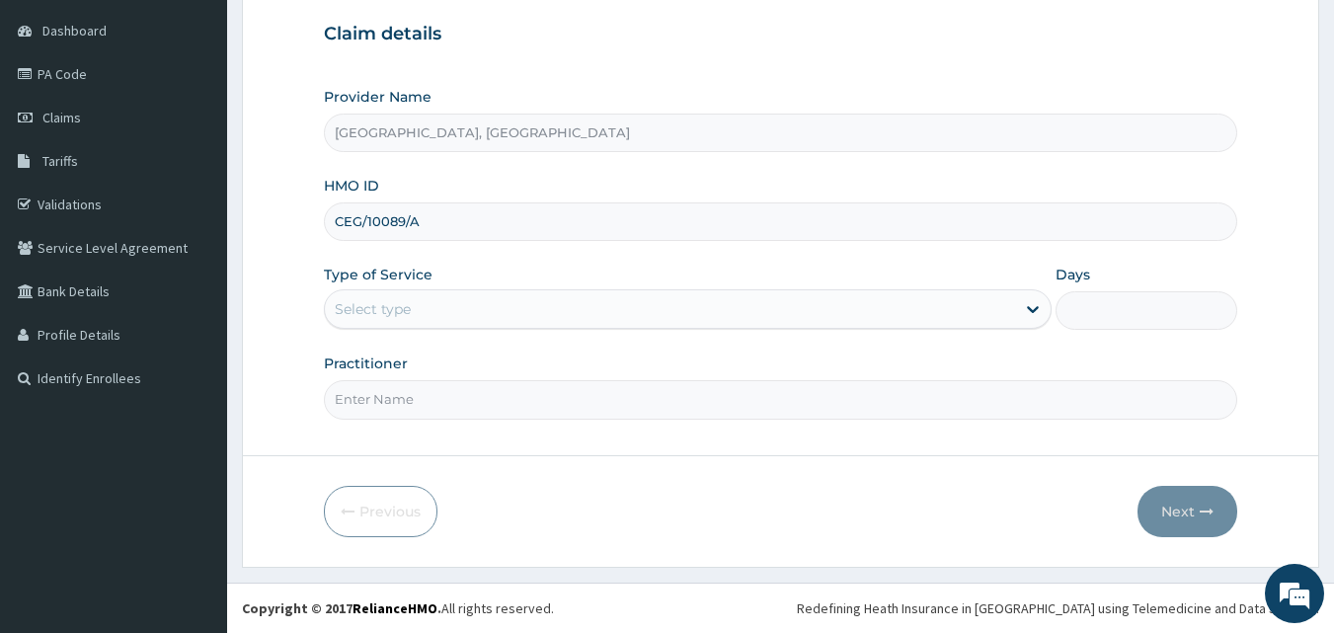
click at [529, 385] on input "Practitioner" at bounding box center [781, 399] width 914 height 39
type input "Dr Martins"
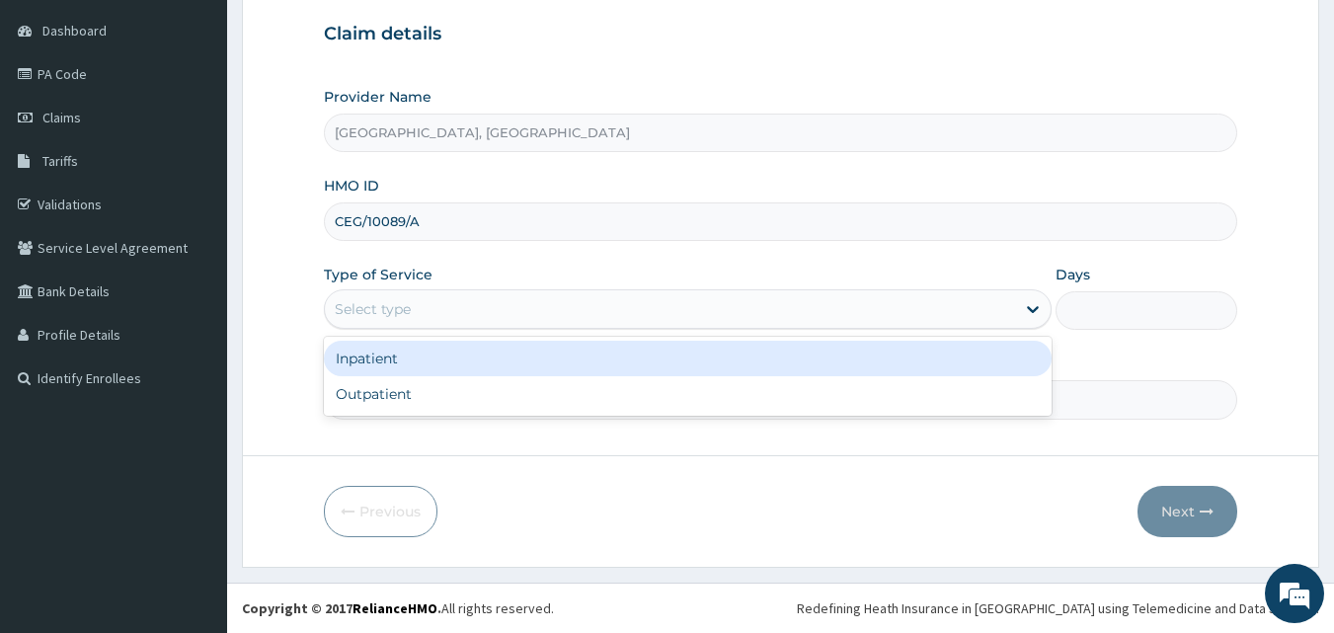
click at [514, 302] on div "Select type" at bounding box center [670, 309] width 690 height 32
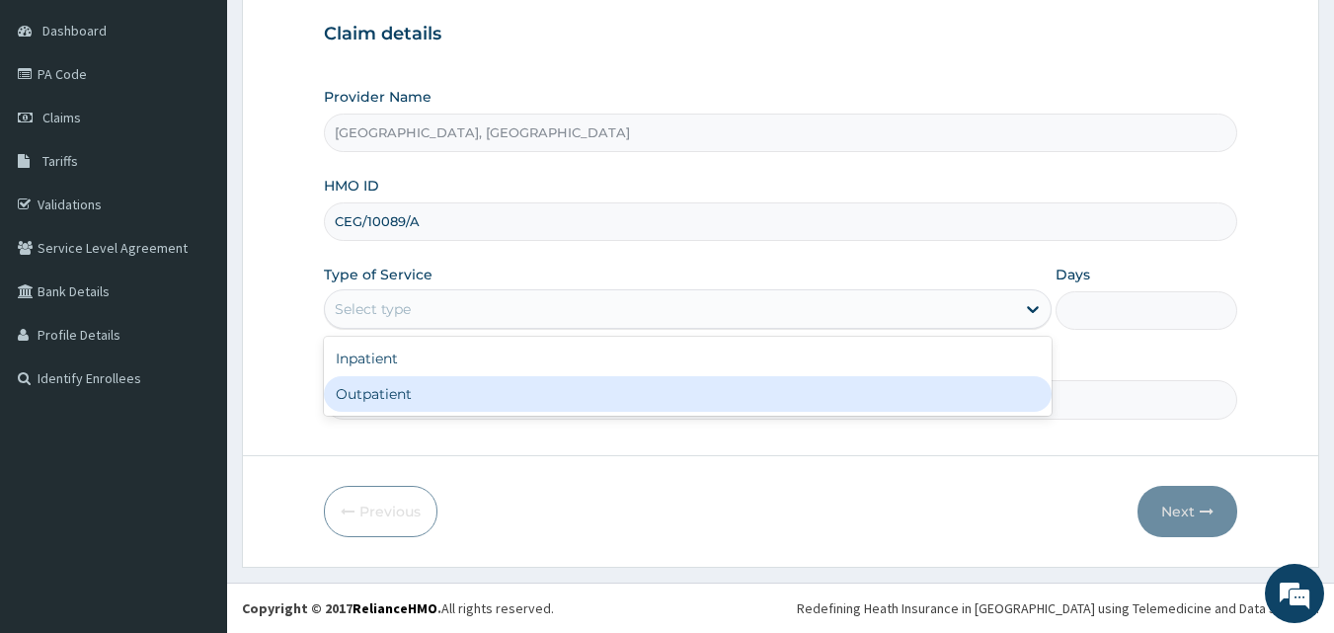
click at [498, 393] on div "Outpatient" at bounding box center [688, 394] width 728 height 36
type input "1"
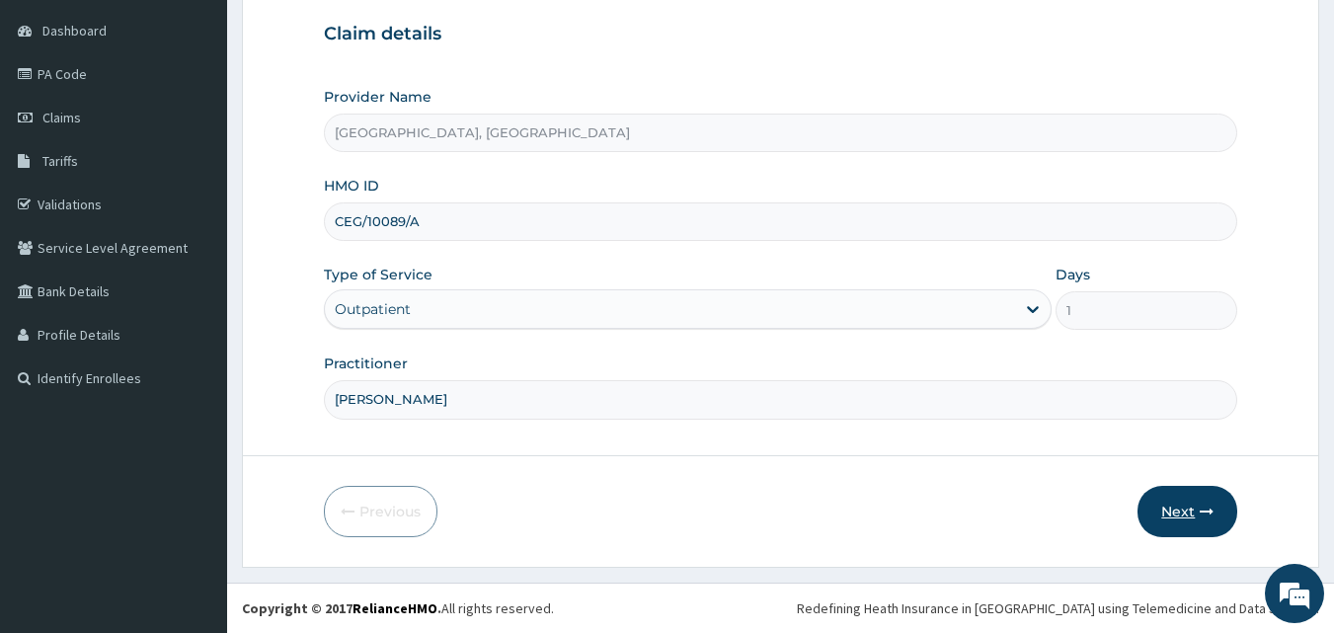
click at [1168, 506] on button "Next" at bounding box center [1187, 511] width 100 height 51
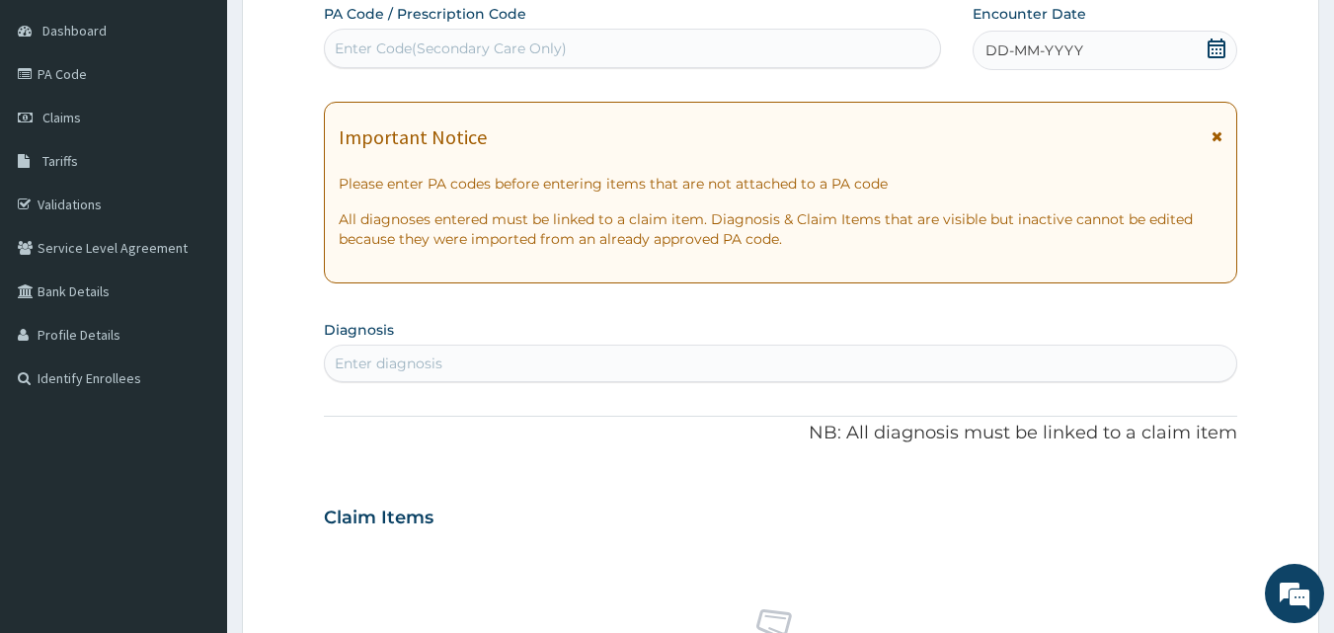
click at [494, 357] on div "Enter diagnosis" at bounding box center [781, 364] width 912 height 32
type input "upper res"
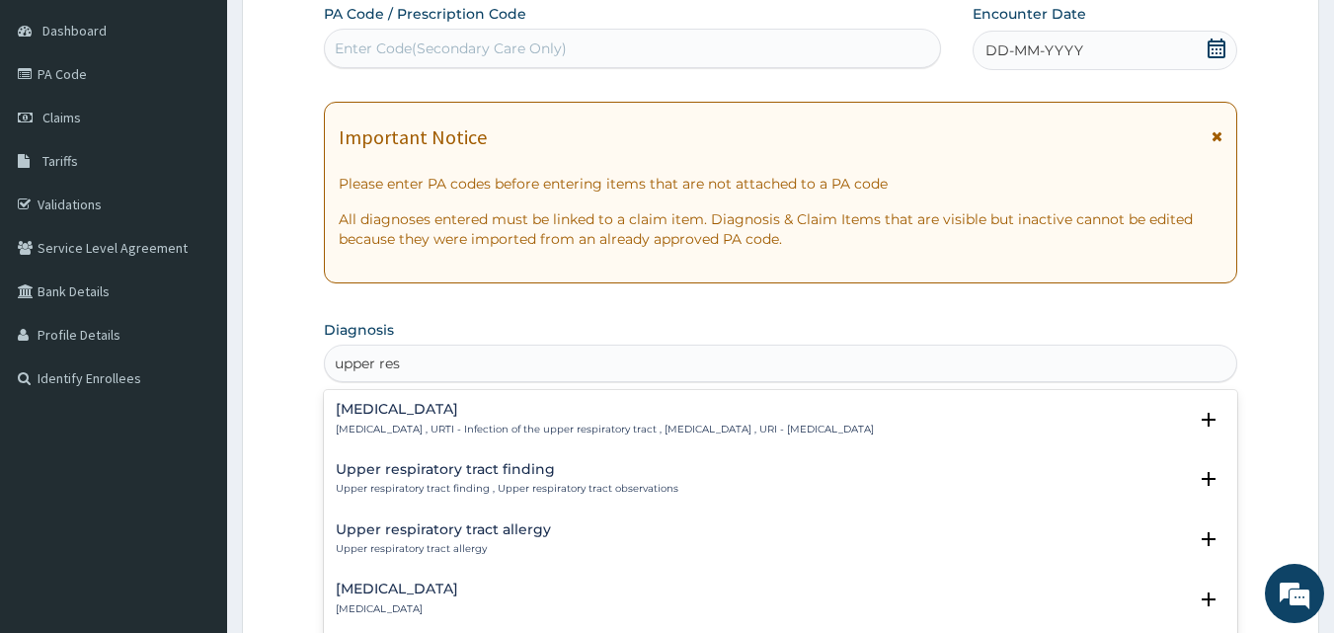
click at [642, 435] on p "Upper respiratory infection , URTI - Infection of the upper respiratory tract ,…" at bounding box center [605, 430] width 538 height 14
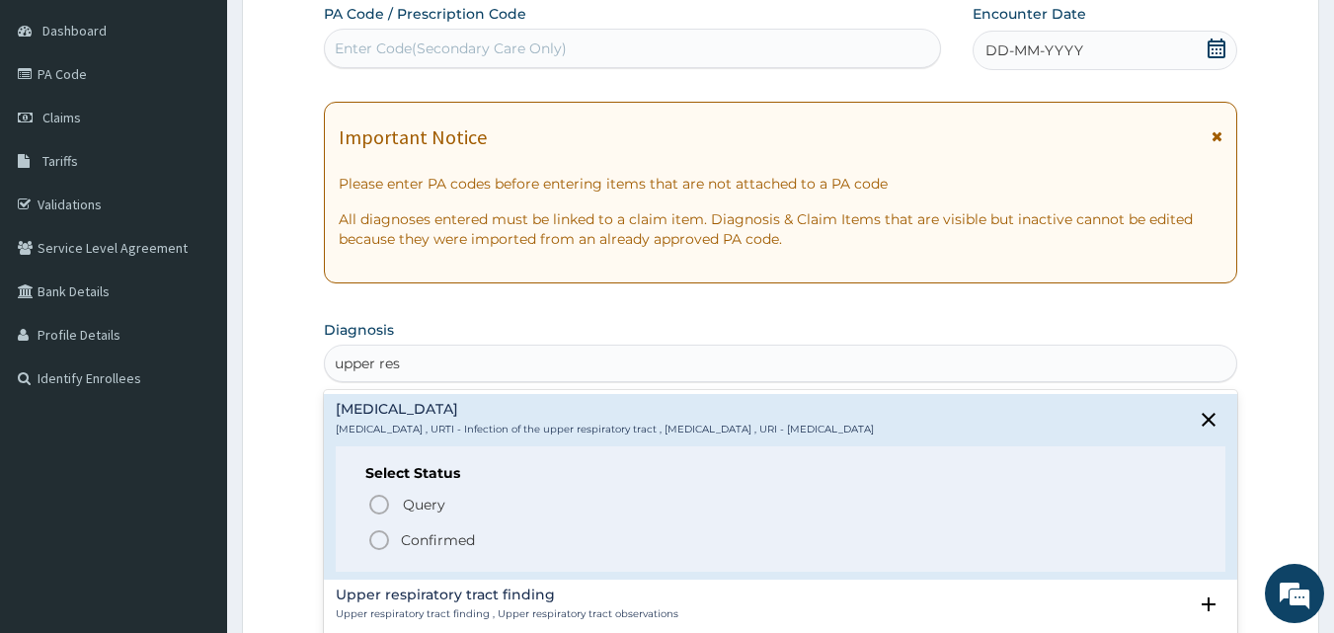
click at [467, 541] on p "Confirmed" at bounding box center [438, 540] width 74 height 20
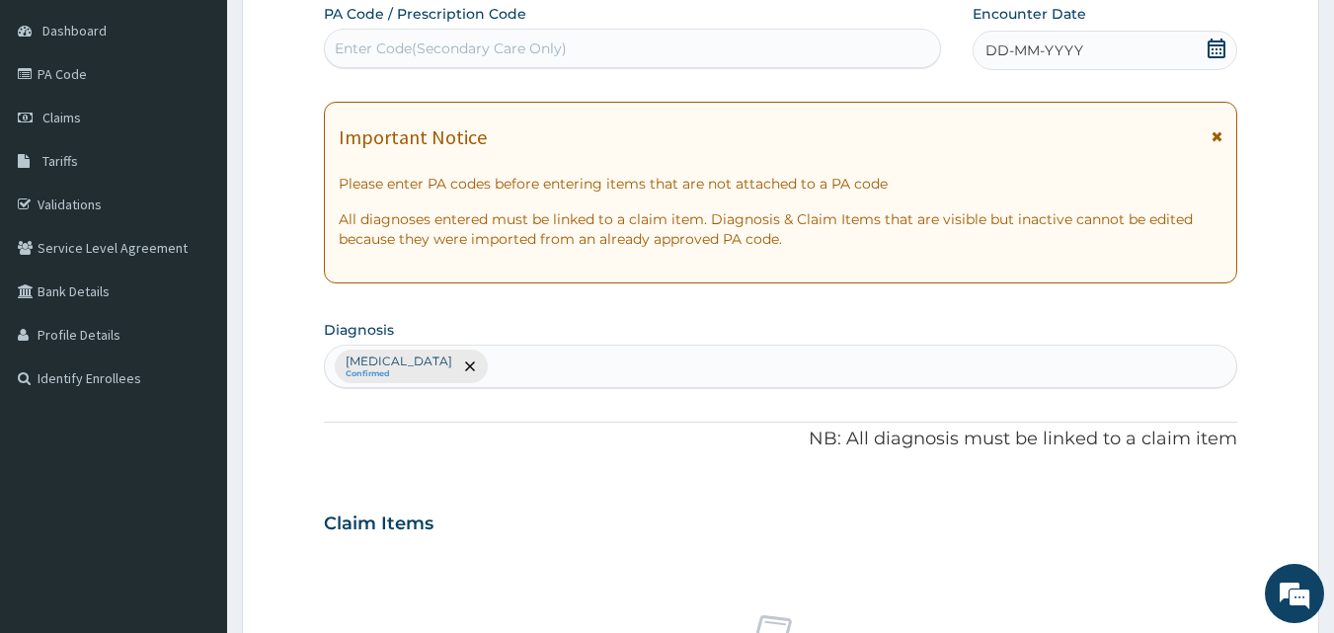
click at [1133, 54] on div "DD-MM-YYYY" at bounding box center [1104, 50] width 265 height 39
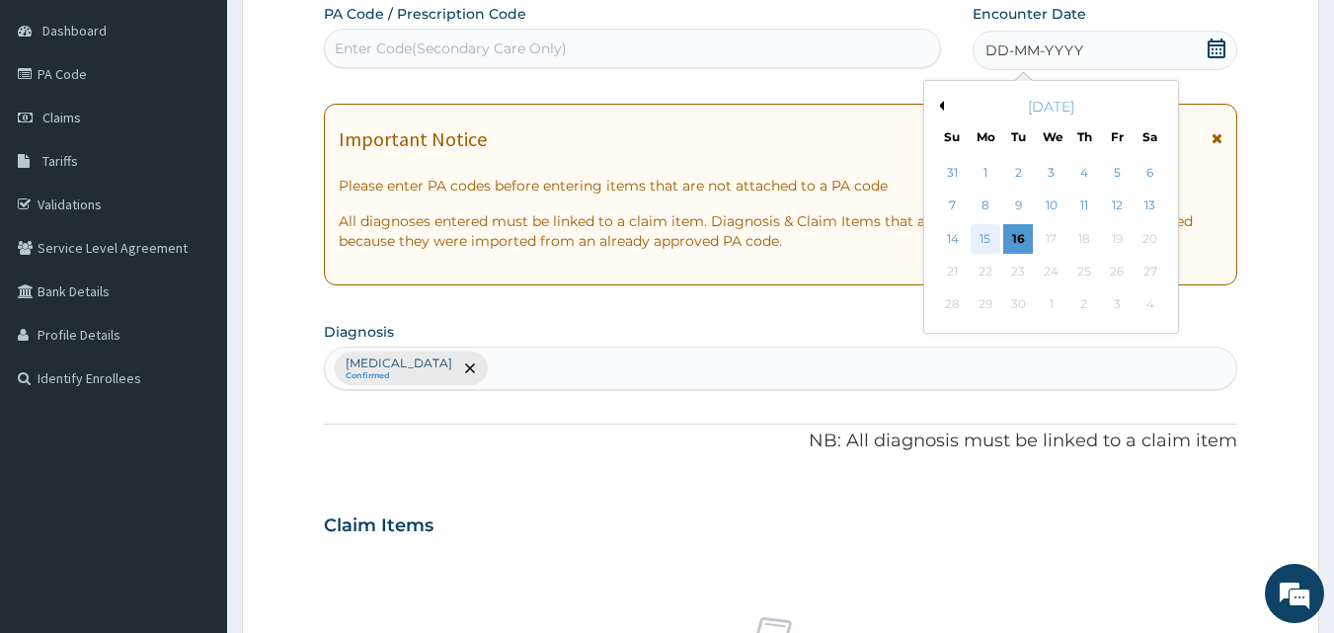
click at [982, 239] on div "15" at bounding box center [986, 239] width 30 height 30
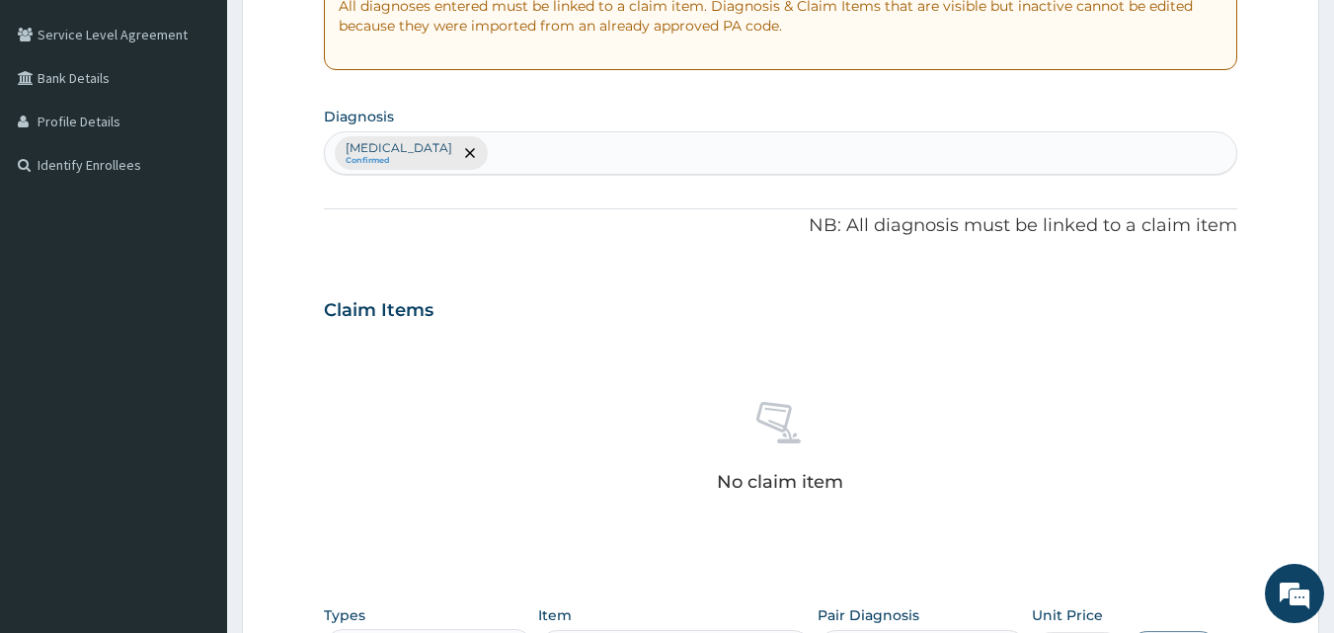
scroll to position [580, 0]
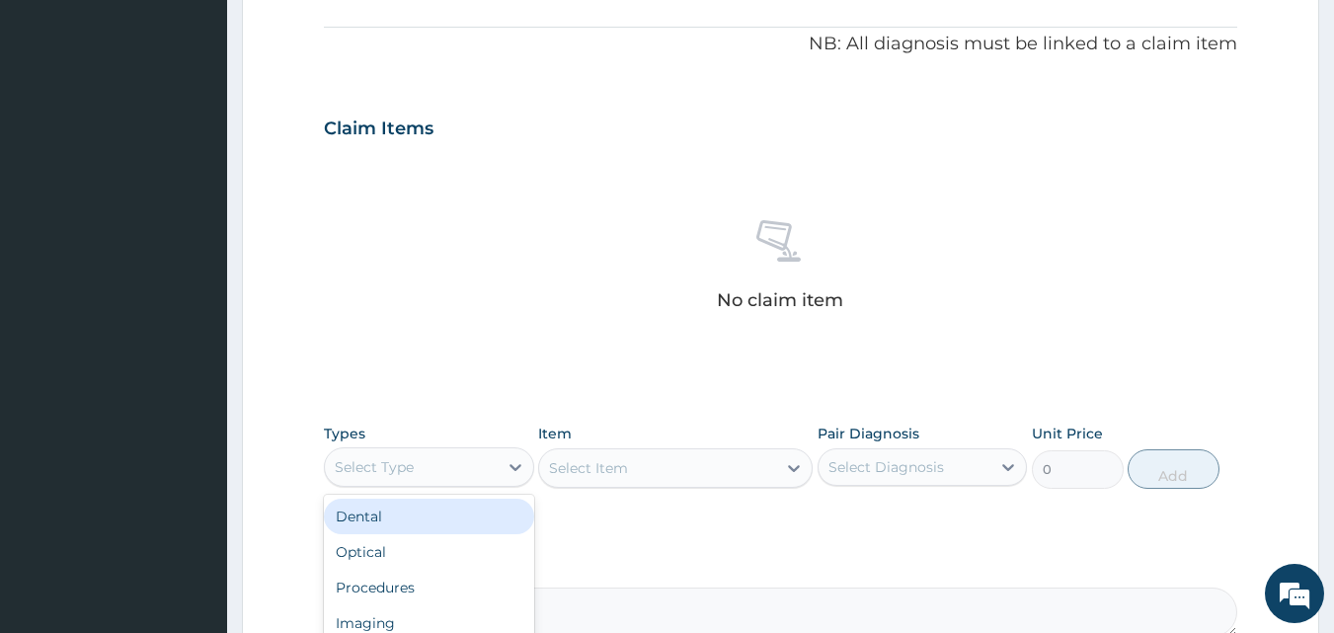
click at [427, 470] on div "Select Type" at bounding box center [411, 467] width 173 height 32
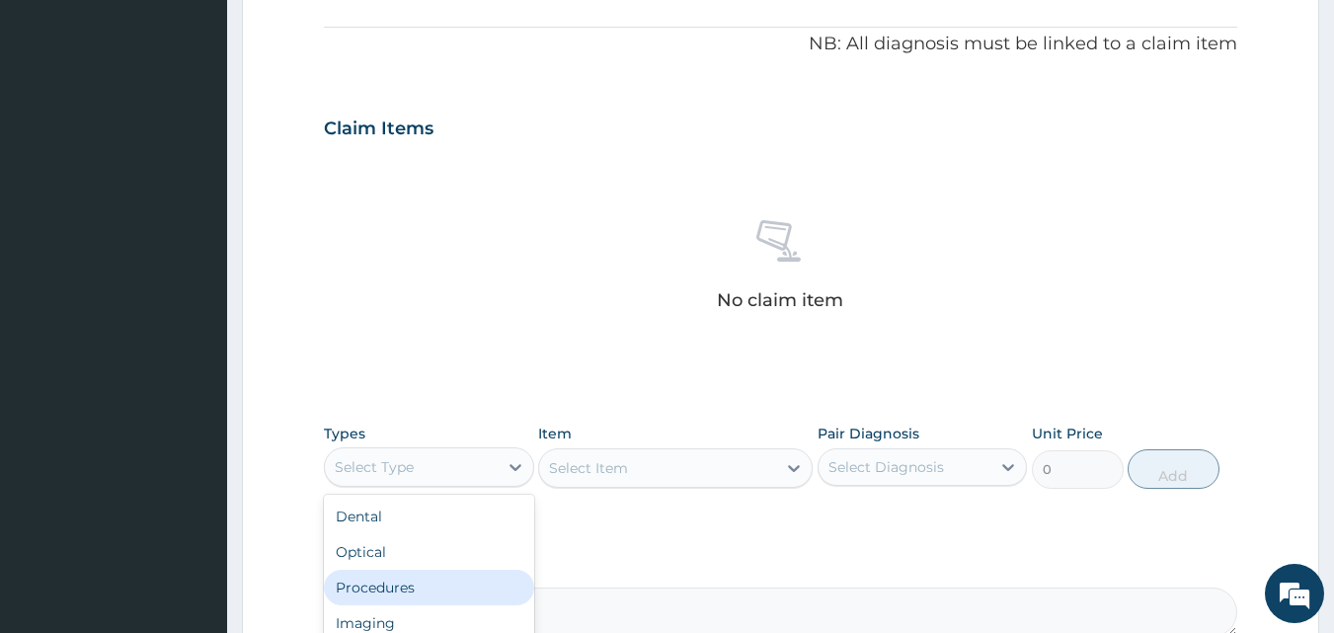
drag, startPoint x: 392, startPoint y: 590, endPoint x: 487, endPoint y: 562, distance: 99.0
click at [391, 590] on div "Procedures" at bounding box center [429, 588] width 210 height 36
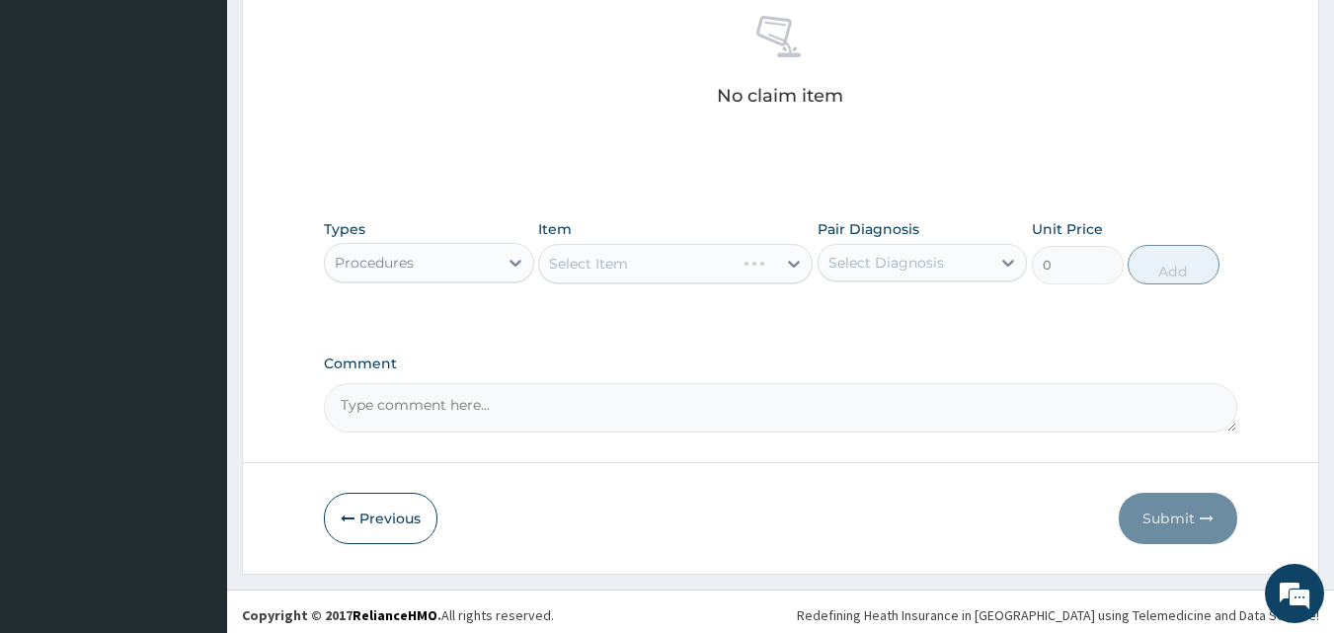
scroll to position [791, 0]
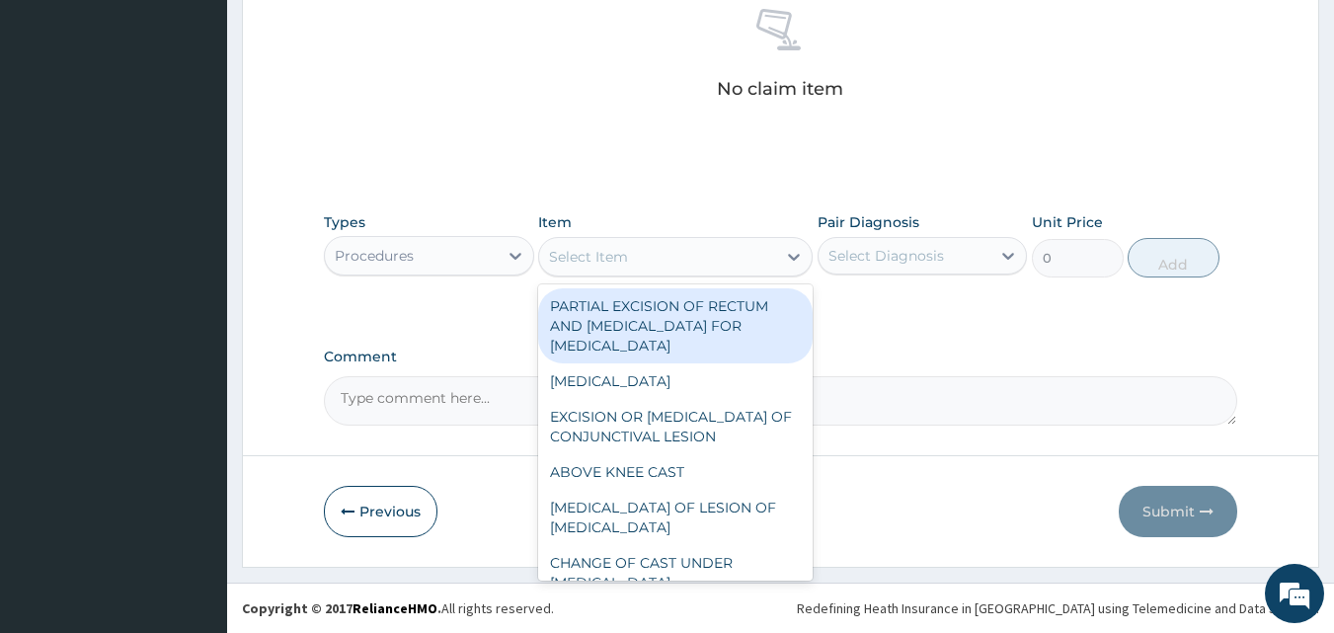
click at [743, 253] on div "Select Item" at bounding box center [657, 257] width 237 height 32
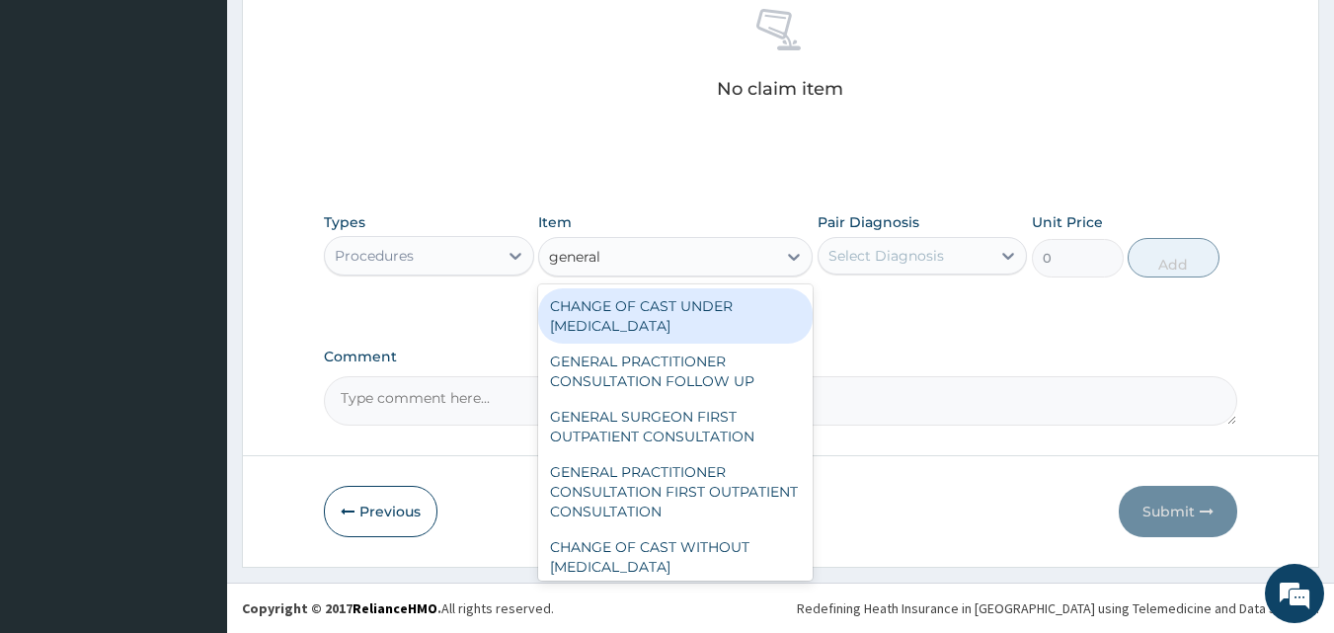
type input "general"
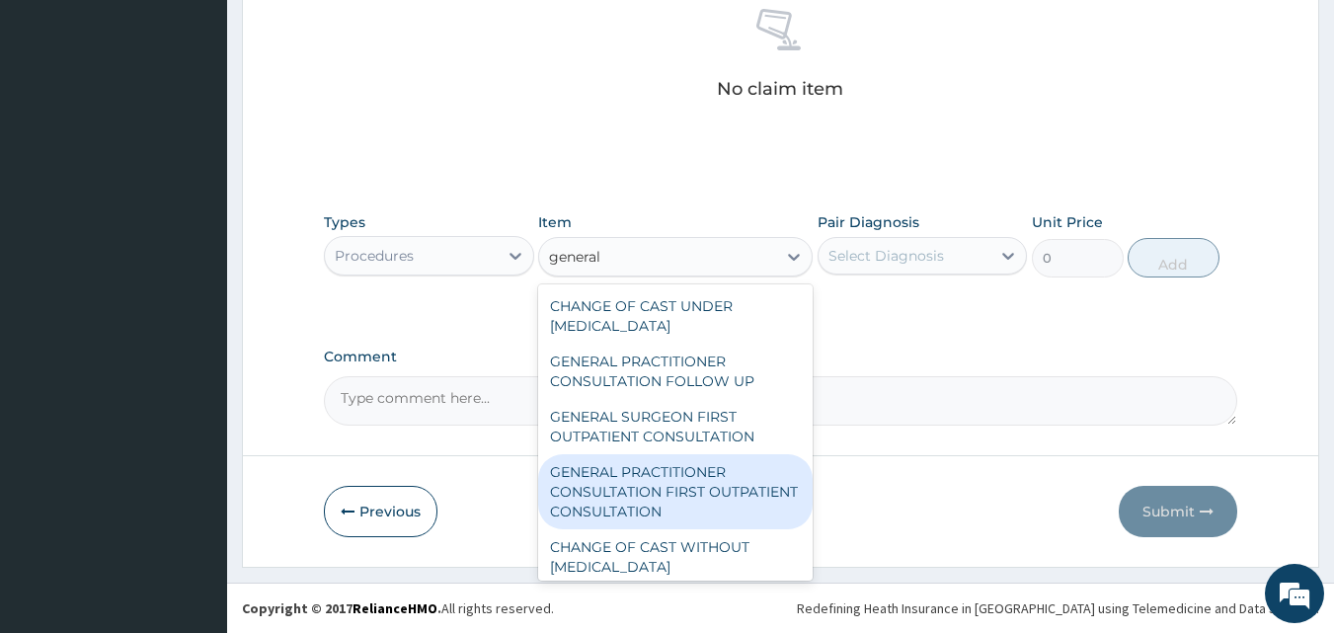
click at [678, 489] on div "GENERAL PRACTITIONER CONSULTATION FIRST OUTPATIENT CONSULTATION" at bounding box center [675, 491] width 274 height 75
type input "3548"
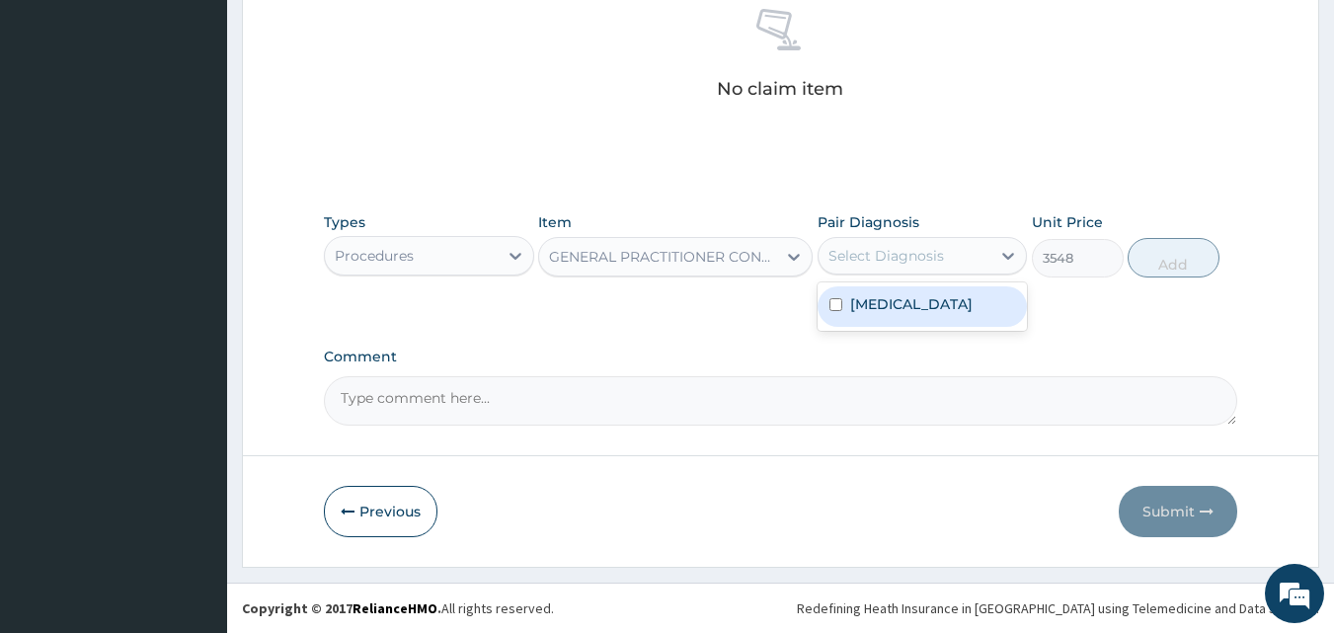
click at [932, 259] on div "Select Diagnosis" at bounding box center [886, 256] width 116 height 20
click at [926, 303] on label "Upper respiratory infection" at bounding box center [911, 304] width 122 height 20
checkbox input "true"
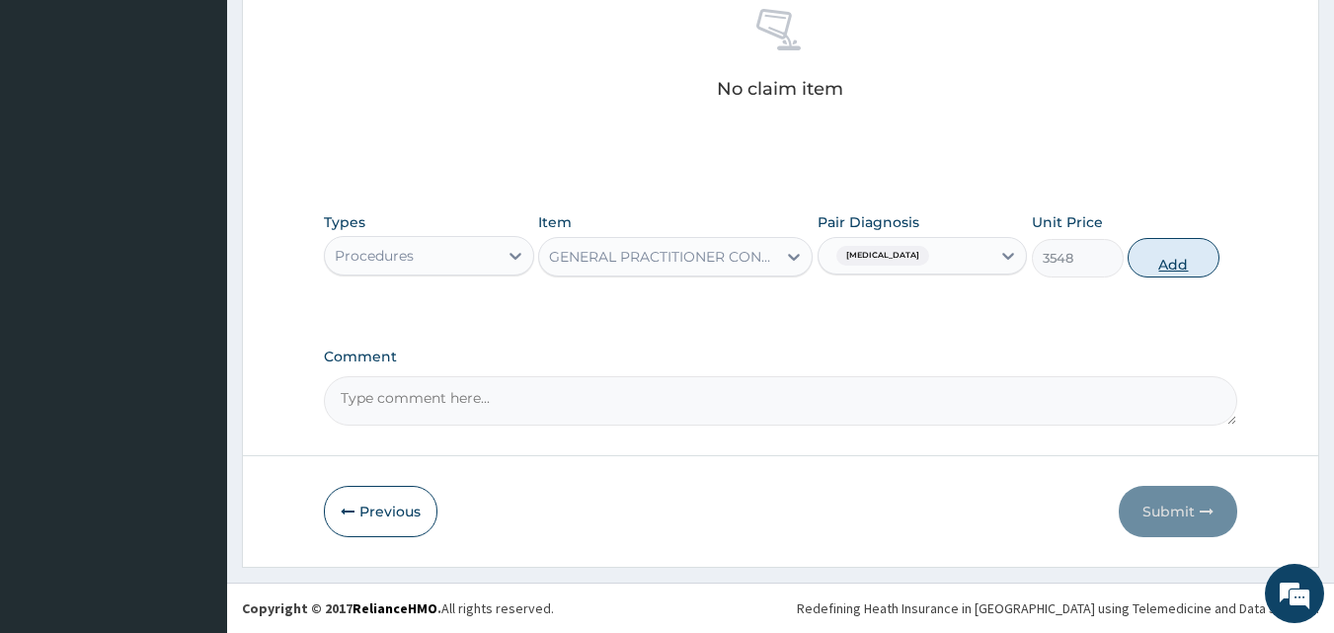
click at [1191, 260] on button "Add" at bounding box center [1173, 257] width 92 height 39
type input "0"
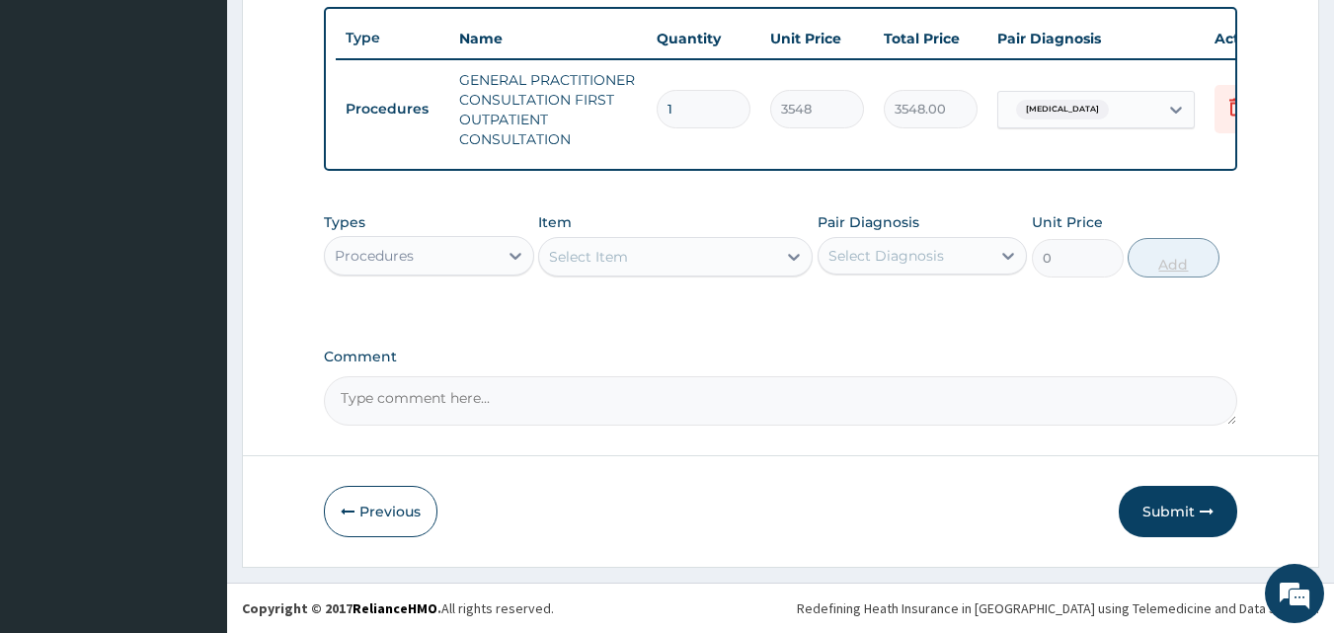
scroll to position [742, 0]
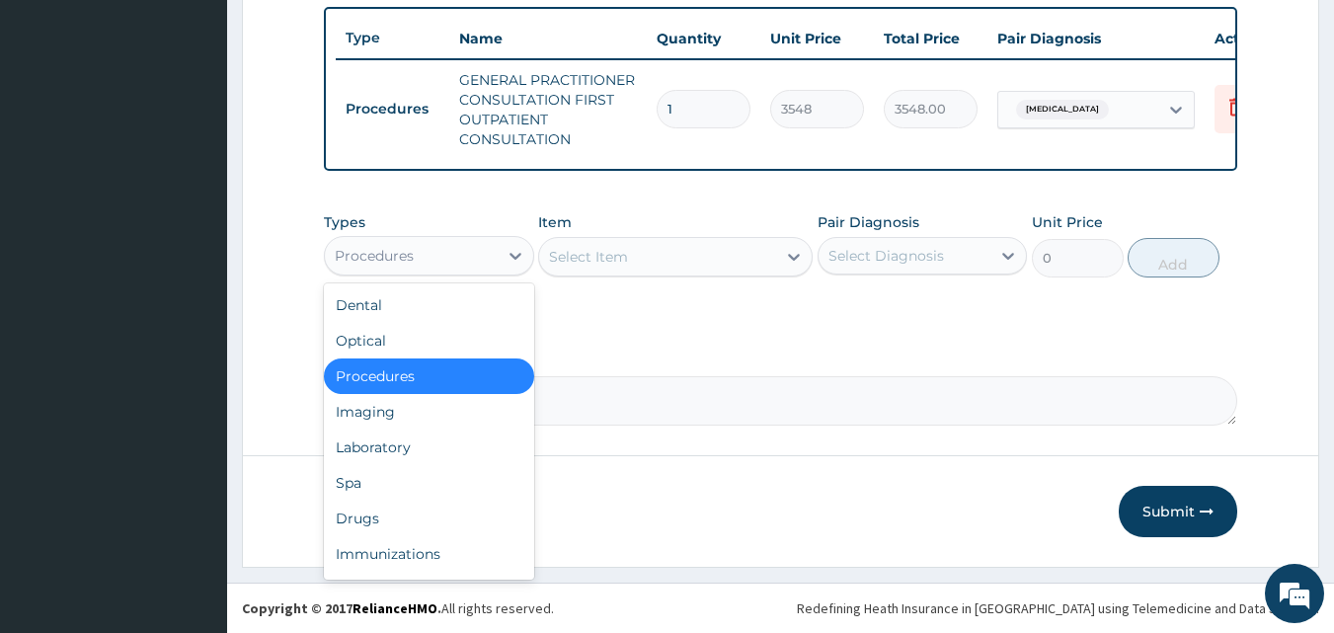
click at [434, 249] on div "Procedures" at bounding box center [411, 256] width 173 height 32
click at [378, 515] on div "Drugs" at bounding box center [429, 519] width 210 height 36
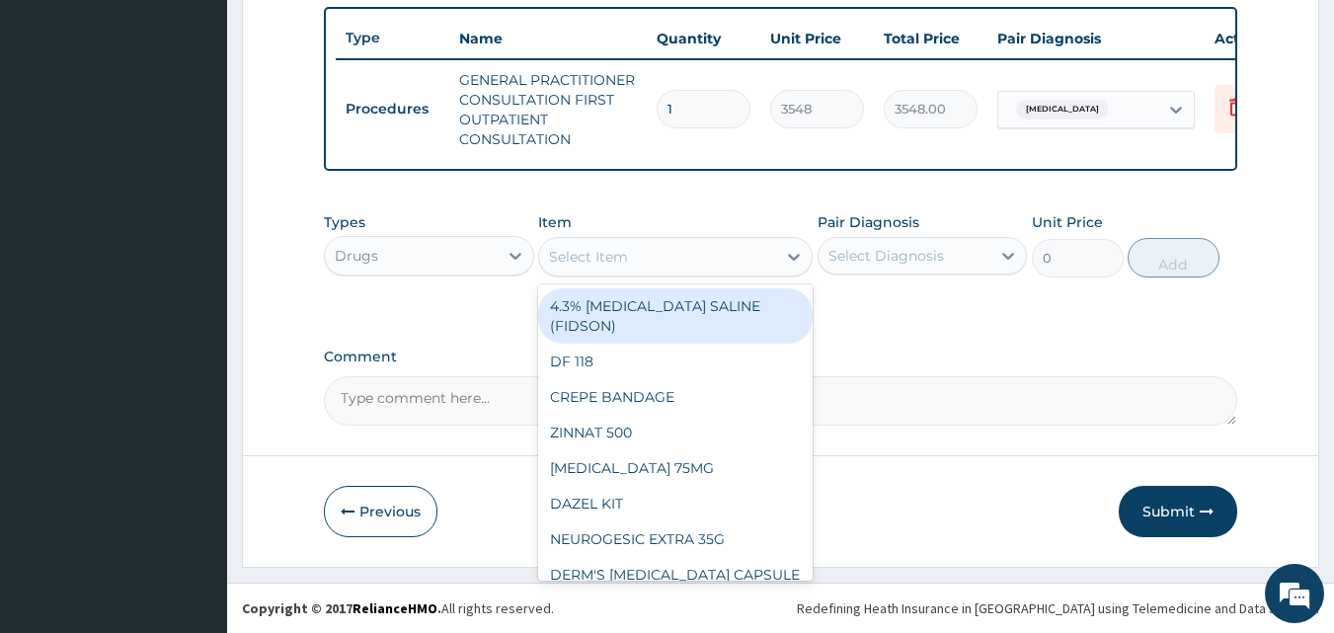
click at [673, 243] on div "Select Item" at bounding box center [657, 257] width 237 height 32
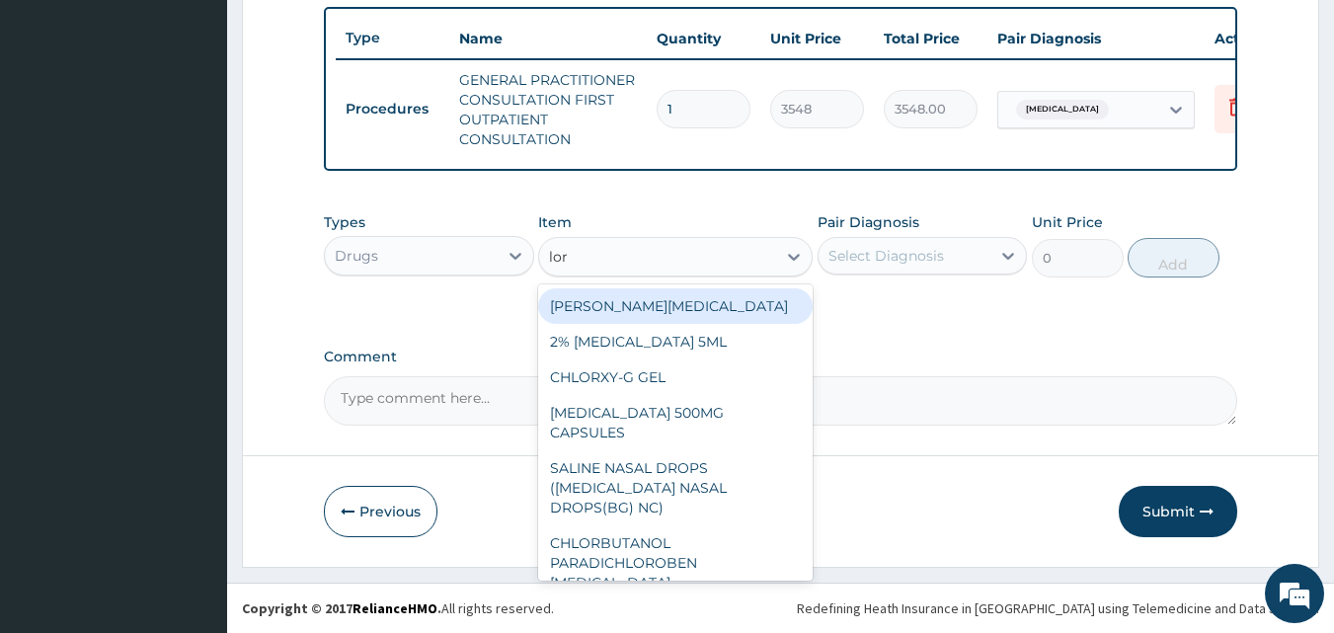
type input "lora"
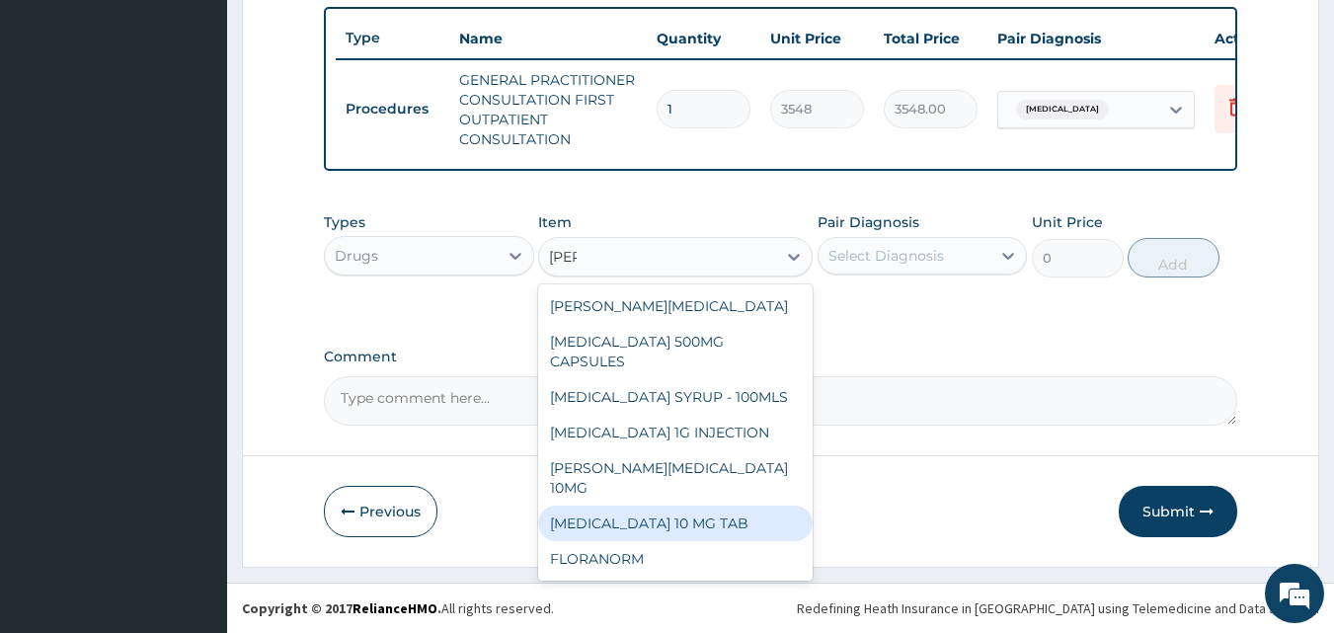
click at [640, 505] on div "LORATADINE 10 MG TAB" at bounding box center [675, 523] width 274 height 36
type input "59"
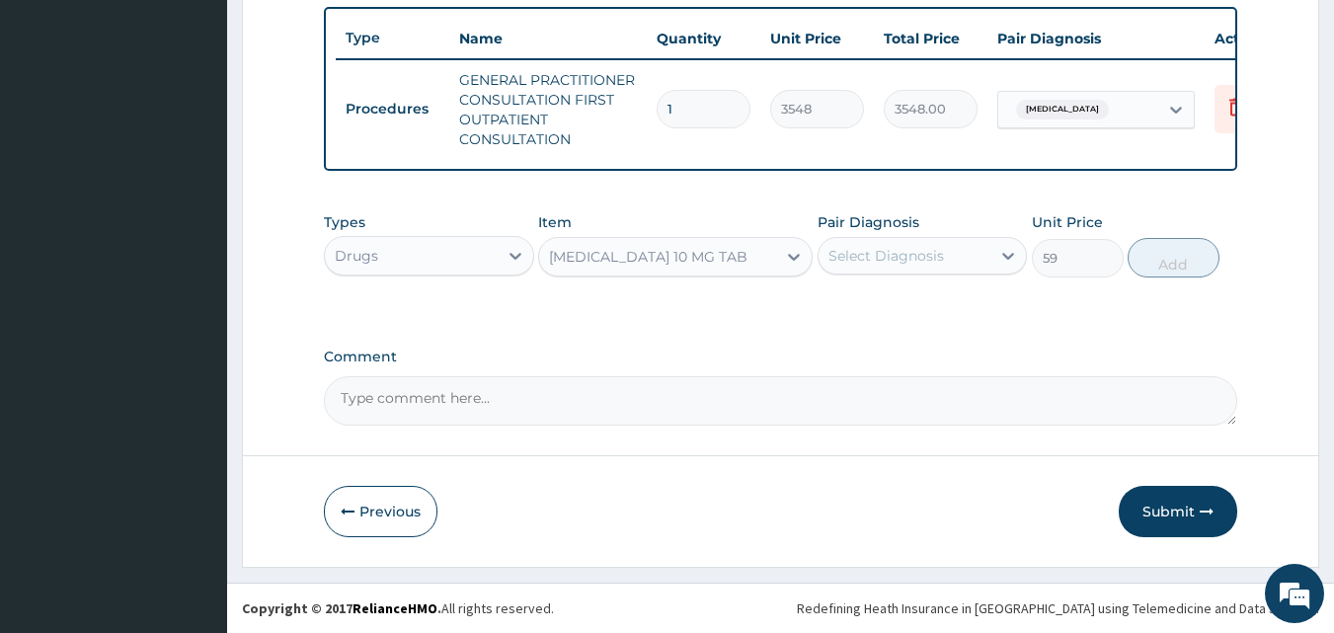
click at [639, 502] on div "Previous Submit" at bounding box center [781, 511] width 914 height 51
click at [987, 246] on div "Select Diagnosis" at bounding box center [904, 256] width 173 height 32
drag, startPoint x: 959, startPoint y: 316, endPoint x: 1024, endPoint y: 279, distance: 74.7
click at [972, 303] on label "Upper respiratory infection" at bounding box center [911, 304] width 122 height 20
checkbox input "true"
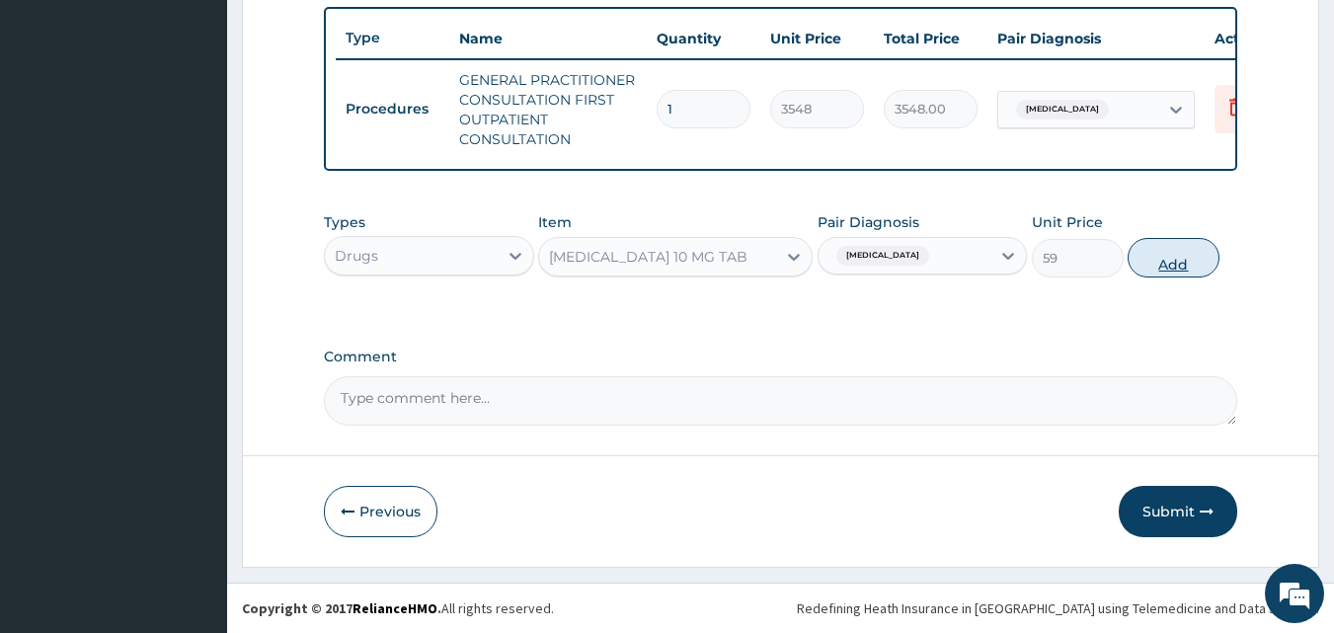
click at [1167, 250] on button "Add" at bounding box center [1173, 257] width 92 height 39
type input "0"
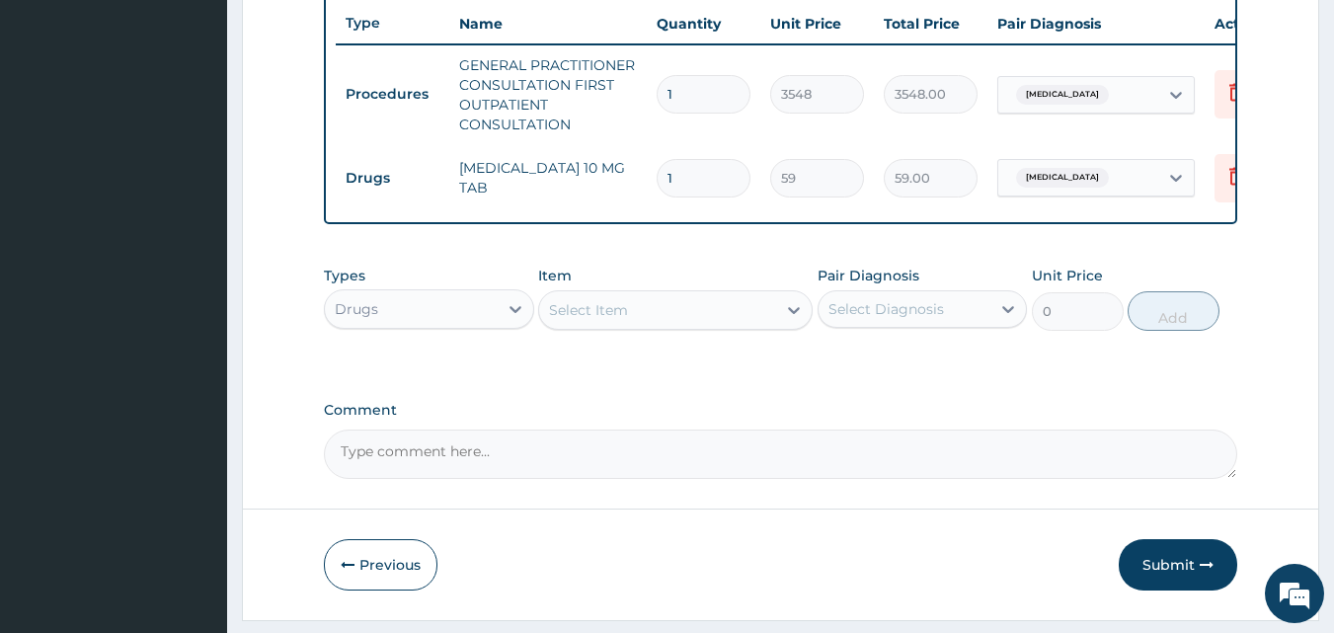
click at [690, 176] on input "1" at bounding box center [704, 178] width 94 height 39
type input "0.00"
type input "3"
type input "177.00"
type input "3"
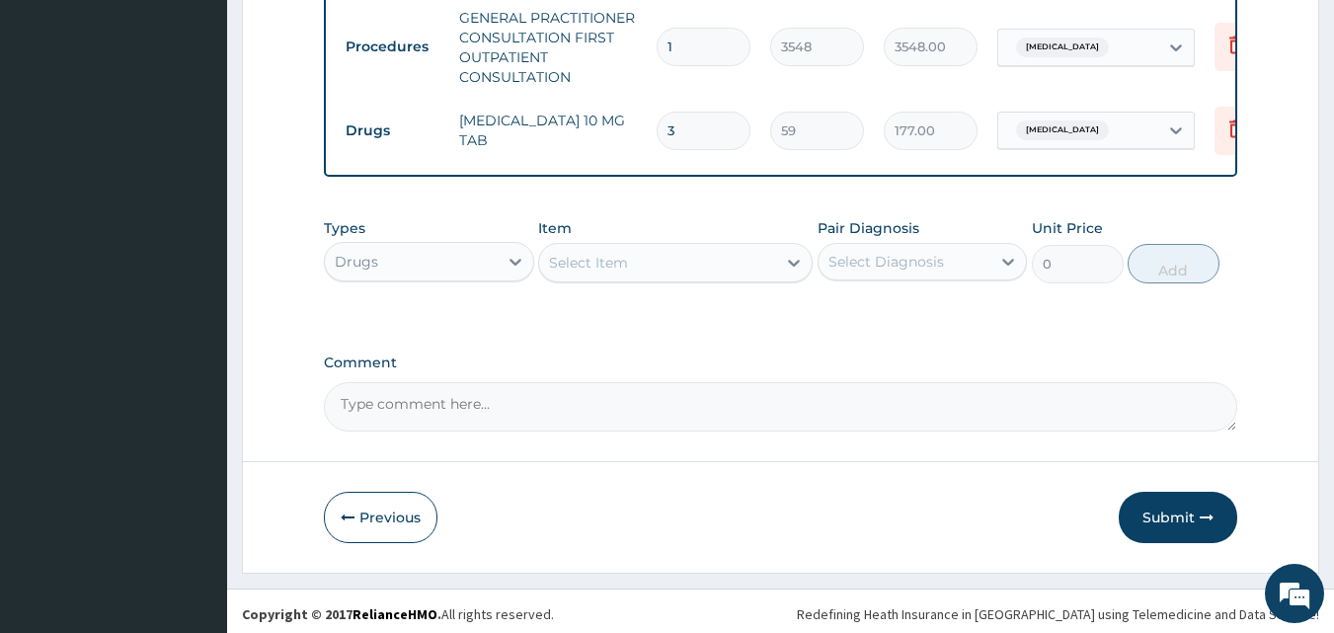
scroll to position [811, 0]
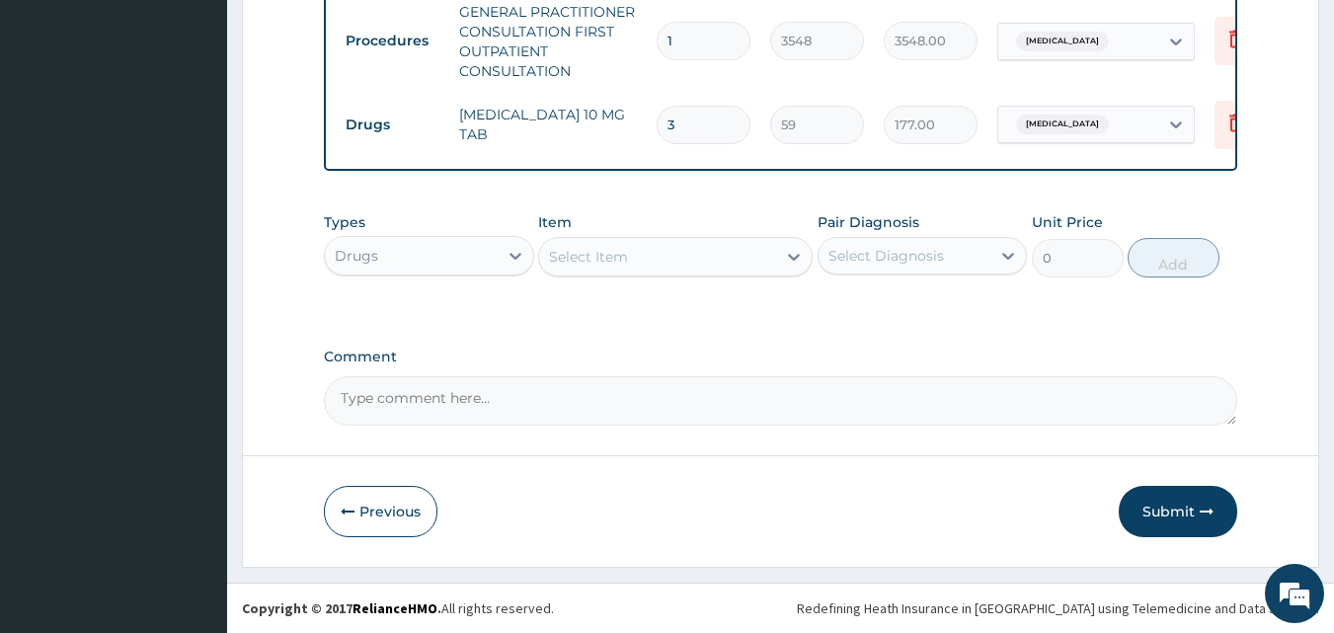
click at [1197, 504] on button "Submit" at bounding box center [1178, 511] width 118 height 51
